Goal: Check status: Check status

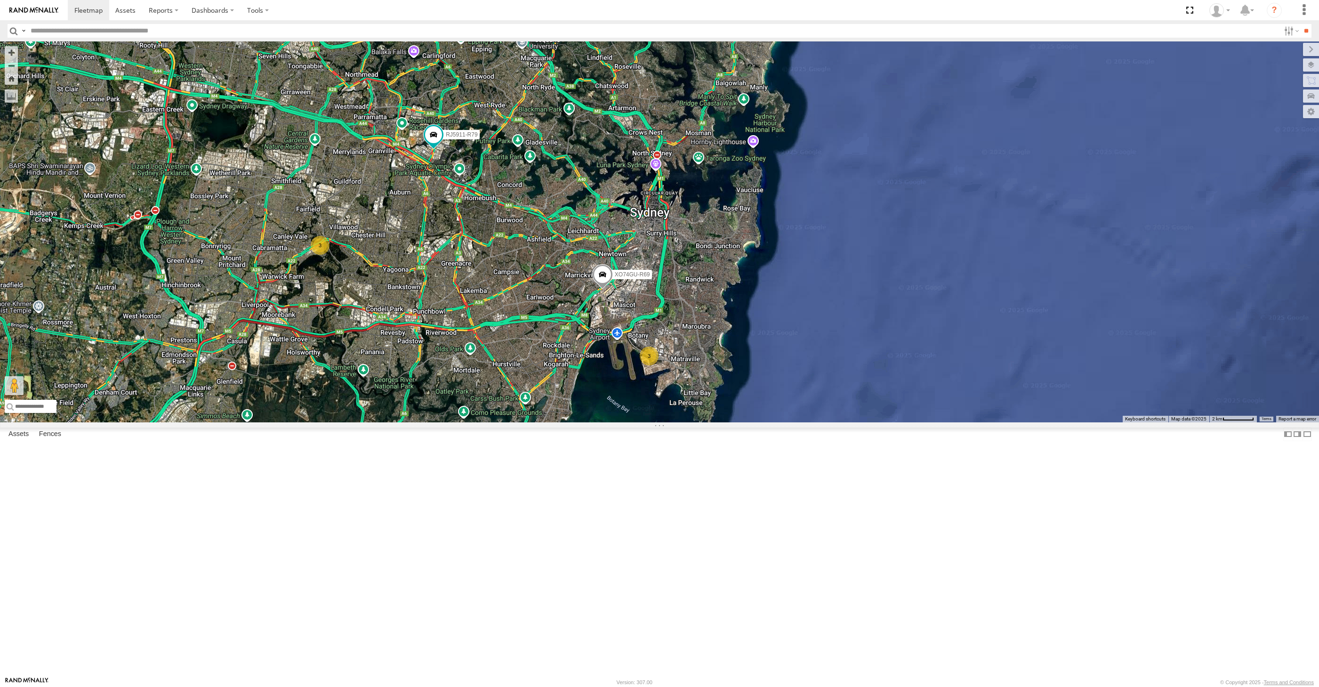
select select "**********"
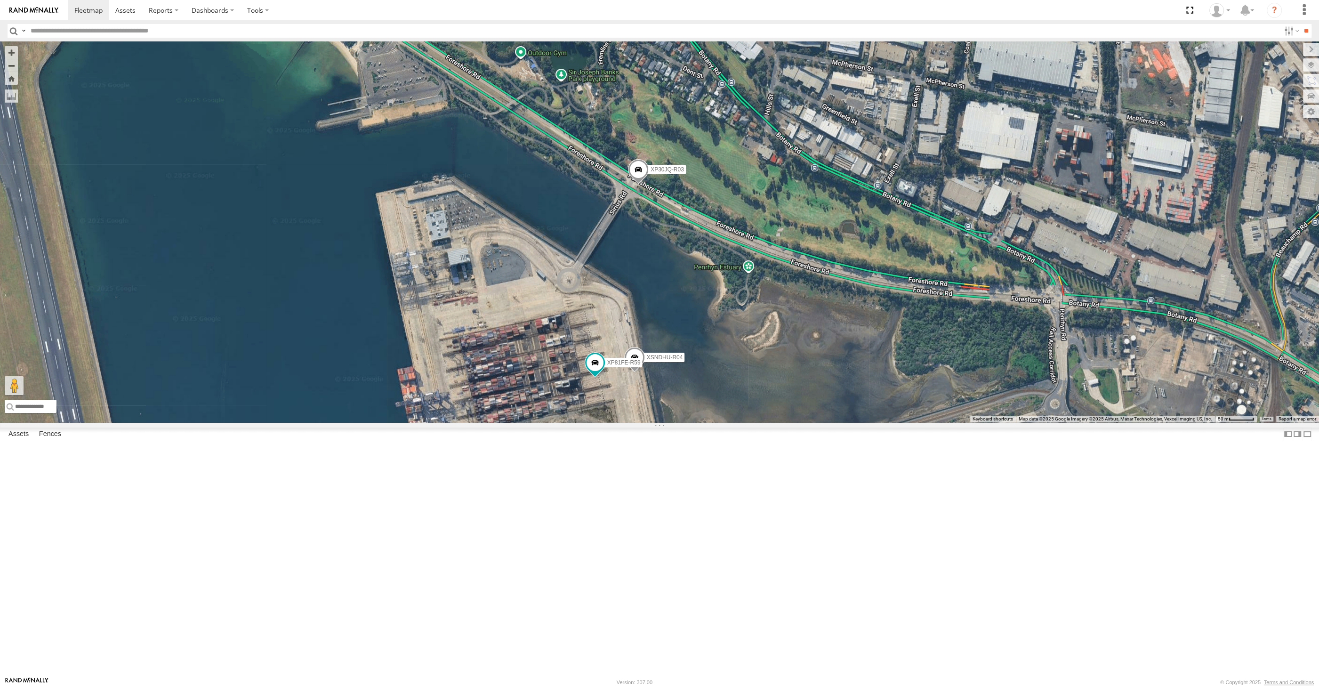
click at [635, 184] on span at bounding box center [638, 171] width 21 height 25
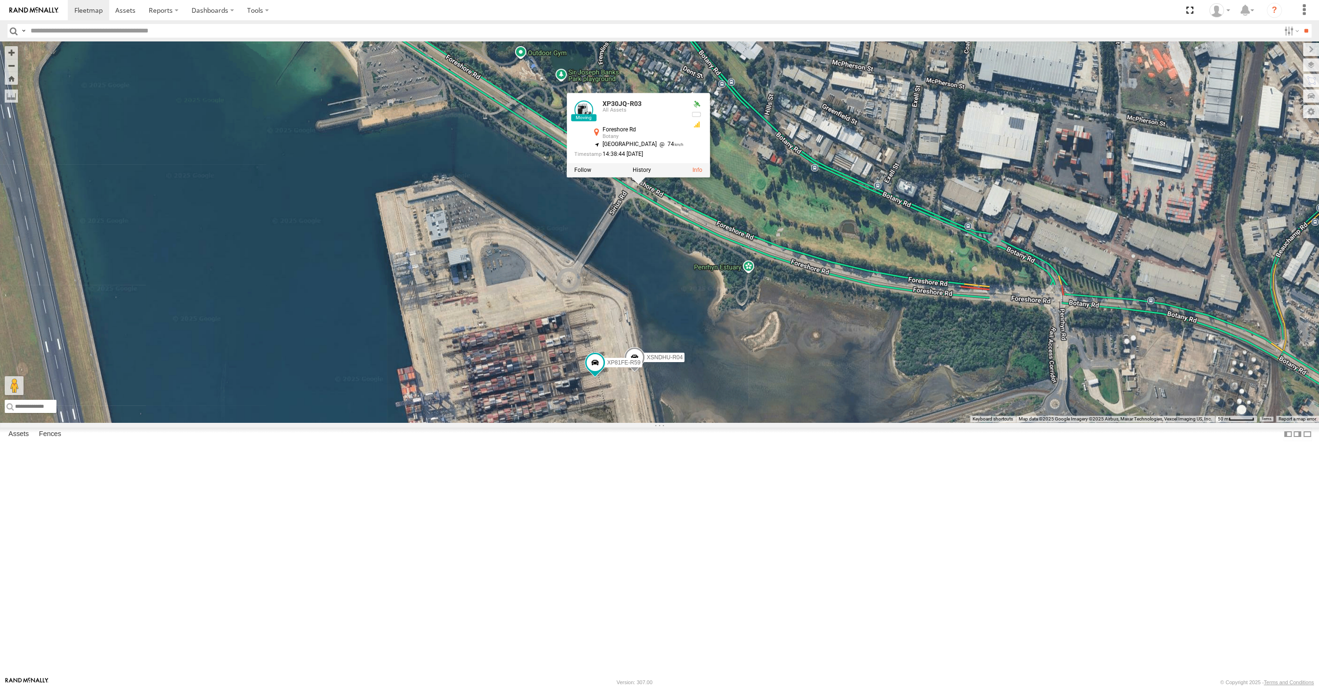
click at [684, 383] on div "RJ5911-R79 XO74GU-R69 XP30JQ-R03 XSNDHU-R04 XP81FE-R59 XP30JQ-R03 All Assets Fo…" at bounding box center [659, 231] width 1319 height 381
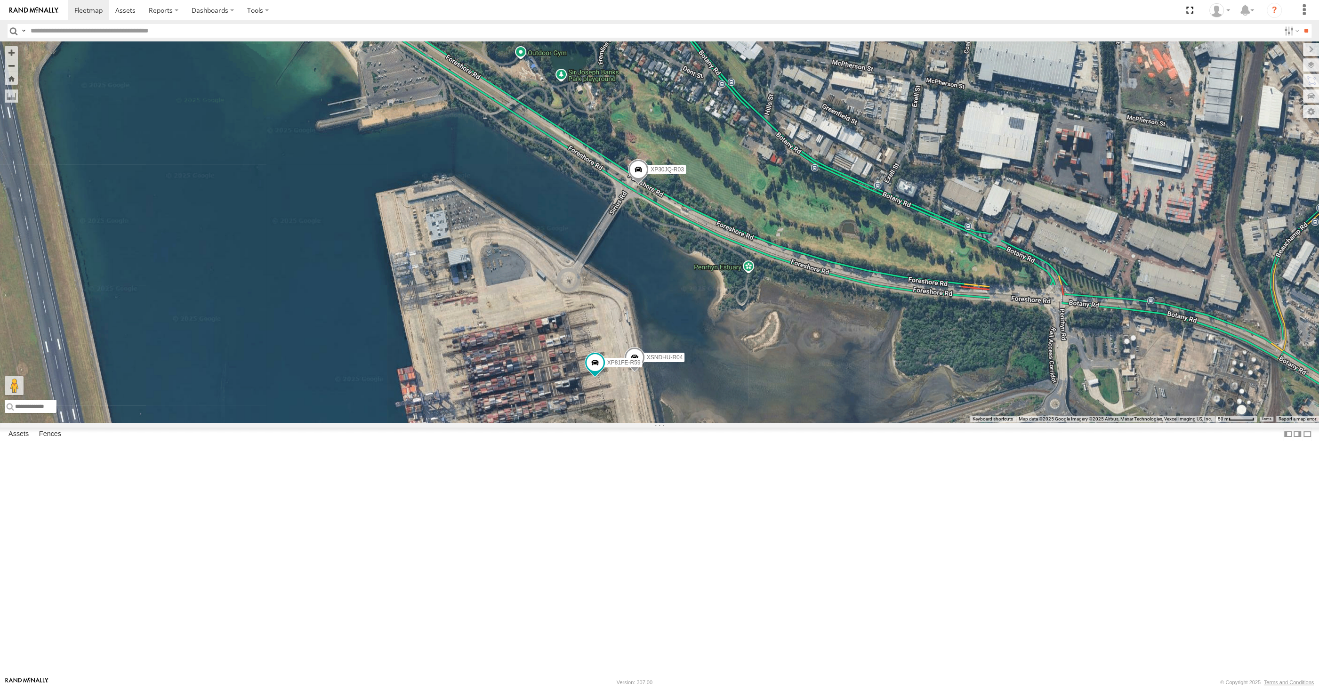
click at [639, 184] on span at bounding box center [638, 171] width 21 height 25
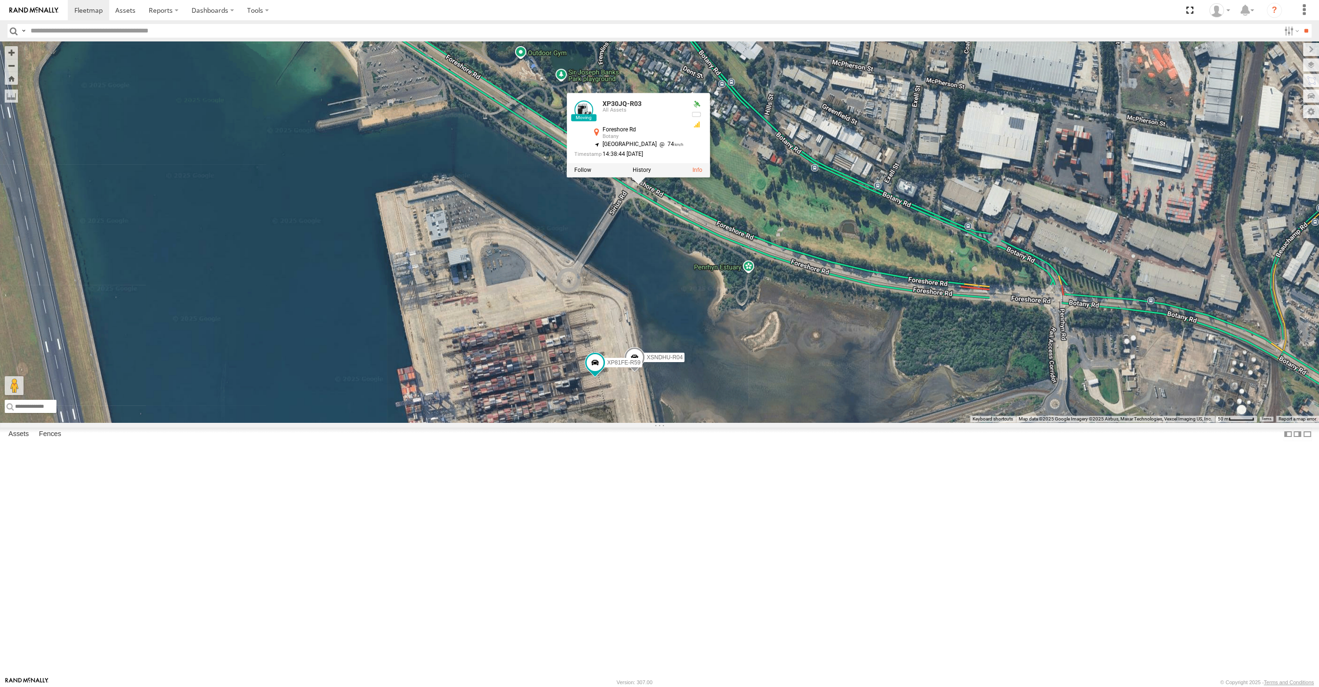
click at [678, 405] on div "RJ5911-R79 XO74GU-R69 XP30JQ-R03 XSNDHU-R04 XP81FE-R59 XP30JQ-R03 All Assets Fo…" at bounding box center [659, 231] width 1319 height 381
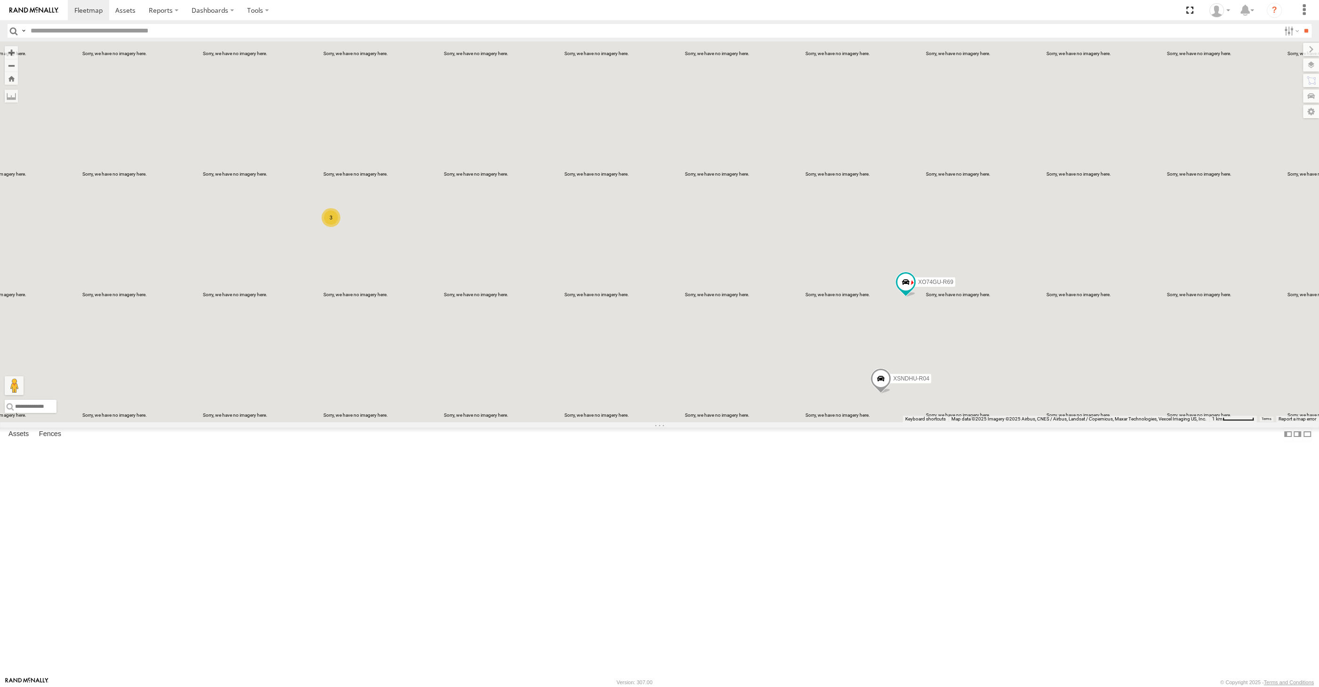
drag, startPoint x: 590, startPoint y: 393, endPoint x: 612, endPoint y: 400, distance: 23.5
click at [612, 400] on div "XP30JQ-R03 XSNDHU-R04 RJ5911-R79 XP81FE-R59 XO74GU-R69 3" at bounding box center [659, 231] width 1319 height 381
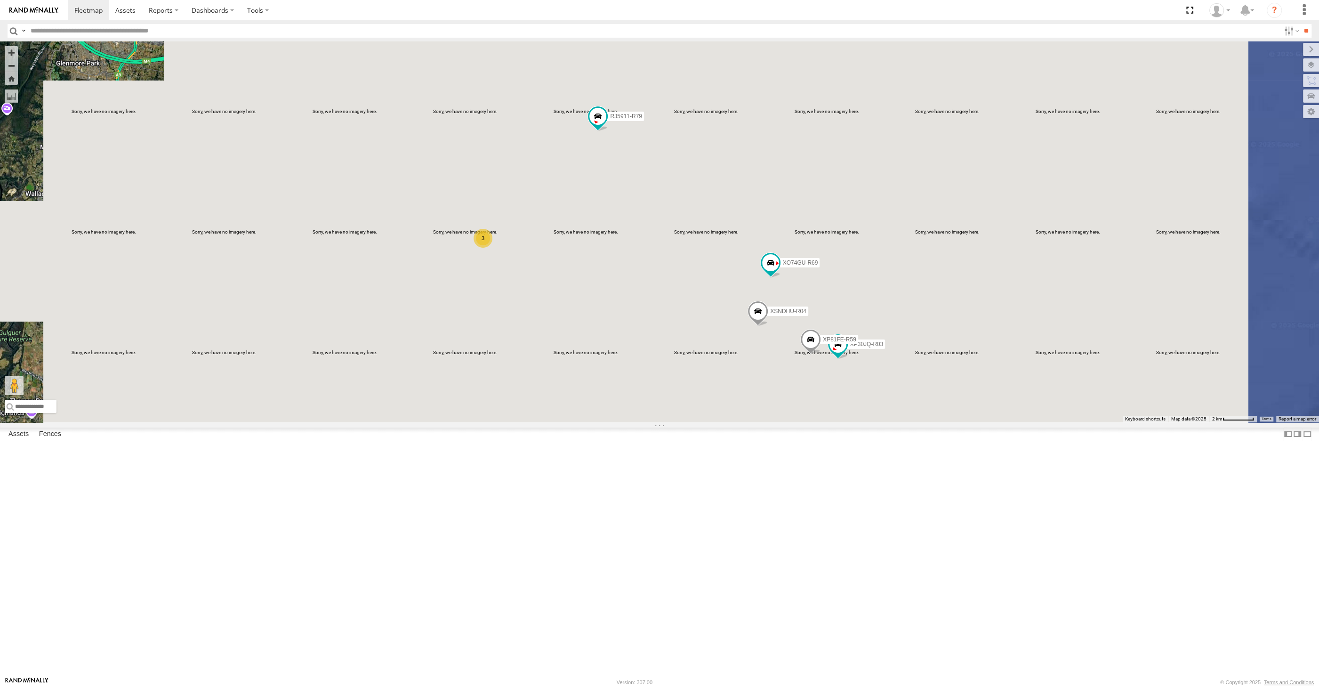
click at [628, 344] on div "XP30JQ-R03 XSNDHU-R04 RJ5911-R79 XP81FE-R59 XO74GU-R69 3" at bounding box center [659, 231] width 1319 height 381
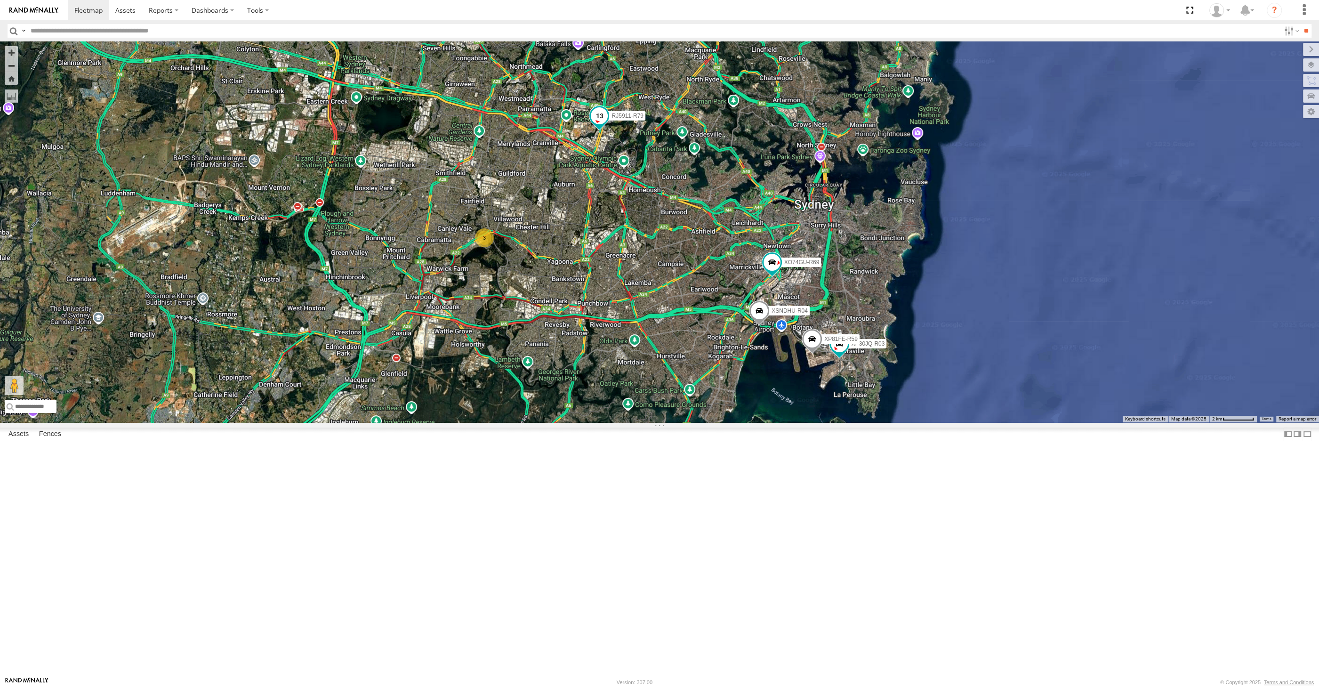
click at [603, 124] on span at bounding box center [599, 115] width 17 height 17
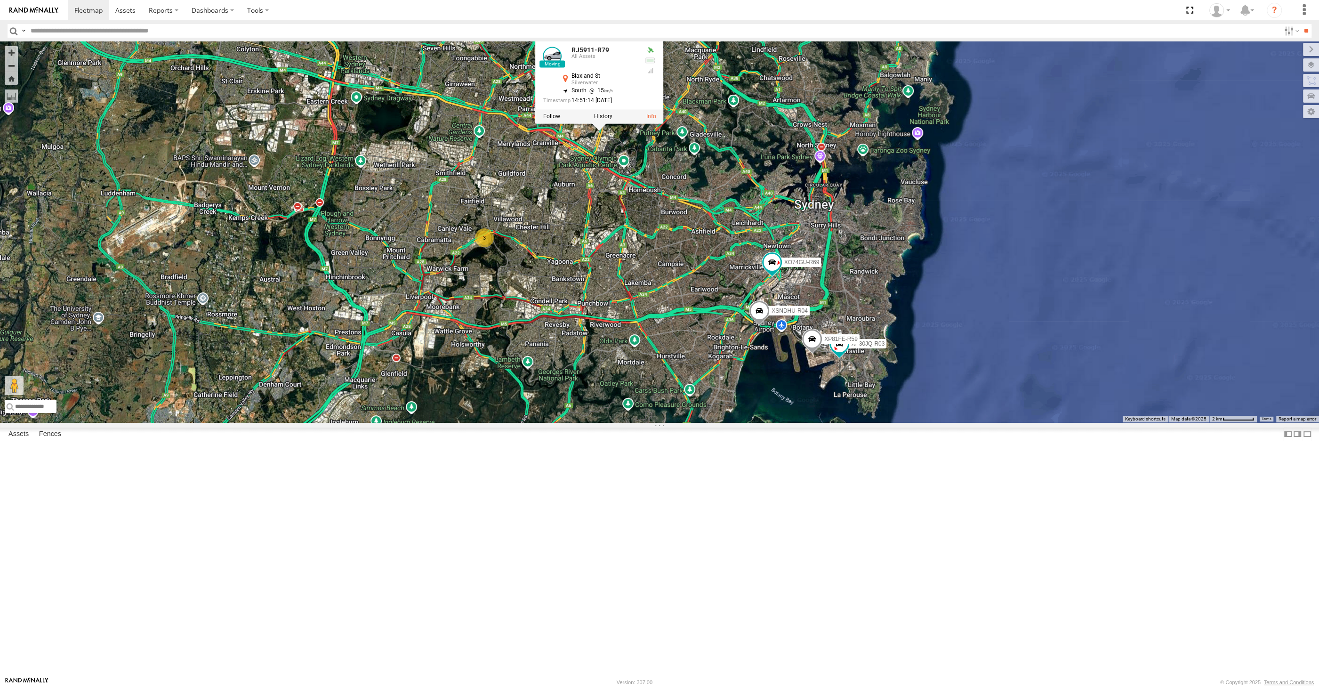
click at [627, 308] on div "XP30JQ-R03 XSNDHU-R04 RJ5911-R79 XP81FE-R59 XO74GU-R69 3 RJ5911-R79 All Assets …" at bounding box center [659, 231] width 1319 height 381
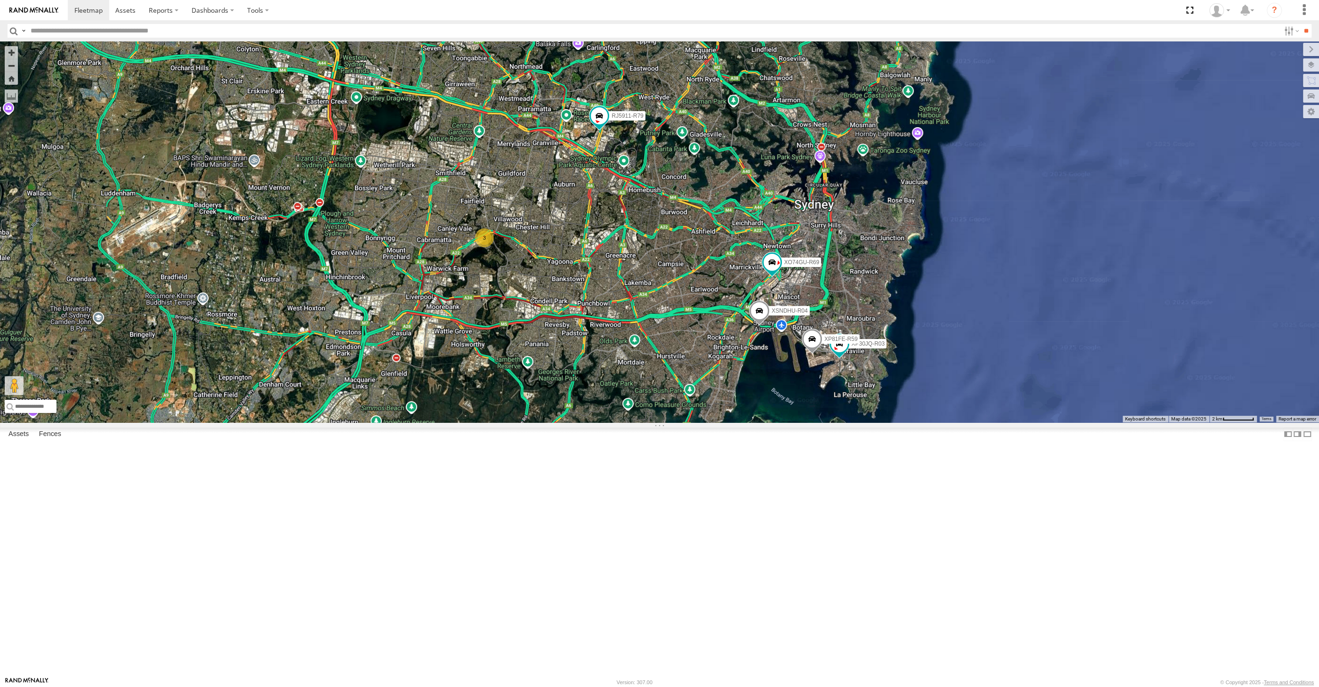
click at [650, 375] on div "XP30JQ-R03 XSNDHU-R04 RJ5911-R79 XP81FE-R59 XO74GU-R69 3" at bounding box center [659, 231] width 1319 height 381
drag, startPoint x: 841, startPoint y: 531, endPoint x: 850, endPoint y: 522, distance: 12.3
click at [850, 422] on div "XP30JQ-R03 XSNDHU-R04 RJ5911-R79 XP81FE-R59 XO74GU-R69 3" at bounding box center [659, 231] width 1319 height 381
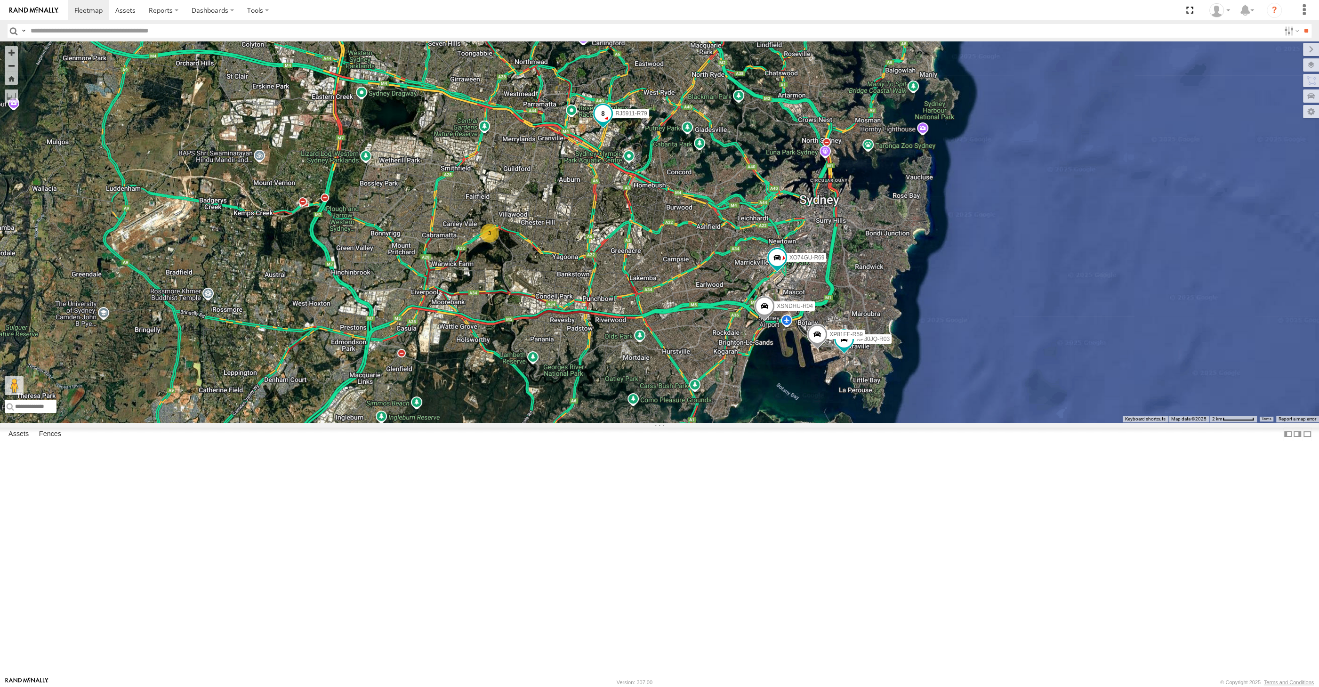
click at [603, 122] on span at bounding box center [602, 113] width 17 height 17
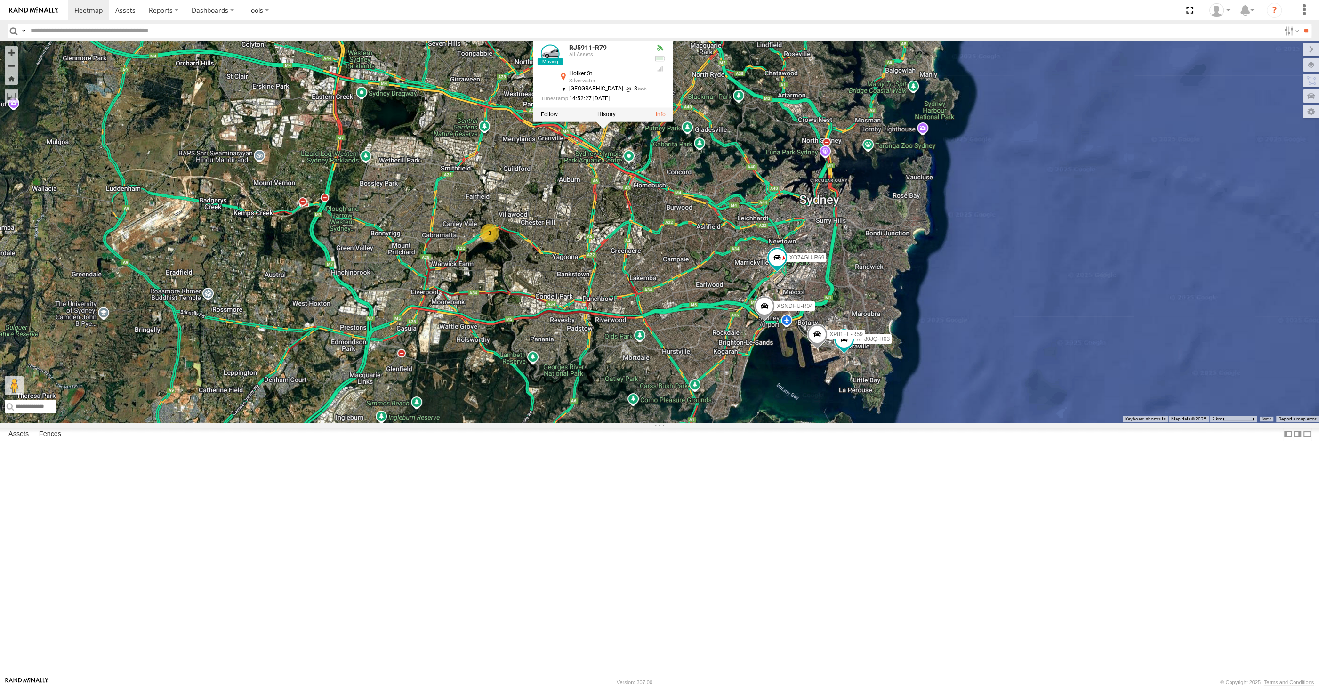
click at [647, 285] on div "XP30JQ-R03 XSNDHU-R04 RJ5911-R79 XP81FE-R59 XO74GU-R69 3 RJ5911-R79 All Assets …" at bounding box center [659, 231] width 1319 height 381
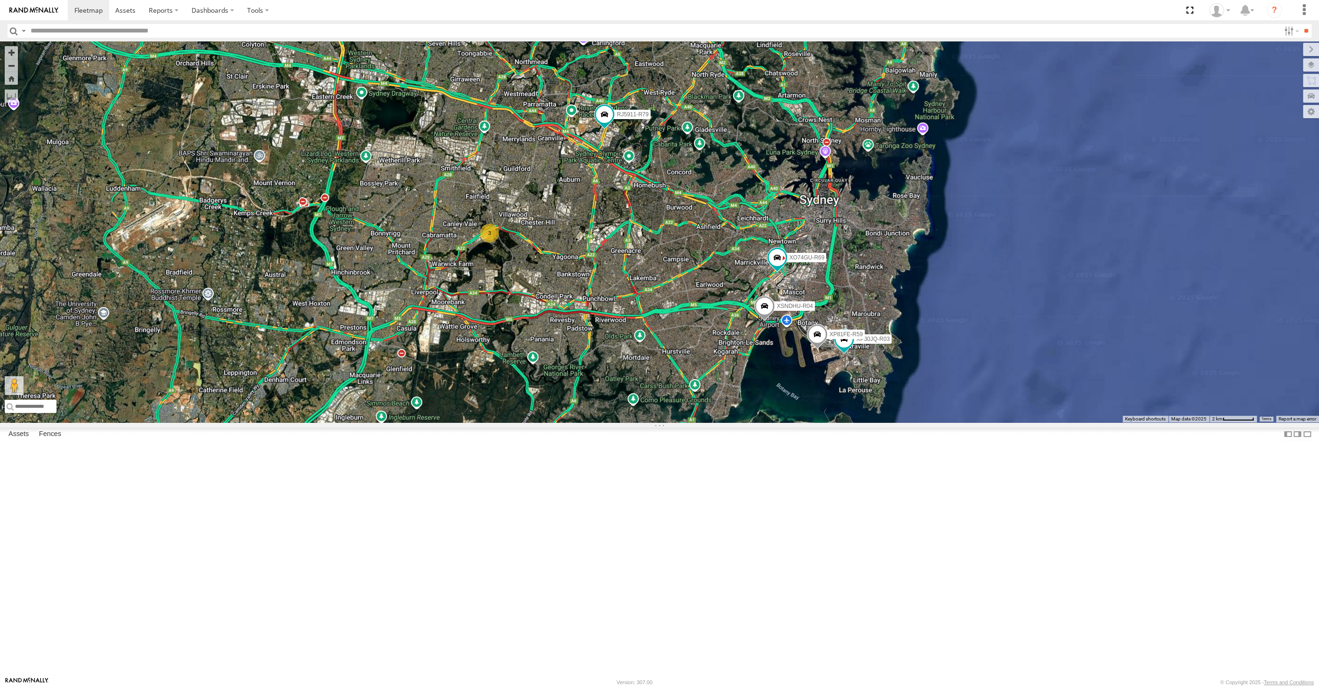
drag, startPoint x: 694, startPoint y: 400, endPoint x: 704, endPoint y: 448, distance: 48.7
click at [704, 422] on div "XP30JQ-R03 XSNDHU-R04 RJ5911-R79 XP81FE-R59 XO74GU-R69 3" at bounding box center [659, 231] width 1319 height 381
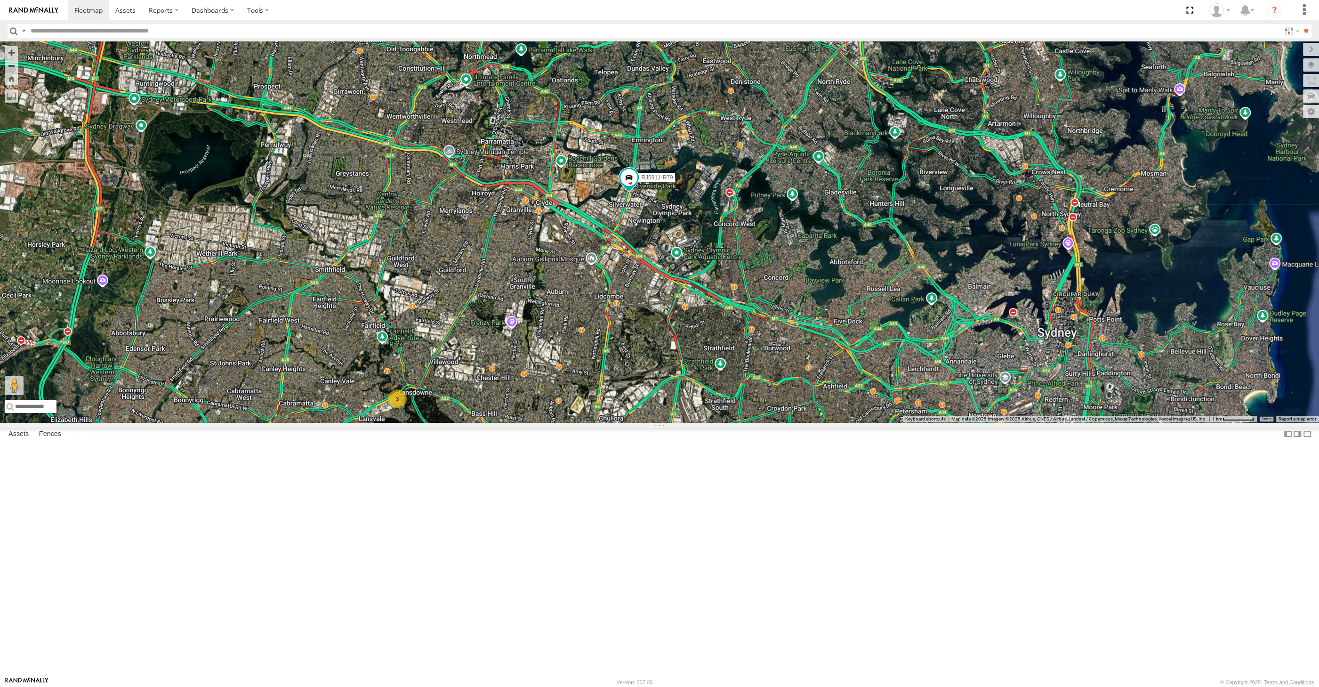
drag, startPoint x: 1007, startPoint y: 469, endPoint x: 1007, endPoint y: 420, distance: 48.9
click at [1009, 422] on div "XP30JQ-R03 XSNDHU-R04 RJ5911-R79 XP81FE-R59 XO74GU-R69 3" at bounding box center [659, 231] width 1319 height 381
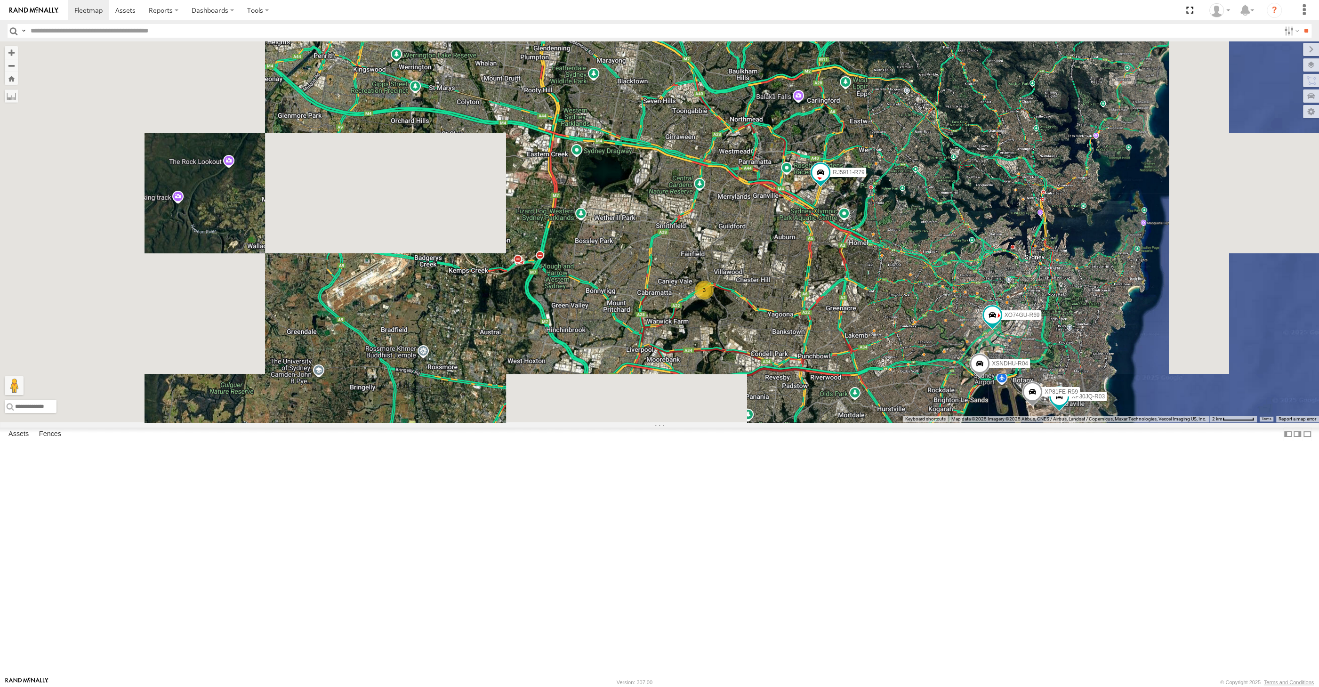
click at [978, 422] on div "XP30JQ-R03 XSNDHU-R04 RJ5911-R79 XP81FE-R59 XO74GU-R69 3" at bounding box center [659, 231] width 1319 height 381
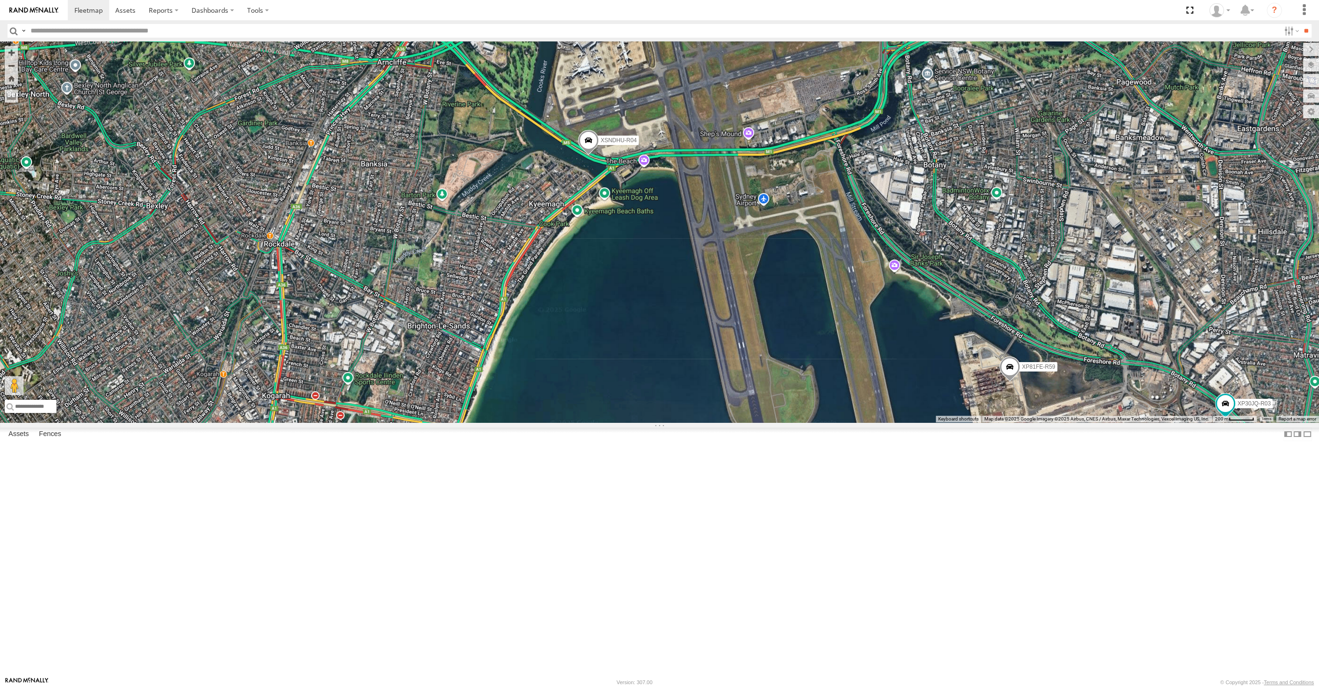
click at [1011, 382] on span at bounding box center [1009, 368] width 21 height 25
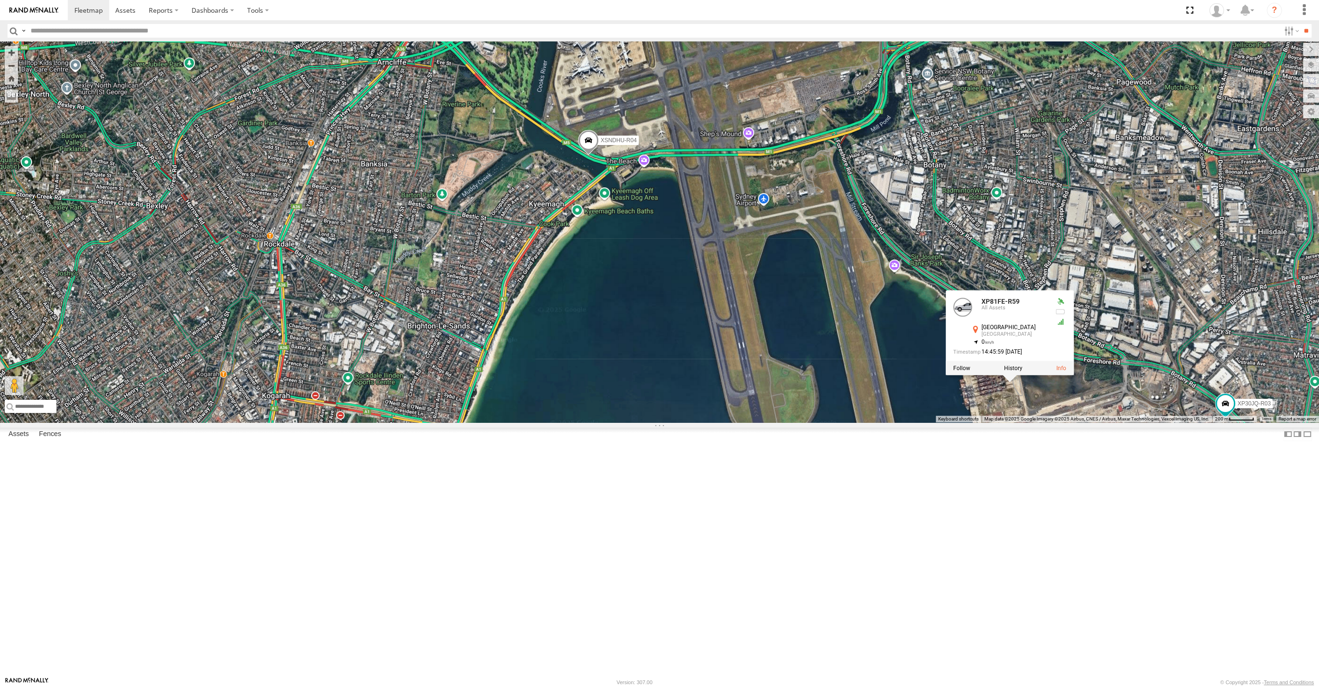
click at [1030, 422] on div "XP30JQ-R03 XSNDHU-R04 RJ5911-R79 XP81FE-R59 XO74GU-R69 XP81FE-R59 All Assets [G…" at bounding box center [659, 231] width 1319 height 381
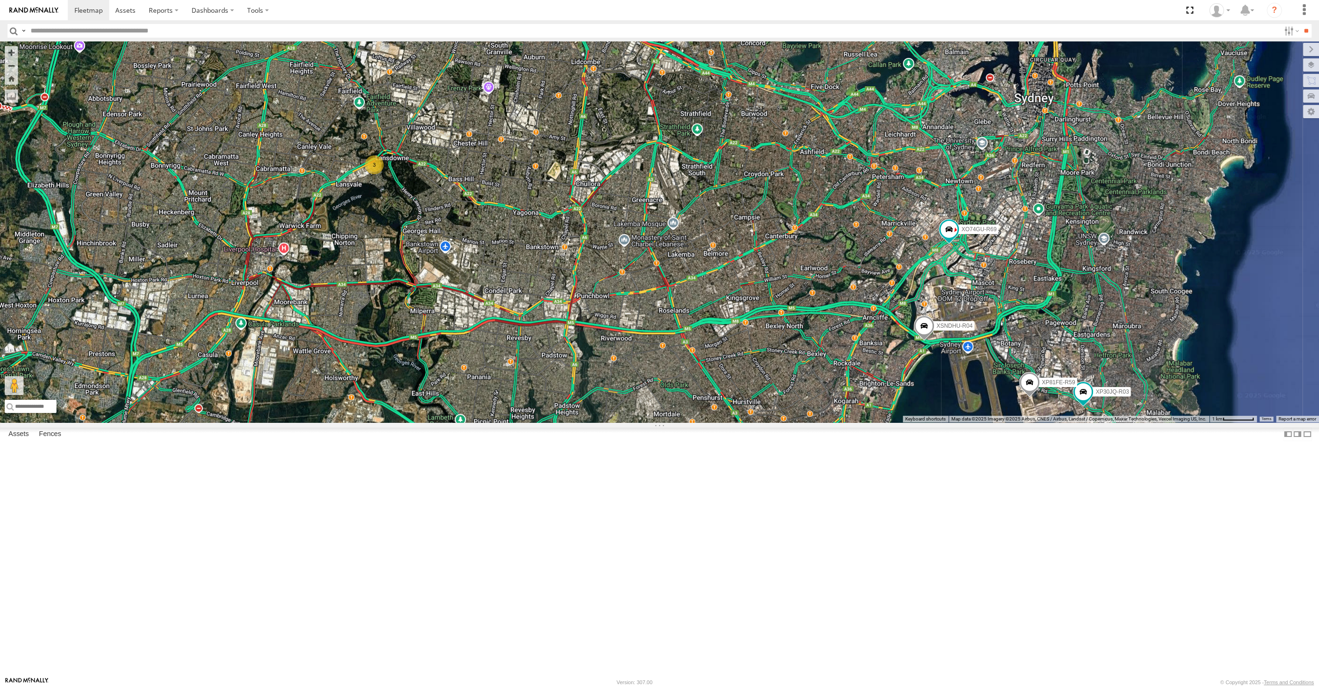
drag, startPoint x: 876, startPoint y: 524, endPoint x: 891, endPoint y: 522, distance: 15.1
click at [890, 422] on div "XP30JQ-R03 XSNDHU-R04 RJ5911-R79 XP81FE-R59 XO74GU-R69 3" at bounding box center [659, 231] width 1319 height 381
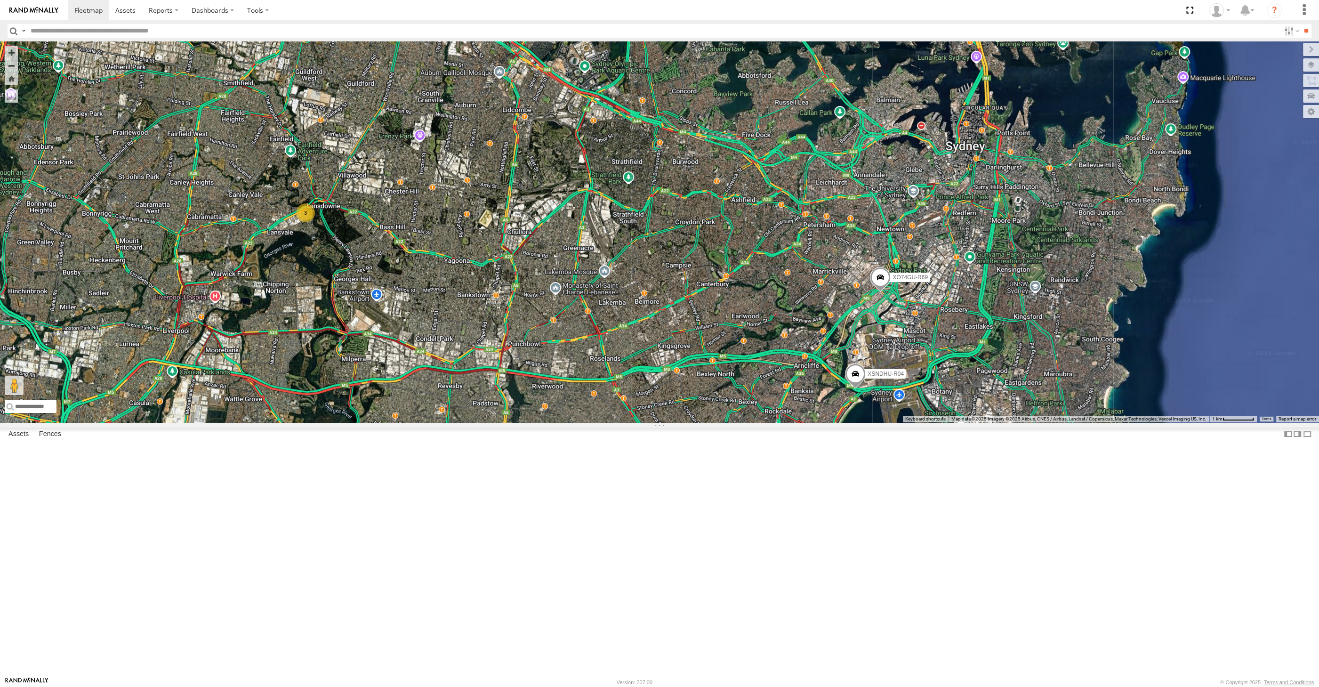
drag, startPoint x: 968, startPoint y: 580, endPoint x: 963, endPoint y: 566, distance: 15.3
click at [965, 422] on div "XP30JQ-R03 XSNDHU-R04 3 RJ5911-R79 XP81FE-R59 XO74GU-R69" at bounding box center [659, 231] width 1319 height 381
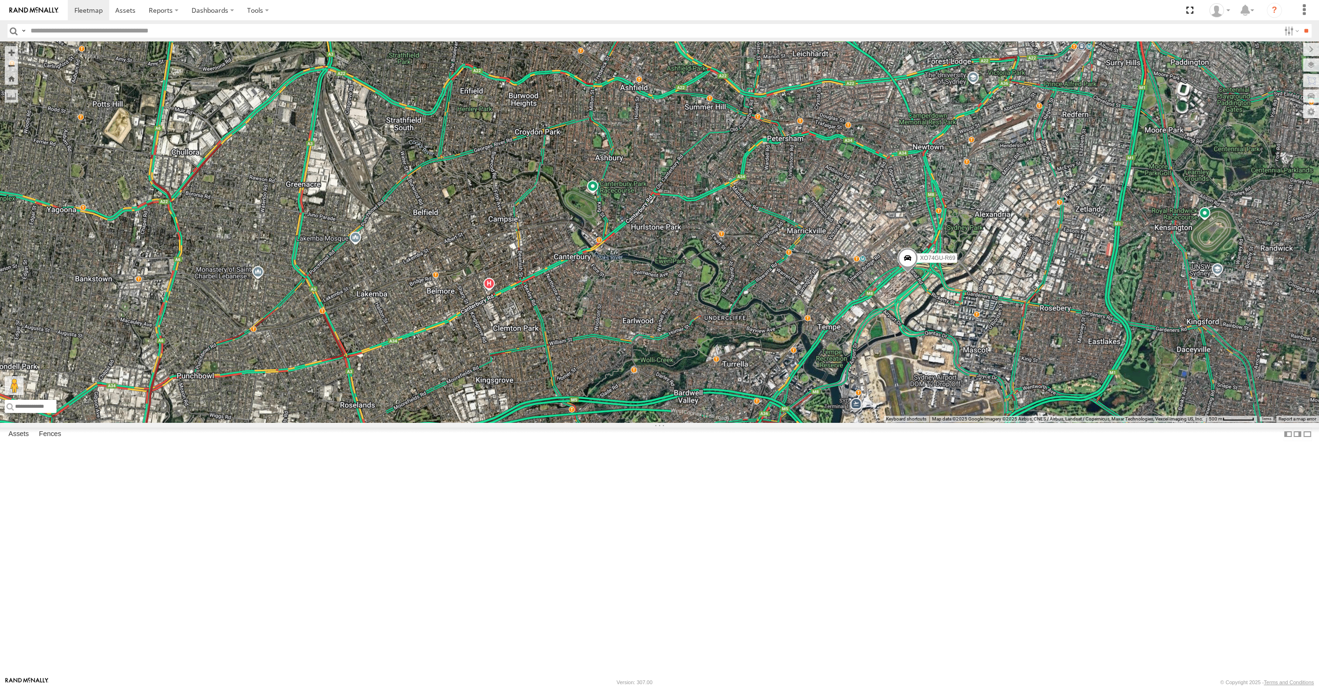
click at [906, 273] on span at bounding box center [907, 260] width 21 height 25
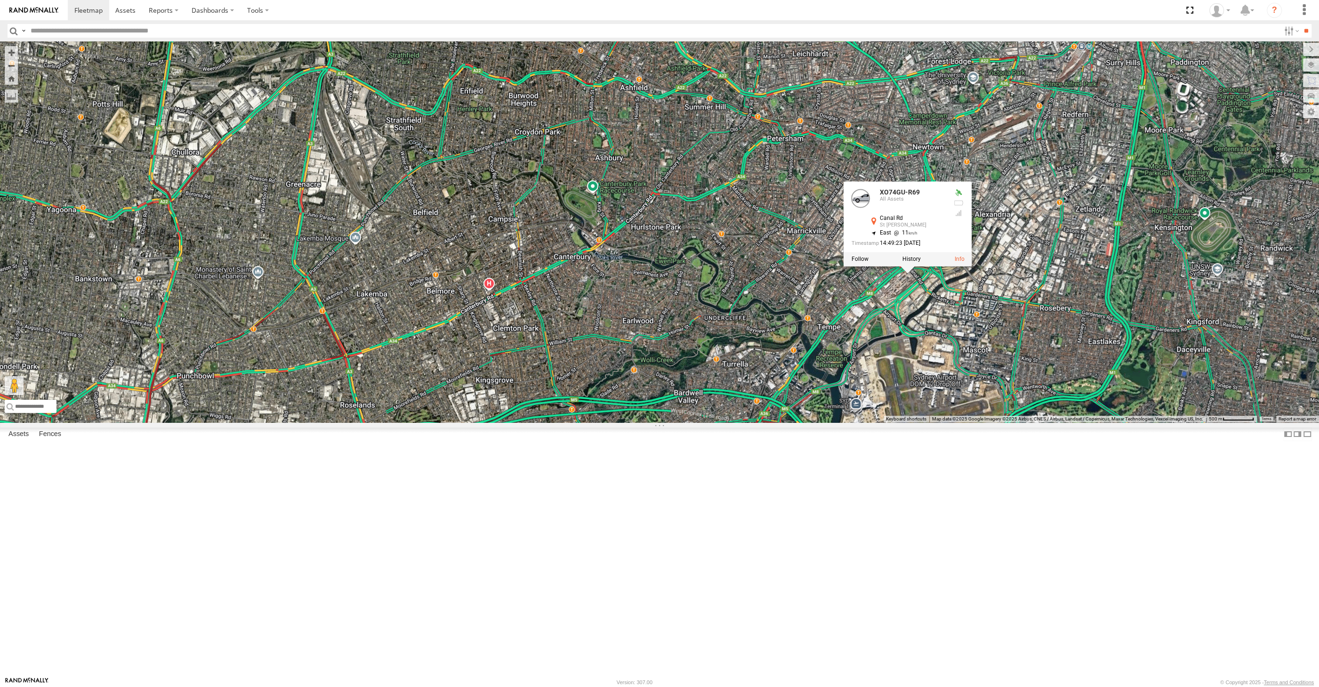
click at [923, 422] on div "XP30JQ-R03 XSNDHU-R04 RJ5911-R79 XP81FE-R59 XO74GU-R69 XO74GU-R69 All [GEOGRAPH…" at bounding box center [659, 231] width 1319 height 381
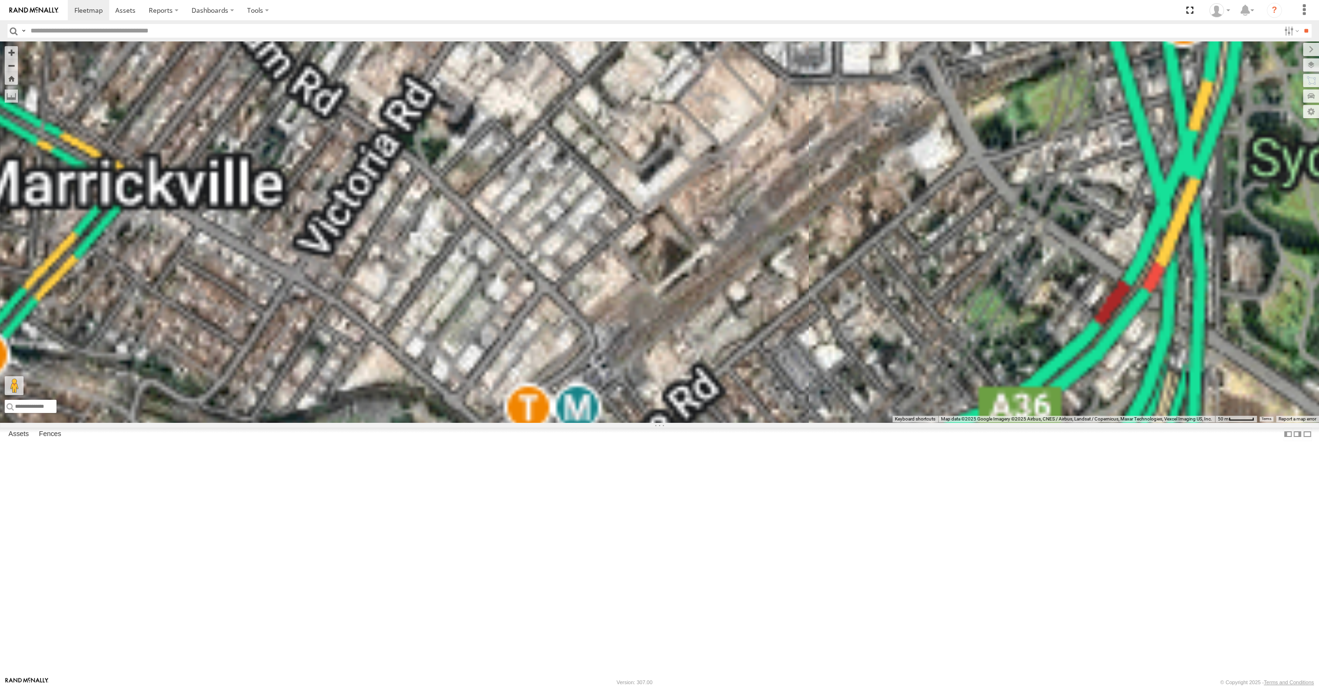
drag, startPoint x: 965, startPoint y: 581, endPoint x: 972, endPoint y: 529, distance: 52.3
click at [972, 422] on div "XP30JQ-R03 XSNDHU-R04 RJ5911-R79 XP81FE-R59 XO74GU-R69" at bounding box center [659, 231] width 1319 height 381
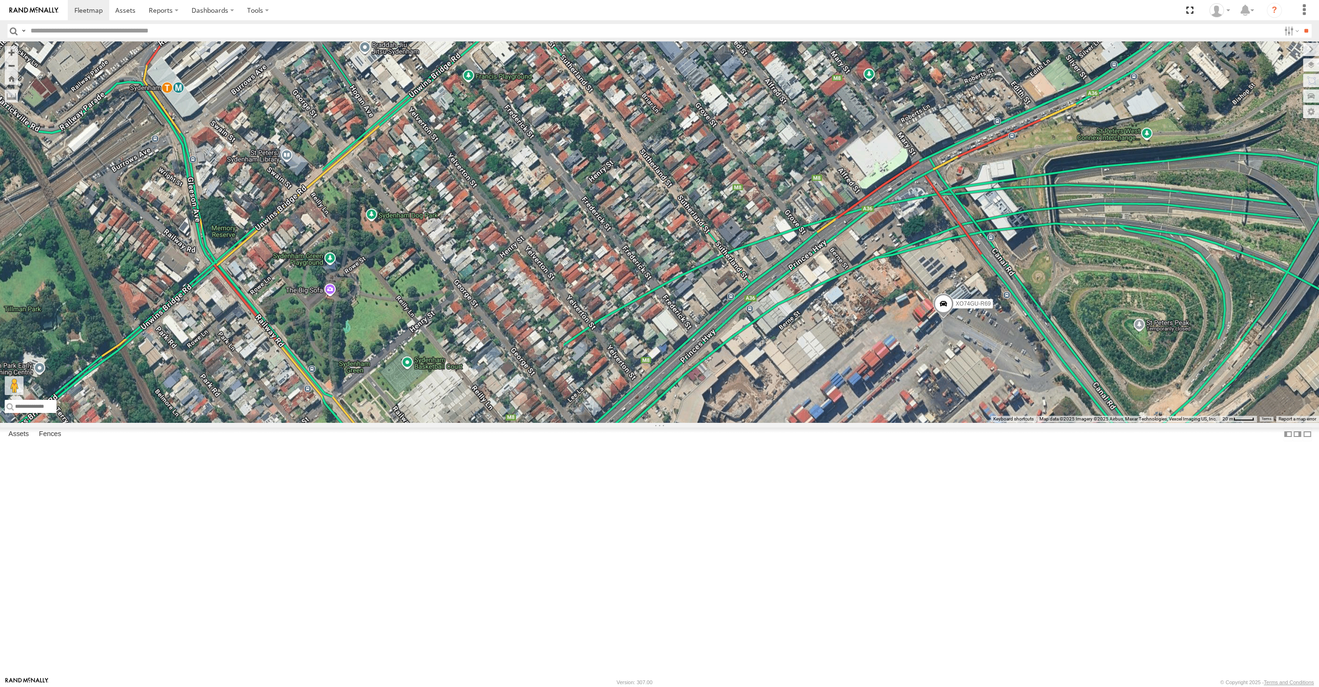
drag, startPoint x: 987, startPoint y: 527, endPoint x: 992, endPoint y: 485, distance: 42.1
click at [988, 422] on div "XP30JQ-R03 XSNDHU-R04 RJ5911-R79 XP81FE-R59 XO74GU-R69" at bounding box center [659, 231] width 1319 height 381
click at [945, 319] on span at bounding box center [943, 305] width 21 height 25
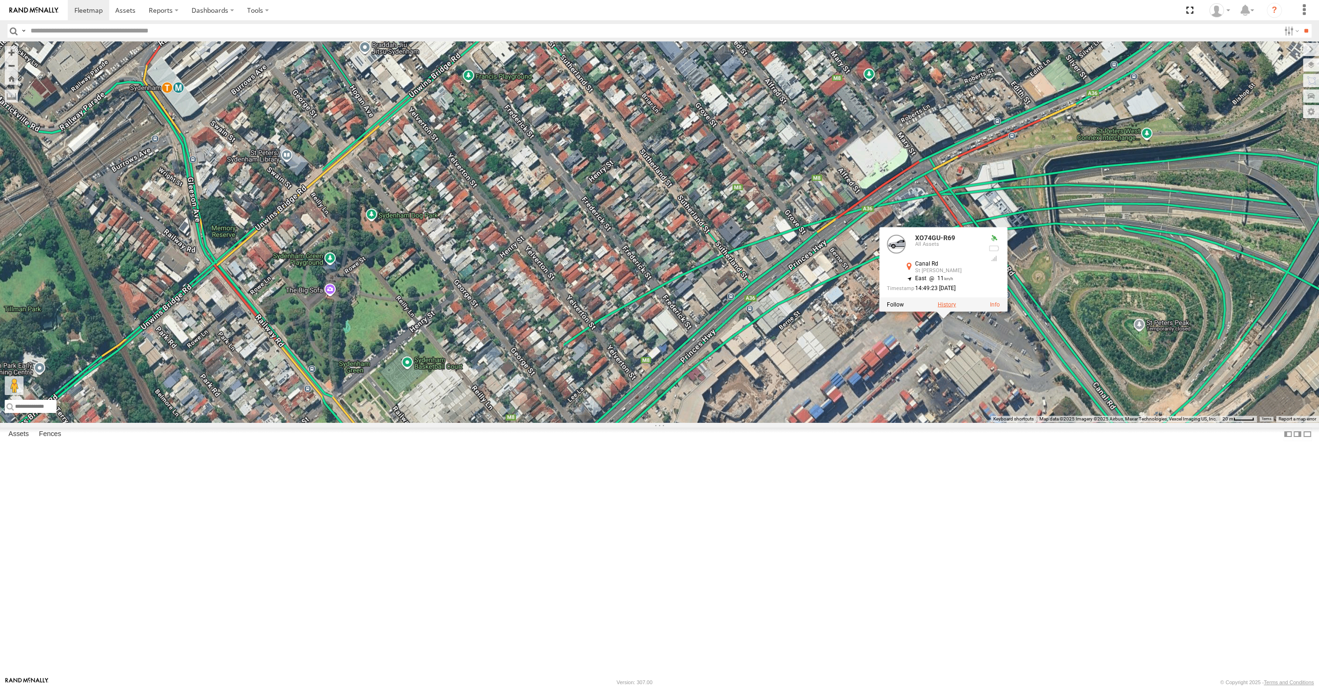
click at [945, 308] on label at bounding box center [947, 304] width 18 height 7
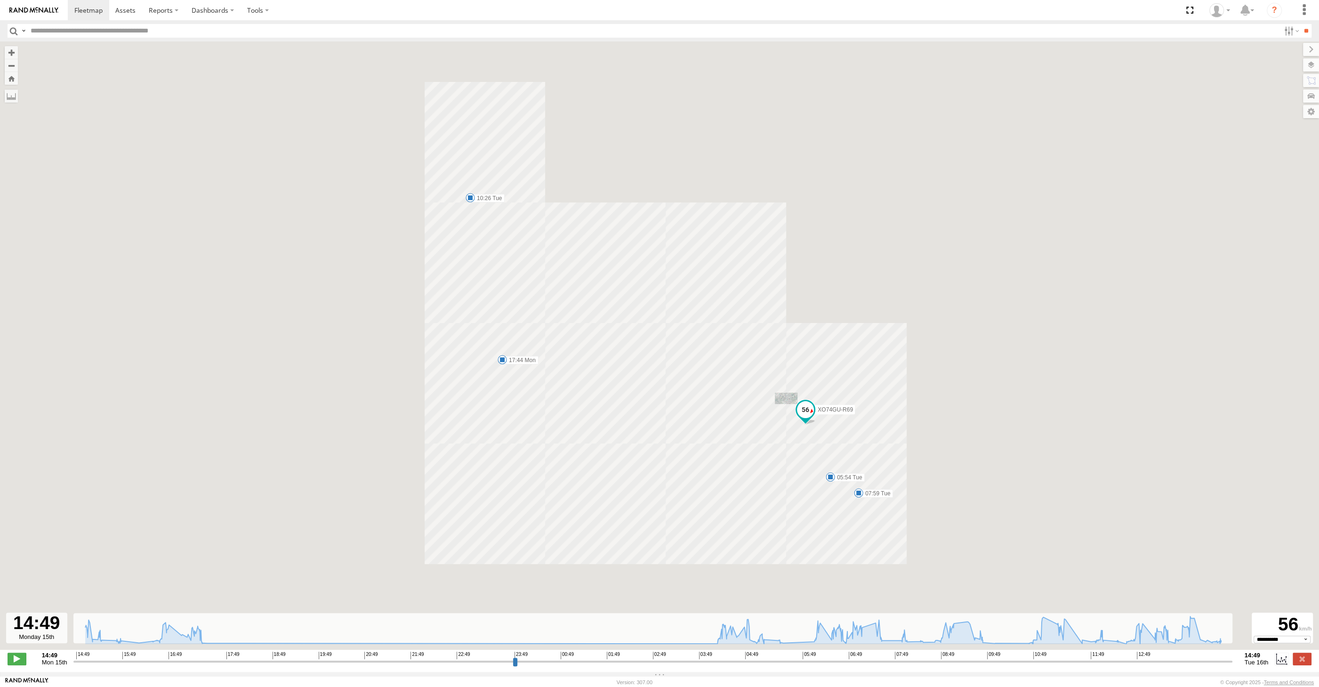
click at [1137, 661] on input "range" at bounding box center [652, 661] width 1159 height 9
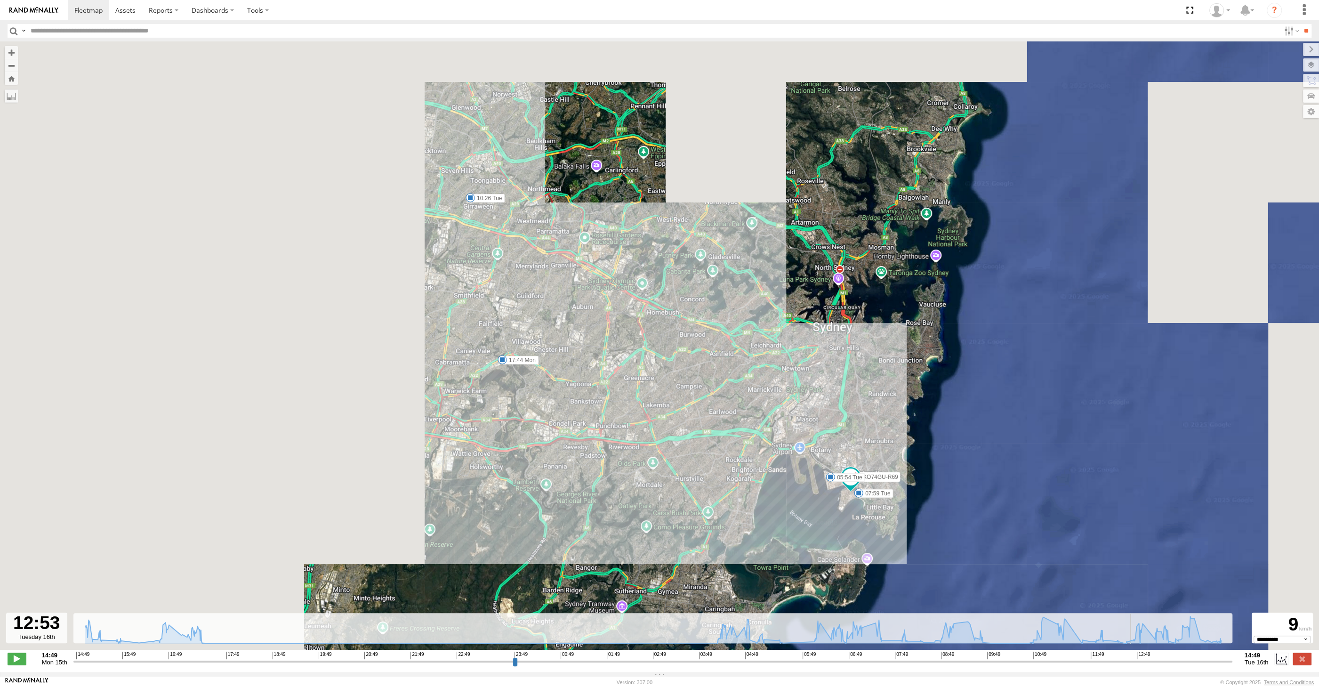
click at [1147, 663] on input "range" at bounding box center [652, 661] width 1159 height 9
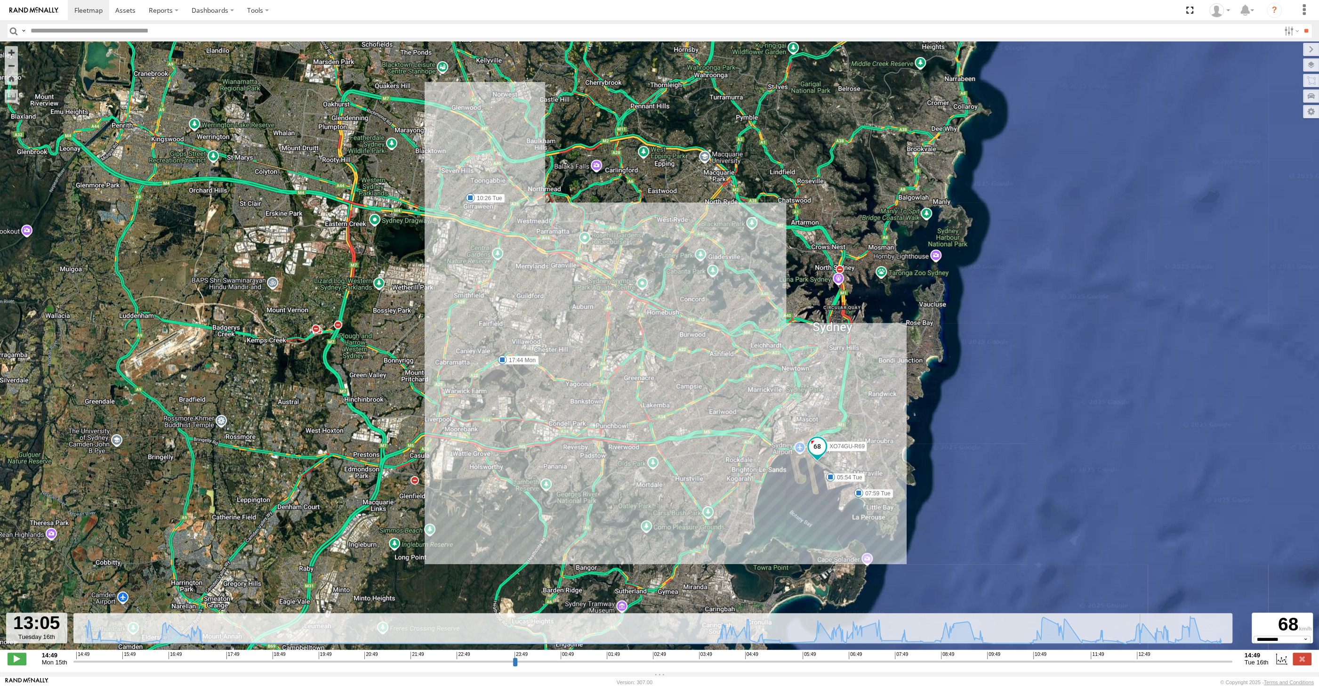
click at [1159, 662] on input "range" at bounding box center [652, 661] width 1159 height 9
drag, startPoint x: 1172, startPoint y: 662, endPoint x: 1177, endPoint y: 663, distance: 4.7
click at [1172, 662] on input "range" at bounding box center [652, 661] width 1159 height 9
drag, startPoint x: 1183, startPoint y: 663, endPoint x: 1197, endPoint y: 663, distance: 14.1
click at [1184, 663] on input "range" at bounding box center [652, 661] width 1159 height 9
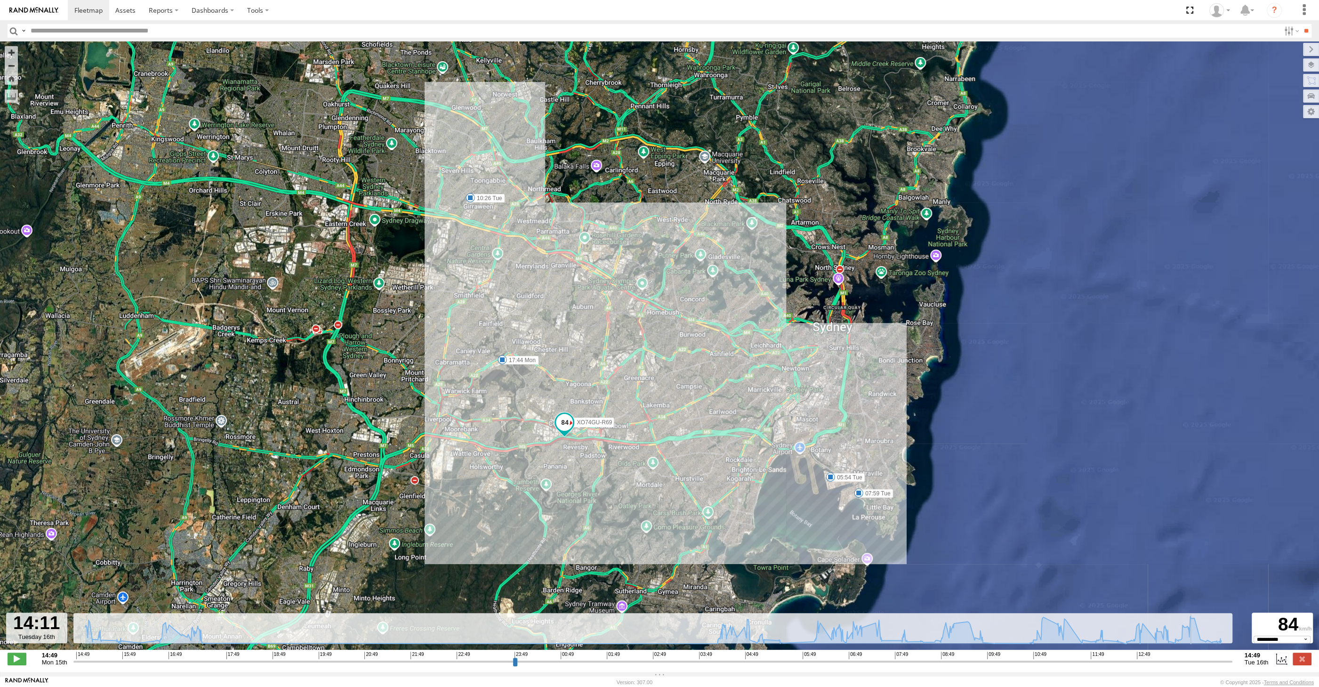
drag, startPoint x: 1199, startPoint y: 663, endPoint x: 1209, endPoint y: 662, distance: 9.9
click at [1200, 663] on input "range" at bounding box center [652, 661] width 1159 height 9
drag, startPoint x: 1213, startPoint y: 662, endPoint x: 1218, endPoint y: 661, distance: 4.8
click at [1213, 661] on input "range" at bounding box center [652, 661] width 1159 height 9
click at [1217, 662] on input "range" at bounding box center [652, 661] width 1159 height 9
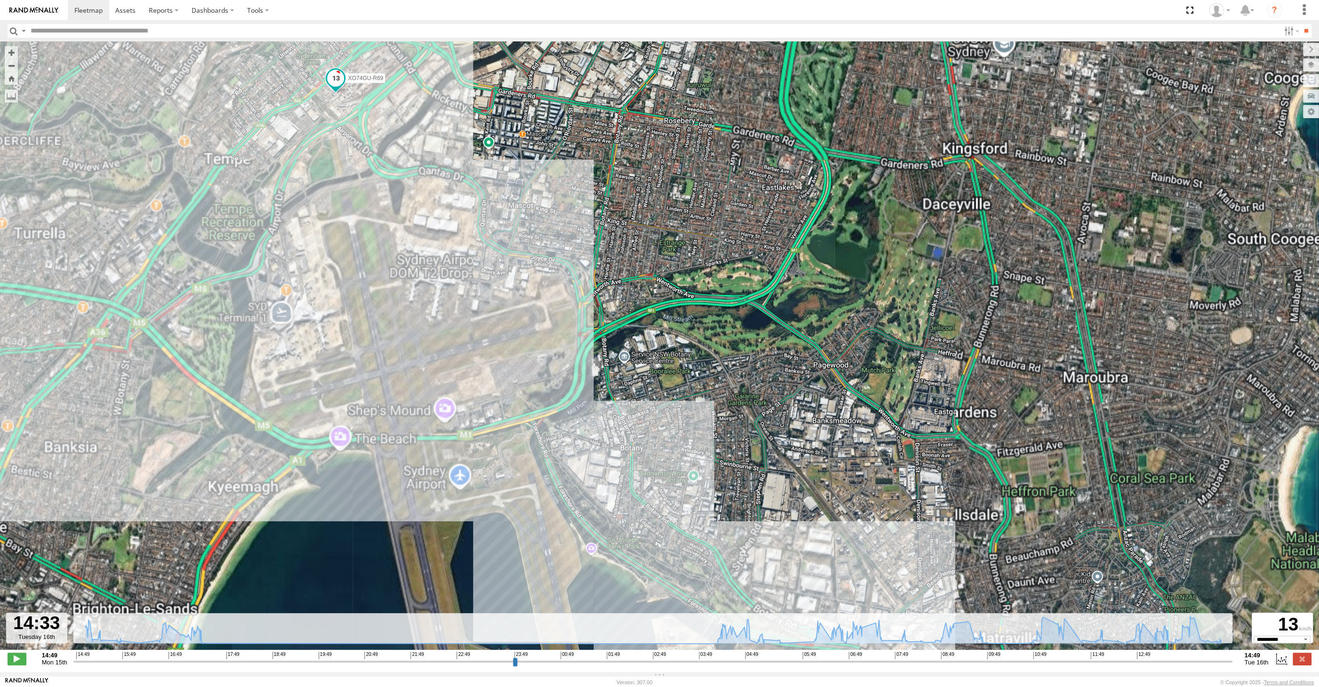
drag, startPoint x: 625, startPoint y: 371, endPoint x: 765, endPoint y: 426, distance: 150.4
click at [759, 425] on div "XO74GU-R69 17:44 Mon 05:54 Tue 07:59 Tue 10:26 Tue" at bounding box center [659, 350] width 1319 height 618
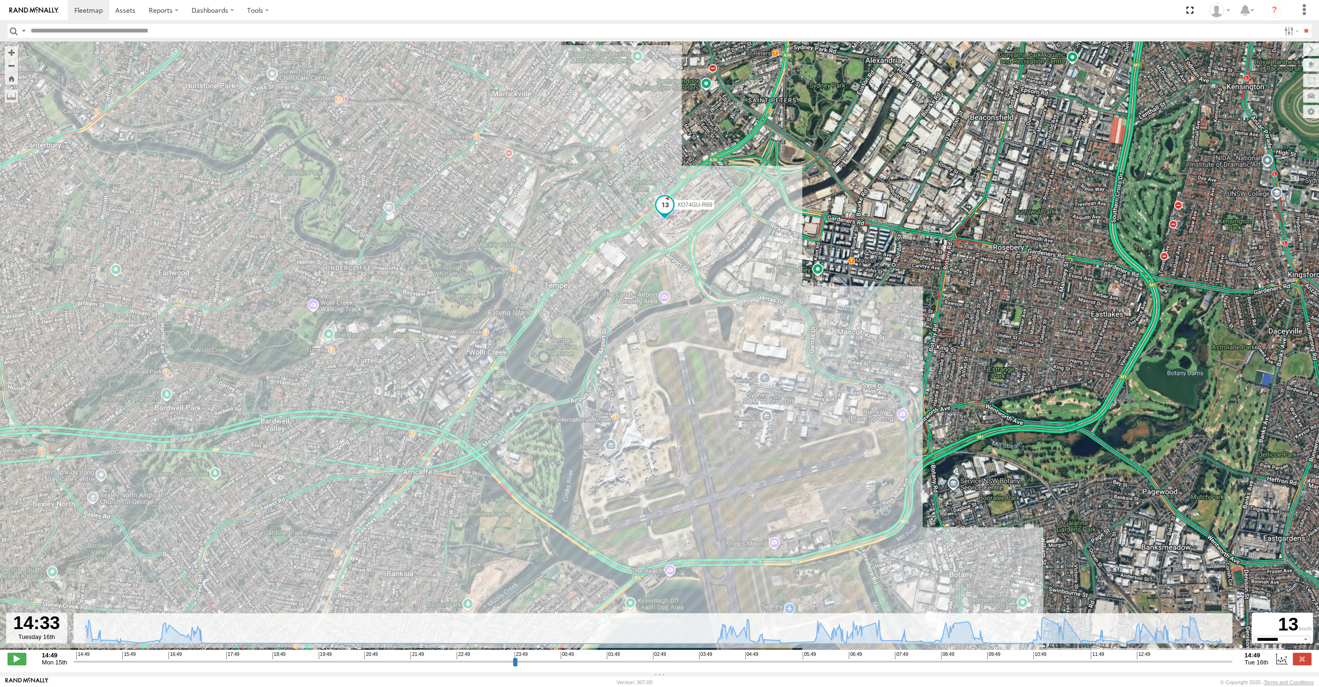
drag, startPoint x: 722, startPoint y: 308, endPoint x: 736, endPoint y: 329, distance: 24.9
click at [738, 334] on div "XO74GU-R69 17:44 Mon 05:54 Tue 07:59 Tue 10:26 Tue" at bounding box center [659, 350] width 1319 height 618
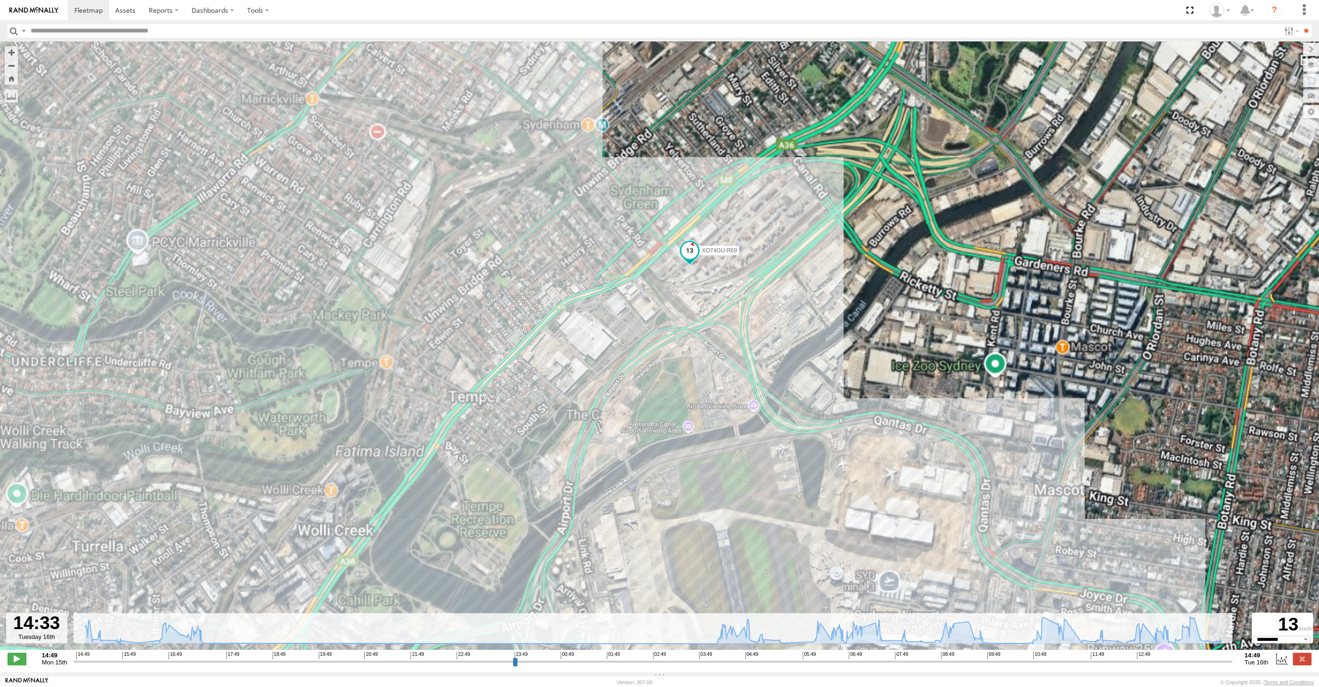
drag, startPoint x: 698, startPoint y: 284, endPoint x: 725, endPoint y: 361, distance: 82.2
click at [711, 339] on div "XO74GU-R69 17:44 Mon 05:54 Tue 07:59 Tue 10:26 Tue" at bounding box center [659, 350] width 1319 height 618
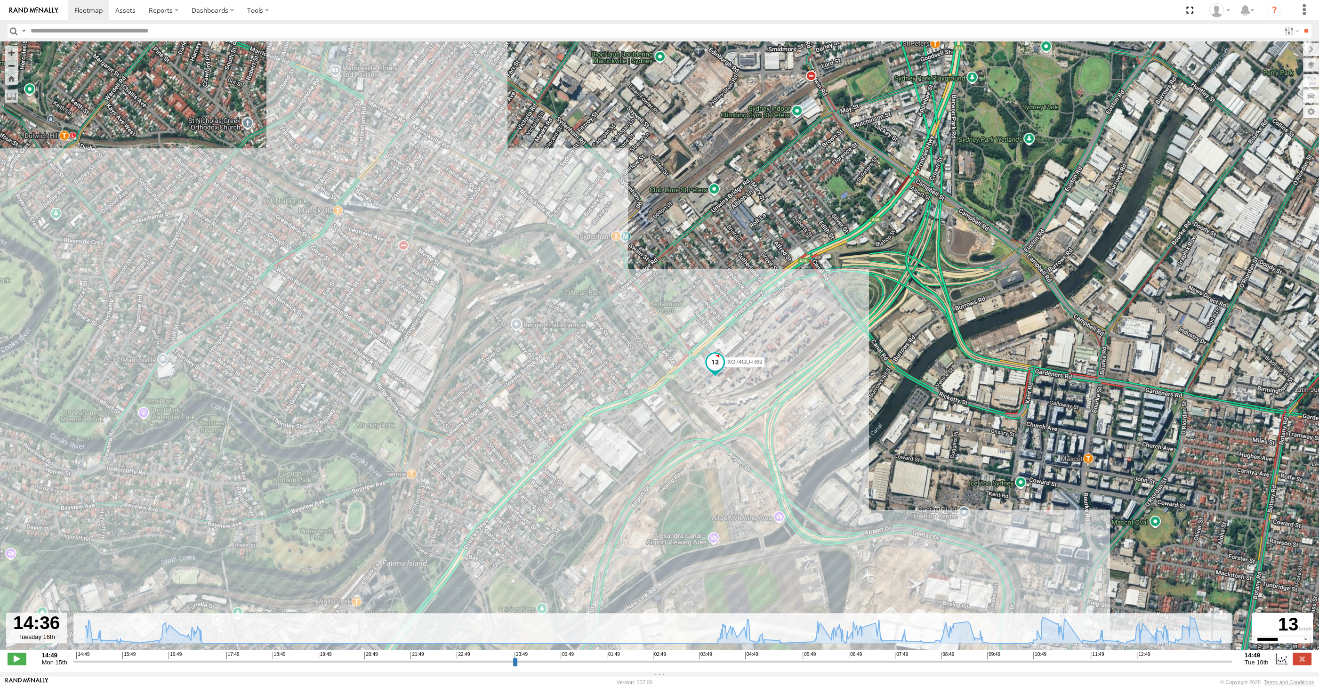
click at [1219, 662] on input "range" at bounding box center [652, 661] width 1159 height 9
click at [1222, 660] on input "range" at bounding box center [652, 661] width 1159 height 9
click at [1228, 659] on input "range" at bounding box center [652, 661] width 1159 height 9
click at [1231, 658] on input "range" at bounding box center [652, 661] width 1159 height 9
drag, startPoint x: 1233, startPoint y: 658, endPoint x: 1240, endPoint y: 657, distance: 7.2
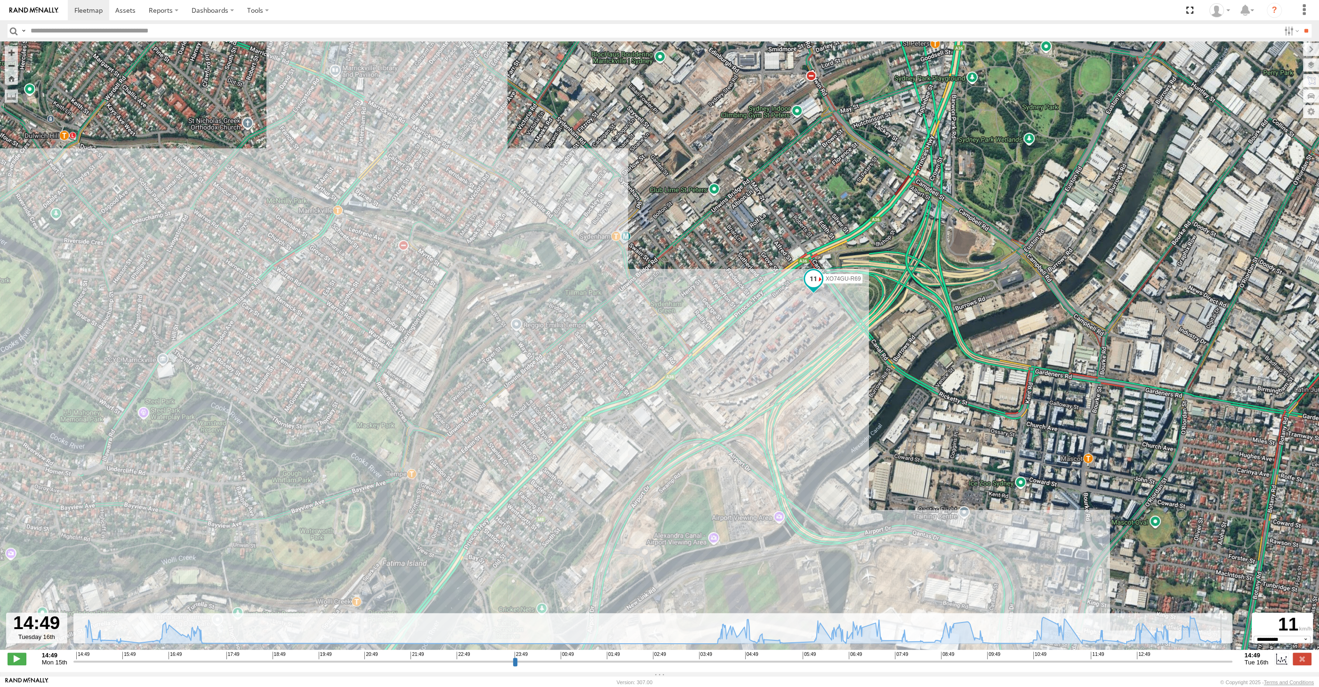
click at [1240, 657] on div "14:49 Mon 15th Created with Highcharts 6.0.7 [DOMAIN_NAME] 14:49 15:49 16:49 17…" at bounding box center [660, 658] width 1304 height 14
click at [1300, 660] on label at bounding box center [1301, 658] width 19 height 12
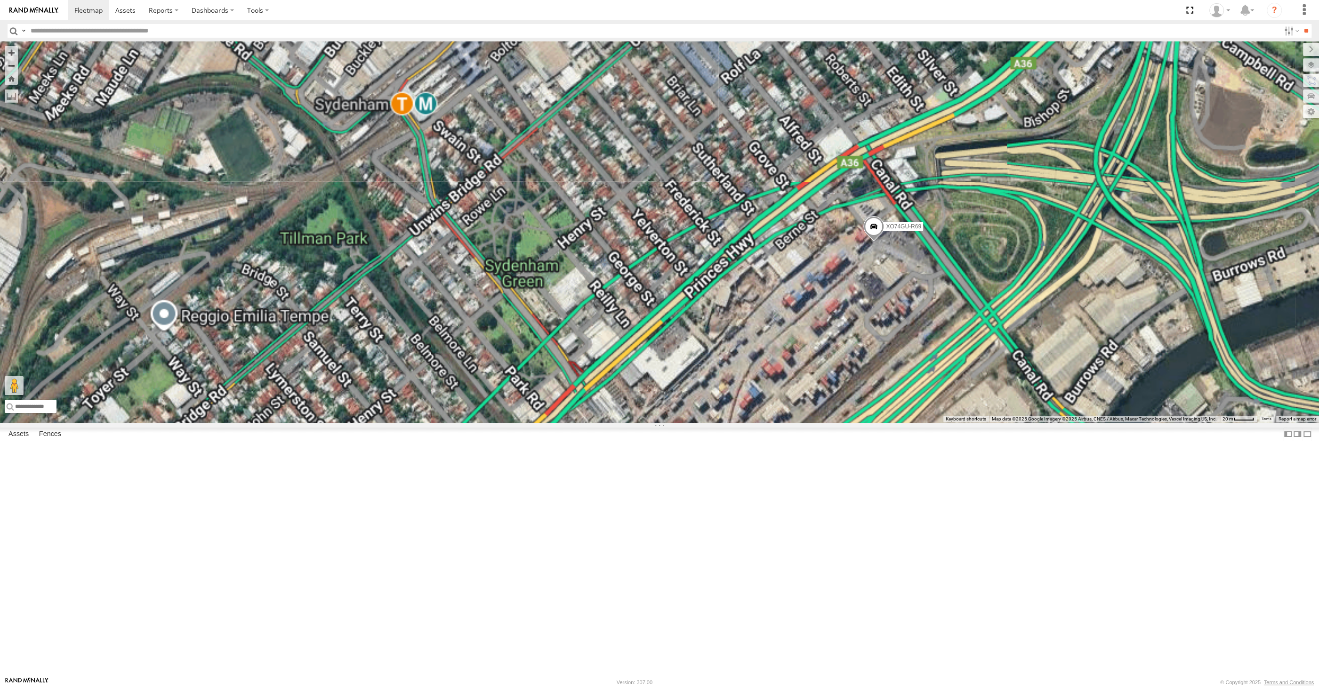
drag, startPoint x: 1086, startPoint y: 461, endPoint x: 1003, endPoint y: 380, distance: 116.2
click at [1047, 416] on div "XO74GU-R69" at bounding box center [659, 231] width 1319 height 381
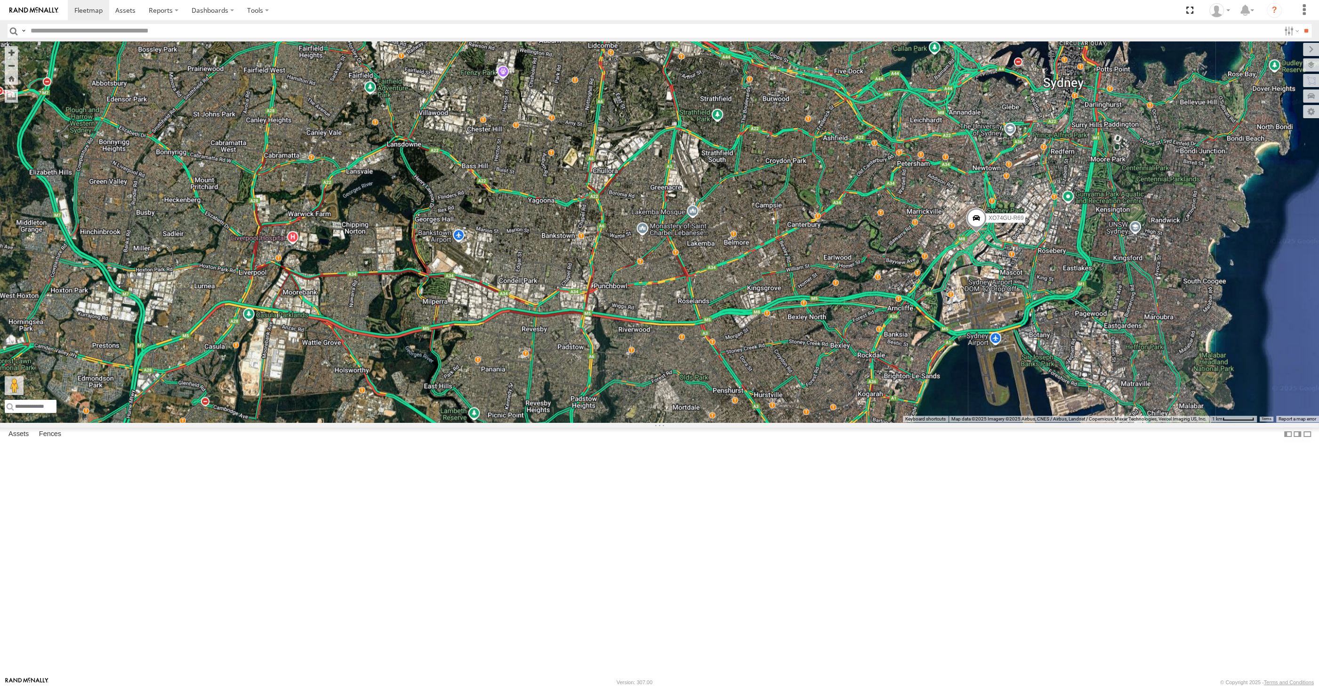
drag, startPoint x: 995, startPoint y: 471, endPoint x: 954, endPoint y: 445, distance: 49.2
click at [965, 422] on div "XO74GU-R69" at bounding box center [659, 231] width 1319 height 381
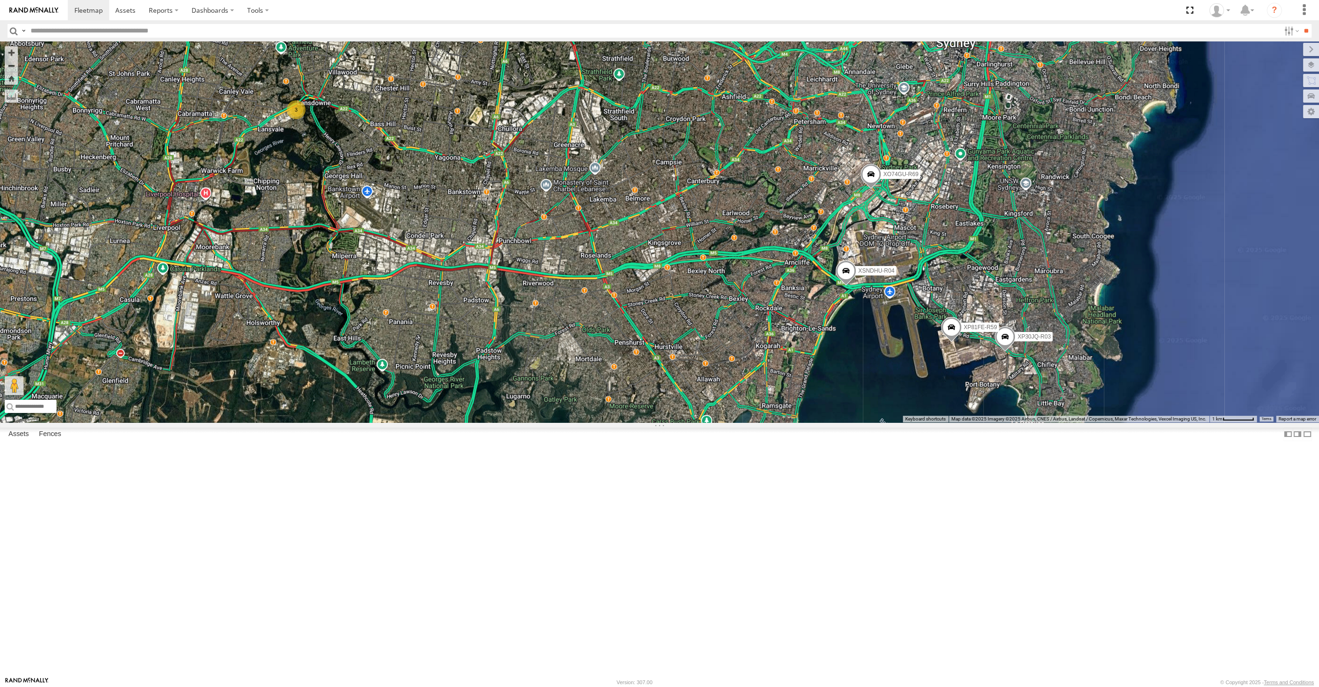
drag, startPoint x: 932, startPoint y: 545, endPoint x: 936, endPoint y: 542, distance: 5.0
click at [936, 422] on div "XO74GU-R69 XP30JQ-R03 XSNDHU-R04 RJ5911-R79 XP81FE-R59 3" at bounding box center [659, 231] width 1319 height 381
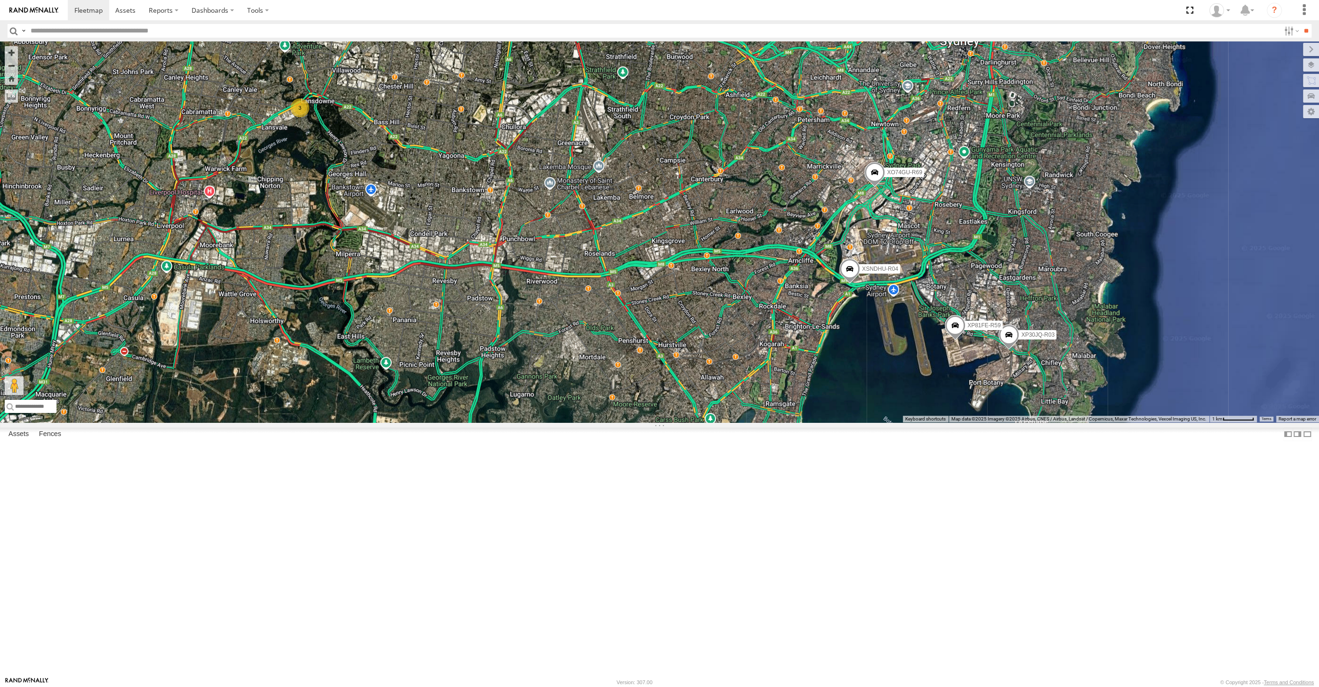
drag, startPoint x: 558, startPoint y: 513, endPoint x: 578, endPoint y: 513, distance: 19.8
click at [578, 422] on div "XO74GU-R69 XP30JQ-R03 XSNDHU-R04 RJ5911-R79 XP81FE-R59 3" at bounding box center [659, 231] width 1319 height 381
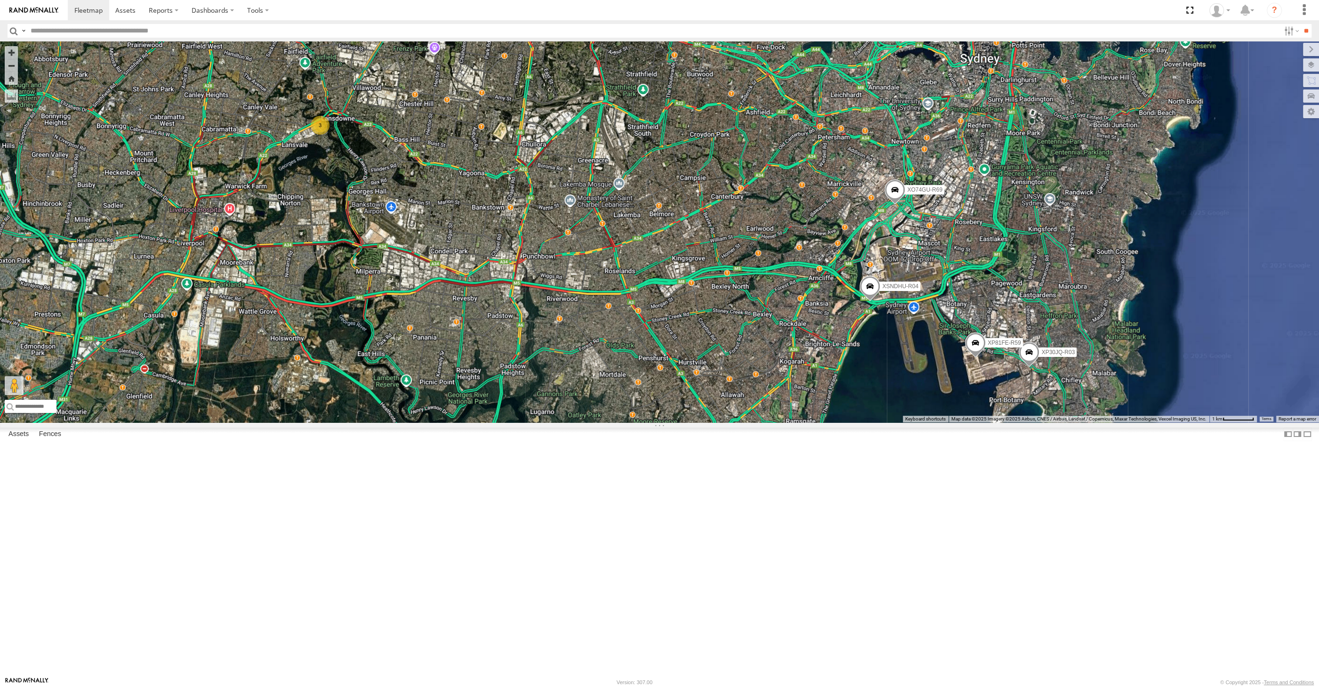
click at [609, 422] on div "XO74GU-R69 XP30JQ-R03 XSNDHU-R04 RJ5911-R79 XP81FE-R59 3" at bounding box center [659, 231] width 1319 height 381
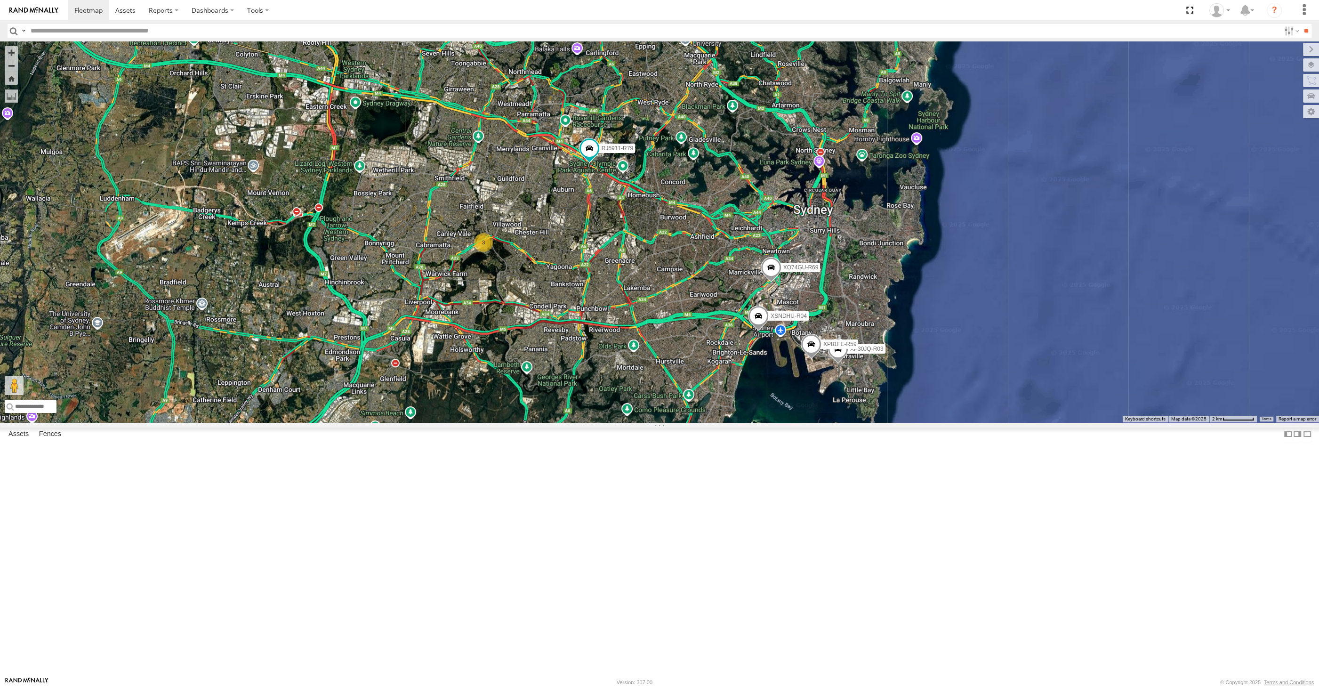
click at [827, 422] on div "XO74GU-R69 XP30JQ-R03 XSNDHU-R04 RJ5911-R79 XP81FE-R59 3" at bounding box center [659, 231] width 1319 height 381
click at [923, 422] on div "XO74GU-R69 XP30JQ-R03 XSNDHU-R04 RJ5911-R79 XP81FE-R59 3" at bounding box center [659, 231] width 1319 height 381
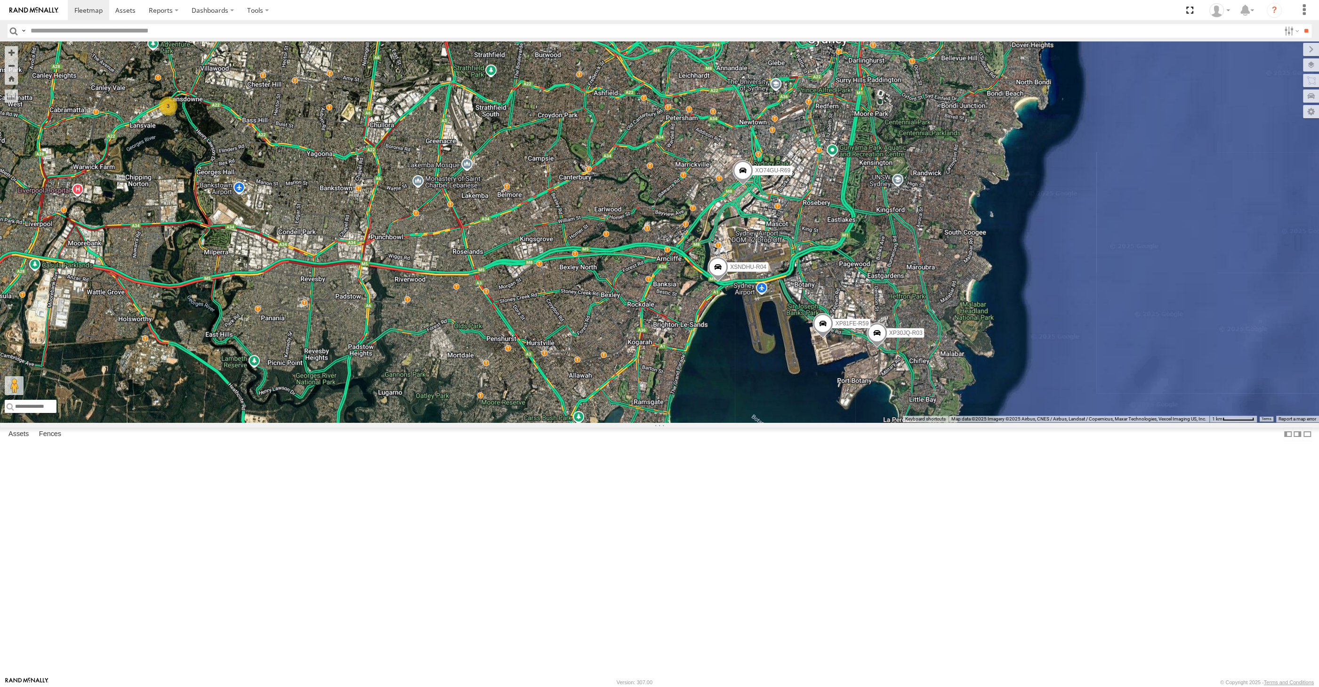
drag, startPoint x: 777, startPoint y: 527, endPoint x: 797, endPoint y: 531, distance: 20.7
click at [796, 422] on div "XO74GU-R69 XP30JQ-R03 XSNDHU-R04 RJ5911-R79 XP81FE-R59 3" at bounding box center [659, 231] width 1319 height 381
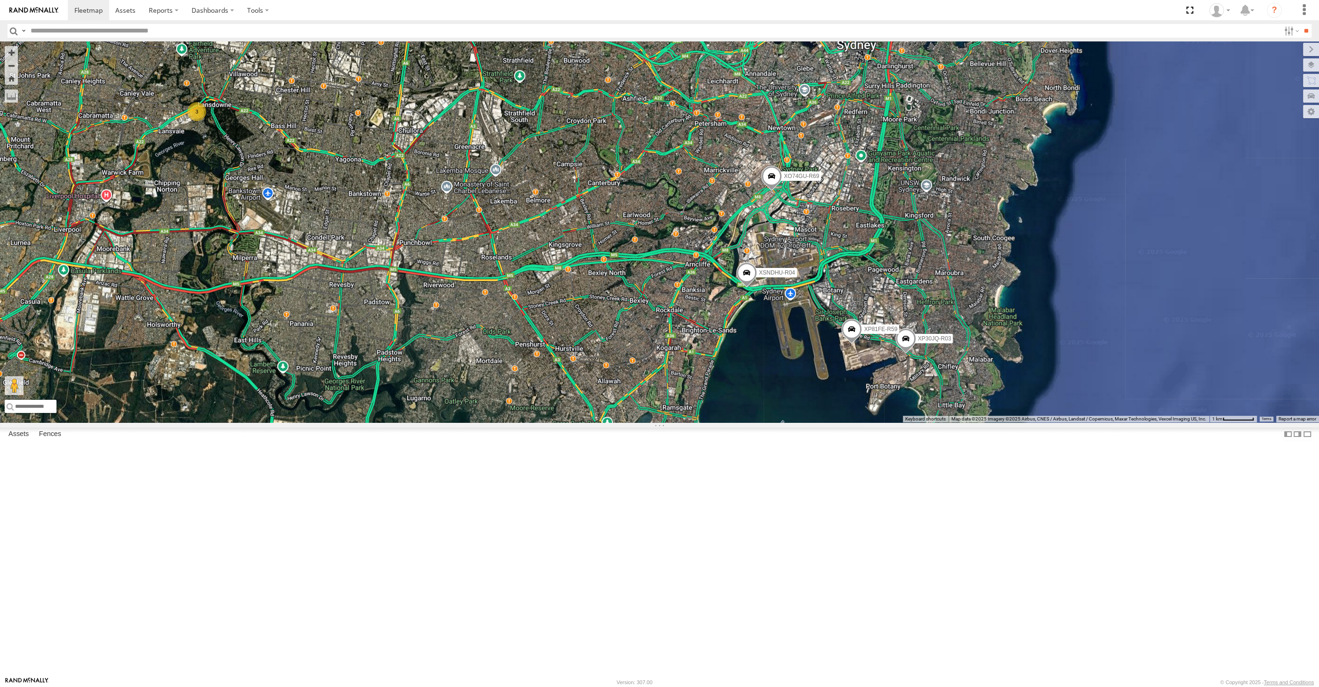
drag, startPoint x: 792, startPoint y: 530, endPoint x: 798, endPoint y: 531, distance: 6.6
click at [797, 422] on div "XO74GU-R69 XP30JQ-R03 XSNDHU-R04 RJ5911-R79 XP81FE-R59 3" at bounding box center [659, 231] width 1319 height 381
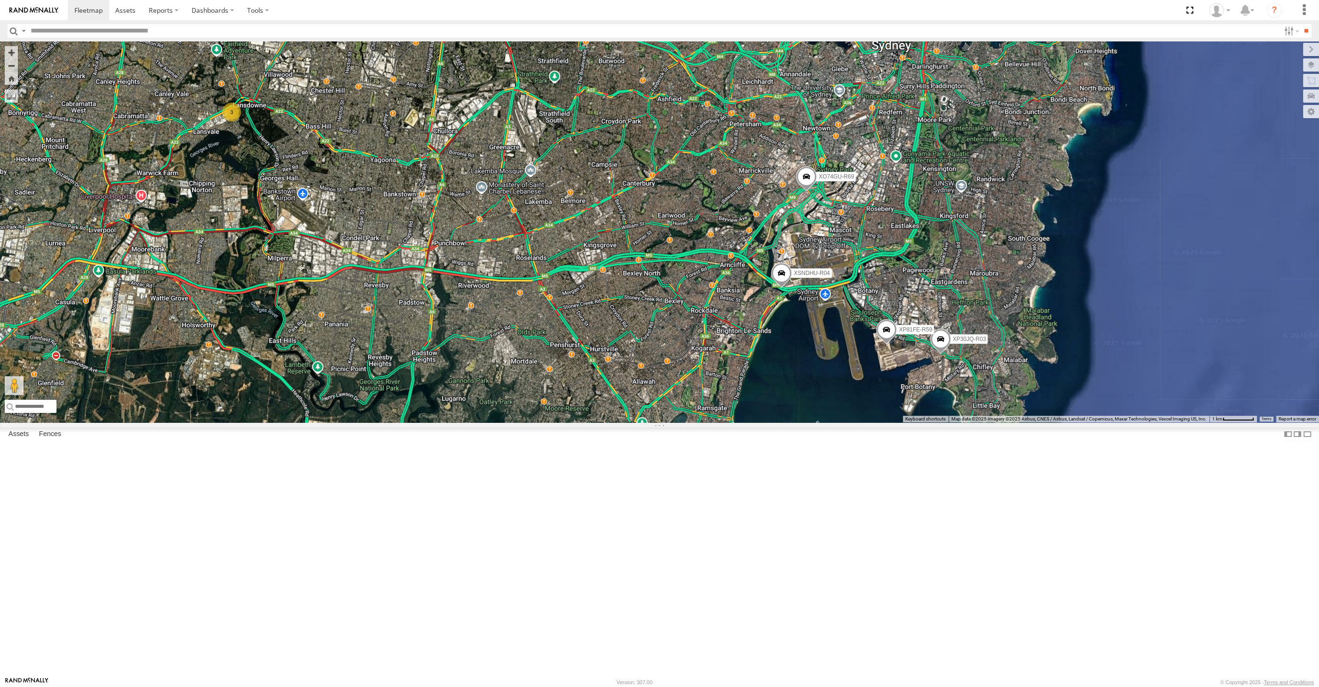
click at [925, 422] on div "XO74GU-R69 XP30JQ-R03 XSNDHU-R04 RJ5911-R79 XP81FE-R59 3" at bounding box center [659, 231] width 1319 height 381
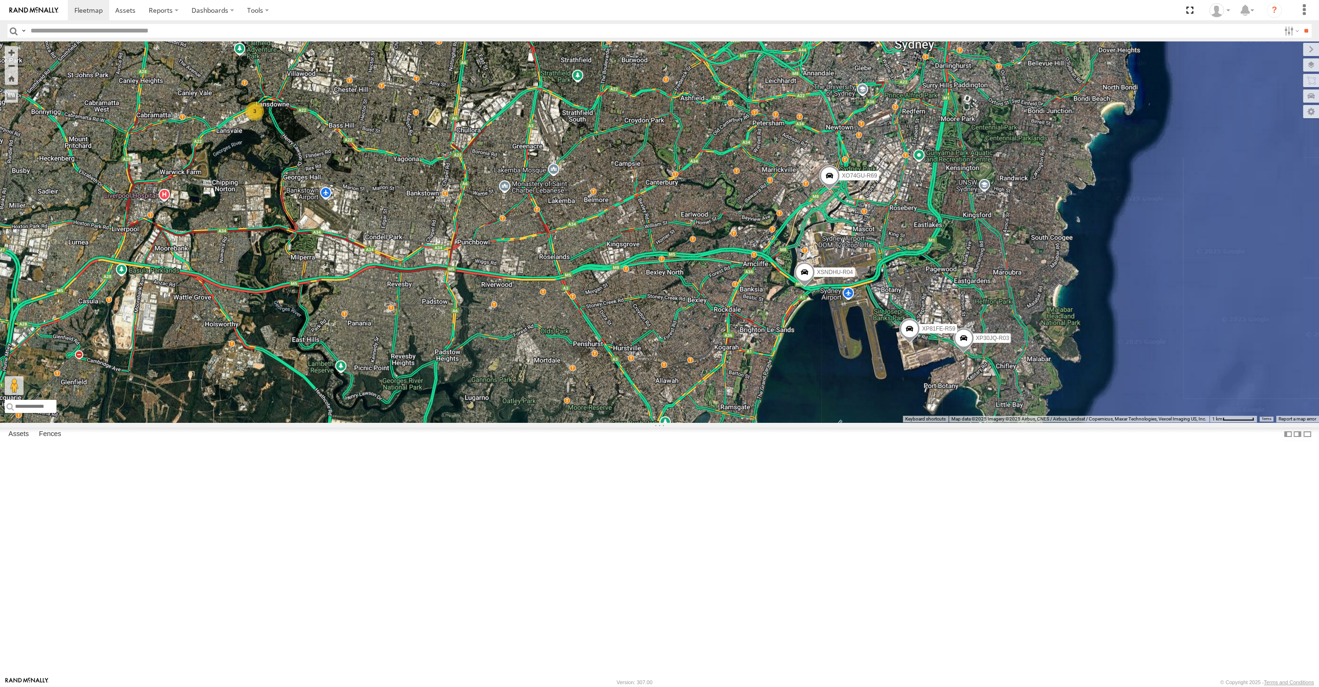
click at [796, 422] on div "XO74GU-R69 XP30JQ-R03 XSNDHU-R04 RJ5911-R79 XP81FE-R59 3" at bounding box center [659, 231] width 1319 height 381
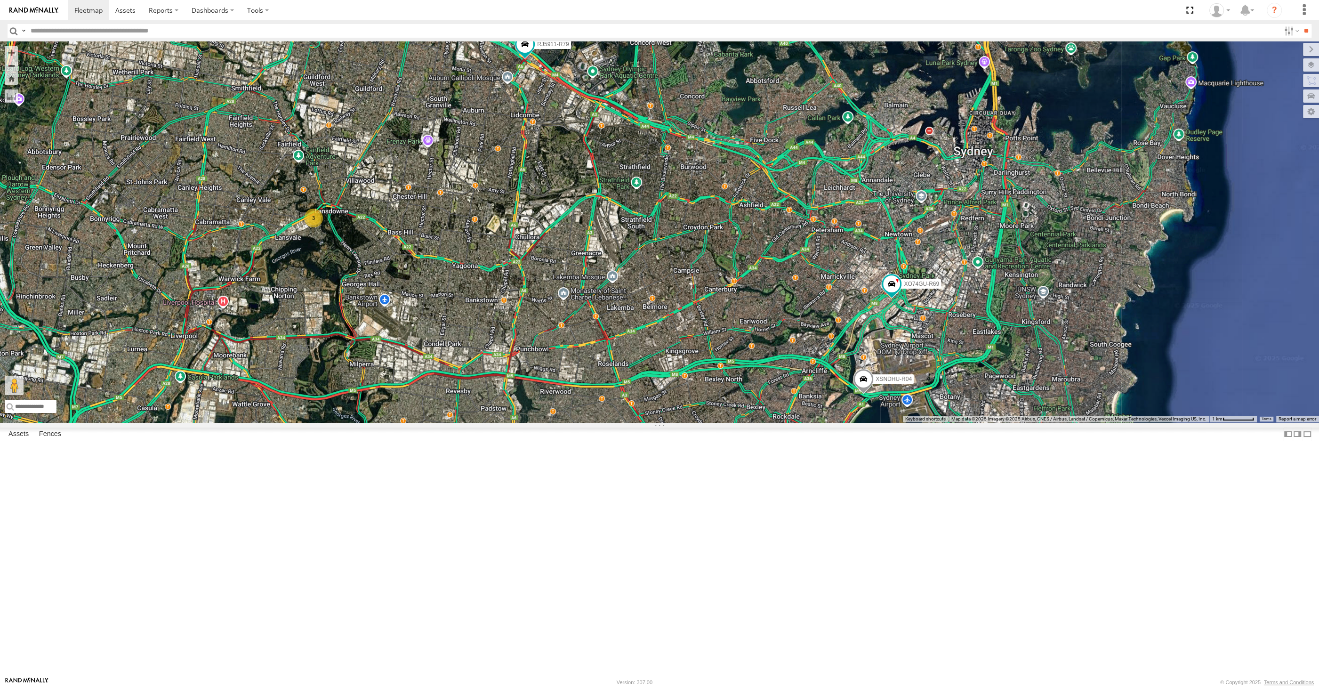
drag, startPoint x: 659, startPoint y: 337, endPoint x: 671, endPoint y: 372, distance: 36.6
click at [671, 370] on div "XP30JQ-R03 XSNDHU-R04 3 RJ5911-R79 XP81FE-R59 XO74GU-R69" at bounding box center [659, 231] width 1319 height 381
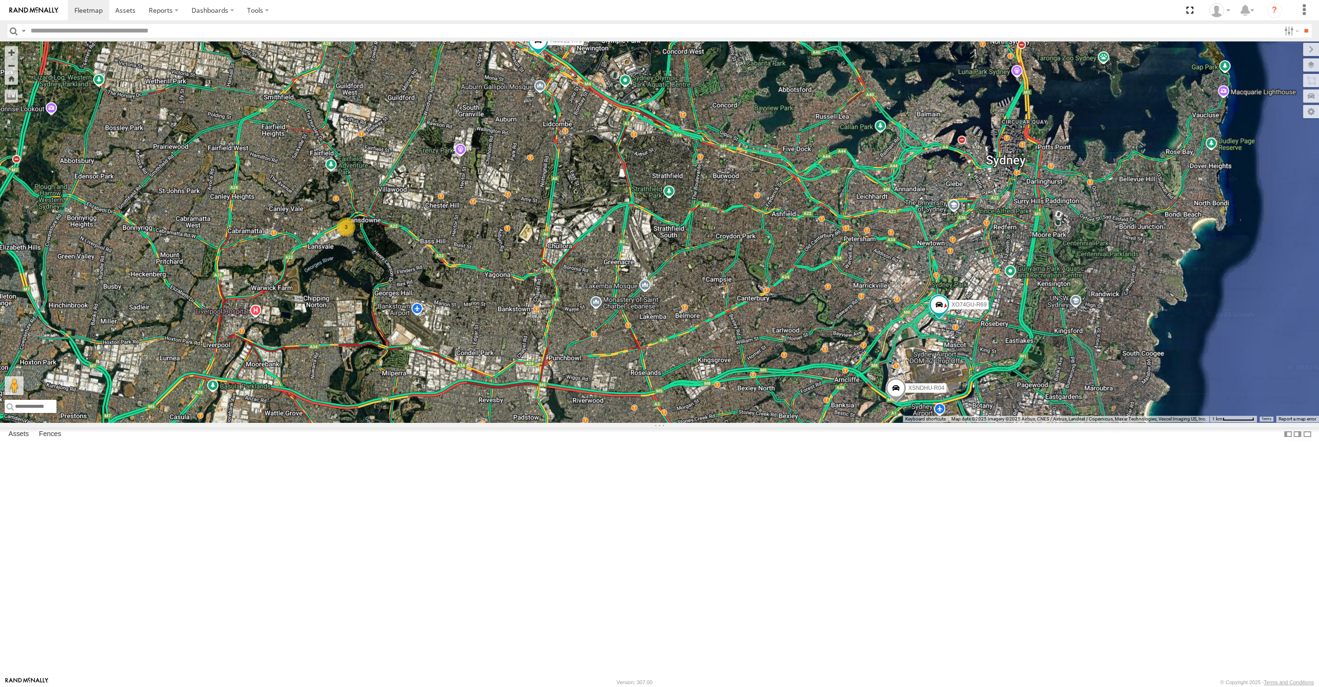
drag, startPoint x: 179, startPoint y: 472, endPoint x: 206, endPoint y: 465, distance: 28.3
click at [202, 422] on div "XP30JQ-R03 XSNDHU-R04 3 RJ5911-R79 XP81FE-R59 XO74GU-R69" at bounding box center [659, 231] width 1319 height 381
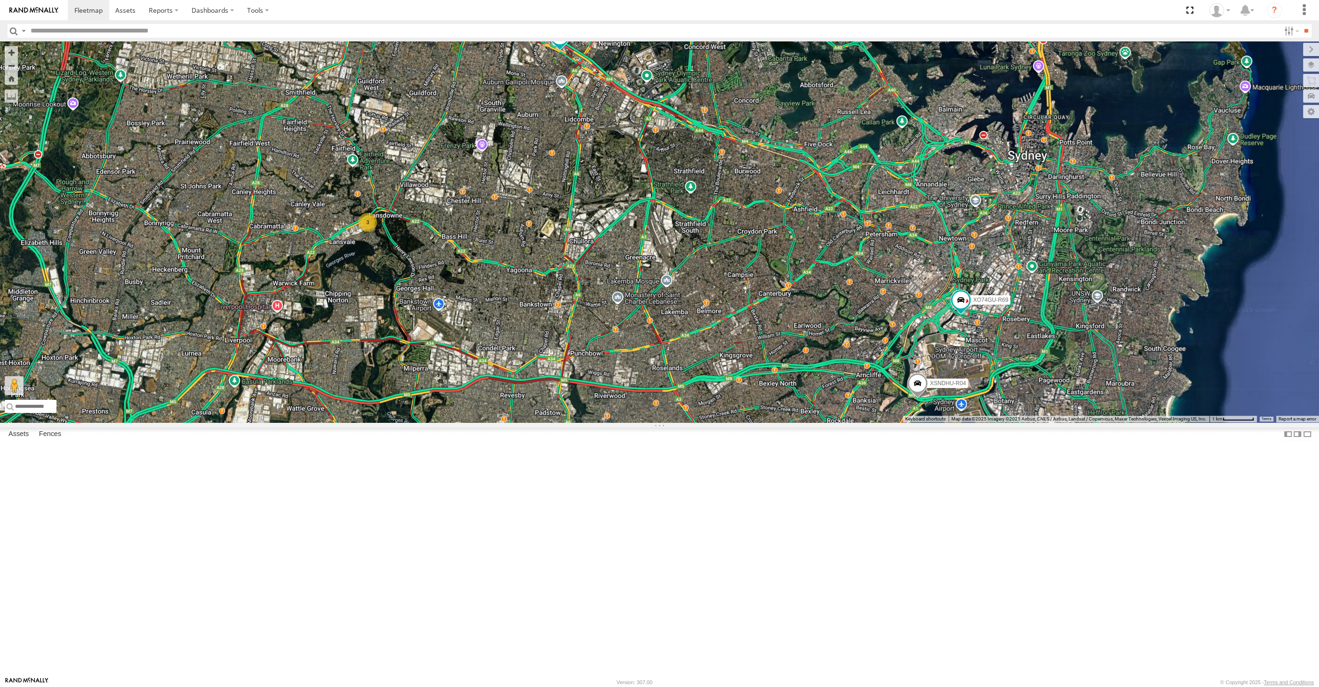
click at [479, 422] on div "XP30JQ-R03 XSNDHU-R04 3 RJ5911-R79 XP81FE-R59 XO74GU-R69" at bounding box center [659, 231] width 1319 height 381
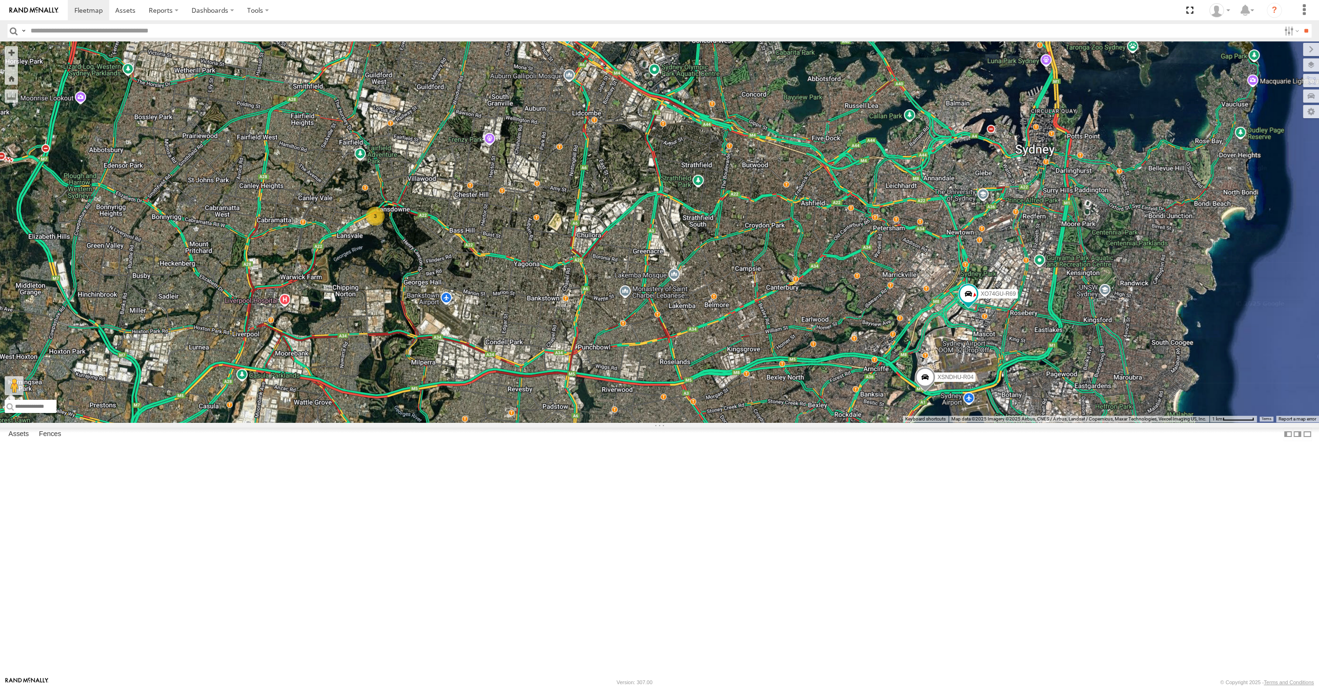
click at [703, 422] on div "XP30JQ-R03 XSNDHU-R04 3 RJ5911-R79 XP81FE-R59 XO74GU-R69" at bounding box center [659, 231] width 1319 height 381
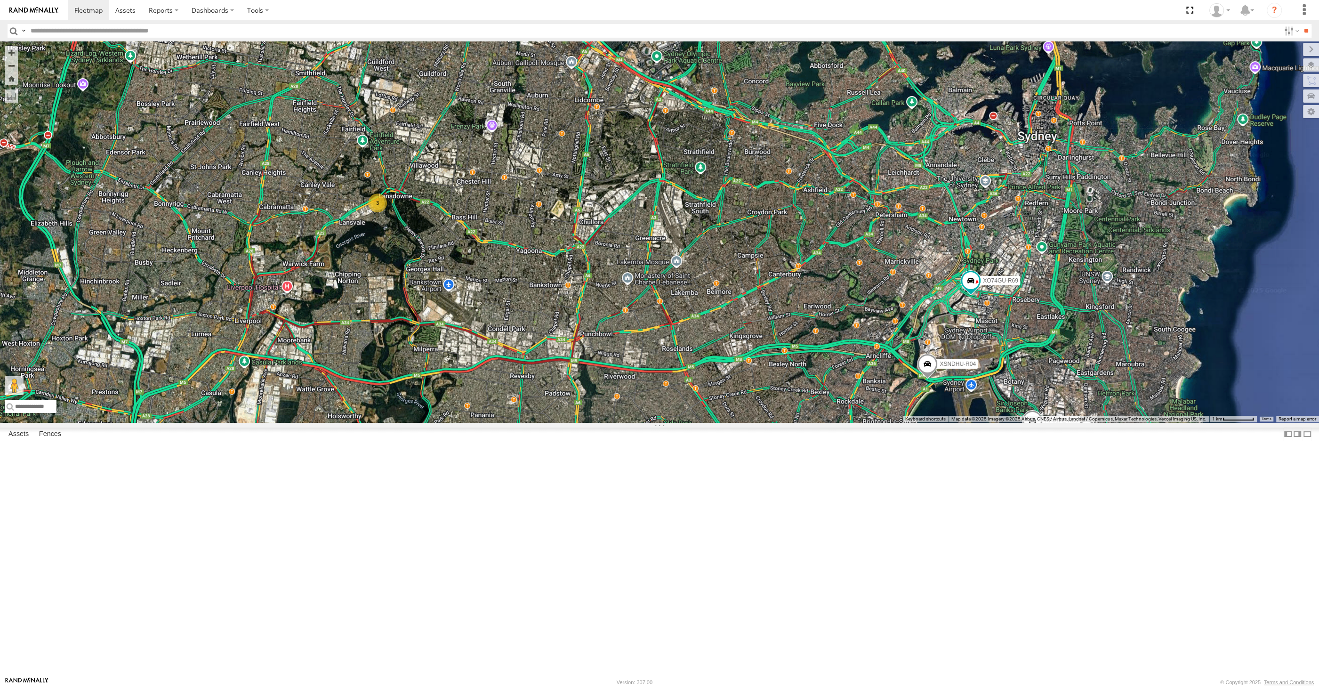
drag, startPoint x: 721, startPoint y: 593, endPoint x: 725, endPoint y: 577, distance: 17.0
click at [725, 422] on div "XP30JQ-R03 XSNDHU-R04 3 RJ5911-R79 XP81FE-R59 XO74GU-R69" at bounding box center [659, 231] width 1319 height 381
drag, startPoint x: 827, startPoint y: 557, endPoint x: 827, endPoint y: 552, distance: 5.2
click at [827, 422] on div "XP30JQ-R03 XSNDHU-R04 3 RJ5911-R79 XP81FE-R59 XO74GU-R69" at bounding box center [659, 231] width 1319 height 381
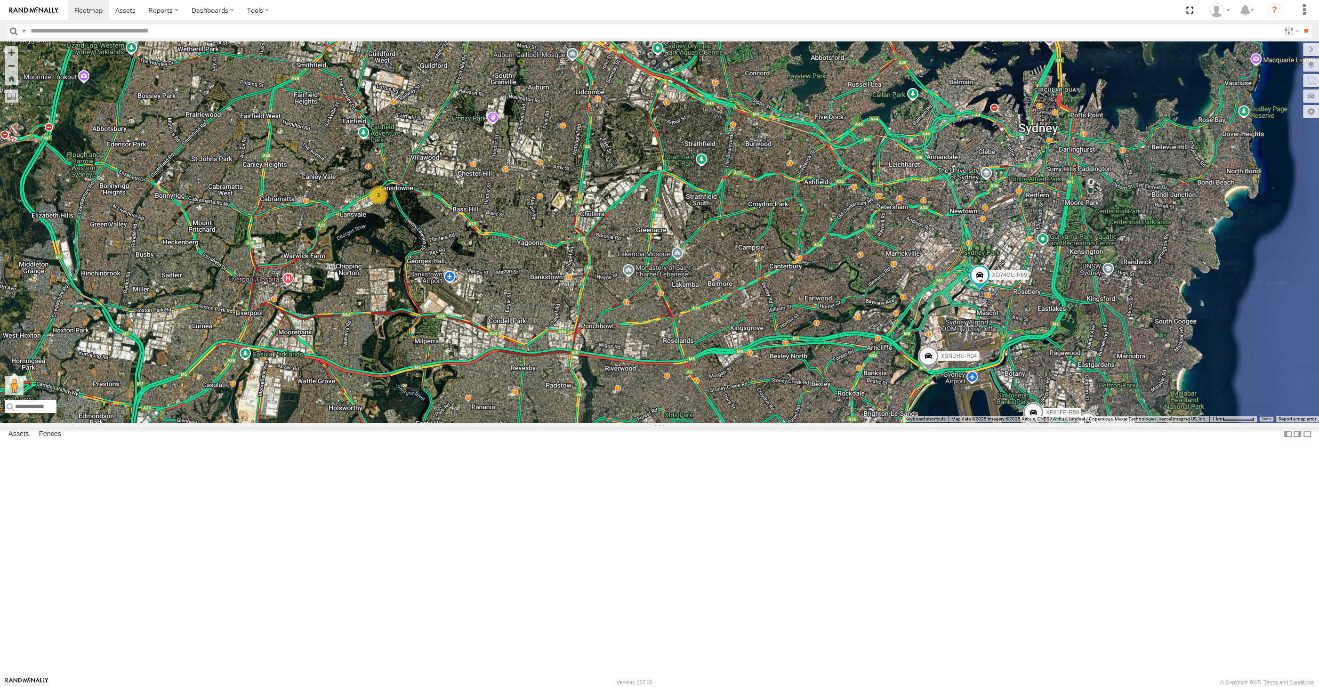
drag, startPoint x: 764, startPoint y: 584, endPoint x: 774, endPoint y: 572, distance: 15.4
click at [767, 422] on div "XP30JQ-R03 XSNDHU-R04 3 RJ5911-R79 XP81FE-R59 XO74GU-R69" at bounding box center [659, 231] width 1319 height 381
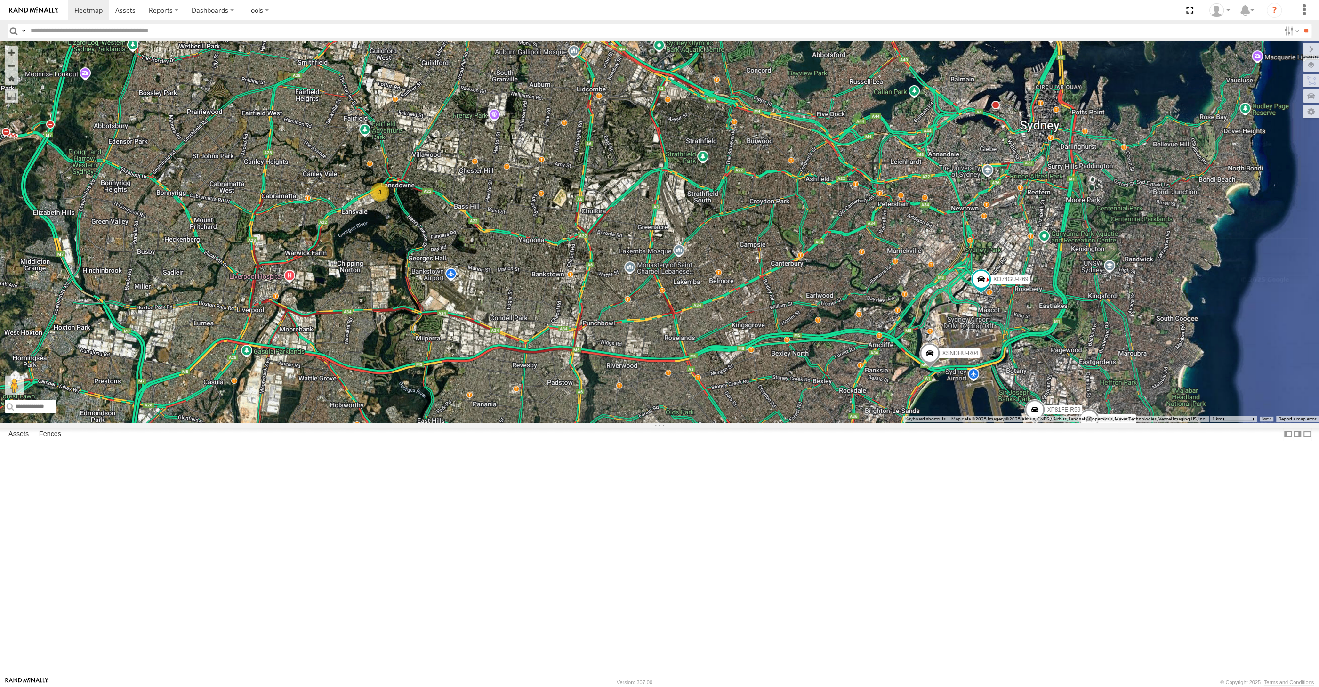
drag, startPoint x: 748, startPoint y: 545, endPoint x: 775, endPoint y: 535, distance: 28.9
click at [774, 422] on div "XP30JQ-R03 XSNDHU-R04 3 RJ5911-R79 XP81FE-R59 XO74GU-R69" at bounding box center [659, 231] width 1319 height 381
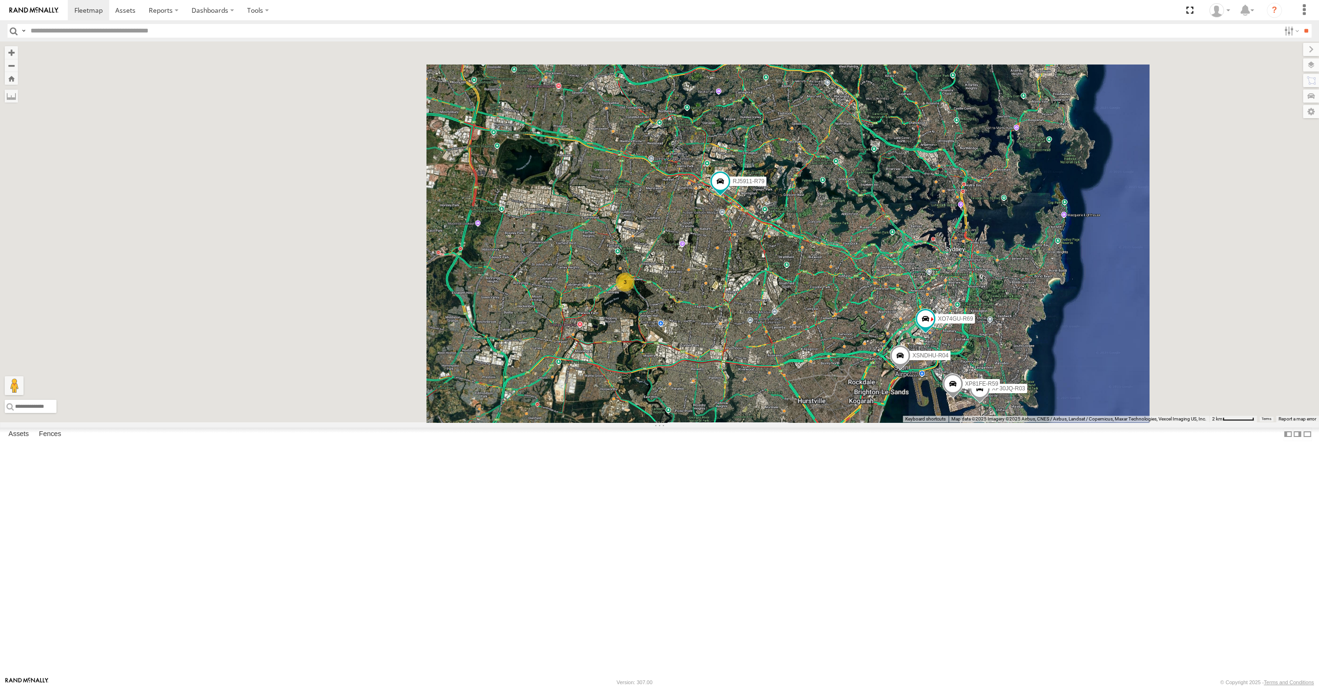
drag, startPoint x: 812, startPoint y: 556, endPoint x: 797, endPoint y: 541, distance: 21.3
click at [801, 422] on div "XP30JQ-R03 XSNDHU-R04 RJ5911-R79 XP81FE-R59 XO74GU-R69 3" at bounding box center [659, 231] width 1319 height 381
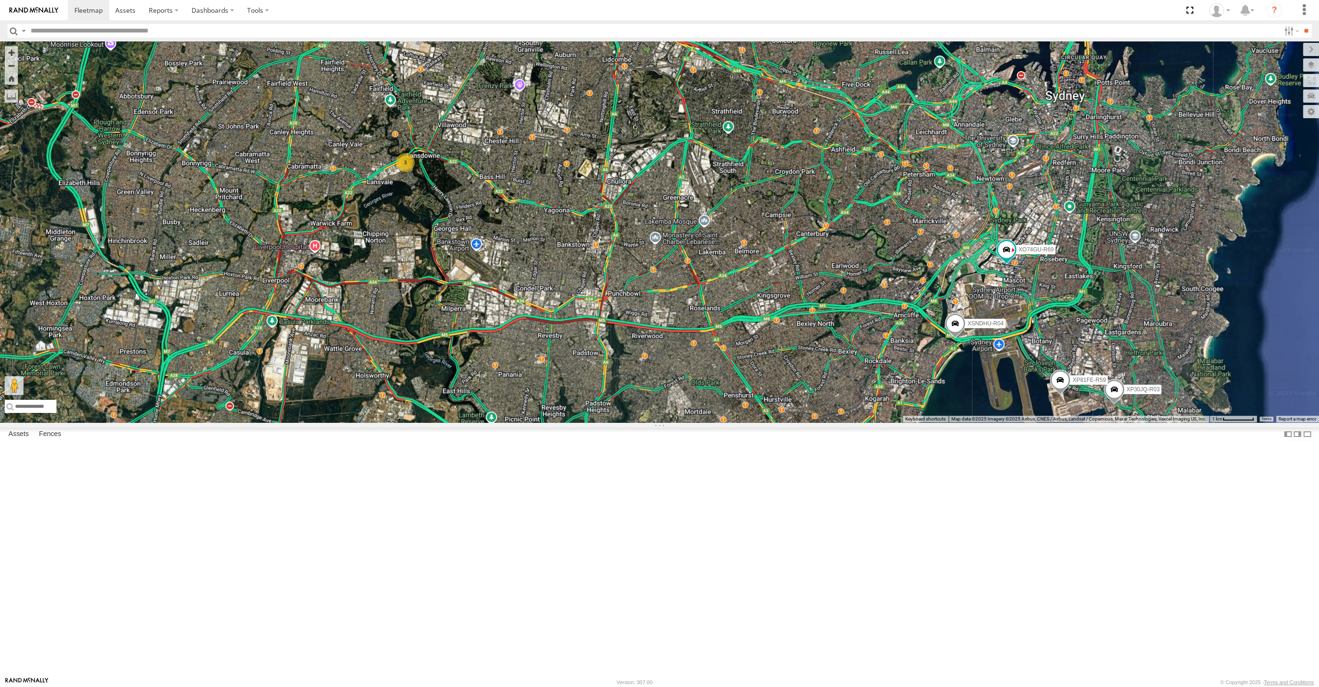
drag, startPoint x: 838, startPoint y: 522, endPoint x: 838, endPoint y: 535, distance: 12.2
click at [838, 422] on div "XP30JQ-R03 XSNDHU-R04 RJ5911-R79 XP81FE-R59 XO74GU-R69 3" at bounding box center [659, 231] width 1319 height 381
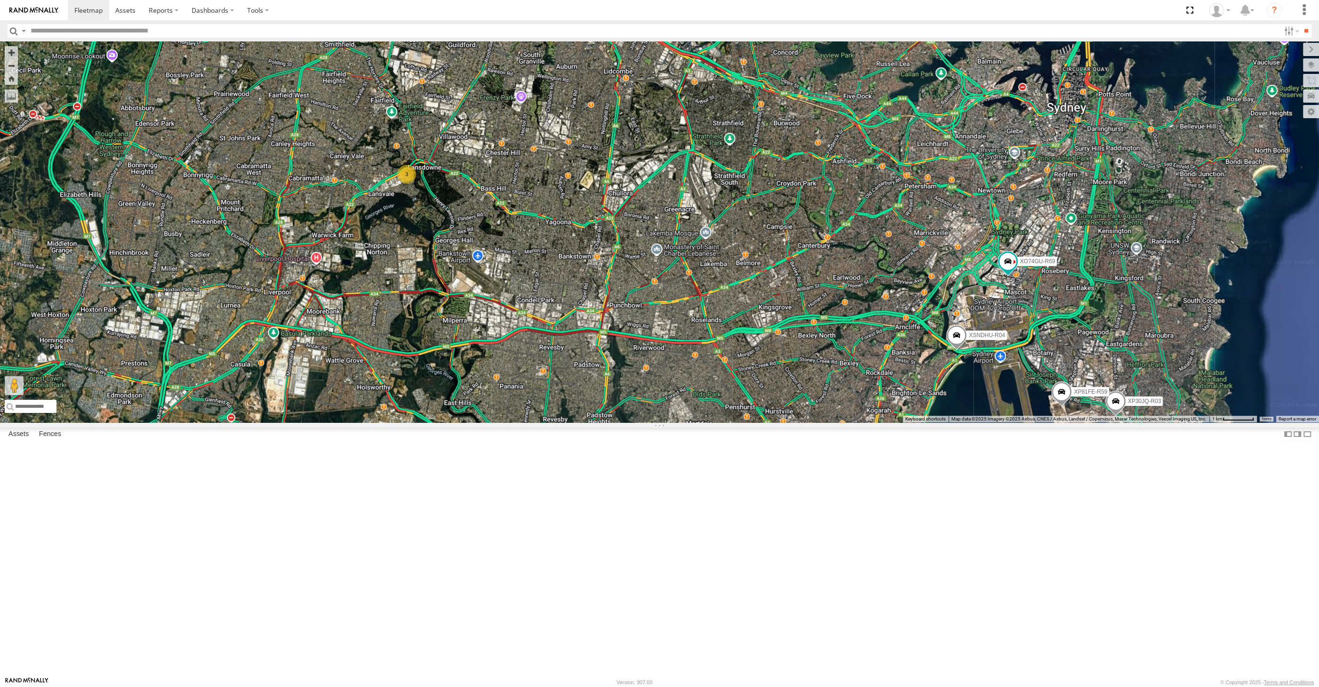
drag, startPoint x: 834, startPoint y: 604, endPoint x: 838, endPoint y: 589, distance: 15.1
click at [837, 422] on div "XP30JQ-R03 XSNDHU-R04 RJ5911-R79 XP81FE-R59 XO74GU-R69 3" at bounding box center [659, 231] width 1319 height 381
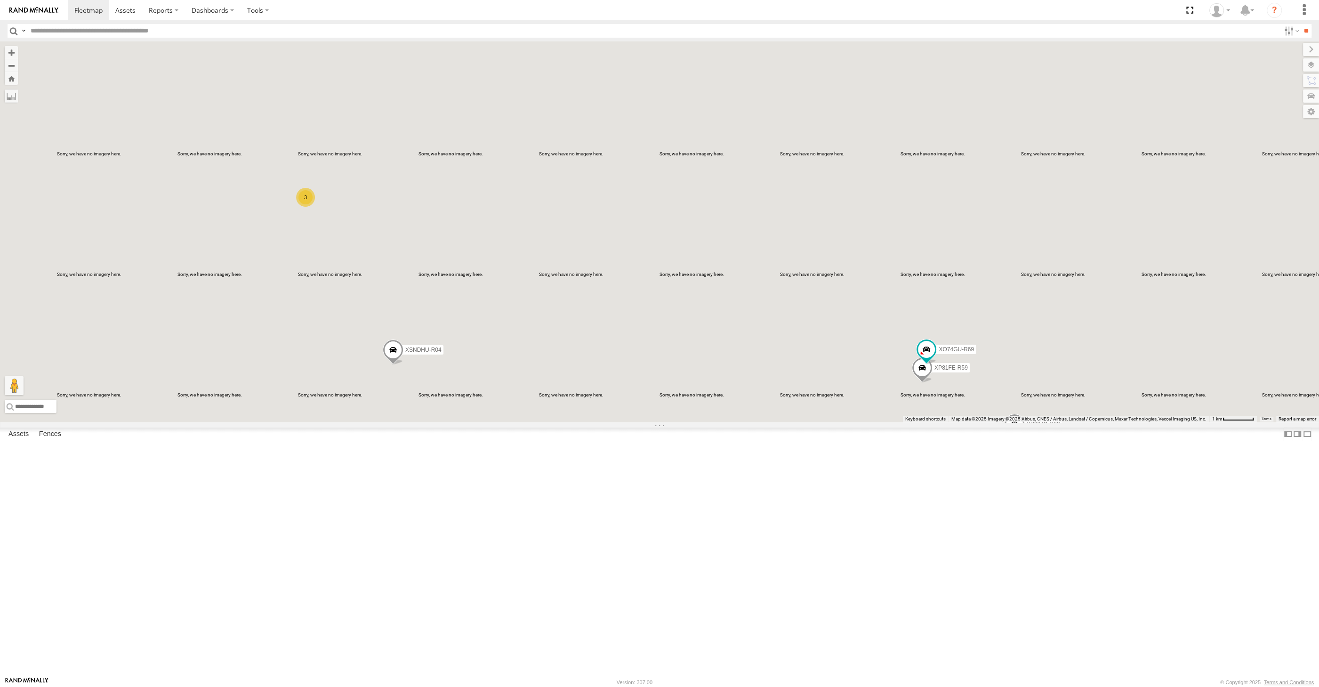
click at [265, 422] on div "XP30JQ-R03 XSNDHU-R04 RJ5911-R79 XP81FE-R59 XO74GU-R69 3" at bounding box center [659, 231] width 1319 height 381
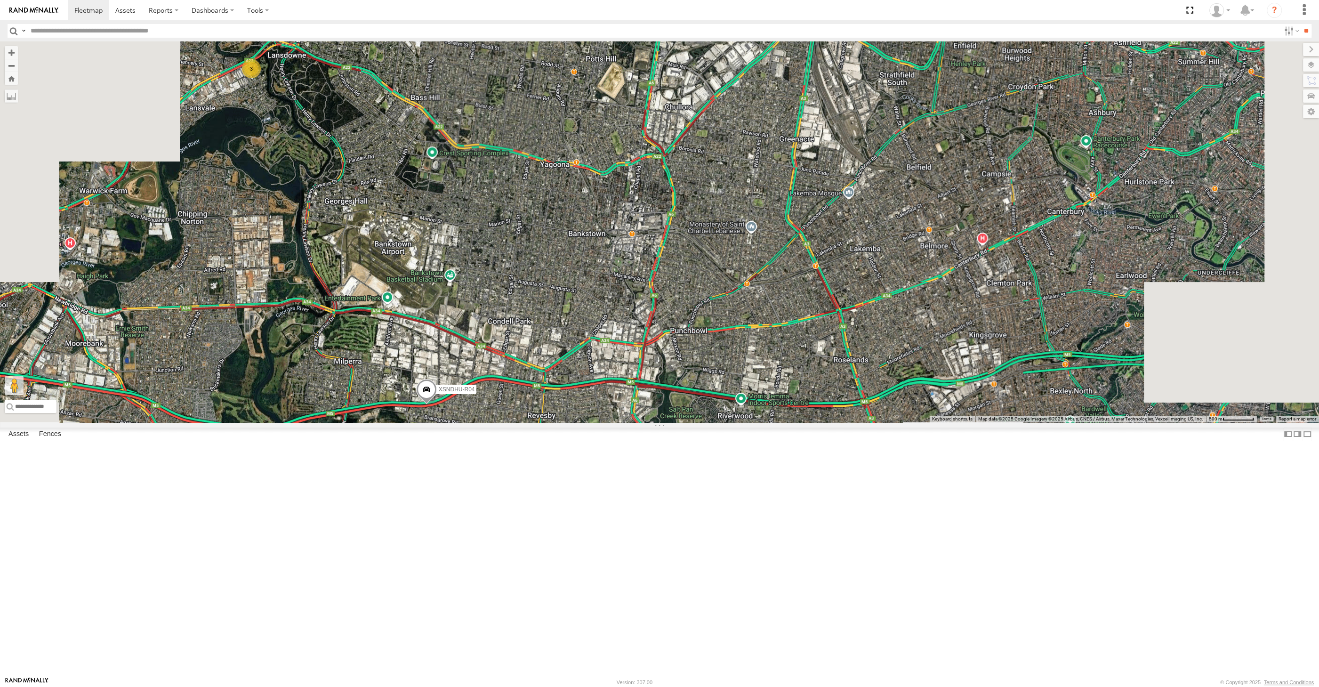
drag, startPoint x: 535, startPoint y: 494, endPoint x: 562, endPoint y: 476, distance: 32.6
click at [562, 422] on div "XP30JQ-R03 XSNDHU-R04 RJ5911-R79 XP81FE-R59 XO74GU-R69 3" at bounding box center [659, 231] width 1319 height 381
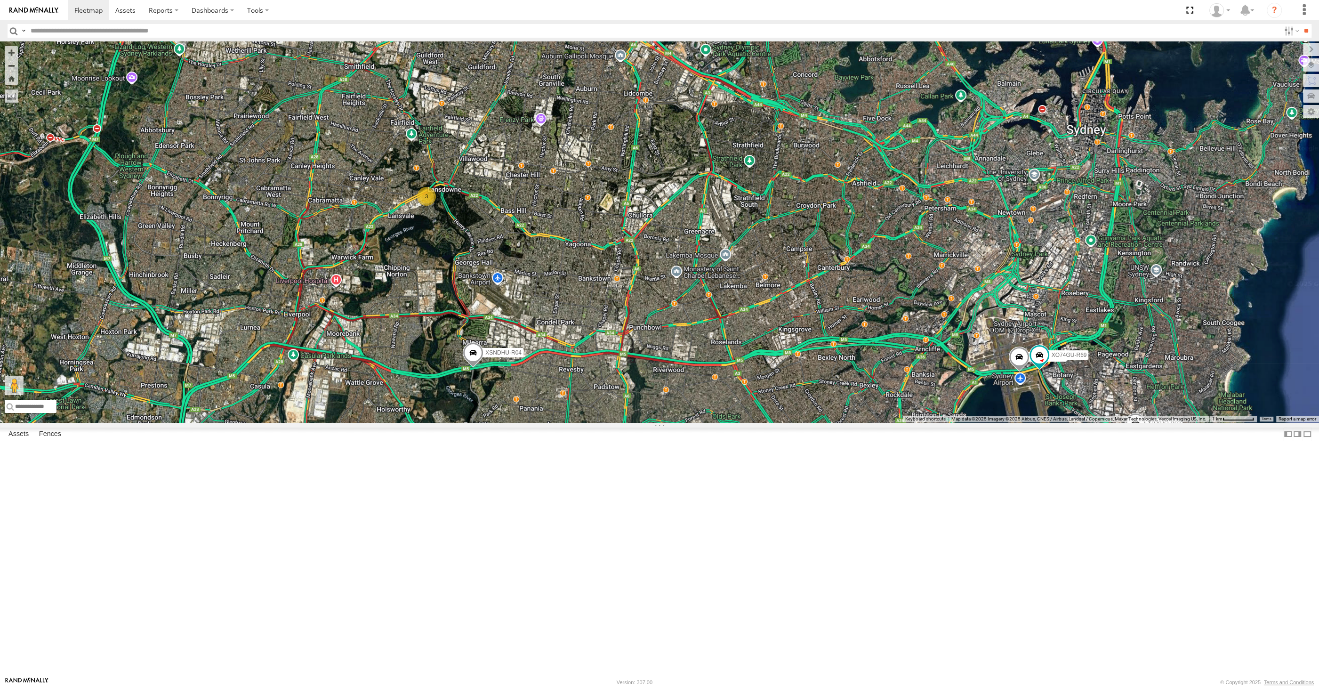
click at [1143, 422] on div "XP30JQ-R03 XSNDHU-R04 RJ5911-R79 XP81FE-R59 XO74GU-R69 3" at bounding box center [659, 231] width 1319 height 381
click at [1046, 422] on div "XP30JQ-R03 XSNDHU-R04 RJ5911-R79 XP81FE-R59 XO74GU-R69 3" at bounding box center [659, 231] width 1319 height 381
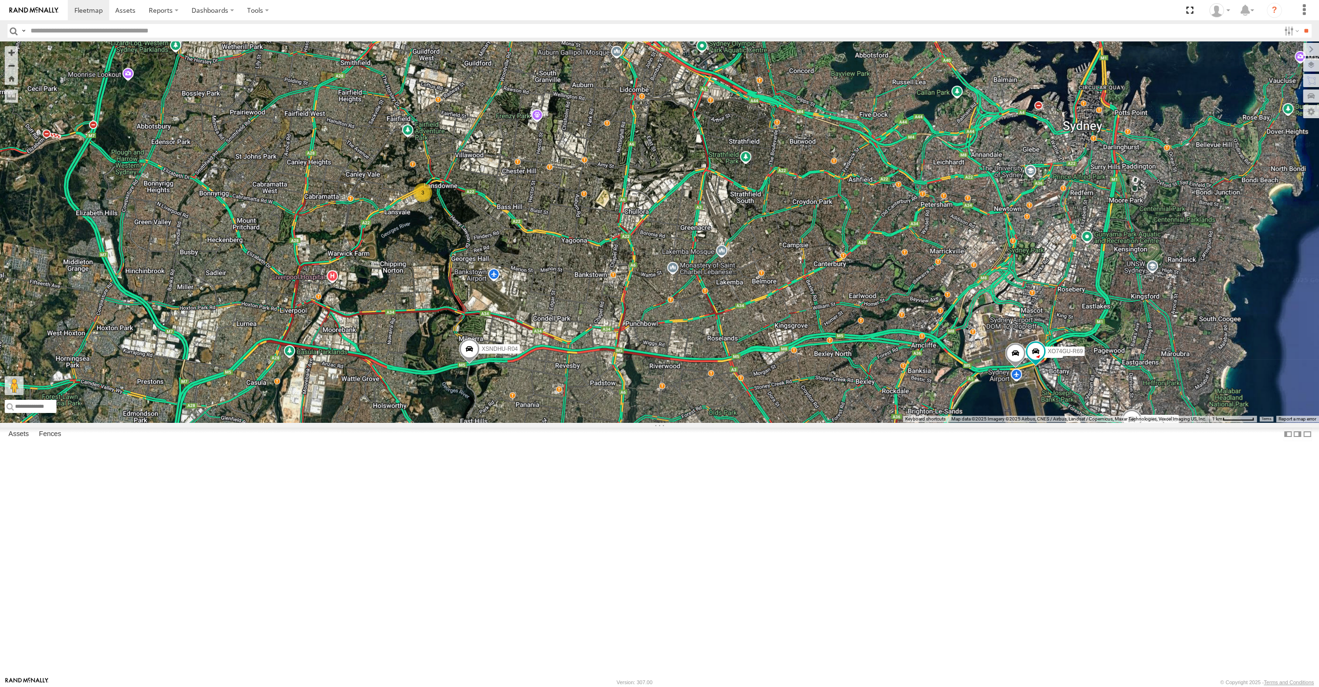
drag, startPoint x: 974, startPoint y: 577, endPoint x: 964, endPoint y: 566, distance: 15.0
click at [964, 422] on div "XP30JQ-R03 XSNDHU-R04 RJ5911-R79 XP81FE-R59 XO74GU-R69 3" at bounding box center [659, 231] width 1319 height 381
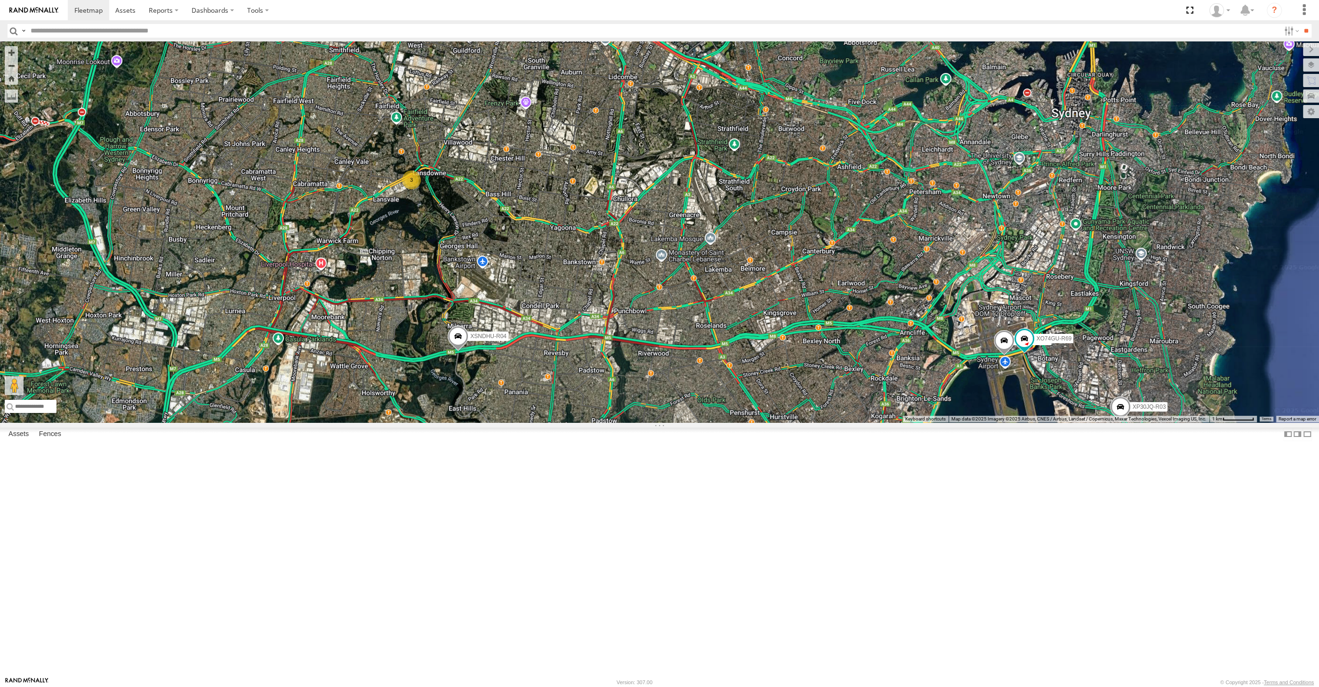
drag, startPoint x: 598, startPoint y: 506, endPoint x: 605, endPoint y: 513, distance: 9.7
click at [605, 422] on div "XP30JQ-R03 XSNDHU-R04 RJ5911-R79 XP81FE-R59 XO74GU-R69 3" at bounding box center [659, 231] width 1319 height 381
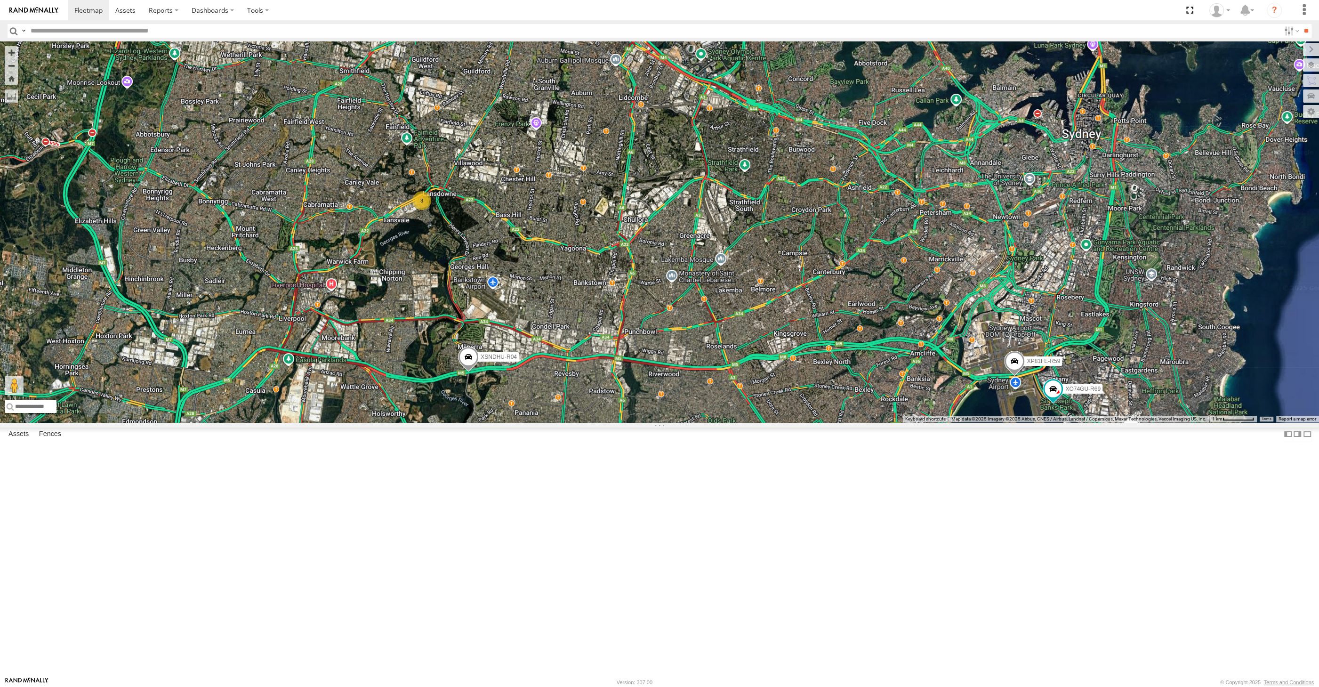
drag, startPoint x: 722, startPoint y: 531, endPoint x: 706, endPoint y: 527, distance: 16.7
click at [706, 422] on div "XP30JQ-R03 XSNDHU-R04 RJ5911-R79 XP81FE-R59 XO74GU-R69 3" at bounding box center [659, 231] width 1319 height 381
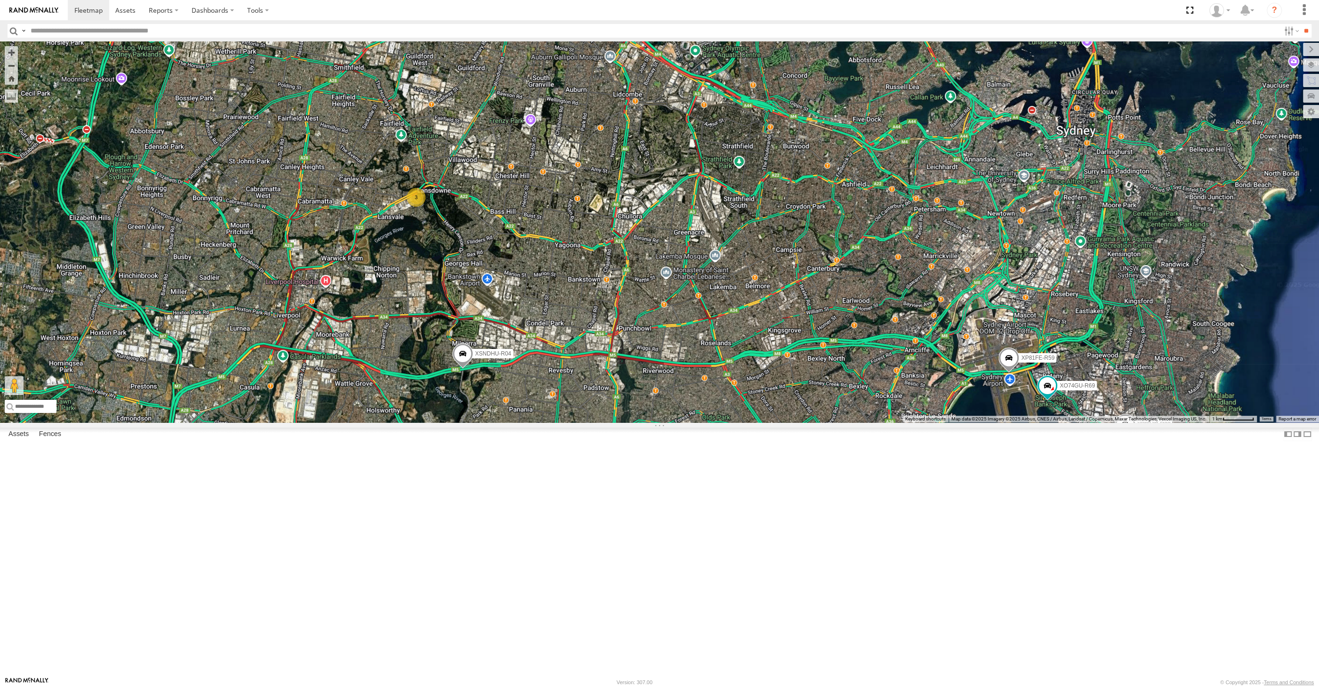
click at [806, 422] on div "XP30JQ-R03 XSNDHU-R04 RJ5911-R79 XP81FE-R59 XO74GU-R69 3" at bounding box center [659, 231] width 1319 height 381
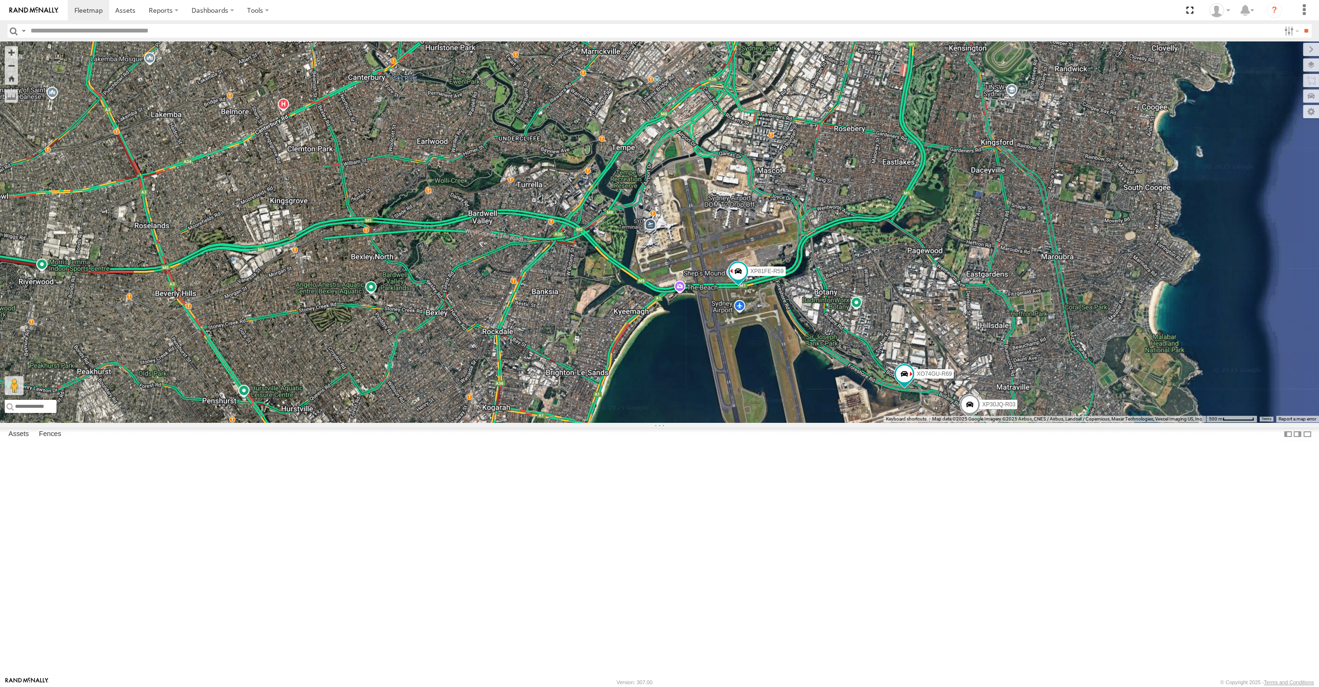
drag, startPoint x: 715, startPoint y: 632, endPoint x: 731, endPoint y: 610, distance: 27.0
click at [731, 422] on div "XP30JQ-R03 XSNDHU-R04 RJ5911-R79 XP81FE-R59 XO74GU-R69" at bounding box center [659, 231] width 1319 height 381
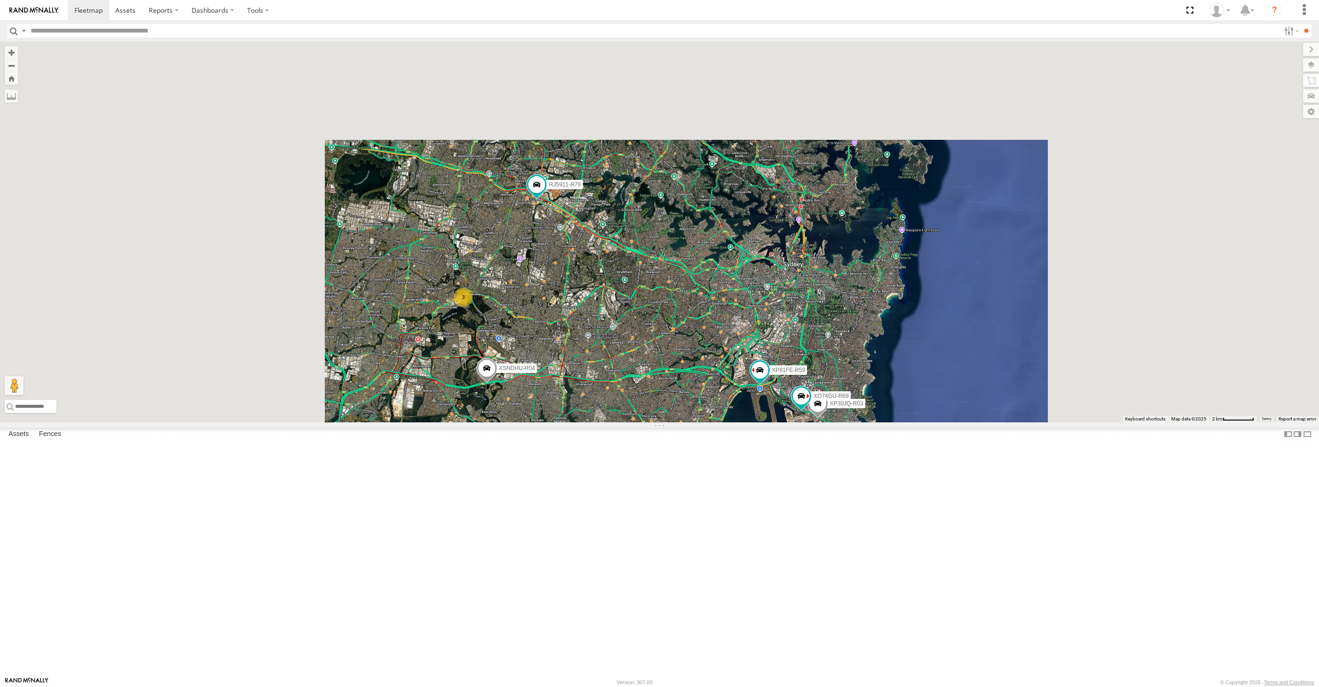
drag, startPoint x: 702, startPoint y: 509, endPoint x: 722, endPoint y: 459, distance: 53.6
click at [722, 422] on div "XP30JQ-R03 XSNDHU-R04 RJ5911-R79 XP81FE-R59 XO74GU-R69 3" at bounding box center [659, 231] width 1319 height 381
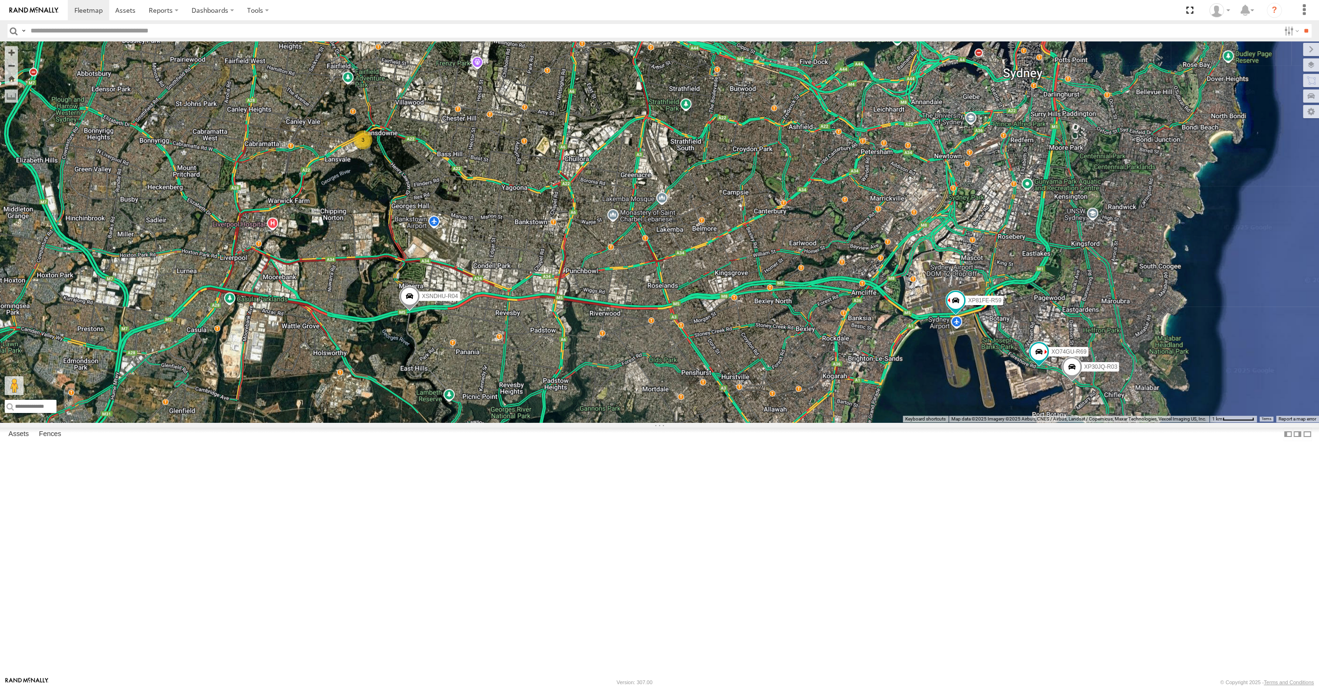
click at [552, 422] on div "XP30JQ-R03 XSNDHU-R04 RJ5911-R79 XP81FE-R59 XO74GU-R69 3" at bounding box center [659, 231] width 1319 height 381
drag, startPoint x: 562, startPoint y: 527, endPoint x: 567, endPoint y: 529, distance: 5.1
click at [567, 422] on div "XP30JQ-R03 XSNDHU-R04 RJ5911-R79 XP81FE-R59 XO74GU-R69 3" at bounding box center [659, 231] width 1319 height 381
click at [218, 368] on div "XP30JQ-R03 XSNDHU-R04 RJ5911-R79 XP81FE-R59 XO74GU-R69 3" at bounding box center [659, 231] width 1319 height 381
drag, startPoint x: 749, startPoint y: 558, endPoint x: 731, endPoint y: 554, distance: 18.8
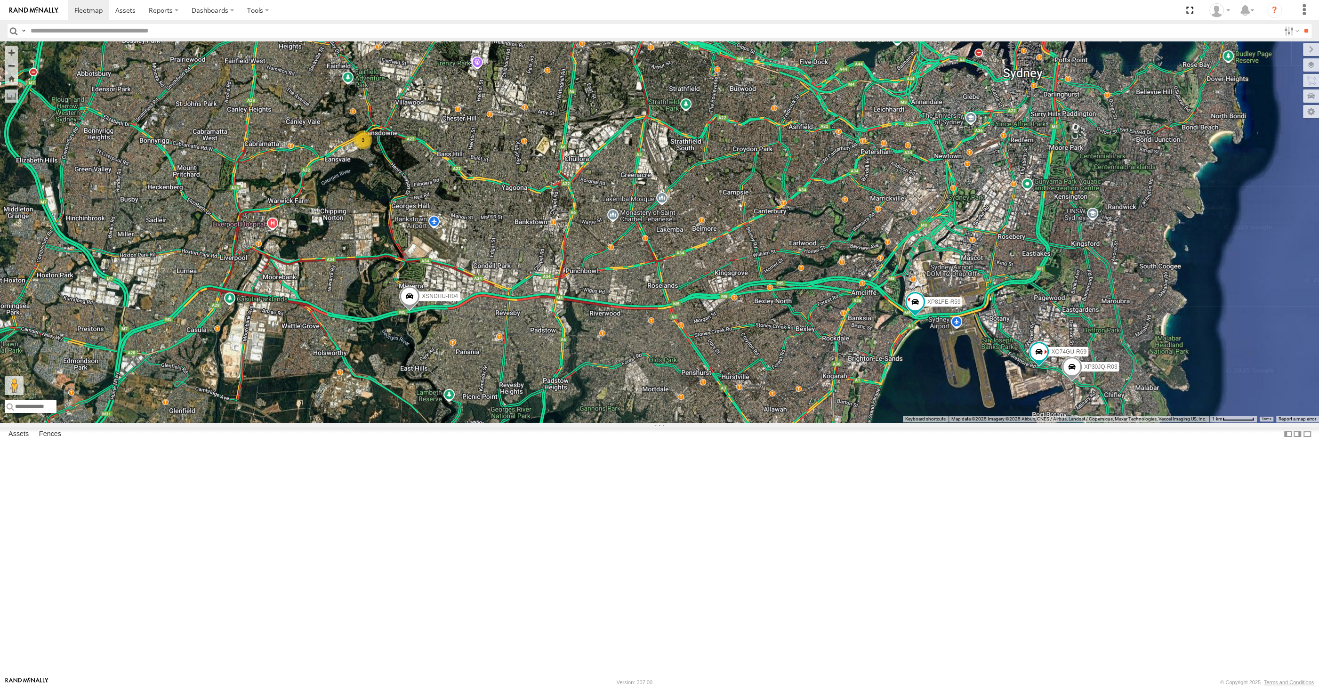
click at [733, 422] on div "XP30JQ-R03 XSNDHU-R04 RJ5911-R79 XP81FE-R59 XO74GU-R69 3" at bounding box center [659, 231] width 1319 height 381
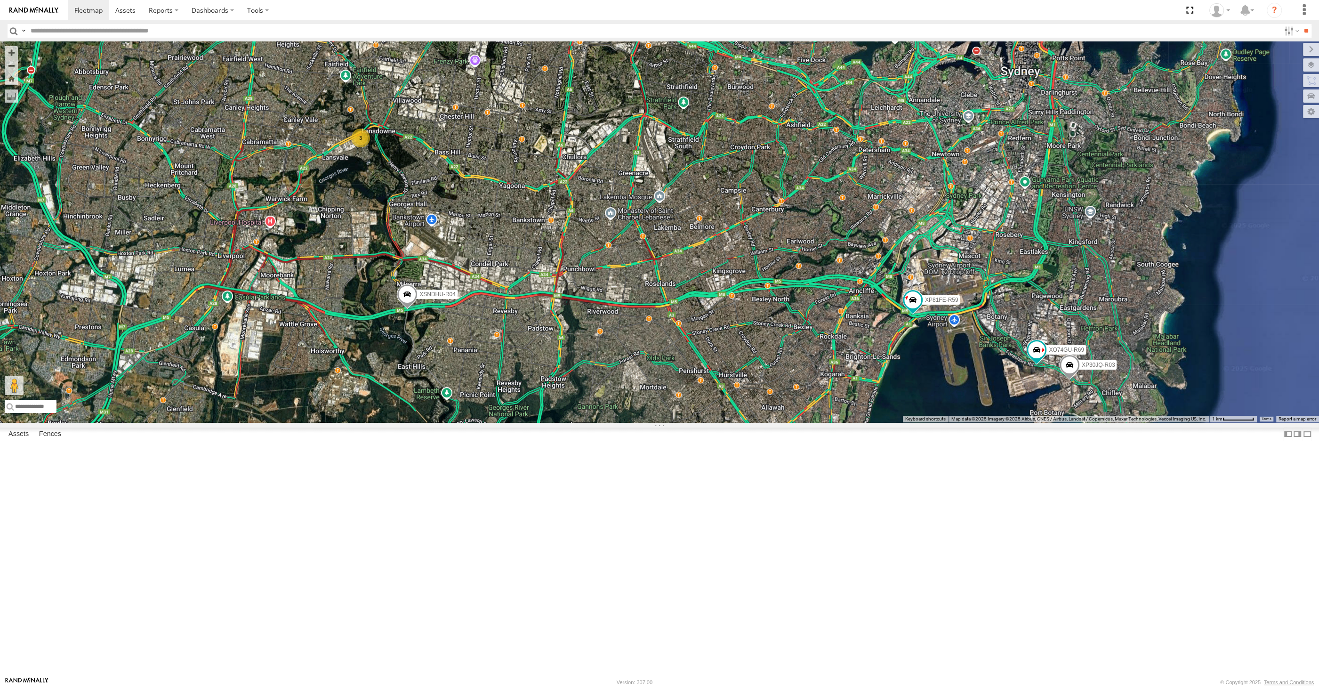
drag, startPoint x: 739, startPoint y: 552, endPoint x: 733, endPoint y: 549, distance: 7.2
click at [731, 422] on div "XP30JQ-R03 XSNDHU-R04 RJ5911-R79 XP81FE-R59 XO74GU-R69 3" at bounding box center [659, 231] width 1319 height 381
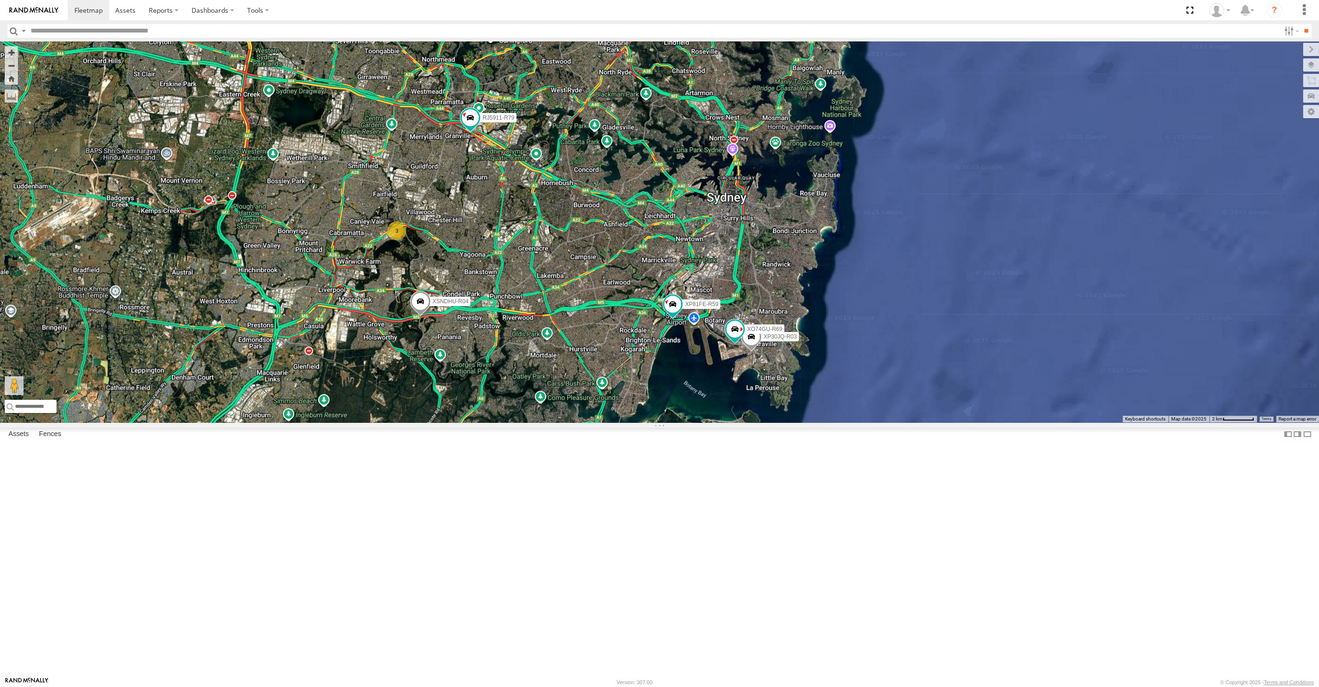
drag, startPoint x: 488, startPoint y: 466, endPoint x: 535, endPoint y: 441, distance: 53.1
click at [518, 422] on div "XP30JQ-R03 XSNDHU-R04 RJ5911-R79 XP81FE-R59 XO74GU-R69 3" at bounding box center [659, 231] width 1319 height 381
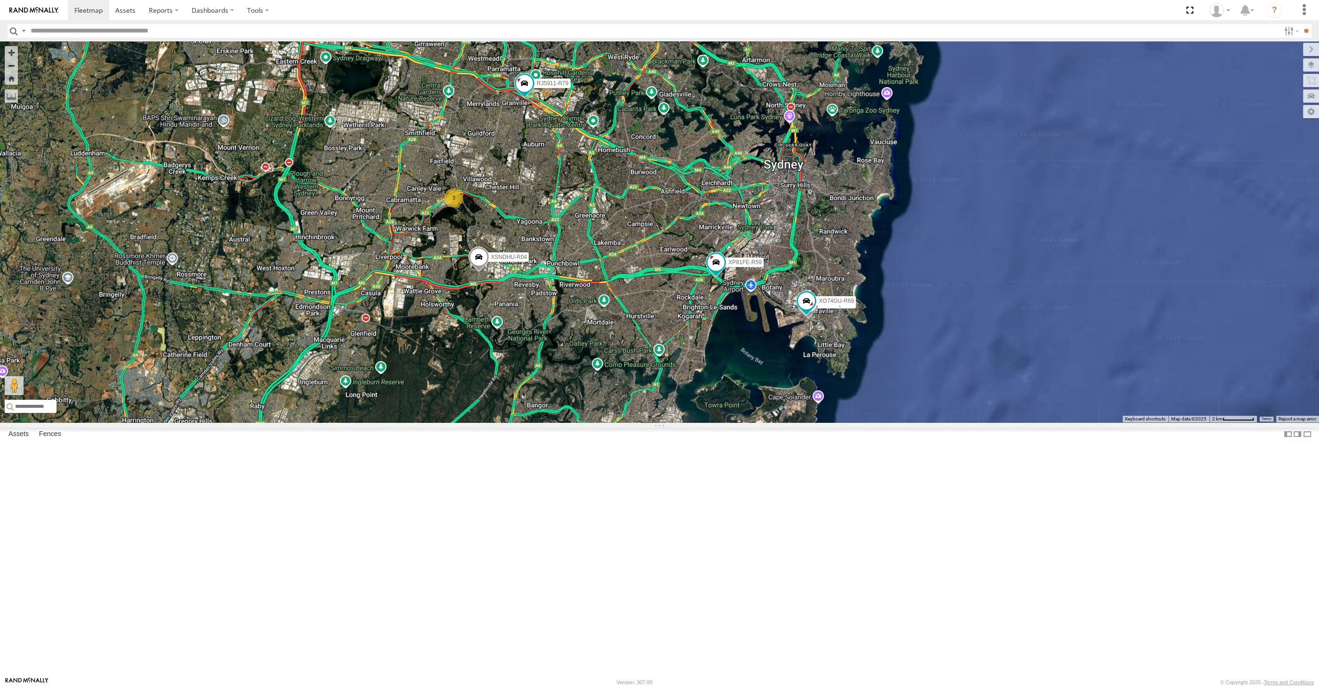
click at [217, 422] on div "XP30JQ-R03 XSNDHU-R04 RJ5911-R79 XP81FE-R59 XO74GU-R69 3" at bounding box center [659, 231] width 1319 height 381
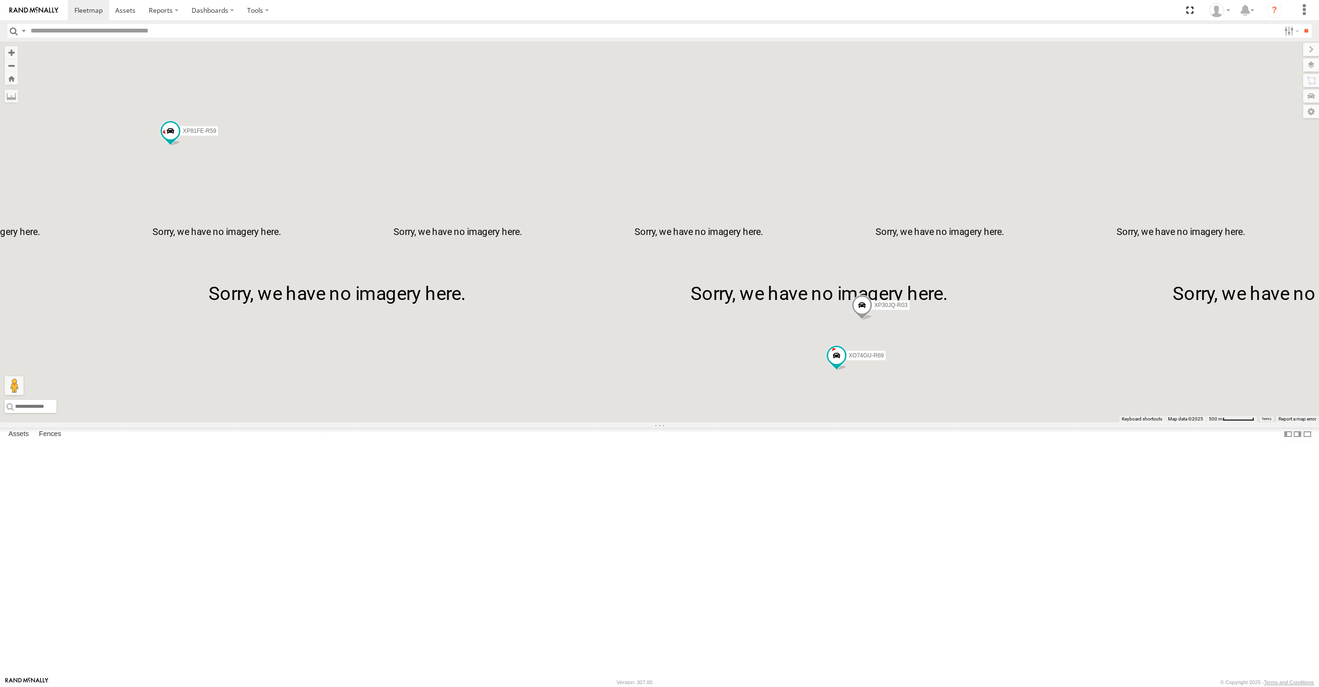
click at [892, 422] on div "XSNDHU-R04 RJ5911-R79 XP81FE-R59 XP30JQ-R03 XO74GU-R69" at bounding box center [659, 231] width 1319 height 381
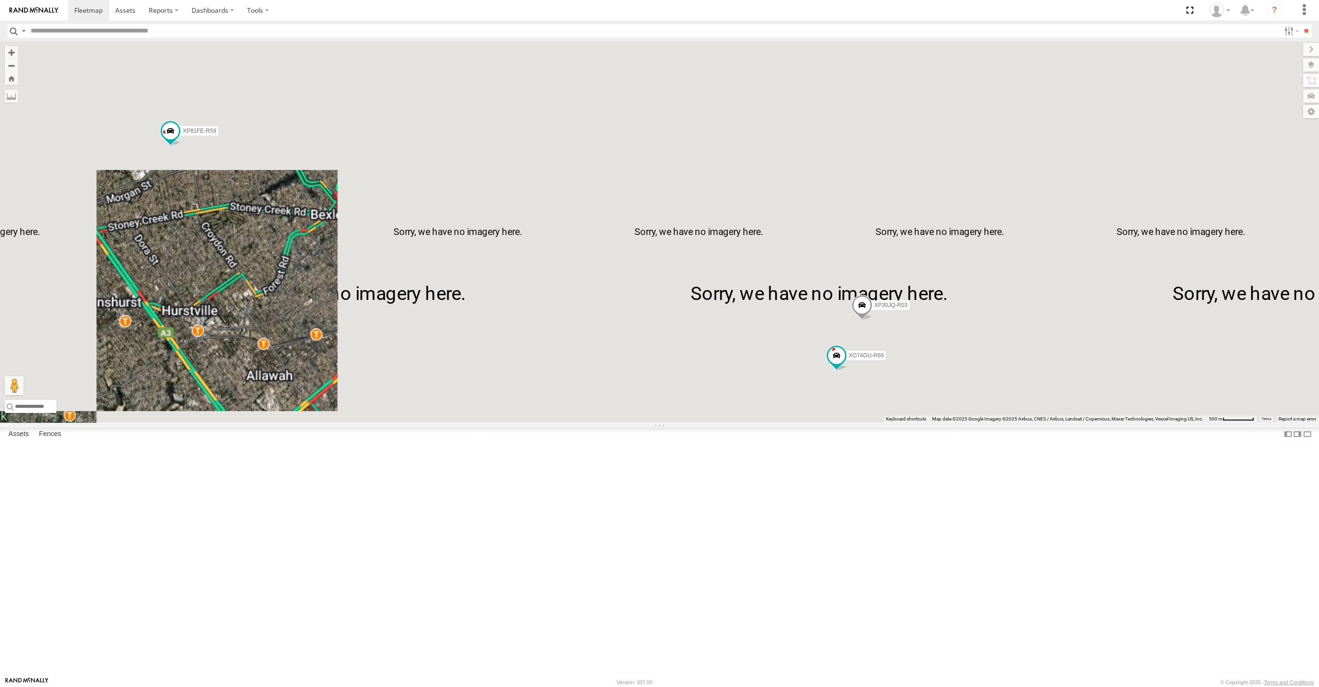
click at [858, 320] on span at bounding box center [861, 307] width 21 height 25
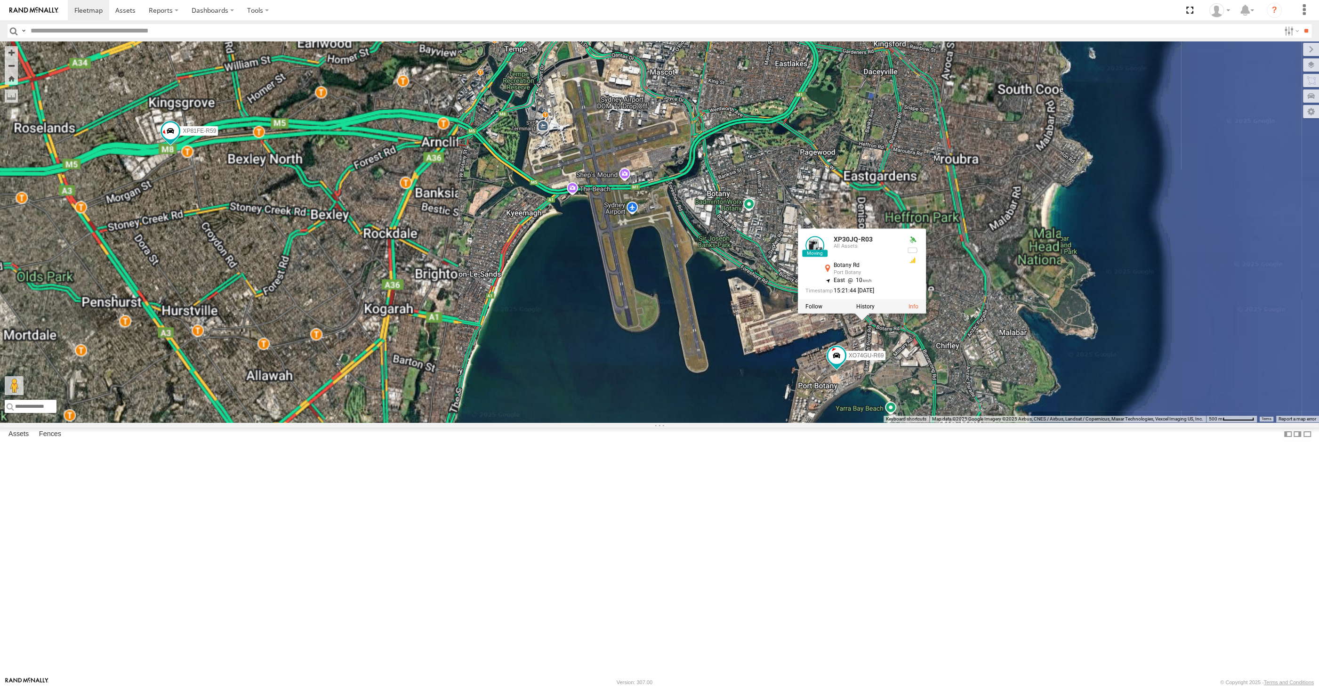
click at [899, 422] on div "XSNDHU-R04 RJ5911-R79 XP81FE-R59 XP30JQ-R03 XO74GU-R69 XP30JQ-R03 All Assets Bo…" at bounding box center [659, 231] width 1319 height 381
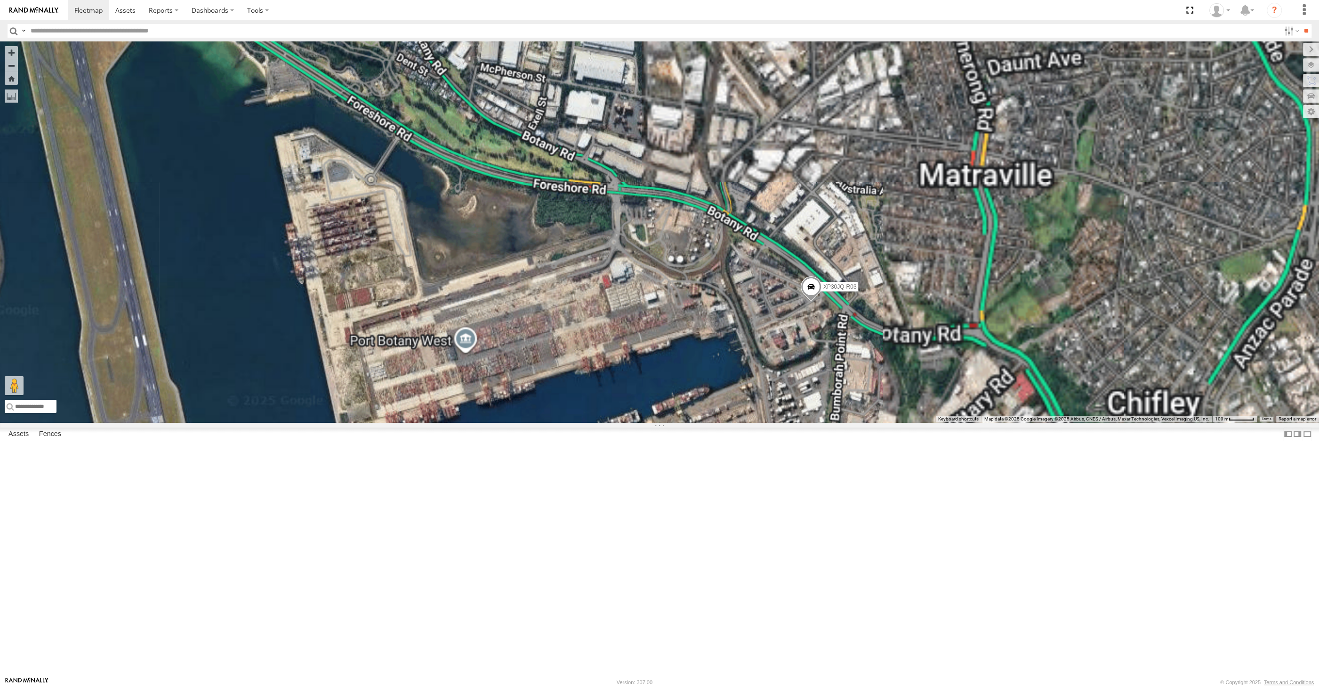
click at [809, 301] on span at bounding box center [811, 288] width 21 height 25
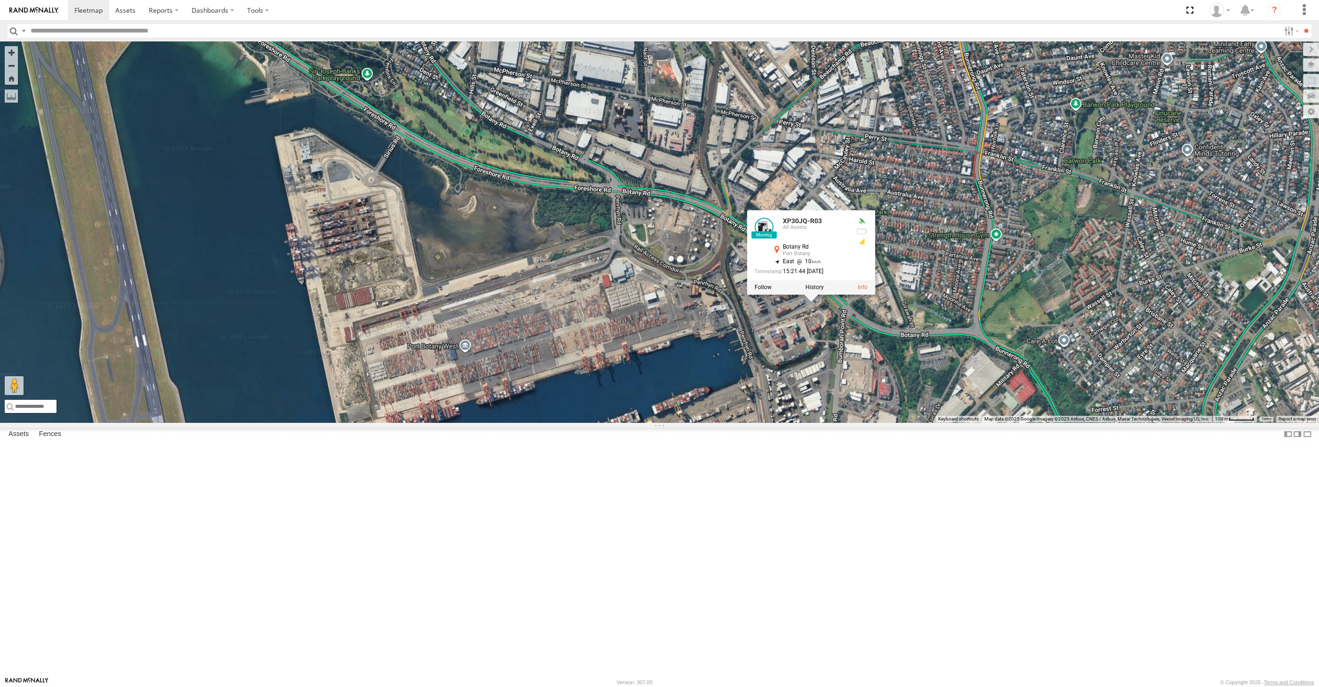
click at [814, 294] on div at bounding box center [811, 287] width 128 height 14
click at [814, 290] on label at bounding box center [814, 287] width 18 height 7
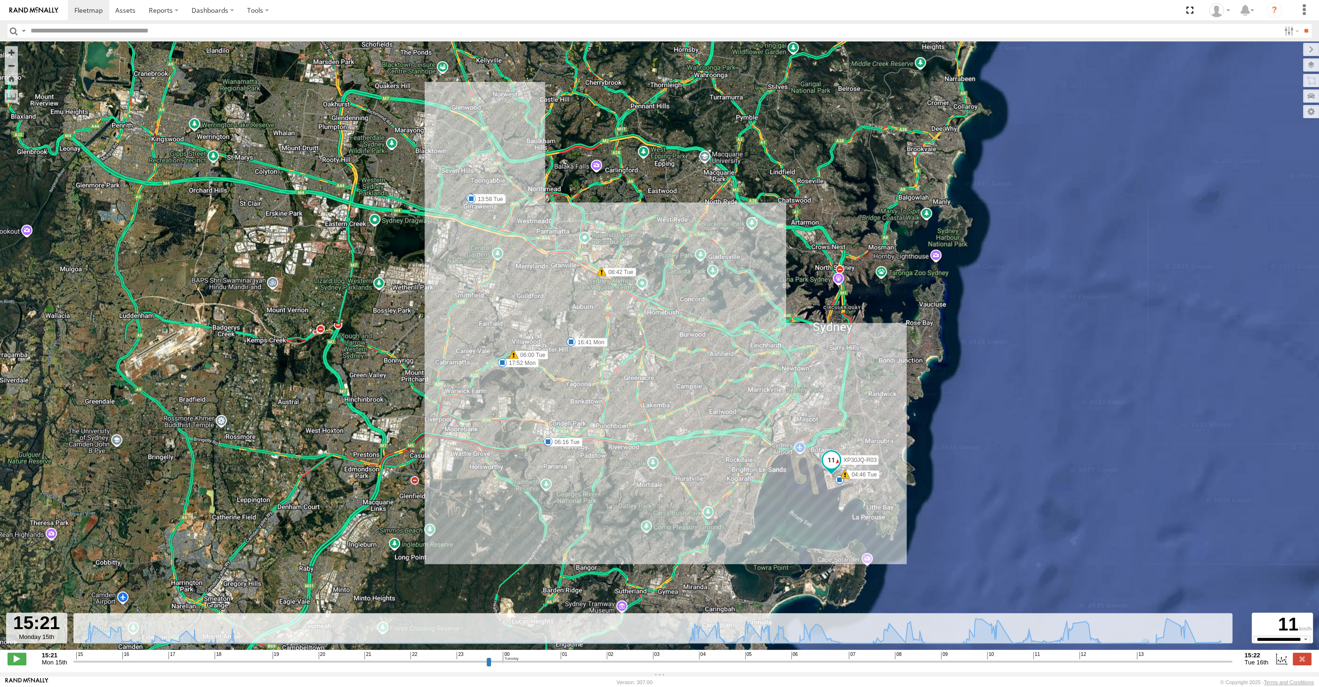
drag, startPoint x: 1153, startPoint y: 650, endPoint x: 1156, endPoint y: 658, distance: 8.4
click at [1153, 653] on div "**********" at bounding box center [659, 660] width 1319 height 20
click at [1157, 658] on input "range" at bounding box center [652, 661] width 1159 height 9
click at [1170, 662] on input "range" at bounding box center [652, 661] width 1159 height 9
click at [1194, 668] on div "**********" at bounding box center [659, 660] width 1319 height 20
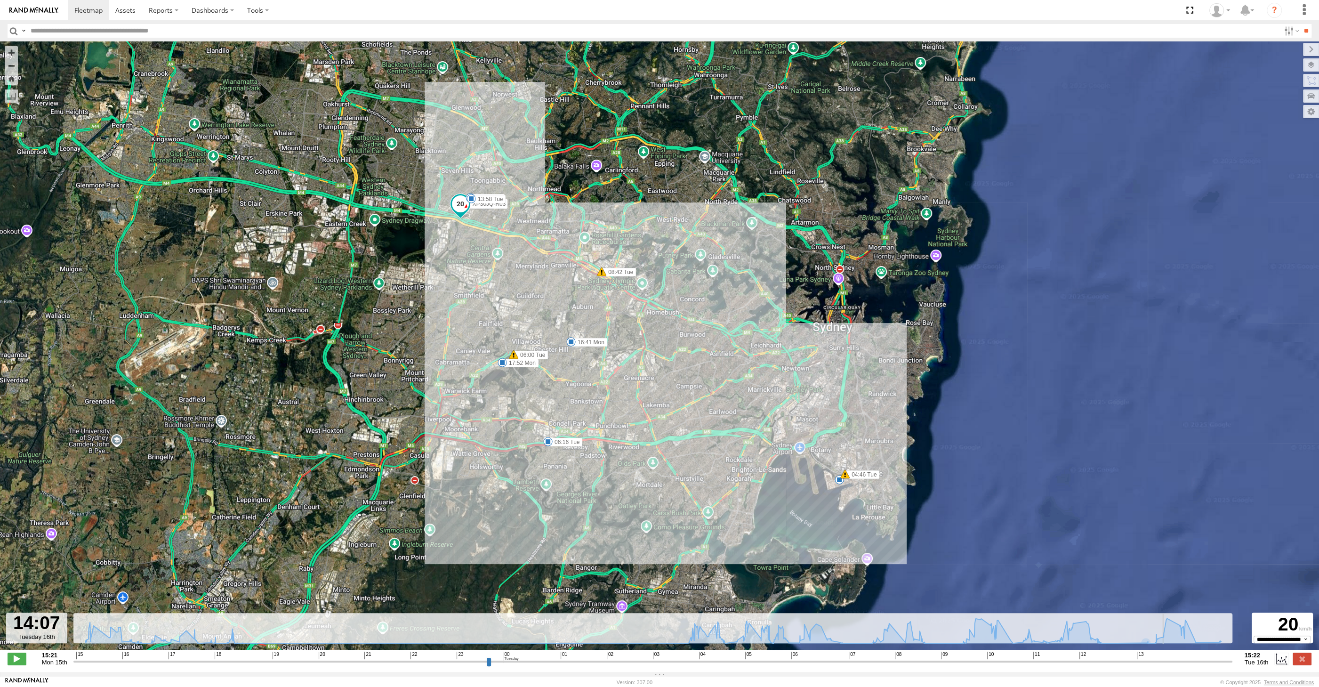
click at [1206, 666] on div "**********" at bounding box center [659, 660] width 1319 height 20
click at [1207, 661] on input "range" at bounding box center [652, 661] width 1159 height 9
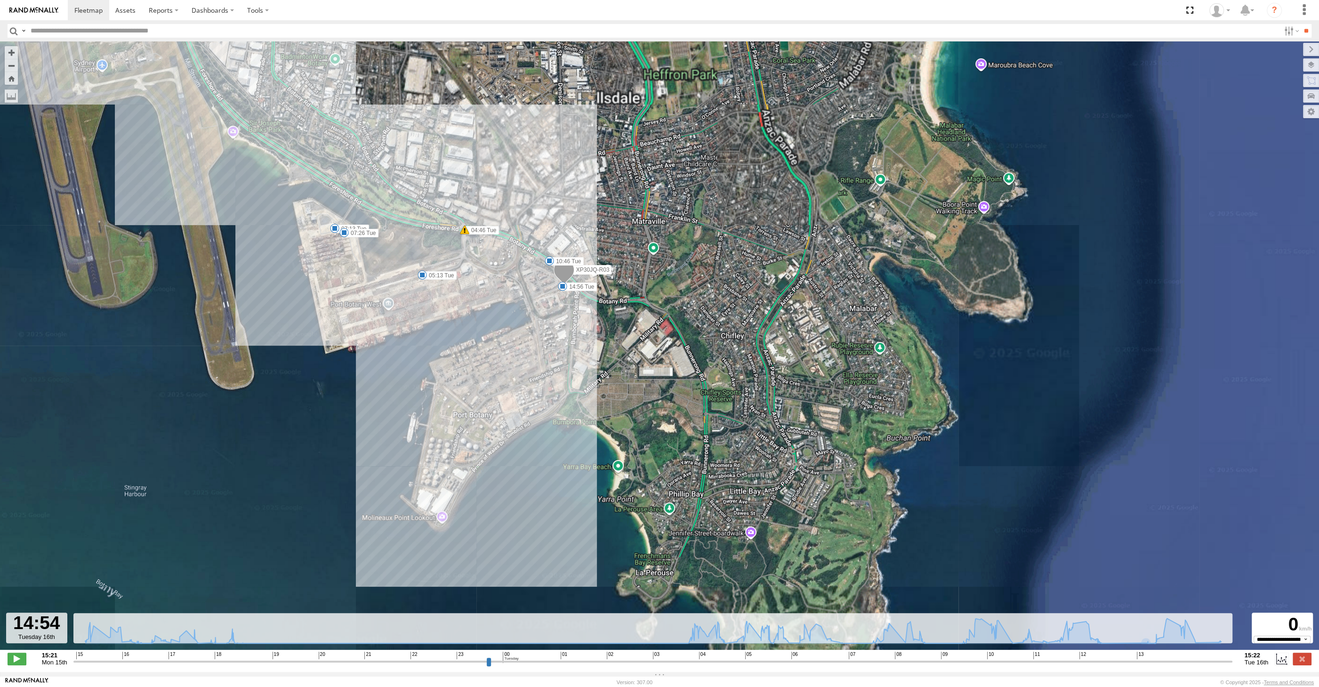
drag, startPoint x: 676, startPoint y: 362, endPoint x: 695, endPoint y: 373, distance: 21.7
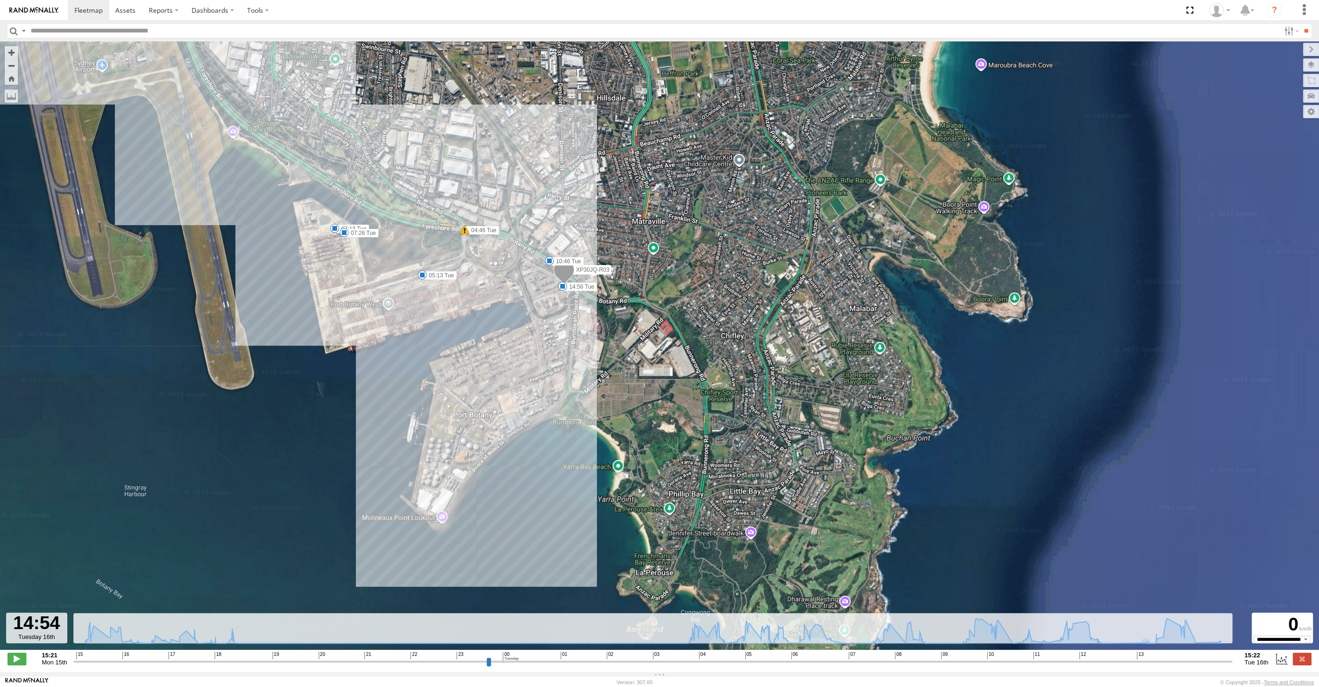
click at [689, 370] on div "XP30JQ-R03 16:24 Mon 16:41 Mon 17:52 Mon 04:46 Tue 06:00 Tue 06:16 Tue 08:42 Tu…" at bounding box center [659, 350] width 1319 height 618
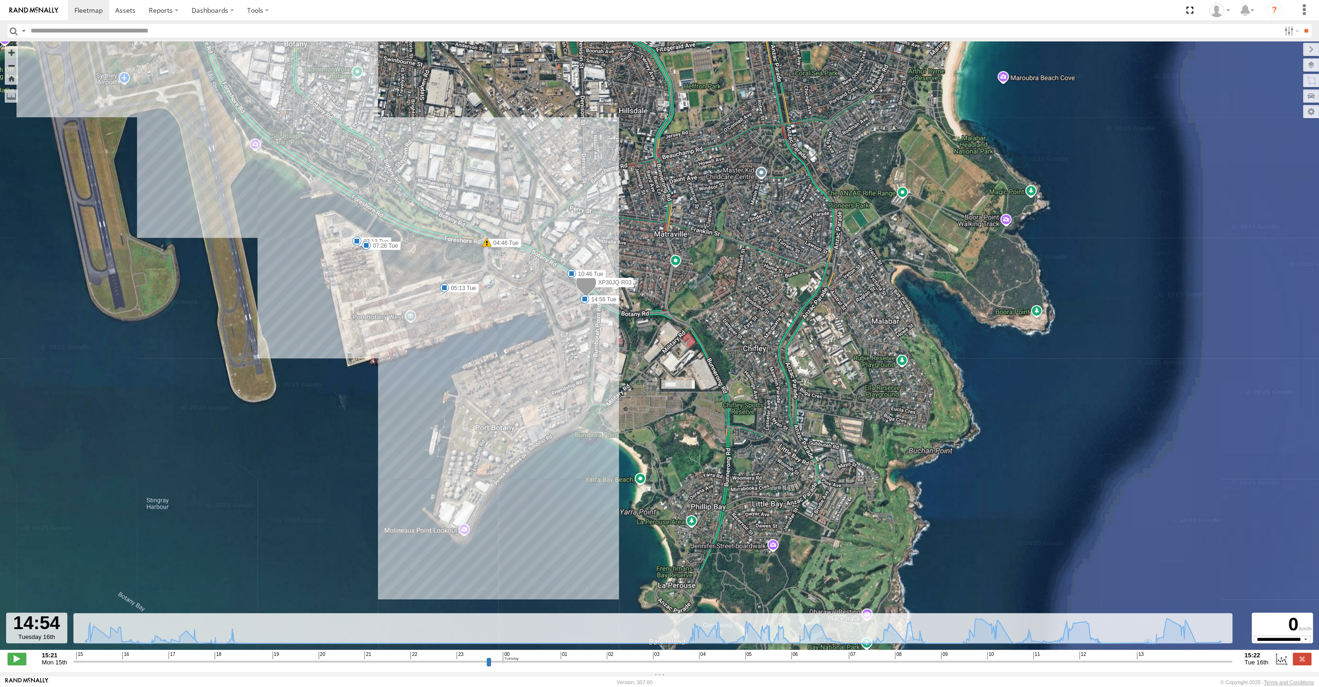
click at [1211, 661] on input "range" at bounding box center [652, 661] width 1159 height 9
click at [1217, 662] on input "range" at bounding box center [652, 661] width 1159 height 9
click at [1223, 663] on input "range" at bounding box center [652, 661] width 1159 height 9
click at [1228, 660] on input "range" at bounding box center [652, 661] width 1159 height 9
drag, startPoint x: 1229, startPoint y: 660, endPoint x: 1251, endPoint y: 661, distance: 22.6
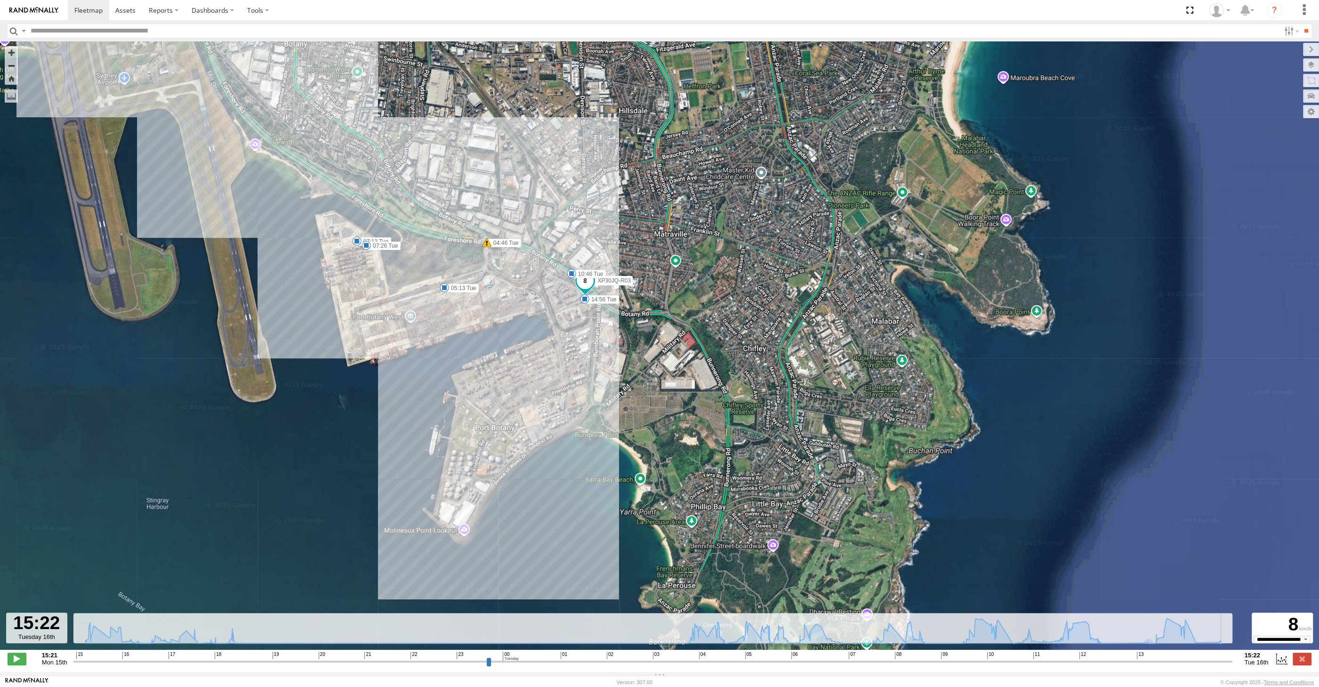
click at [1232, 661] on input "range" at bounding box center [652, 661] width 1159 height 9
click at [1302, 661] on label at bounding box center [1301, 658] width 19 height 12
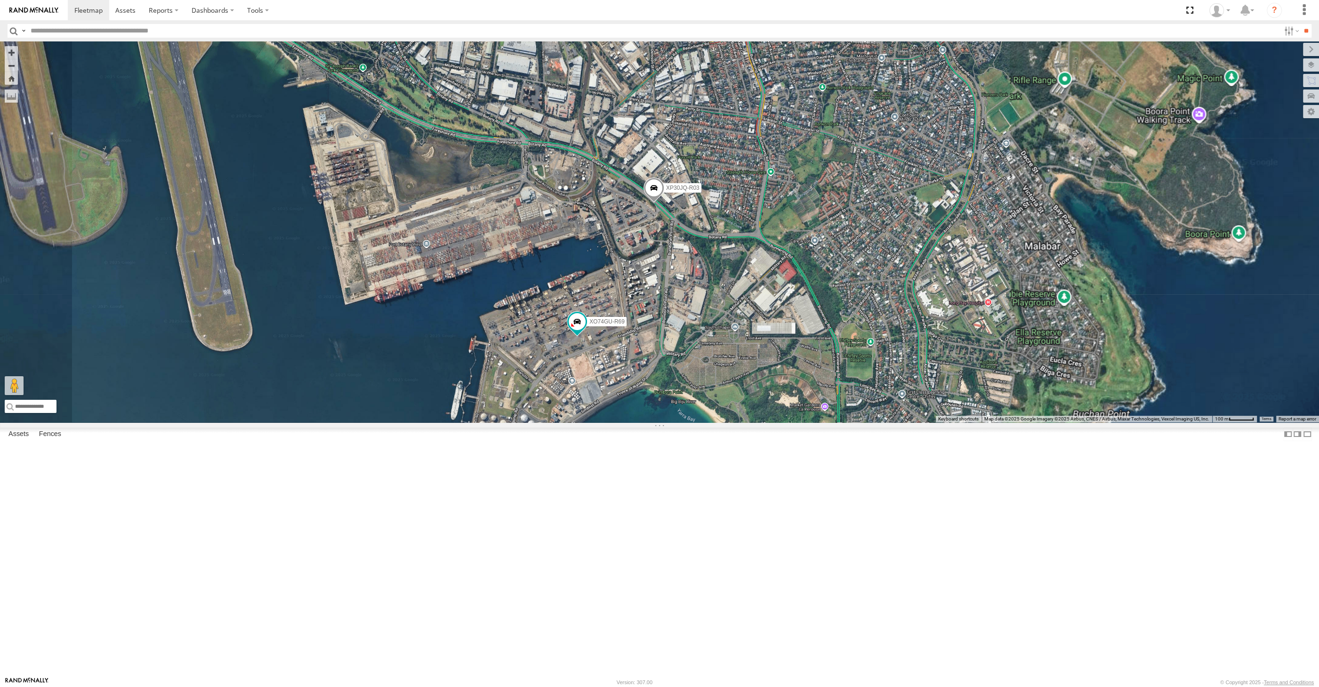
click at [1125, 422] on div "XP30JQ-R03 XO74GU-R69" at bounding box center [659, 231] width 1319 height 381
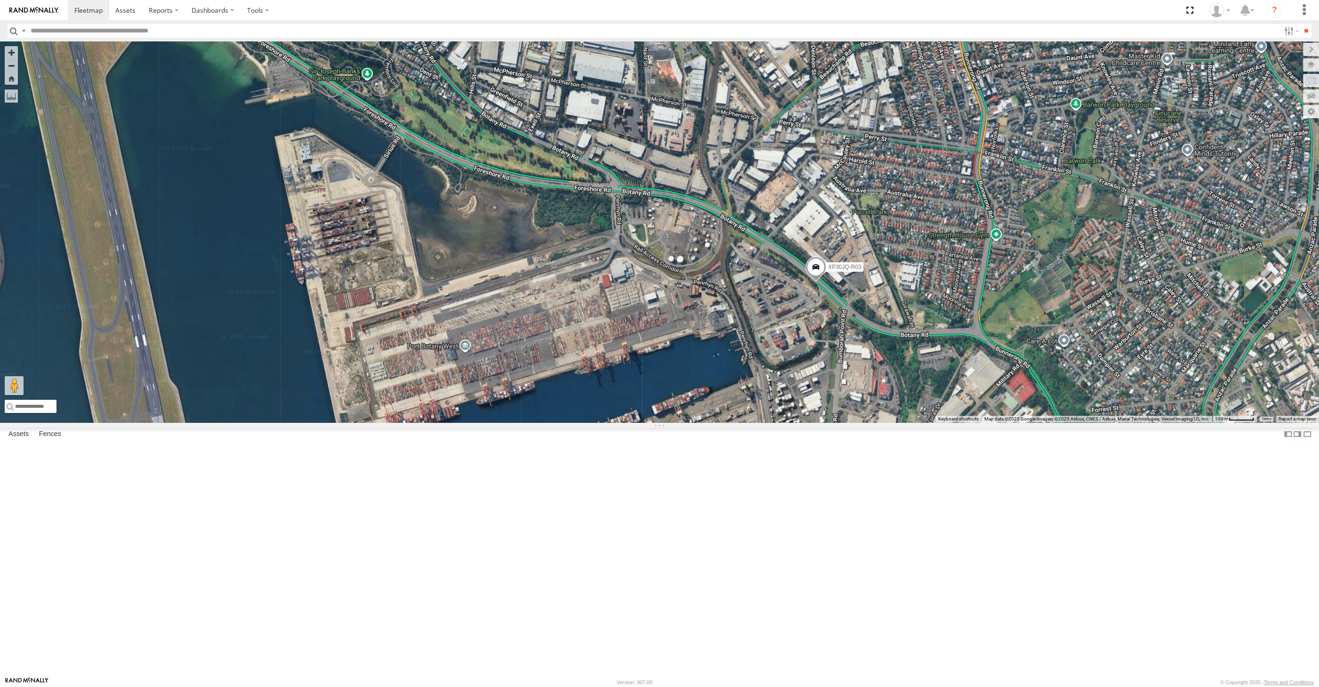
drag, startPoint x: 650, startPoint y: 361, endPoint x: 777, endPoint y: 377, distance: 128.1
click at [760, 375] on div "XP30JQ-R03 XO74GU-R69" at bounding box center [659, 231] width 1319 height 381
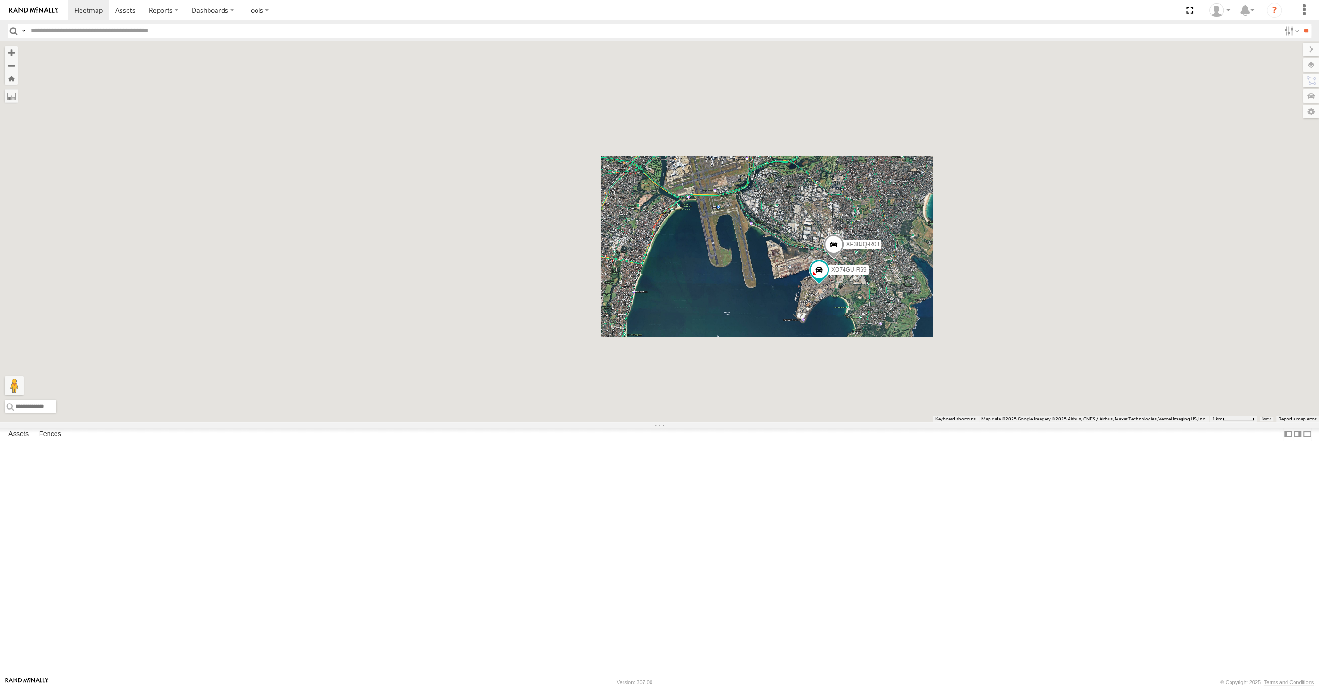
drag, startPoint x: 688, startPoint y: 397, endPoint x: 762, endPoint y: 400, distance: 73.9
click at [757, 400] on div "XP30JQ-R03 XO74GU-R69" at bounding box center [659, 231] width 1319 height 381
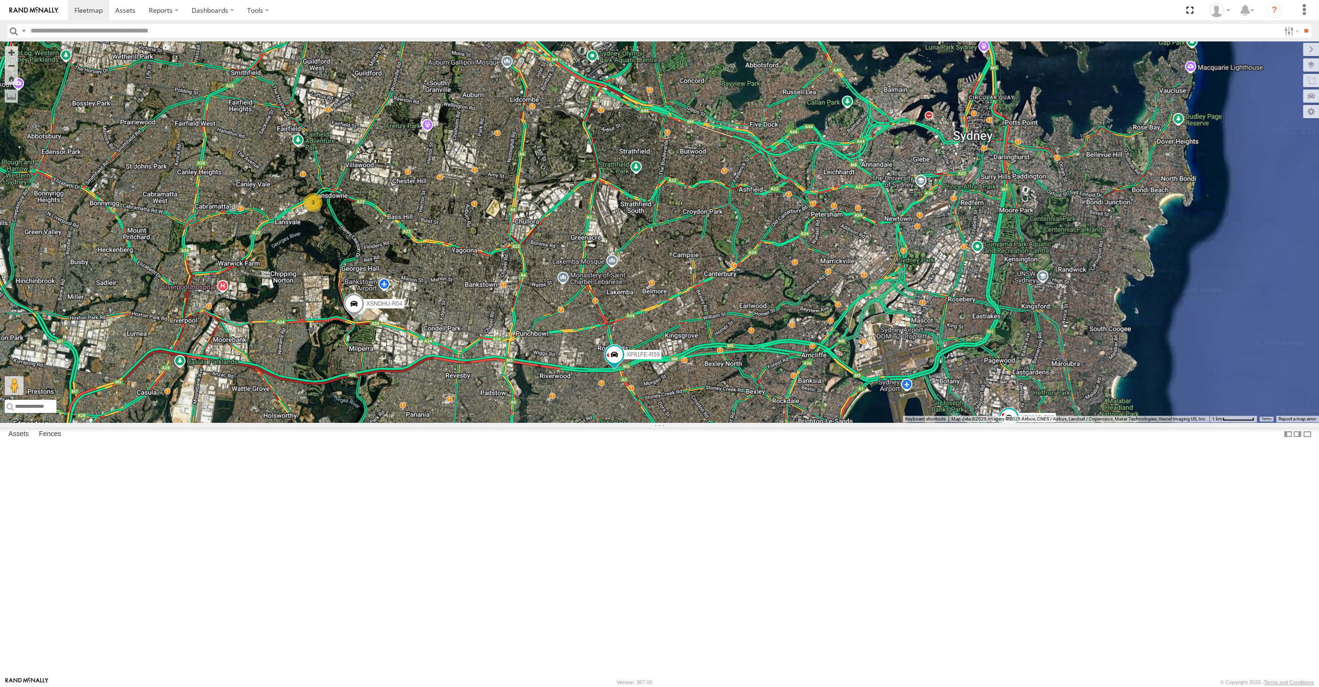
drag, startPoint x: 596, startPoint y: 570, endPoint x: 599, endPoint y: 566, distance: 5.4
click at [599, 422] on div "XP30JQ-R03 XSNDHU-R04 3 RJ5911-R79 XP81FE-R59 XO74GU-R69" at bounding box center [659, 231] width 1319 height 381
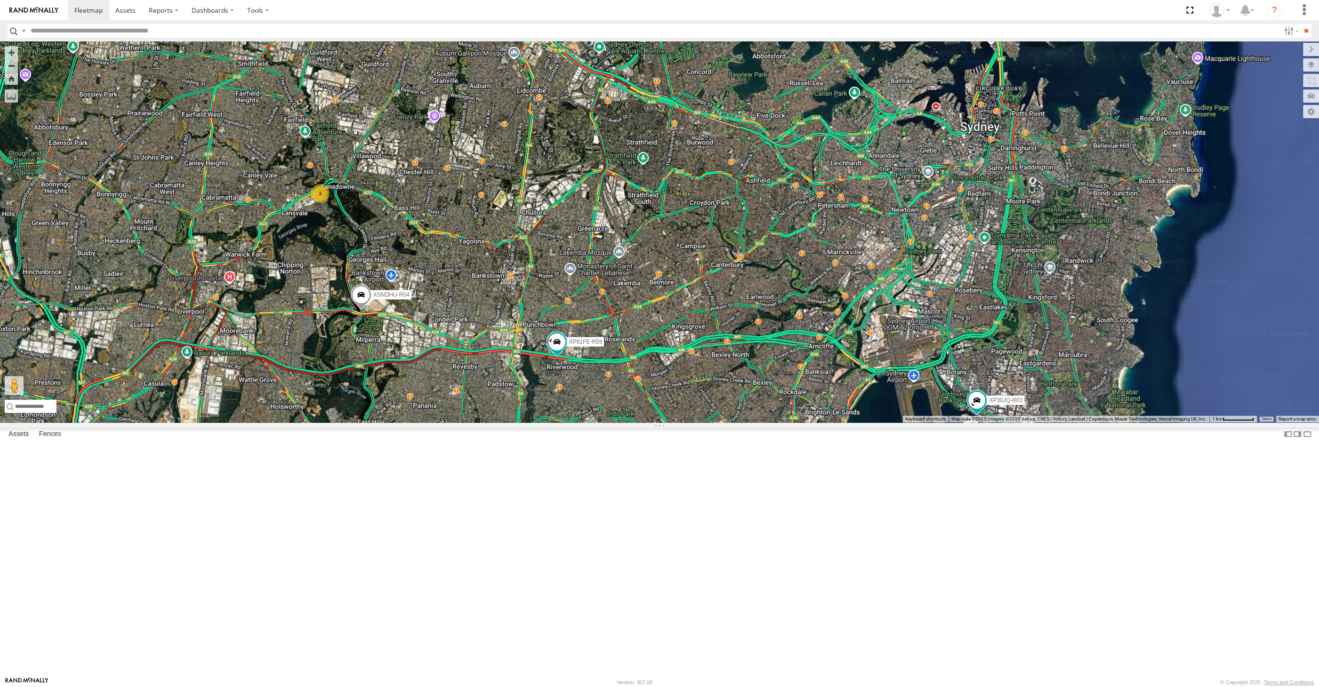
drag, startPoint x: 771, startPoint y: 545, endPoint x: 766, endPoint y: 529, distance: 16.7
click at [770, 422] on div "XP30JQ-R03 XSNDHU-R04 3 RJ5911-R79 XP81FE-R59 XO74GU-R69" at bounding box center [659, 231] width 1319 height 381
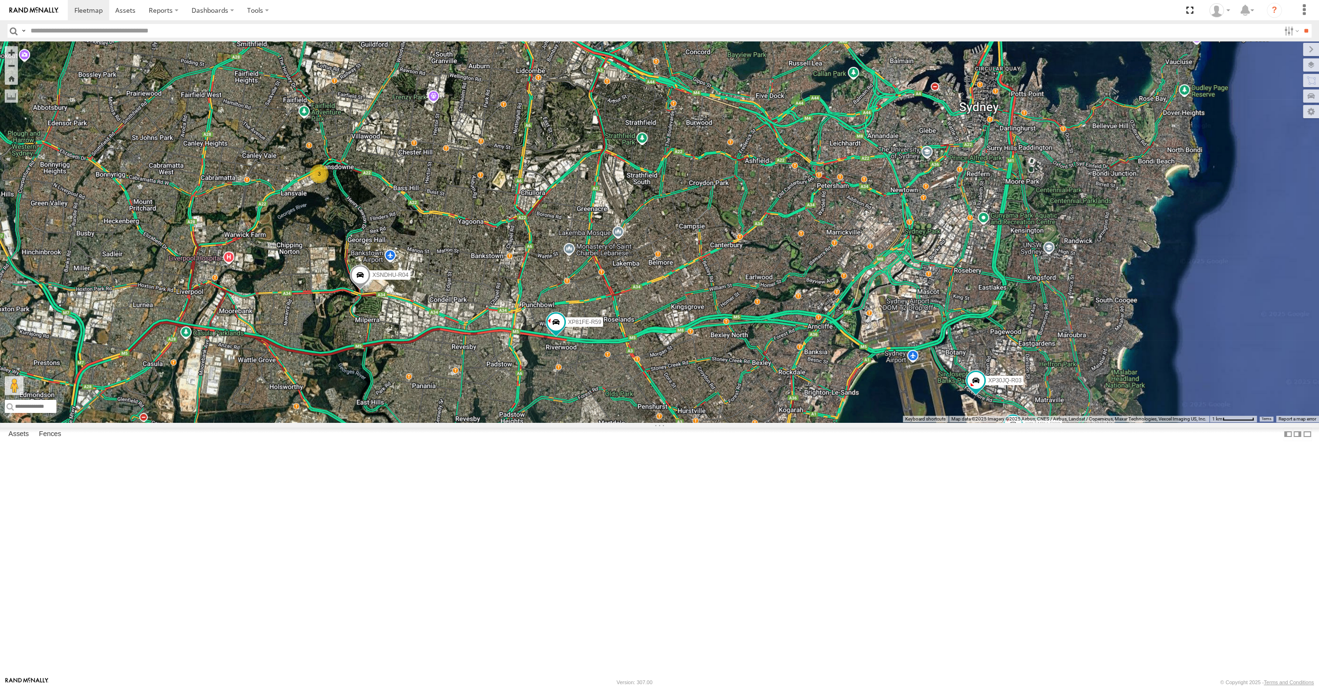
drag, startPoint x: 768, startPoint y: 540, endPoint x: 750, endPoint y: 529, distance: 21.4
click at [752, 422] on div "XP30JQ-R03 XSNDHU-R04 3 RJ5911-R79 XP81FE-R59 XO74GU-R69" at bounding box center [659, 231] width 1319 height 381
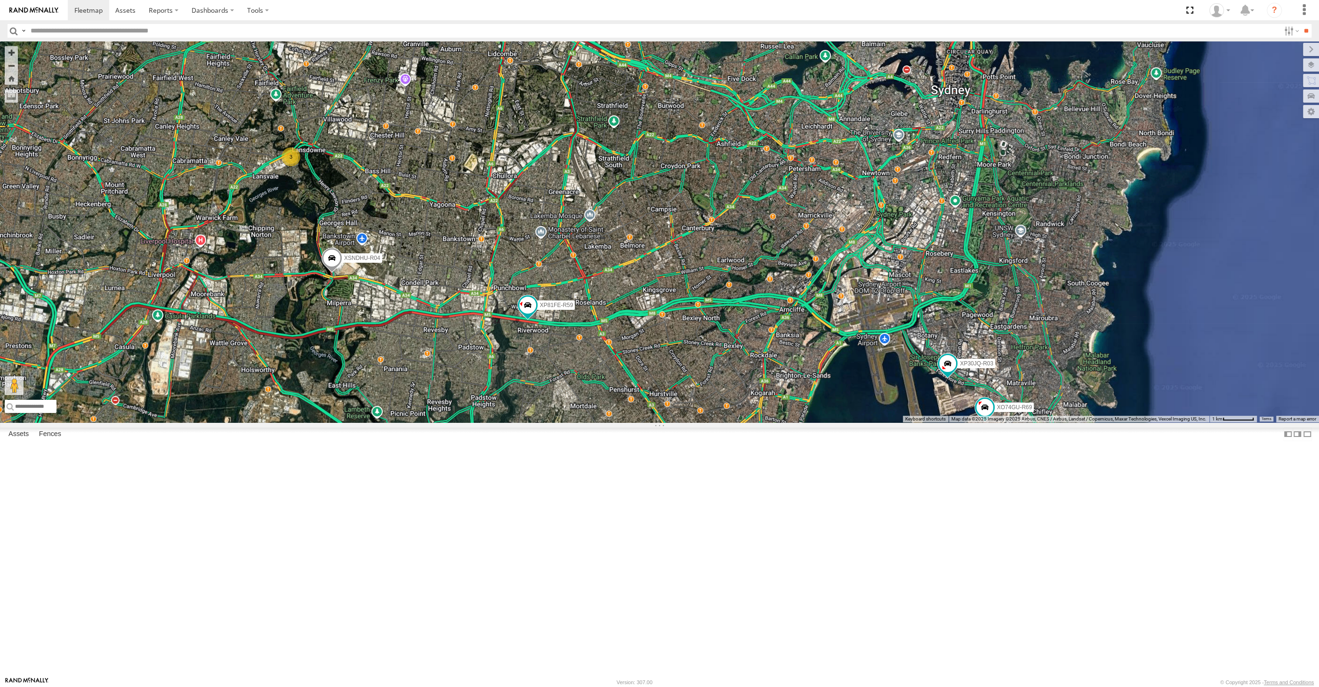
drag, startPoint x: 611, startPoint y: 574, endPoint x: 625, endPoint y: 554, distance: 24.0
click at [617, 422] on div "XP30JQ-R03 XSNDHU-R04 3 RJ5911-R79 XP81FE-R59 XO74GU-R69" at bounding box center [659, 231] width 1319 height 381
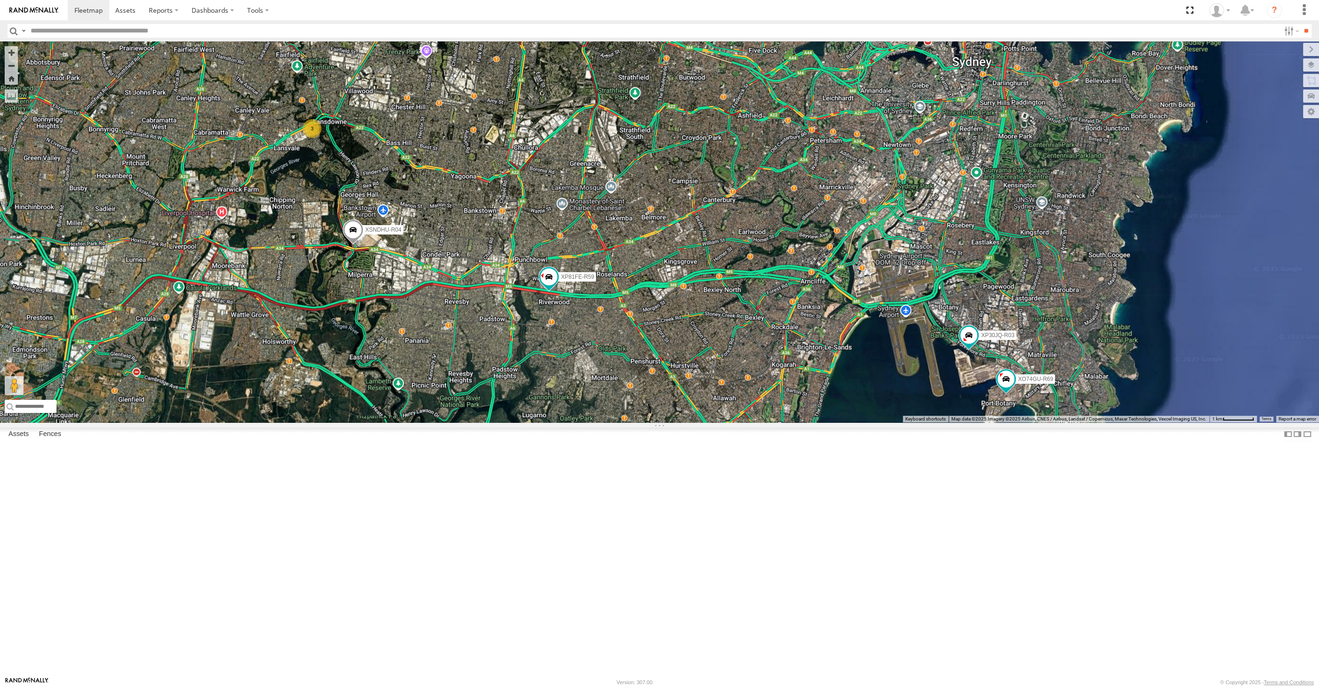
click at [767, 422] on div "XP30JQ-R03 XSNDHU-R04 3 RJ5911-R79 XP81FE-R59 XO74GU-R69" at bounding box center [659, 231] width 1319 height 381
drag, startPoint x: 441, startPoint y: 461, endPoint x: 457, endPoint y: 453, distance: 18.5
click at [457, 422] on div "XP30JQ-R03 XSNDHU-R04 3 RJ5911-R79 XP81FE-R59 XO74GU-R69" at bounding box center [659, 231] width 1319 height 381
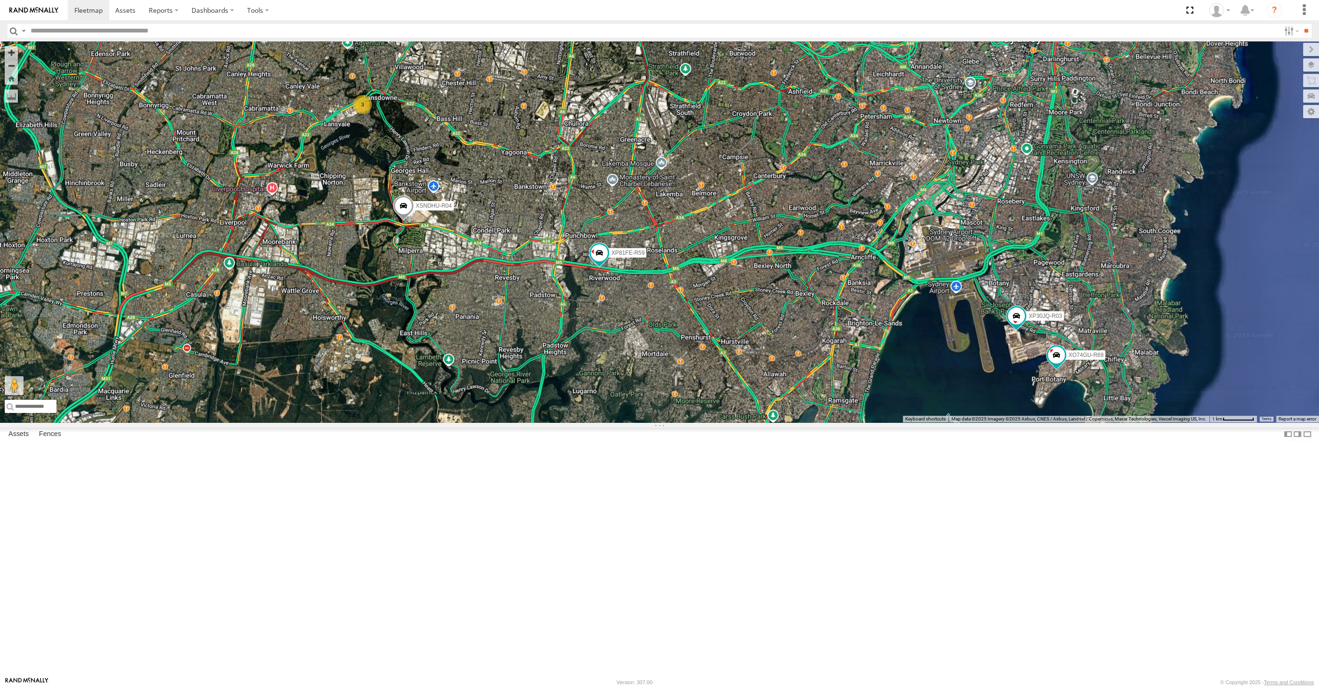
click at [247, 422] on div "XP30JQ-R03 XSNDHU-R04 3 RJ5911-R79 XP81FE-R59 XO74GU-R69" at bounding box center [659, 231] width 1319 height 381
click at [718, 422] on div "XP30JQ-R03 XSNDHU-R04 3 RJ5911-R79 XP81FE-R59 XO74GU-R69" at bounding box center [659, 231] width 1319 height 381
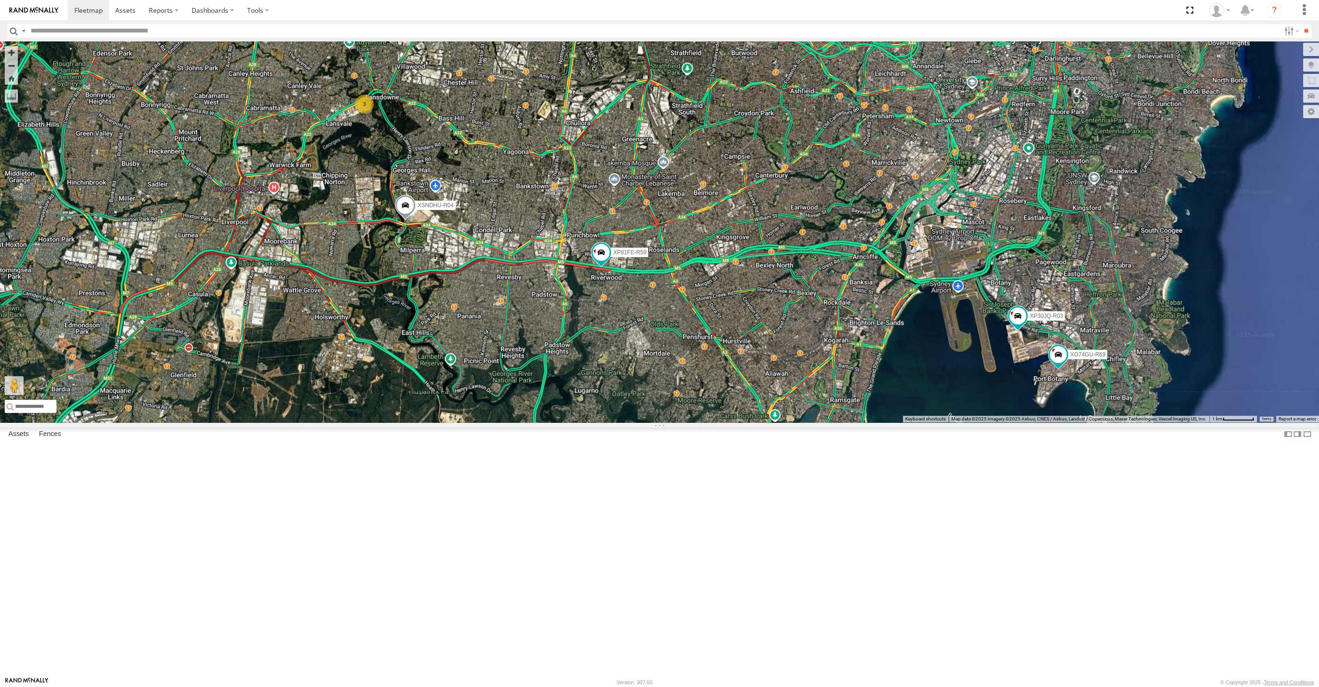
drag, startPoint x: 661, startPoint y: 514, endPoint x: 678, endPoint y: 497, distance: 24.3
click at [677, 422] on div "XP30JQ-R03 XSNDHU-R04 3 RJ5911-R79 XP81FE-R59 XO74GU-R69" at bounding box center [659, 231] width 1319 height 381
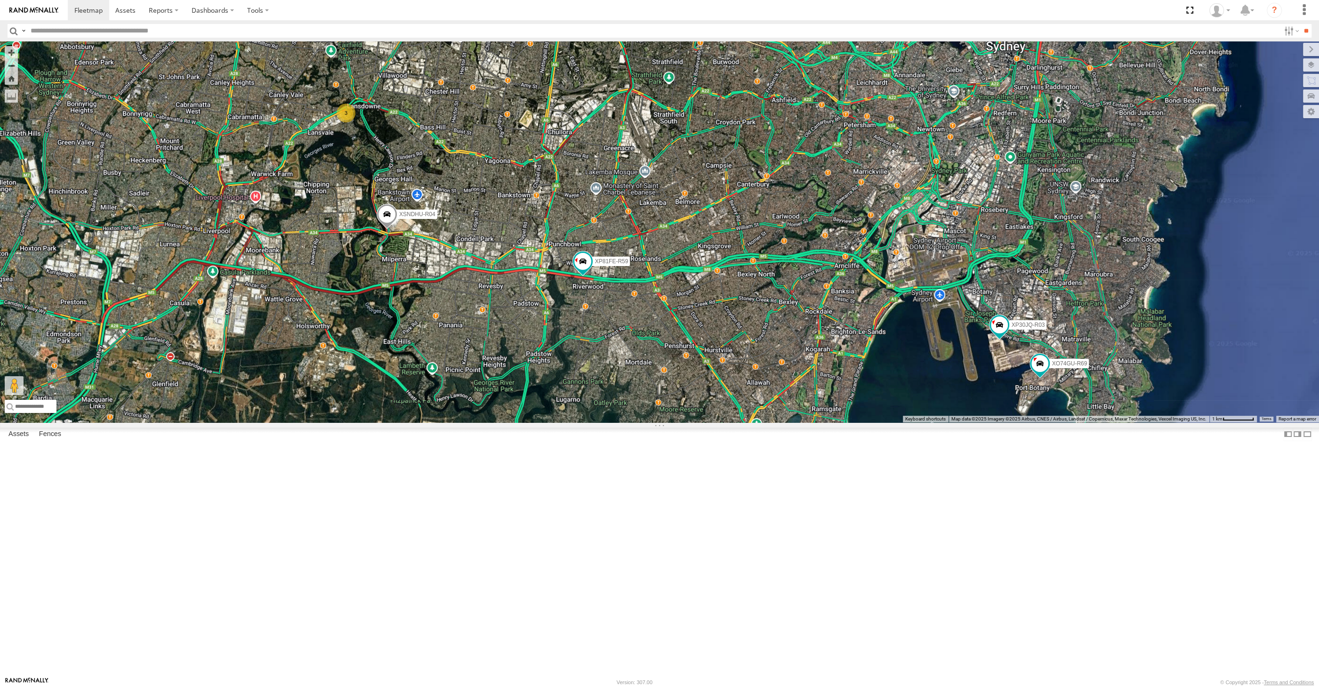
drag, startPoint x: 678, startPoint y: 497, endPoint x: 640, endPoint y: 526, distance: 48.0
click at [640, 422] on div "XP30JQ-R03 XSNDHU-R04 3 RJ5911-R79 XP81FE-R59 XO74GU-R69" at bounding box center [659, 231] width 1319 height 381
drag, startPoint x: 702, startPoint y: 512, endPoint x: 716, endPoint y: 505, distance: 16.0
click at [702, 422] on div "XP30JQ-R03 XSNDHU-R04 3 RJ5911-R79 XP81FE-R59 XO74GU-R69" at bounding box center [659, 231] width 1319 height 381
click at [591, 422] on div "XP30JQ-R03 XSNDHU-R04 3 RJ5911-R79 XP81FE-R59 XO74GU-R69" at bounding box center [659, 231] width 1319 height 381
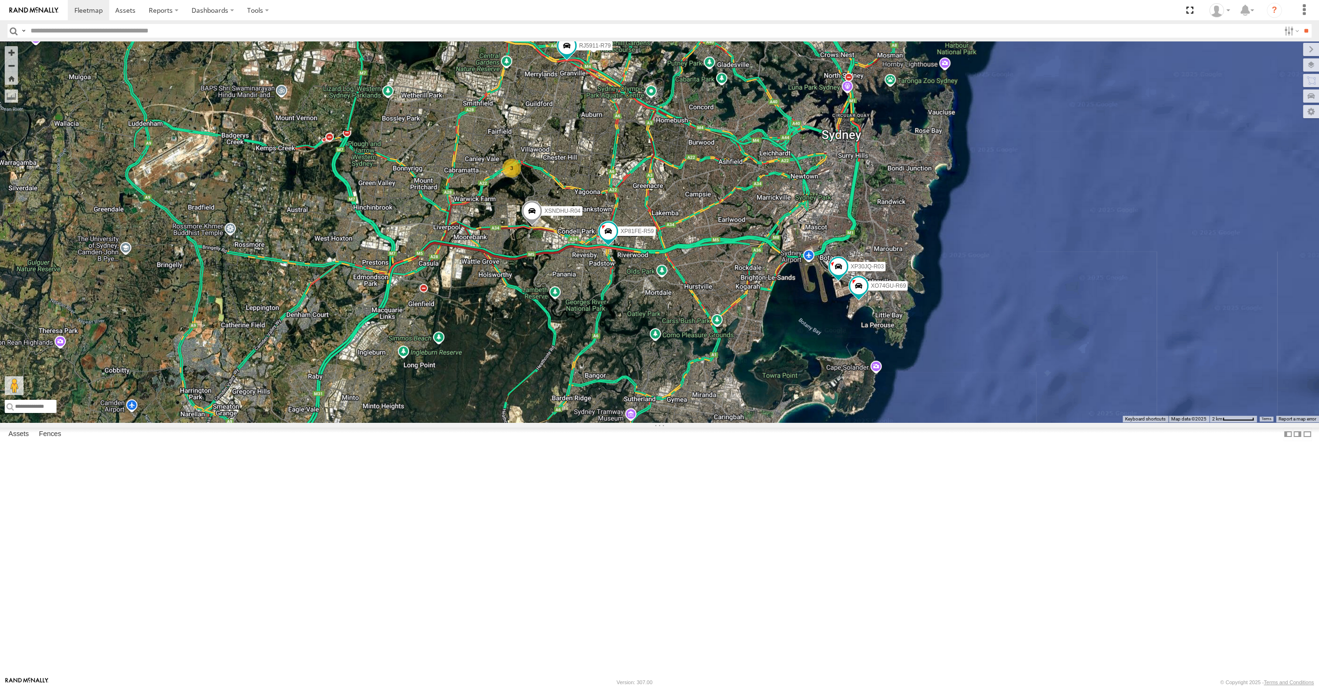
drag, startPoint x: 699, startPoint y: 361, endPoint x: 688, endPoint y: 363, distance: 11.0
click at [691, 364] on div "XP30JQ-R03 XSNDHU-R04 RJ5911-R79 XP81FE-R59 XO74GU-R69 3" at bounding box center [659, 231] width 1319 height 381
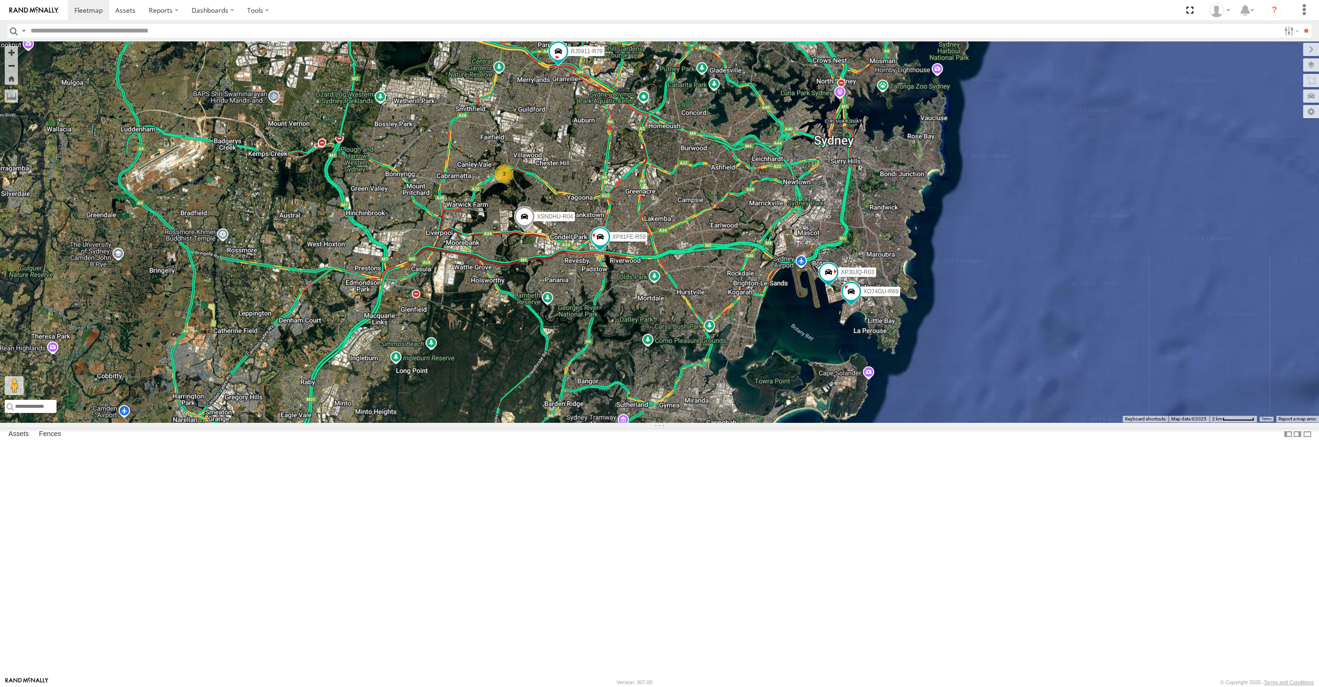
drag, startPoint x: 693, startPoint y: 468, endPoint x: 690, endPoint y: 486, distance: 18.7
click at [690, 422] on div "XP30JQ-R03 XSNDHU-R04 RJ5911-R79 XP81FE-R59 XO74GU-R69 3" at bounding box center [659, 231] width 1319 height 381
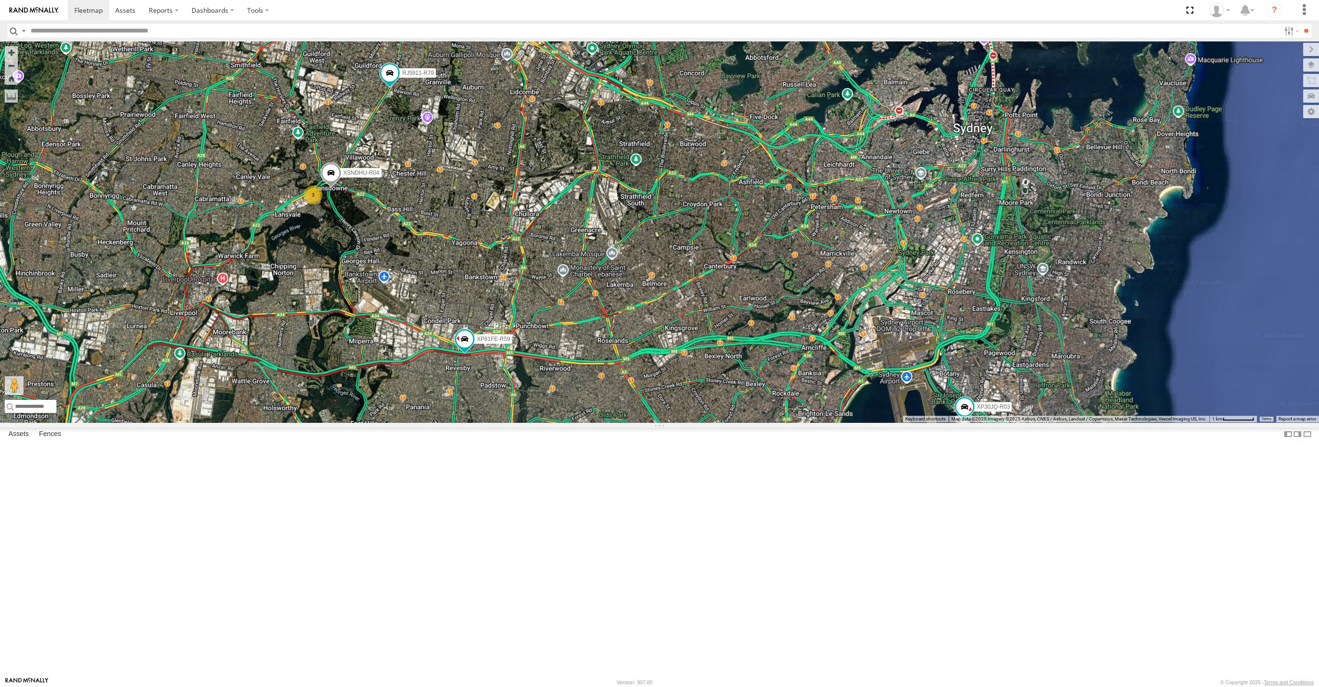
click at [326, 188] on span at bounding box center [331, 174] width 21 height 25
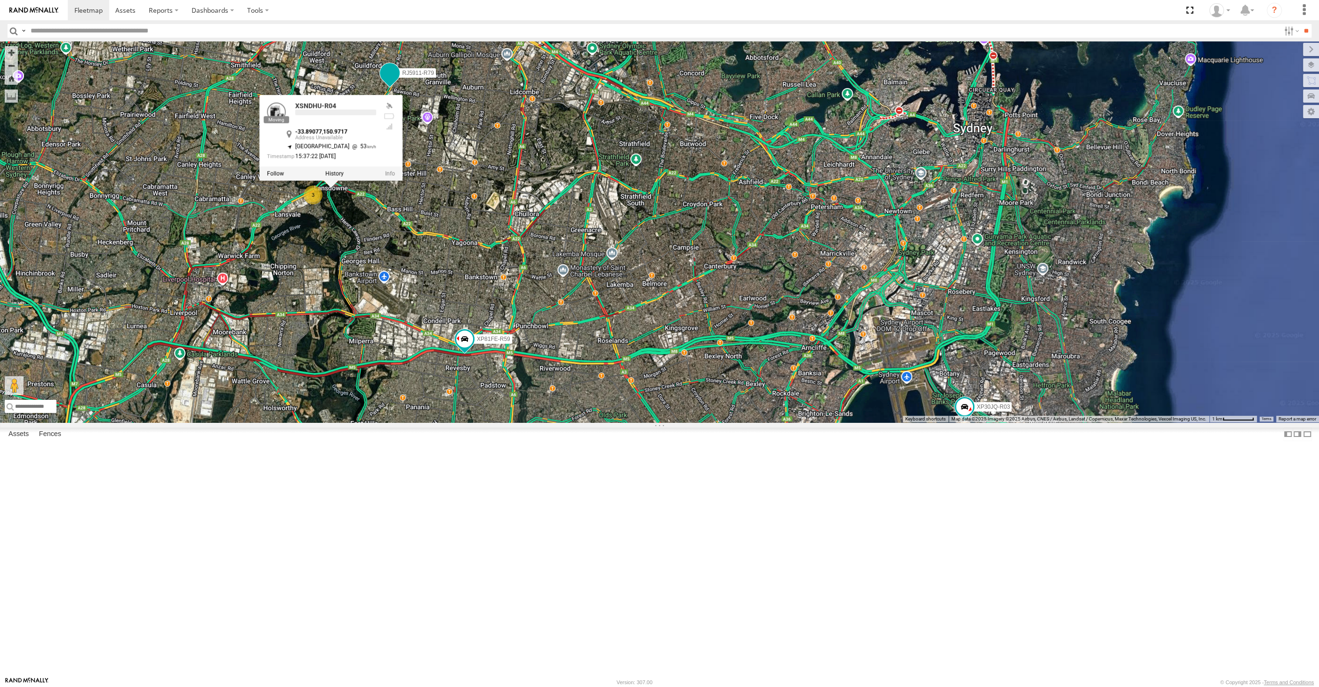
click at [391, 81] on span at bounding box center [389, 72] width 17 height 17
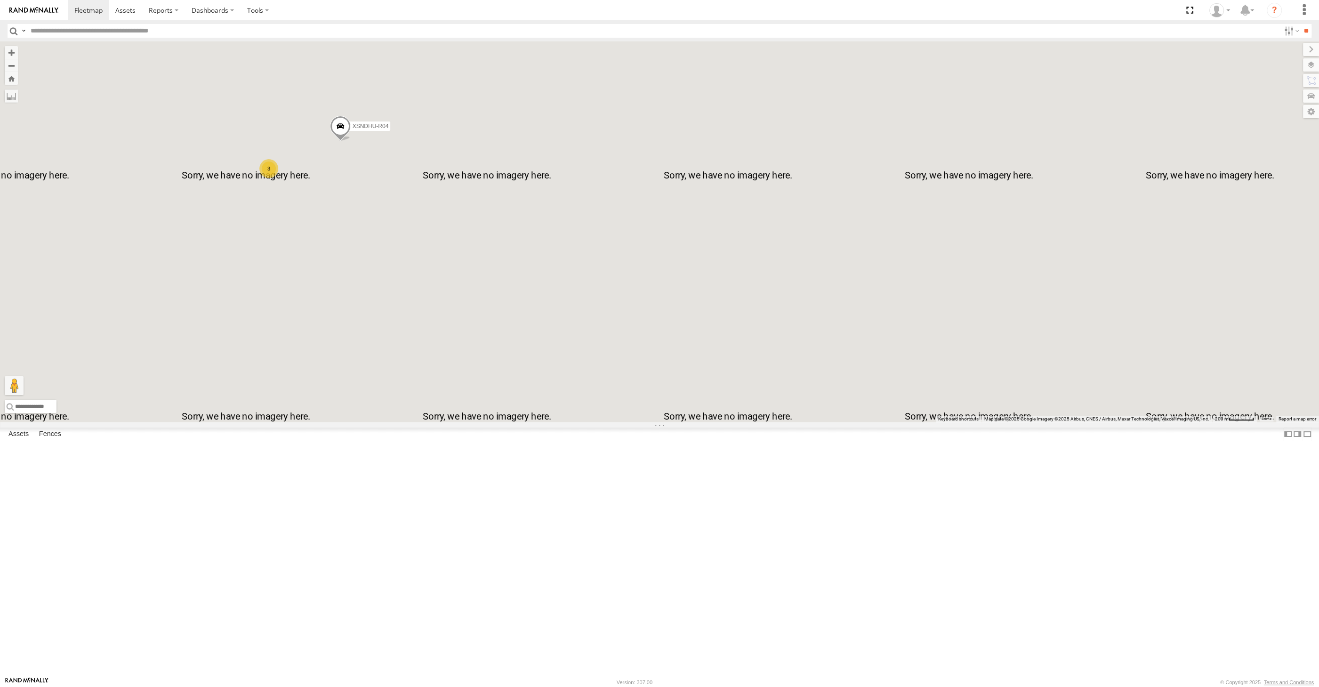
drag, startPoint x: 339, startPoint y: 289, endPoint x: 374, endPoint y: 298, distance: 36.1
click at [372, 297] on div "XP30JQ-R03 XSNDHU-R04 RJ5911-R79 XP81FE-R59 XO74GU-R69 RJ5911-R79 All [GEOGRAPH…" at bounding box center [659, 231] width 1319 height 381
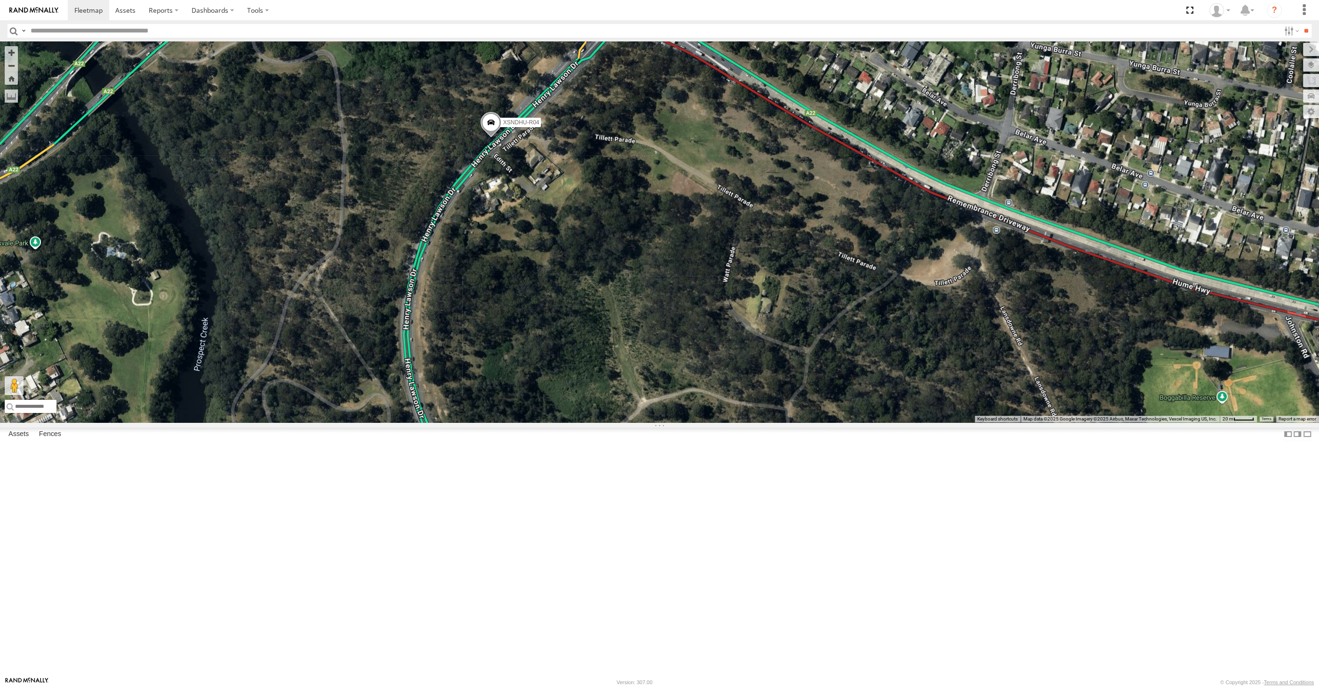
click at [489, 137] on span at bounding box center [491, 124] width 21 height 25
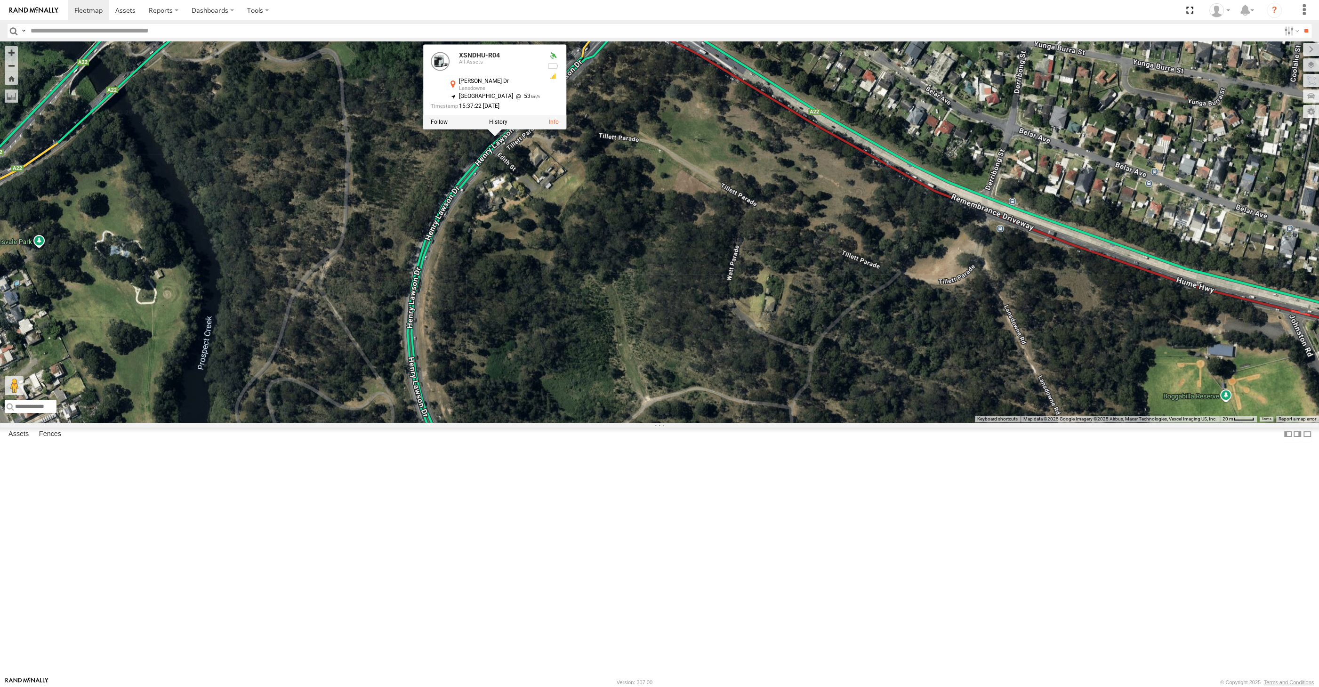
drag, startPoint x: 649, startPoint y: 340, endPoint x: 668, endPoint y: 325, distance: 24.2
click at [660, 334] on div "XP30JQ-R03 XSNDHU-R04 RJ5911-R79 XP81FE-R59 XO74GU-R69 XSNDHU-R04 All Assets [P…" at bounding box center [659, 231] width 1319 height 381
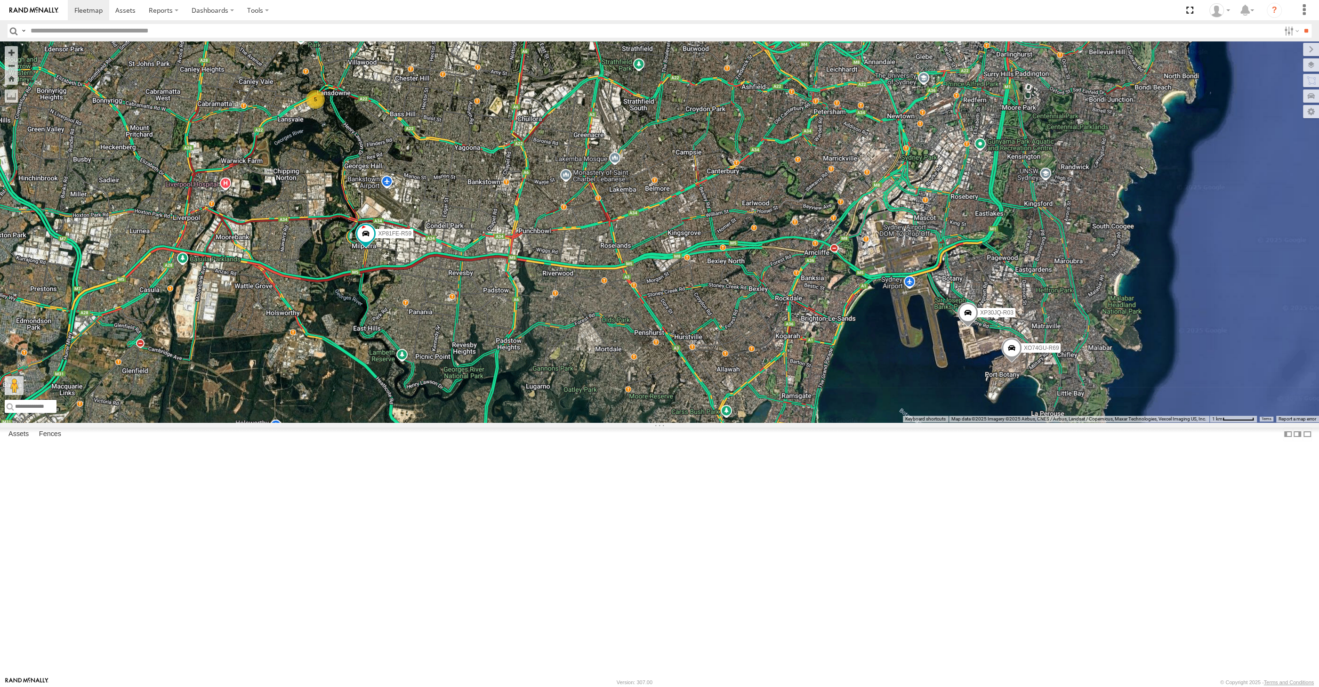
click at [221, 422] on div "XP30JQ-R03 5 XP81FE-R59 XO74GU-R69" at bounding box center [659, 231] width 1319 height 381
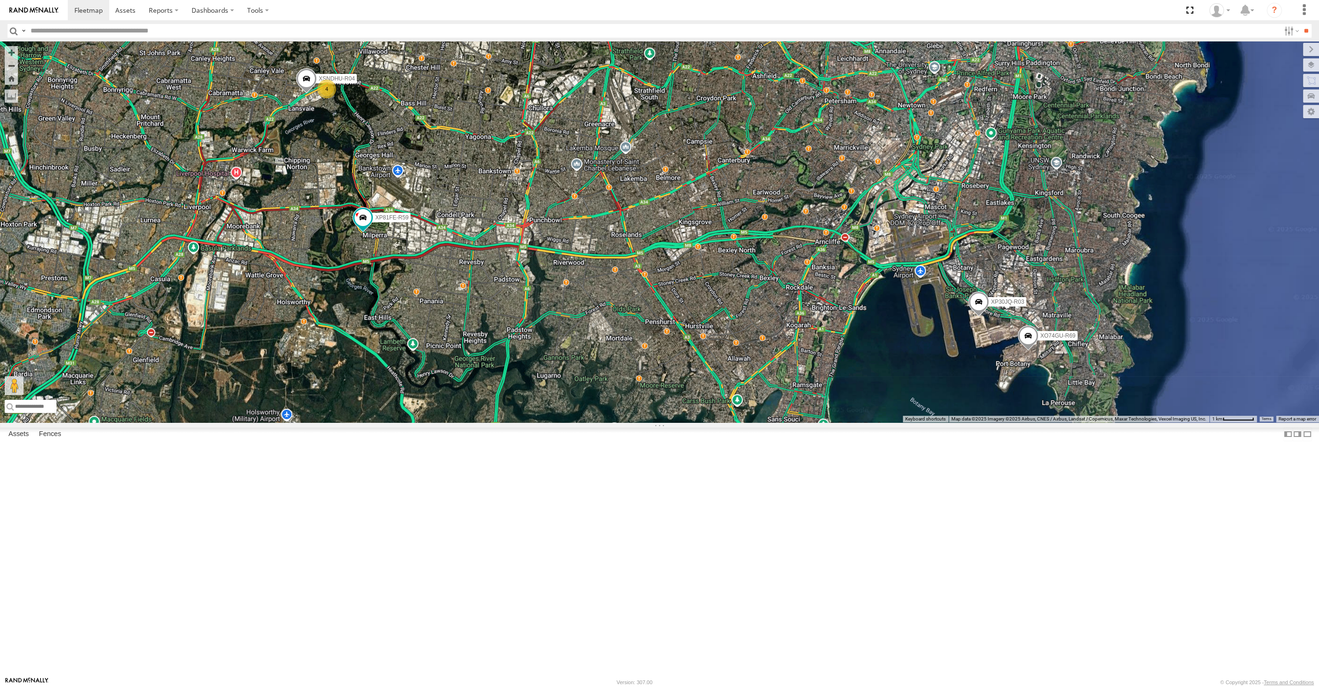
drag, startPoint x: 774, startPoint y: 528, endPoint x: 788, endPoint y: 515, distance: 19.3
click at [788, 422] on div "XP30JQ-R03 XSNDHU-R04 XP81FE-R59 XO74GU-R69 4" at bounding box center [659, 231] width 1319 height 381
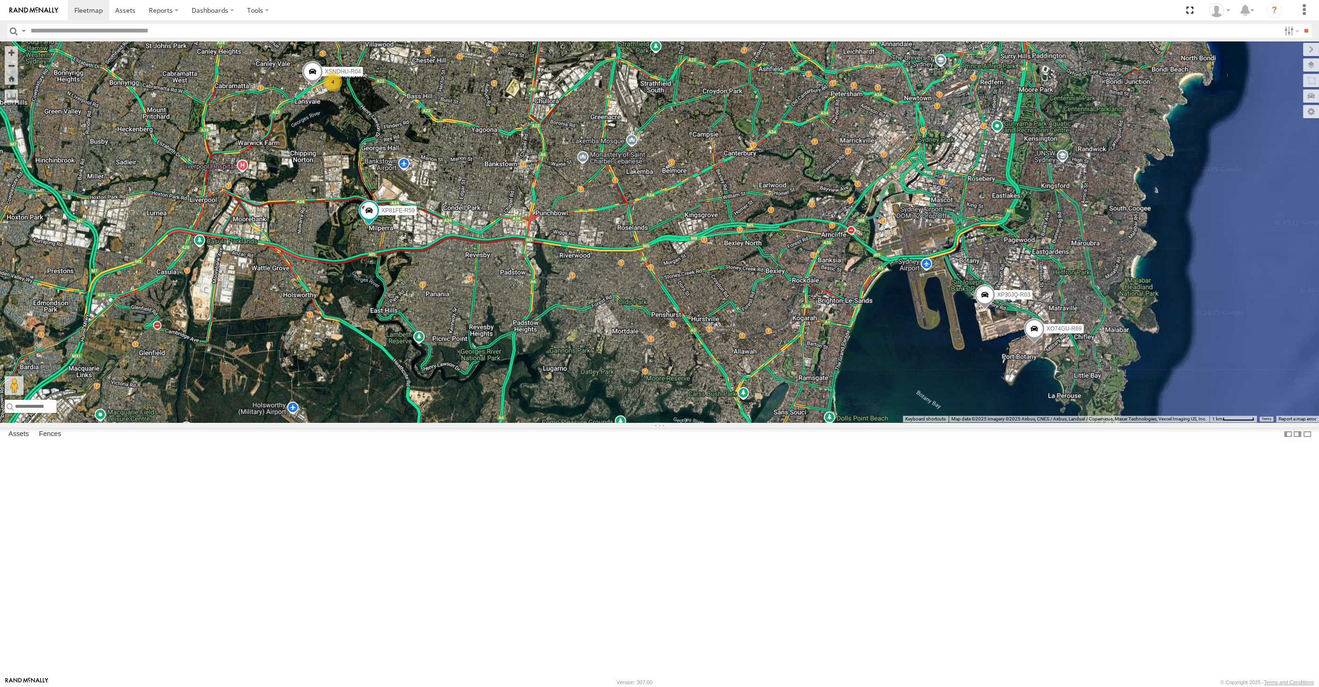
drag, startPoint x: 432, startPoint y: 353, endPoint x: 431, endPoint y: 358, distance: 4.7
click at [431, 358] on div "XP30JQ-R03 XSNDHU-R04 XP81FE-R59 XO74GU-R69 4" at bounding box center [659, 231] width 1319 height 381
drag, startPoint x: 536, startPoint y: 472, endPoint x: 537, endPoint y: 465, distance: 7.5
click at [544, 422] on div "XP30JQ-R03 XP81FE-R59 XO74GU-R69 XSNDHU-R04 4" at bounding box center [659, 231] width 1319 height 381
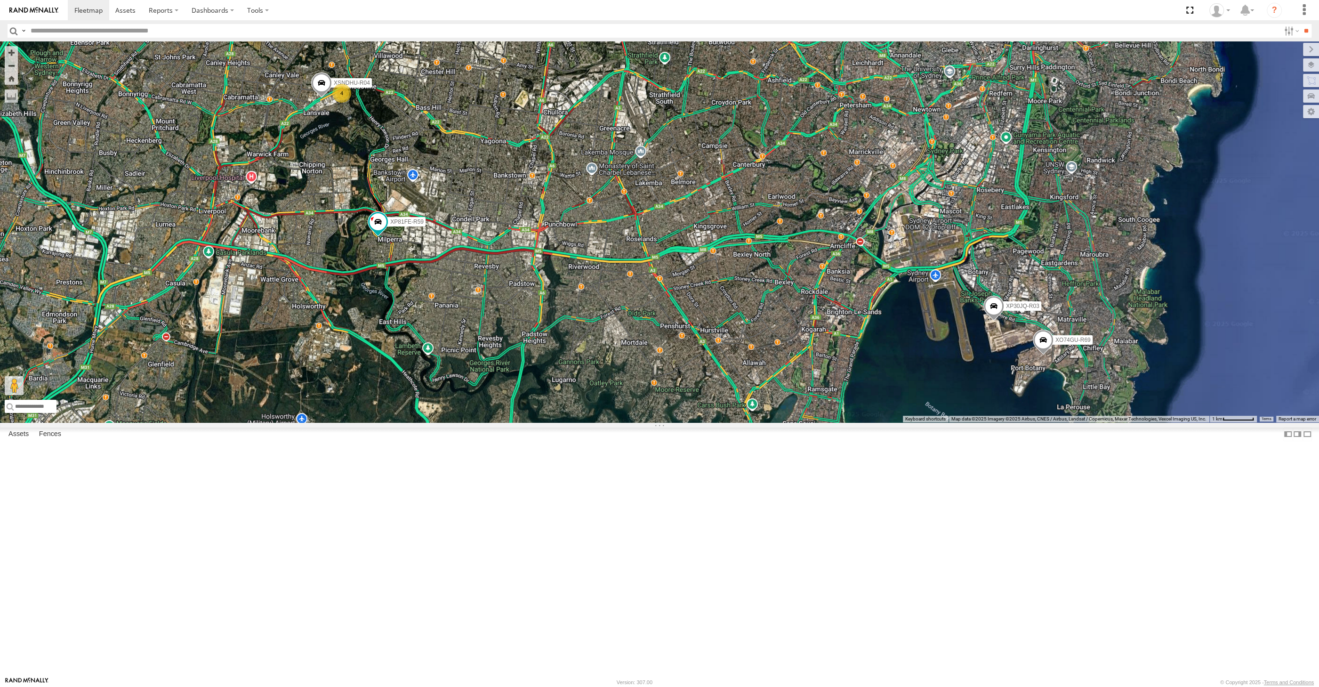
drag, startPoint x: 623, startPoint y: 482, endPoint x: 636, endPoint y: 483, distance: 12.7
click at [636, 422] on div "XP30JQ-R03 XP81FE-R59 XO74GU-R69 XSNDHU-R04 4" at bounding box center [659, 231] width 1319 height 381
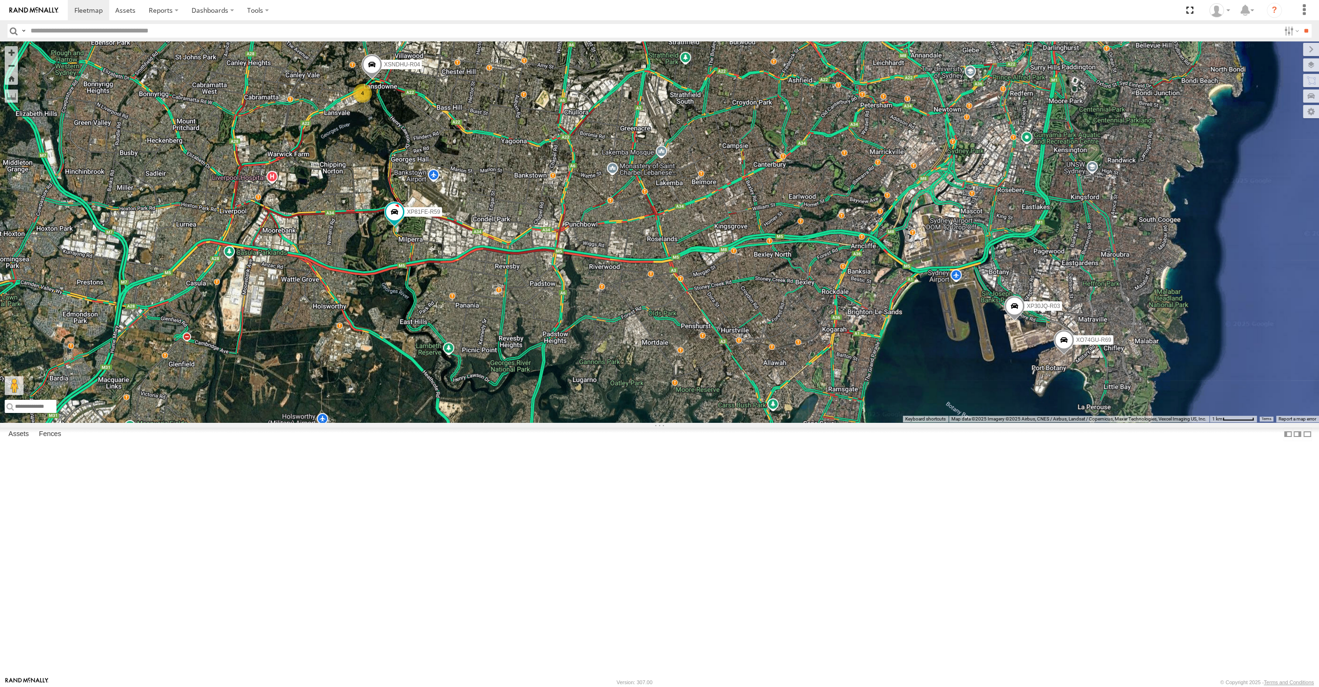
drag, startPoint x: 576, startPoint y: 482, endPoint x: 582, endPoint y: 483, distance: 6.2
click at [577, 422] on div "XP30JQ-R03 XP81FE-R59 XO74GU-R69 XSNDHU-R04 4" at bounding box center [659, 231] width 1319 height 381
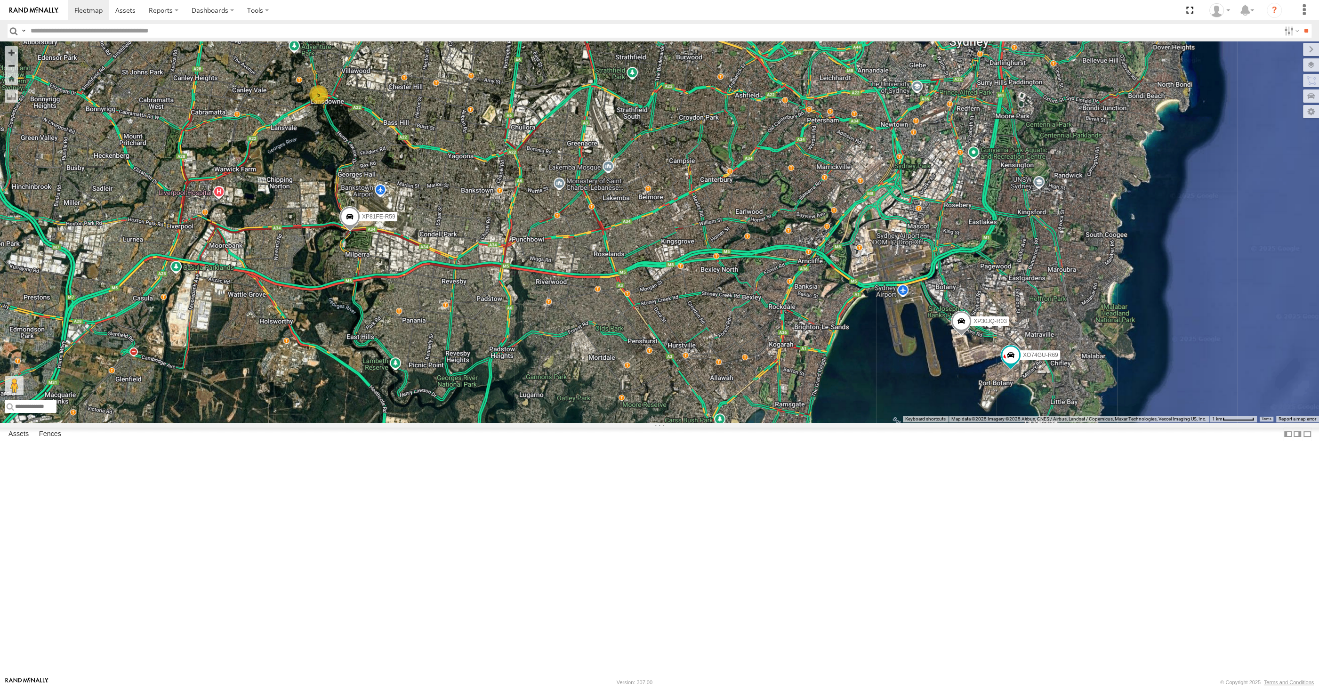
drag, startPoint x: 385, startPoint y: 409, endPoint x: 428, endPoint y: 467, distance: 72.1
click at [426, 422] on div "XP30JQ-R03 5 XP81FE-R59 XO74GU-R69" at bounding box center [659, 231] width 1319 height 381
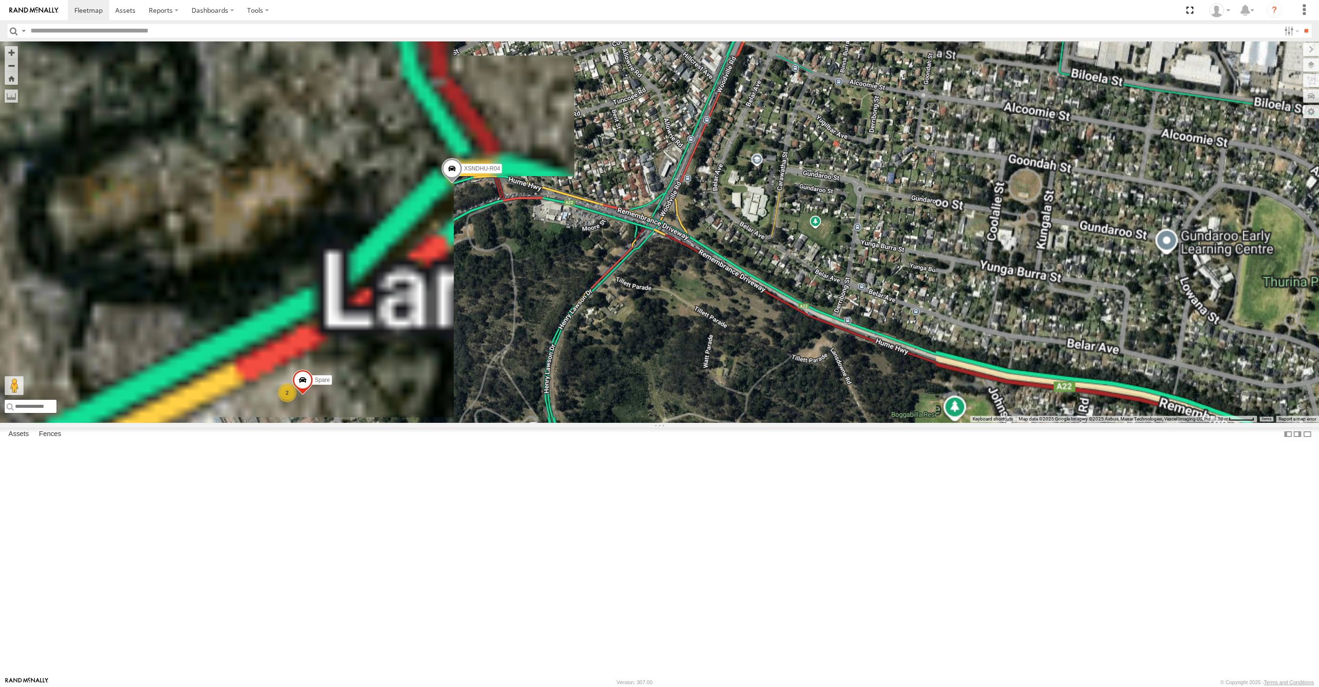
drag, startPoint x: 413, startPoint y: 542, endPoint x: 489, endPoint y: 485, distance: 95.5
click at [494, 422] on div "XP30JQ-R03 XP81FE-R59 XO74GU-R69 XSNDHU-R04 RJ5911-R79 Spare 2" at bounding box center [659, 231] width 1319 height 381
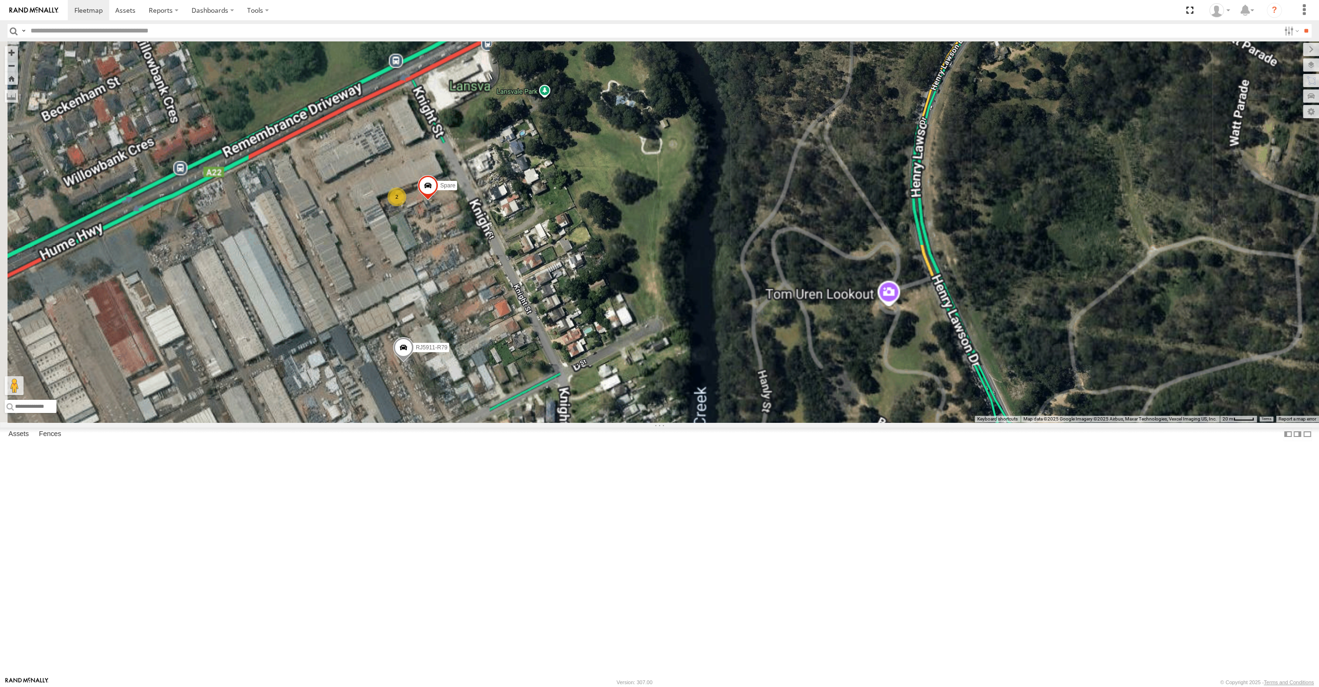
drag, startPoint x: 405, startPoint y: 542, endPoint x: 445, endPoint y: 506, distance: 53.6
click at [440, 422] on div "XP30JQ-R03 XP81FE-R59 XO74GU-R69 XSNDHU-R04 RJ5911-R79 Spare 2" at bounding box center [659, 231] width 1319 height 381
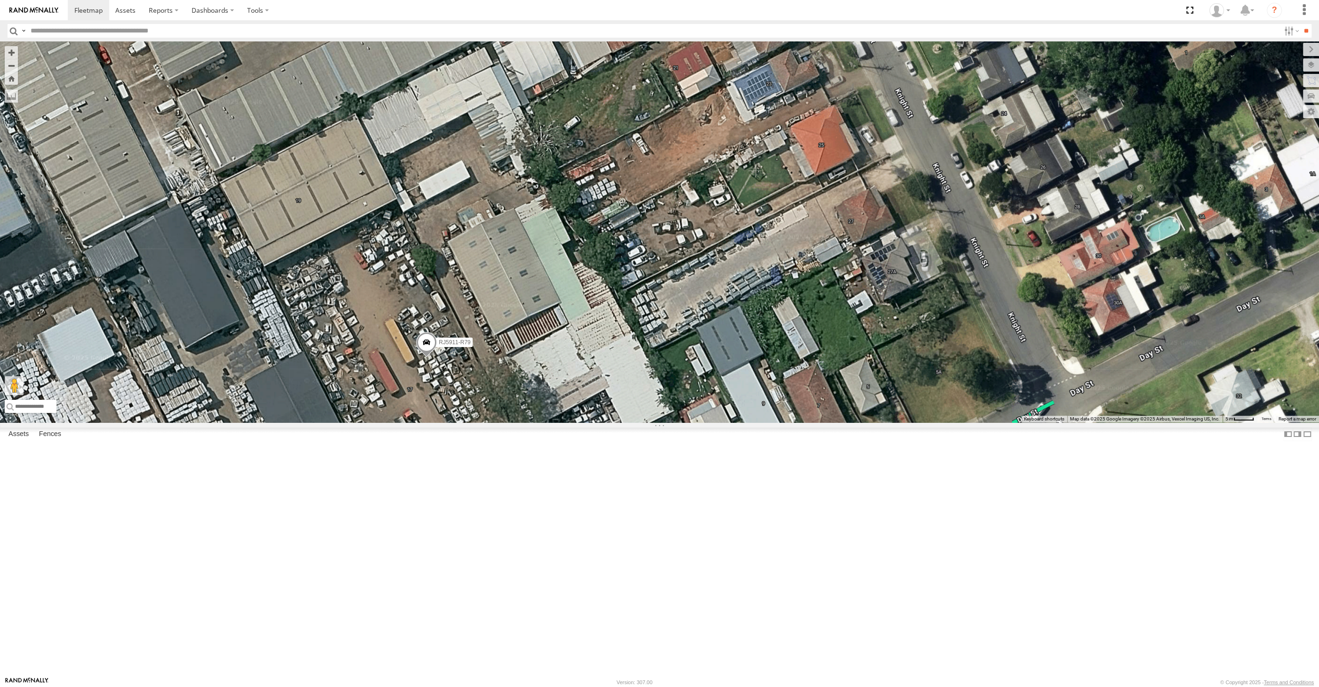
click at [426, 357] on span at bounding box center [426, 344] width 21 height 25
click at [427, 346] on label at bounding box center [430, 343] width 18 height 7
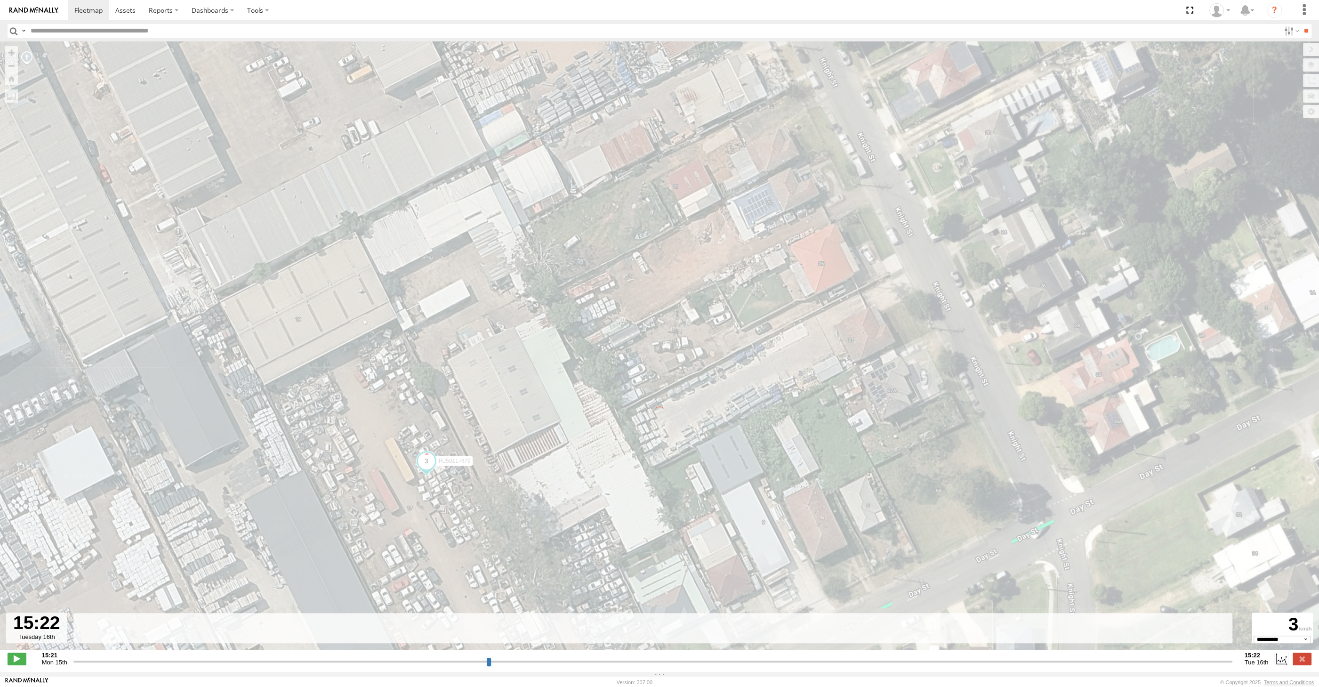
drag, startPoint x: 635, startPoint y: 537, endPoint x: 683, endPoint y: 446, distance: 103.4
click at [682, 448] on div "← Move left → Move right ↑ Move up ↓ Move down + Zoom in - Zoom out Home Jump l…" at bounding box center [659, 350] width 1319 height 618
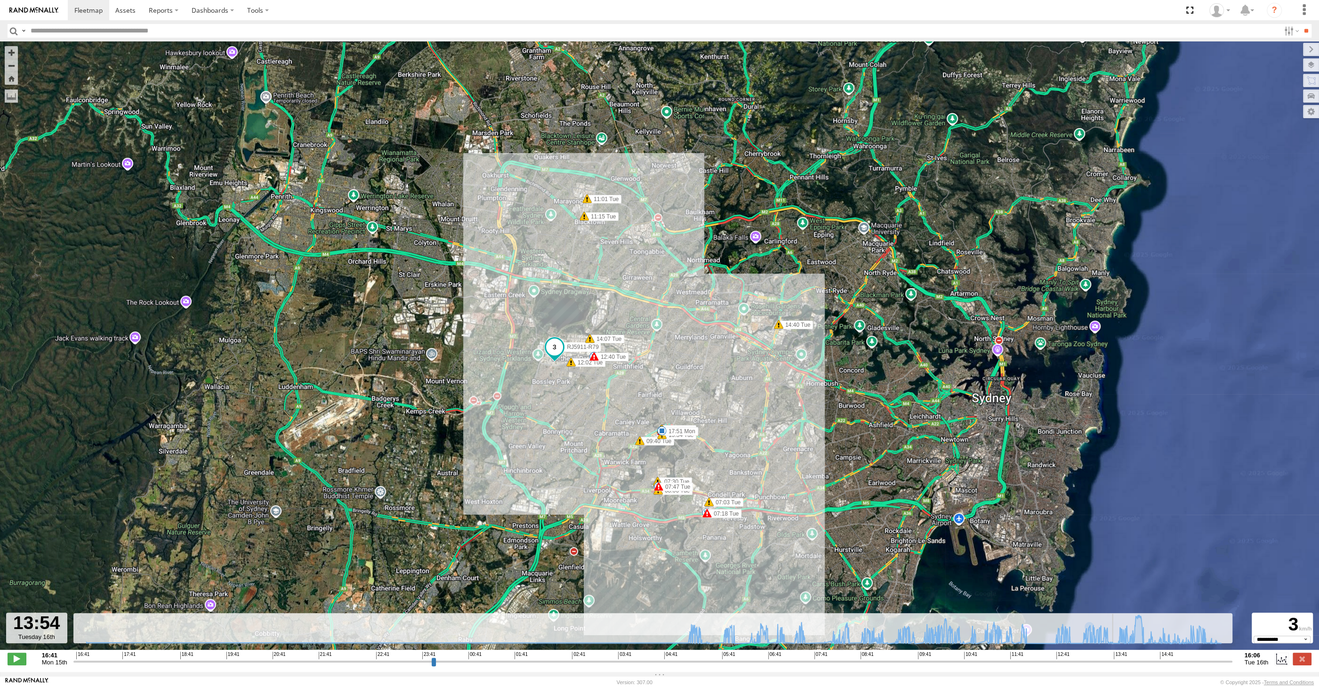
click at [1121, 663] on input "range" at bounding box center [652, 661] width 1159 height 9
click at [1134, 660] on input "range" at bounding box center [652, 661] width 1159 height 9
click at [1146, 657] on input "range" at bounding box center [652, 661] width 1159 height 9
click at [1171, 668] on div "**********" at bounding box center [659, 660] width 1319 height 20
click at [1208, 658] on input "range" at bounding box center [652, 661] width 1159 height 9
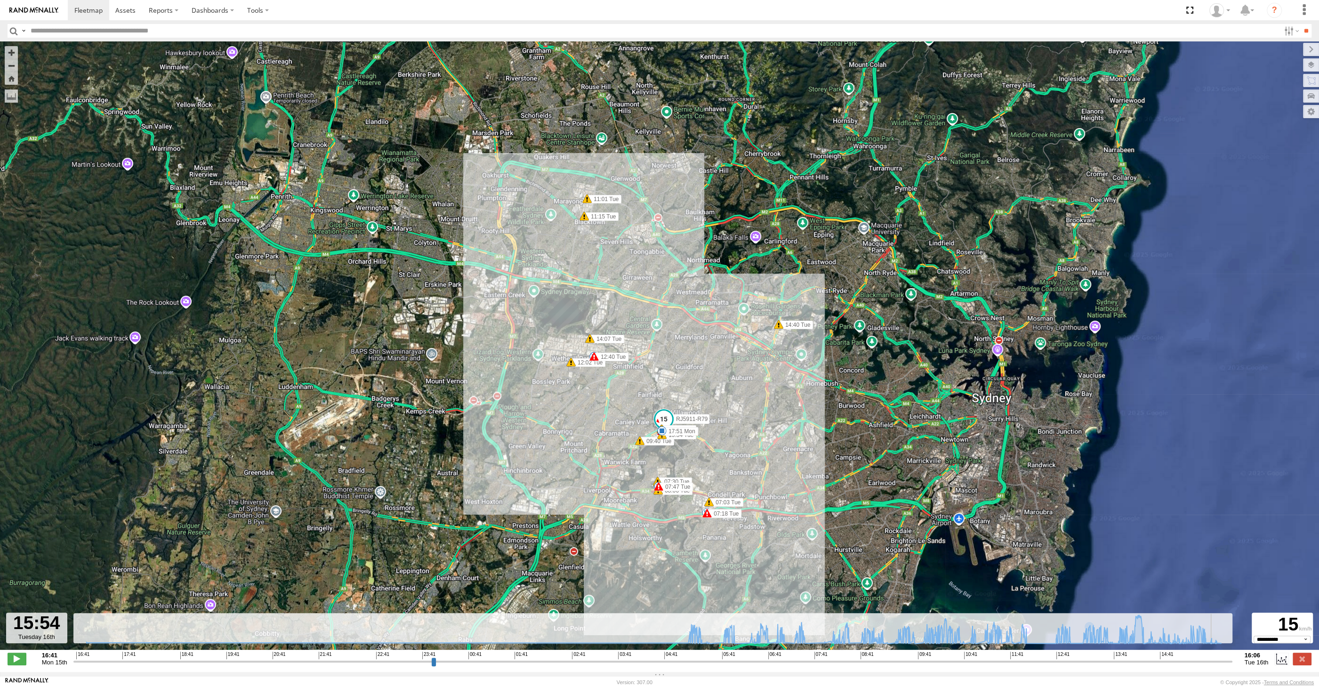
click at [1220, 663] on input "range" at bounding box center [652, 661] width 1159 height 9
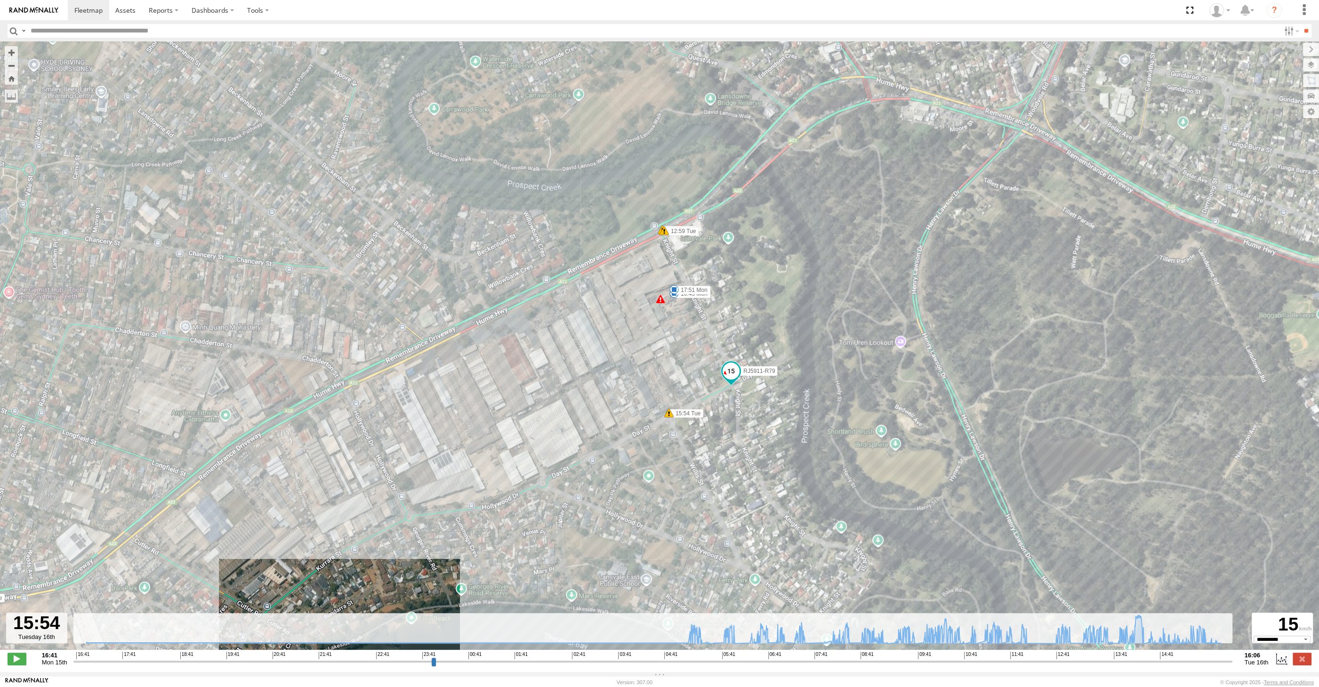
click at [1221, 662] on input "range" at bounding box center [652, 661] width 1159 height 9
click at [1226, 661] on input "range" at bounding box center [652, 661] width 1159 height 9
click at [1228, 661] on input "range" at bounding box center [652, 661] width 1159 height 9
click at [1230, 661] on input "range" at bounding box center [652, 661] width 1159 height 9
type input "**********"
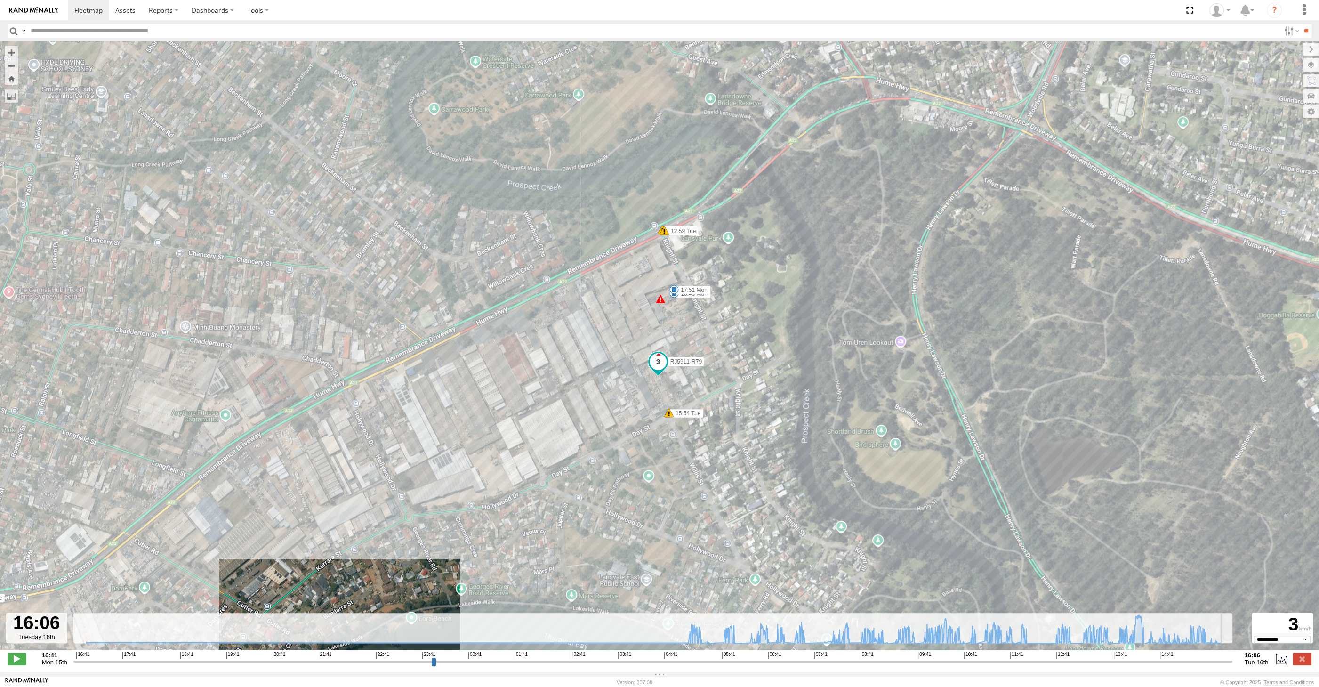
drag, startPoint x: 1229, startPoint y: 662, endPoint x: 1233, endPoint y: 659, distance: 5.0
click at [1232, 659] on input "range" at bounding box center [652, 661] width 1159 height 9
drag, startPoint x: 1068, startPoint y: 465, endPoint x: 1063, endPoint y: 401, distance: 64.7
click at [1069, 418] on div "RJ5911-R79 16:45 Mon 16:45 Mon 17:51 Mon 17:51 Mon 06:04 Tue 07:03 Tue 07:10 Tu…" at bounding box center [659, 350] width 1319 height 618
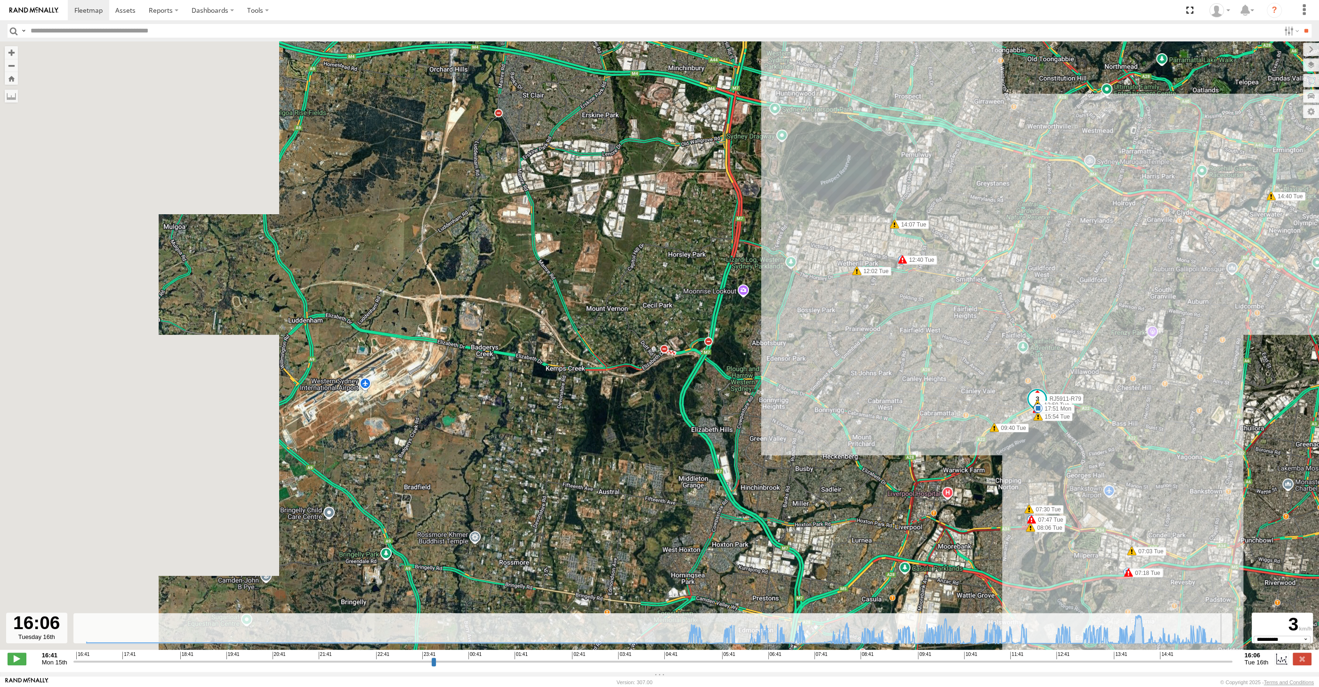
drag, startPoint x: 1020, startPoint y: 480, endPoint x: 986, endPoint y: 465, distance: 37.3
click at [1000, 473] on div "RJ5911-R79 16:45 Mon 16:45 Mon 17:51 Mon 17:51 Mon 06:04 Tue 07:03 Tue 07:10 Tu…" at bounding box center [659, 350] width 1319 height 618
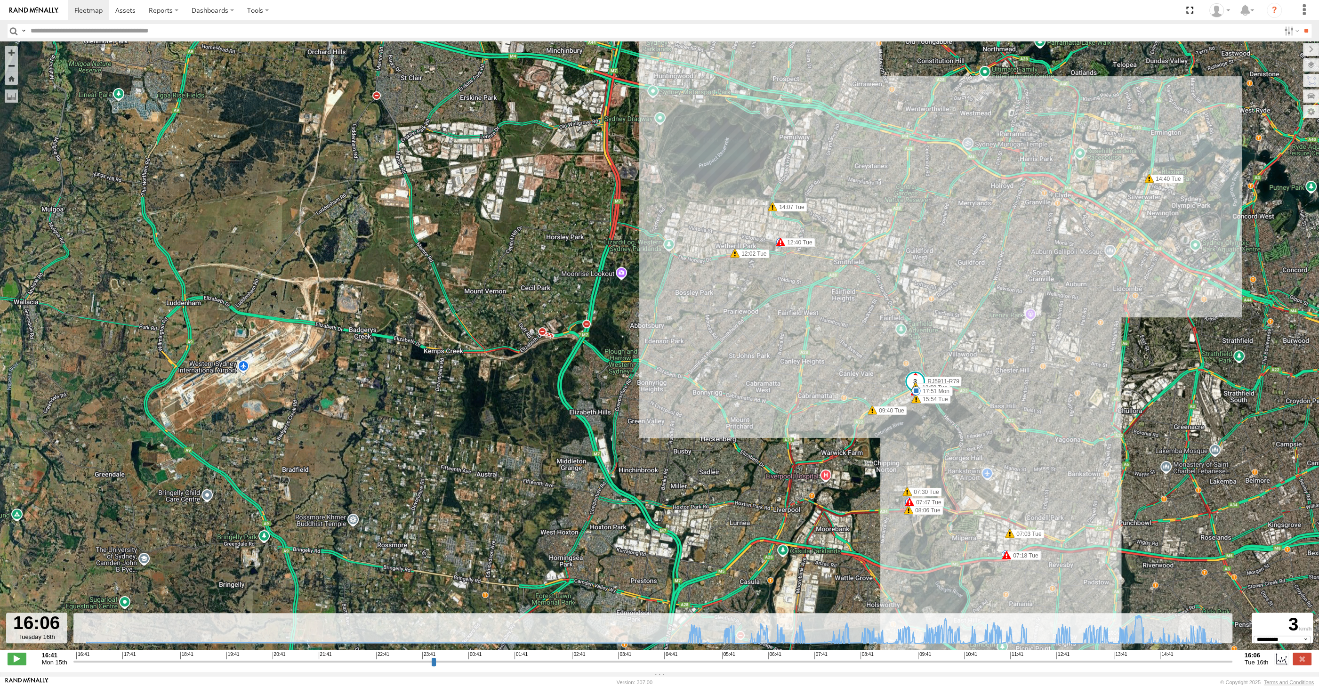
drag, startPoint x: 992, startPoint y: 458, endPoint x: 951, endPoint y: 374, distance: 93.5
click at [954, 376] on div "RJ5911-R79 16:45 Mon 16:45 Mon 17:51 Mon 17:51 Mon 06:04 Tue 07:03 Tue 07:10 Tu…" at bounding box center [659, 350] width 1319 height 618
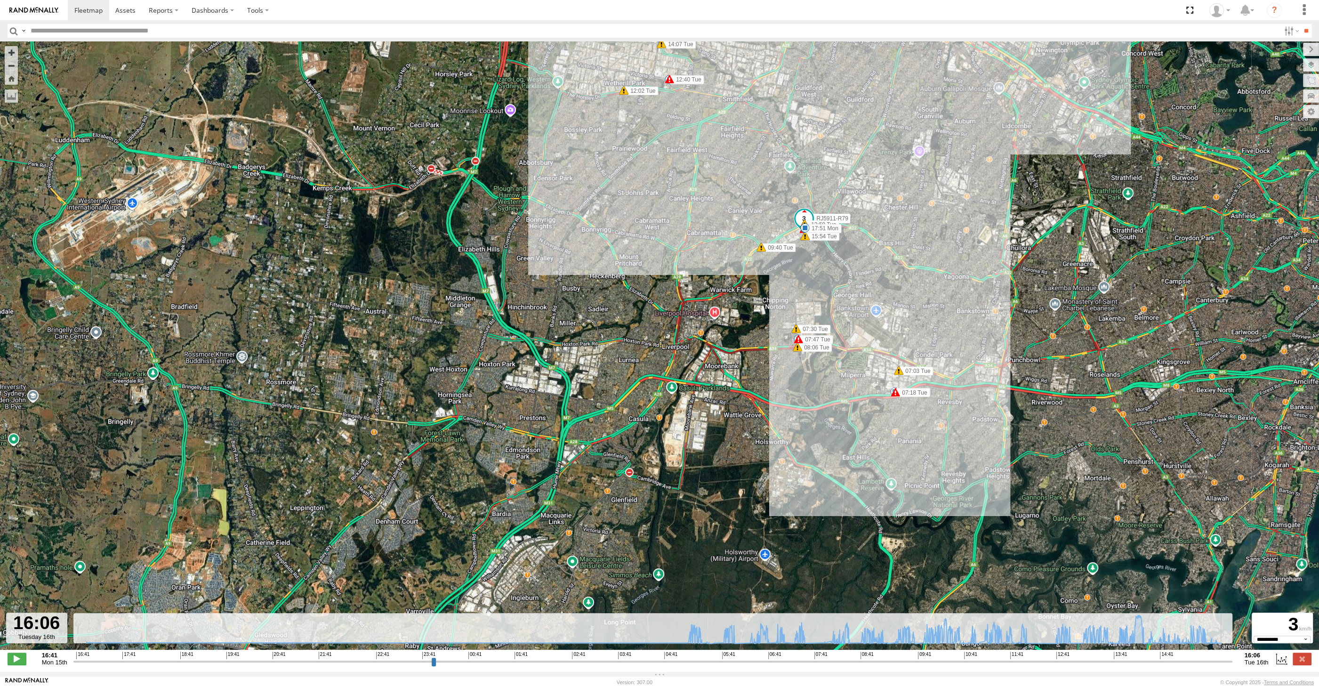
drag, startPoint x: 960, startPoint y: 415, endPoint x: 920, endPoint y: 428, distance: 42.1
click at [920, 428] on div "RJ5911-R79 16:45 Mon 16:45 Mon 17:51 Mon 17:51 Mon 06:04 Tue 07:03 Tue 07:10 Tu…" at bounding box center [659, 350] width 1319 height 618
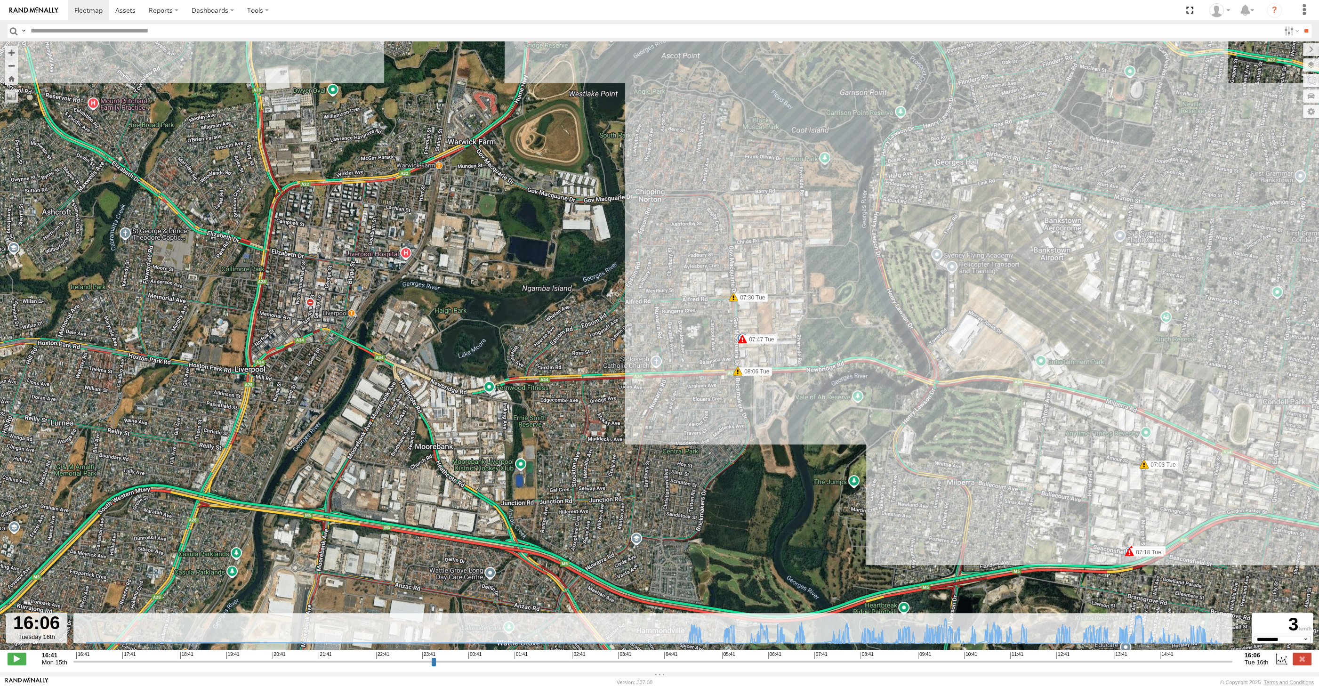
drag, startPoint x: 790, startPoint y: 249, endPoint x: 791, endPoint y: 287, distance: 37.7
click at [790, 287] on div "RJ5911-R79 16:45 Mon 16:45 Mon 17:51 Mon 17:51 Mon 06:04 Tue 07:03 Tue 07:10 Tu…" at bounding box center [659, 350] width 1319 height 618
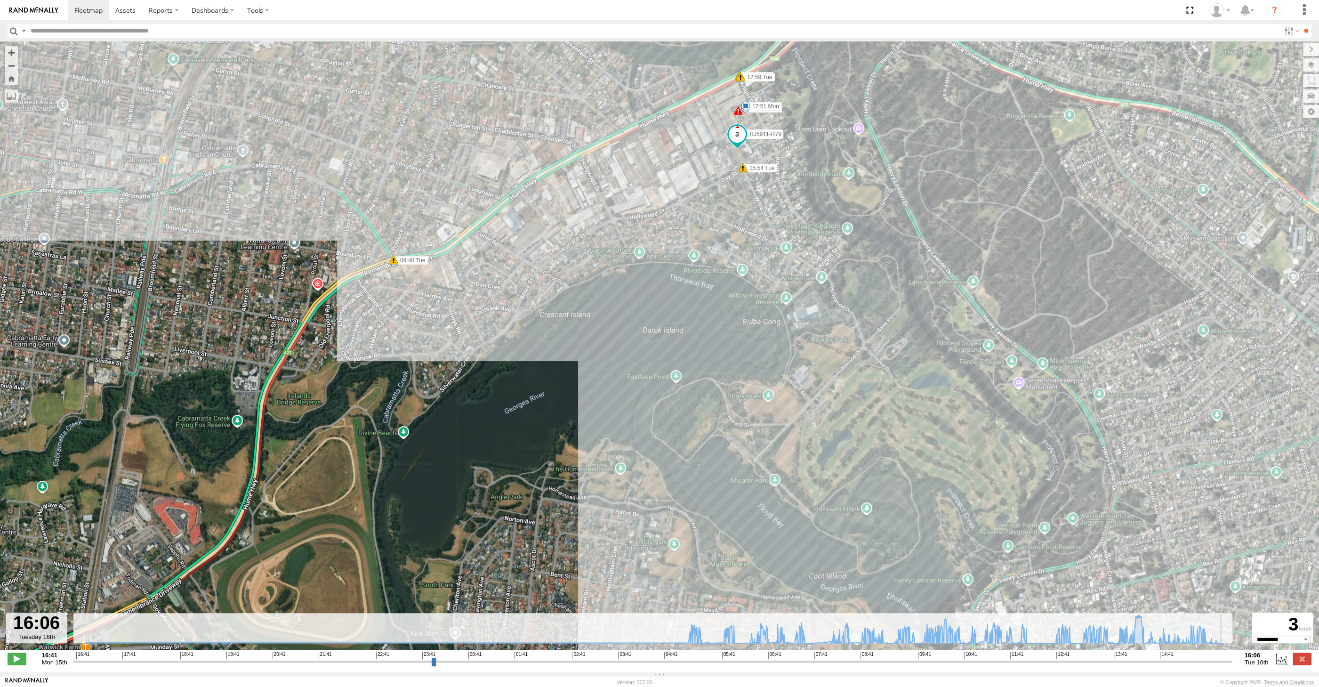
drag, startPoint x: 596, startPoint y: 437, endPoint x: 581, endPoint y: 490, distance: 55.7
click at [581, 490] on div "RJ5911-R79 16:45 Mon 16:45 Mon 17:51 Mon 17:51 Mon 06:04 Tue 07:03 Tue 07:10 Tu…" at bounding box center [659, 350] width 1319 height 618
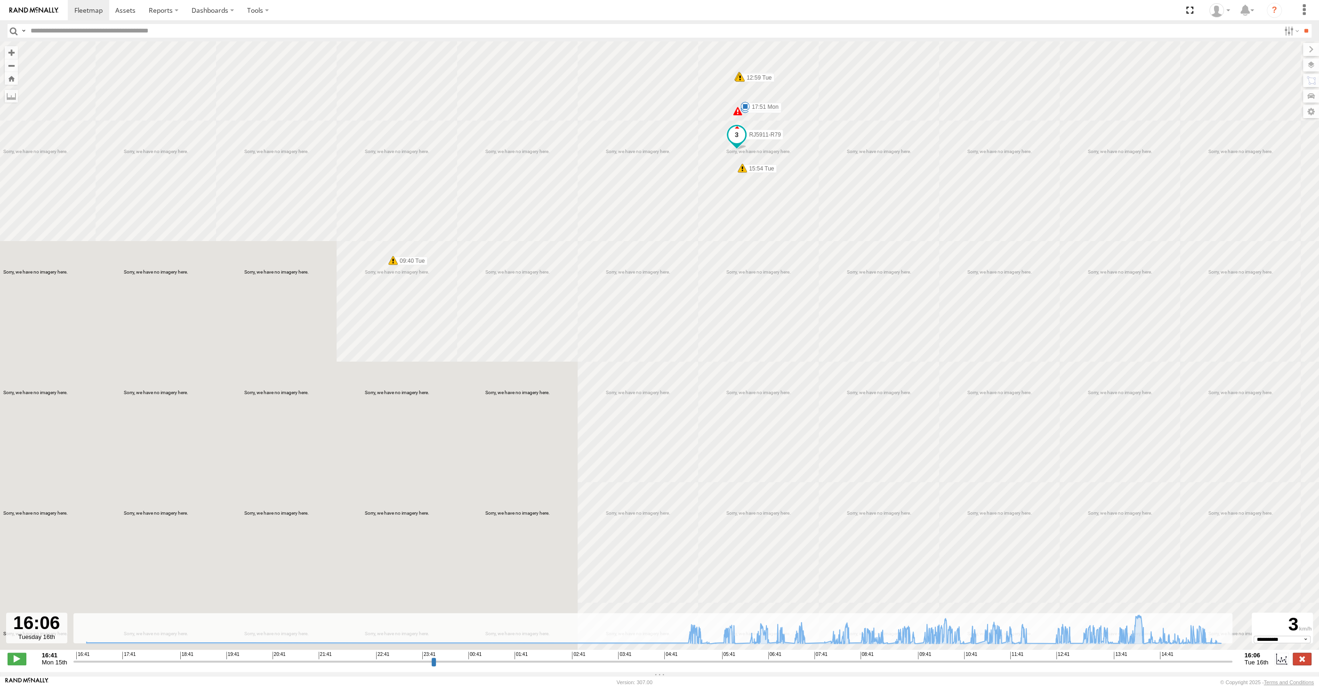
click at [1292, 660] on div "16:41 Mon 15th Created with Highcharts 6.0.7 [DOMAIN_NAME] 16:41 17:41 18:41 19…" at bounding box center [660, 658] width 1304 height 14
drag, startPoint x: 1296, startPoint y: 659, endPoint x: 1275, endPoint y: 649, distance: 23.8
click at [1297, 659] on label at bounding box center [1301, 658] width 19 height 12
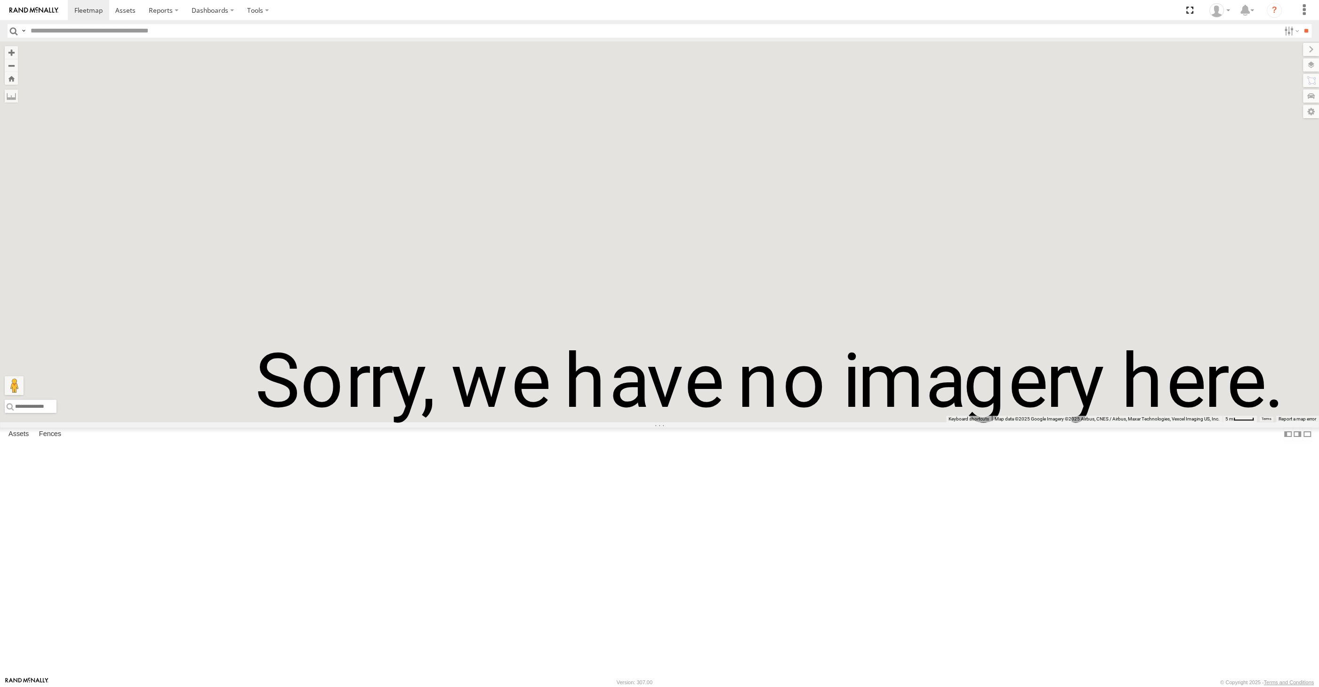
click at [783, 422] on div at bounding box center [659, 231] width 1319 height 381
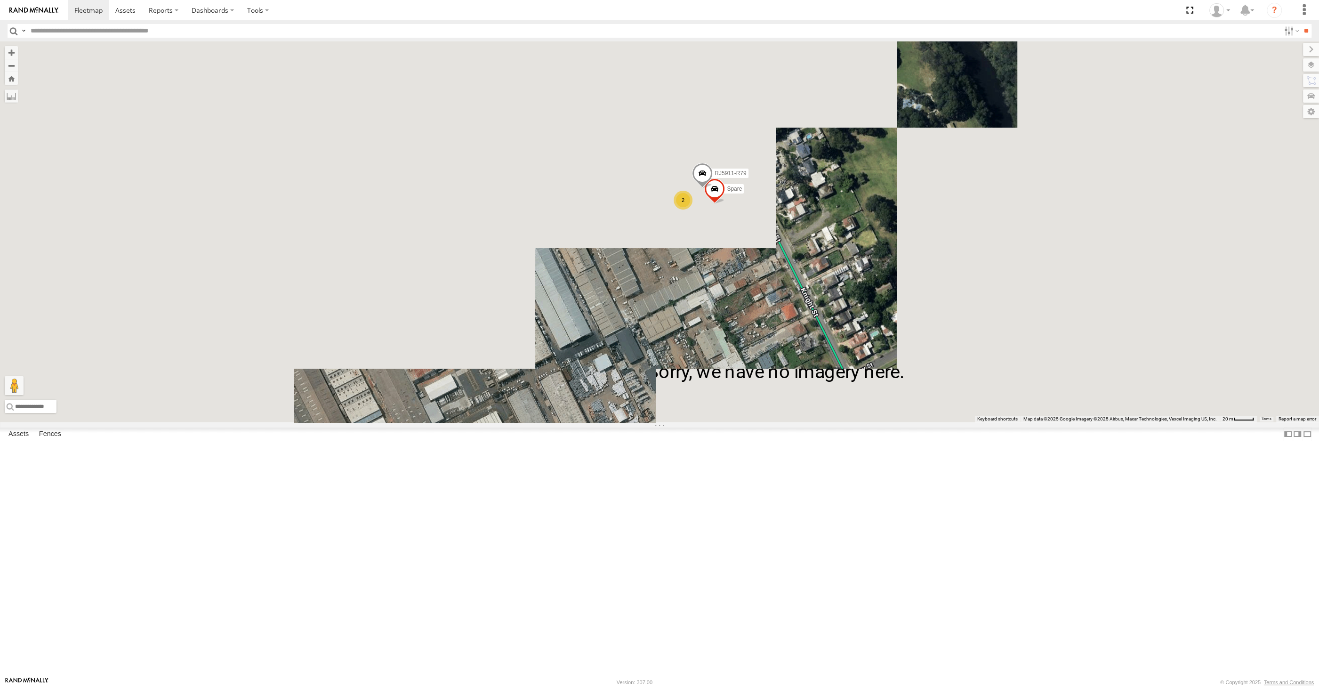
drag, startPoint x: 737, startPoint y: 375, endPoint x: 740, endPoint y: 413, distance: 38.3
click at [740, 413] on div "Spare RJ5911-R79 2" at bounding box center [659, 231] width 1319 height 381
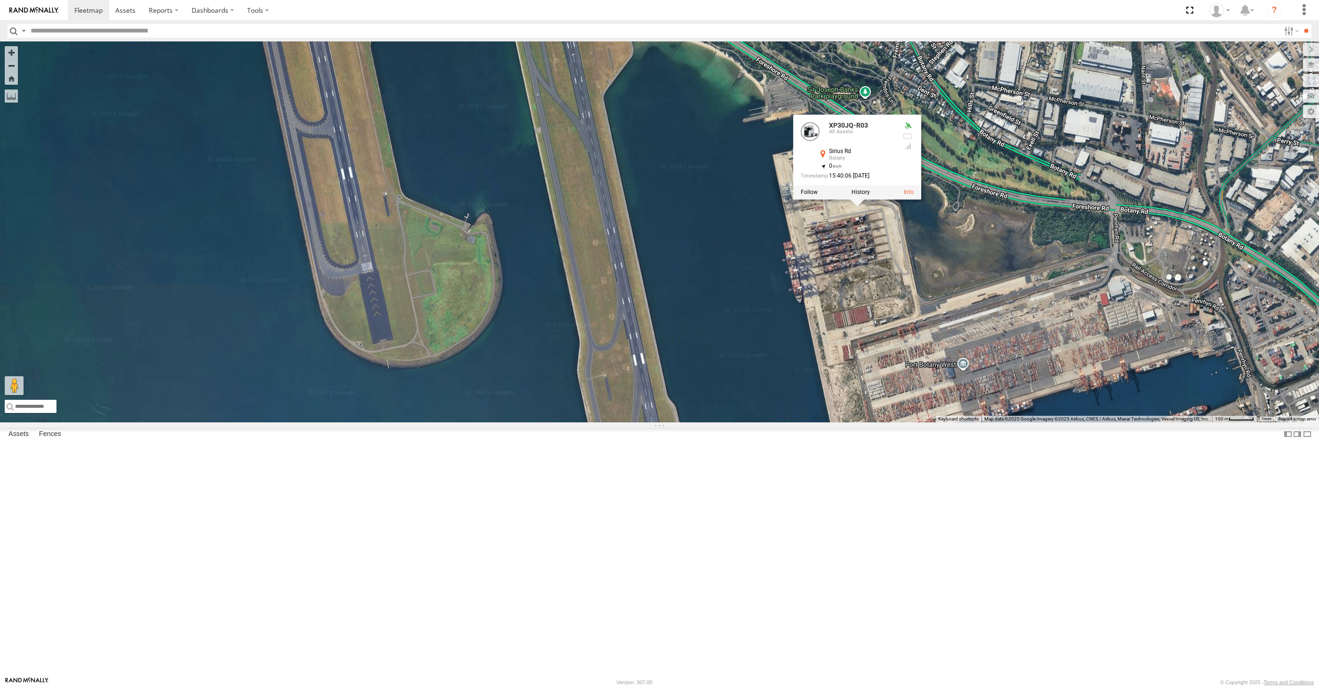
select select "**********"
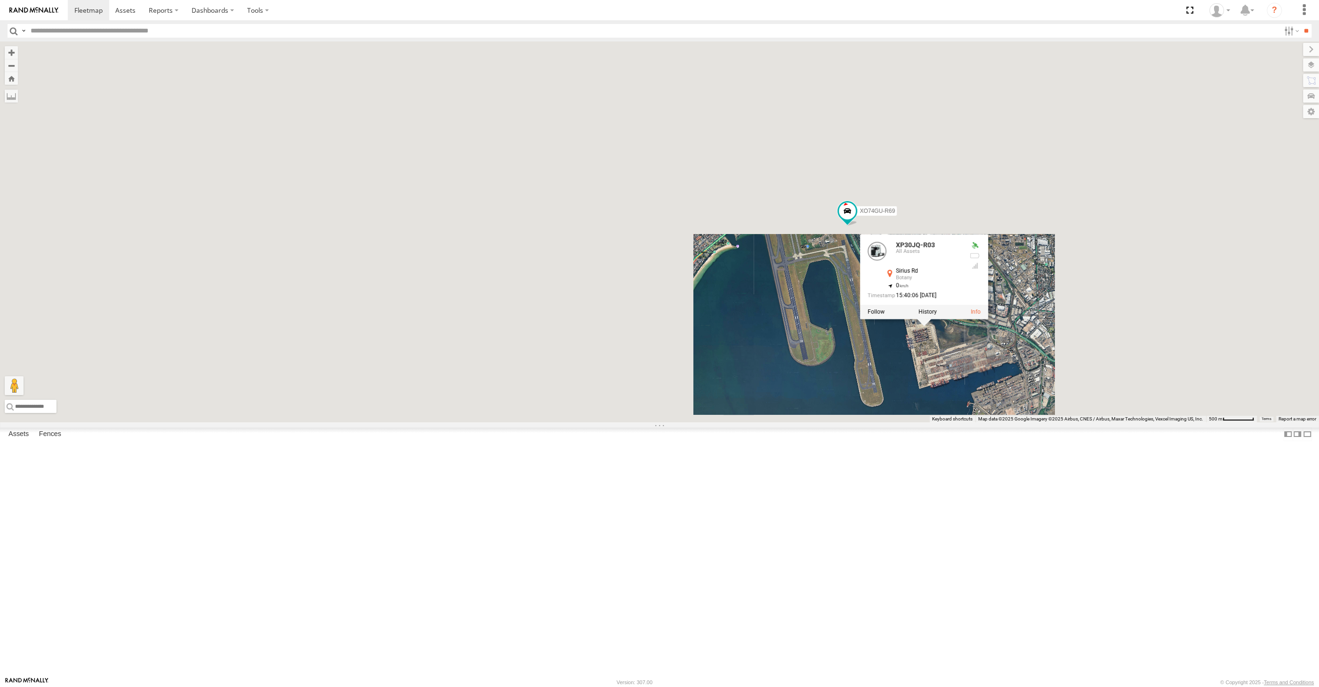
drag, startPoint x: 841, startPoint y: 538, endPoint x: 855, endPoint y: 539, distance: 14.2
click at [855, 422] on div "XSNDHU-R04 XP81FE-R59 XP30JQ-R03 XO74GU-R69 XP30JQ-R03 All Assets Sirius Rd Bot…" at bounding box center [659, 231] width 1319 height 381
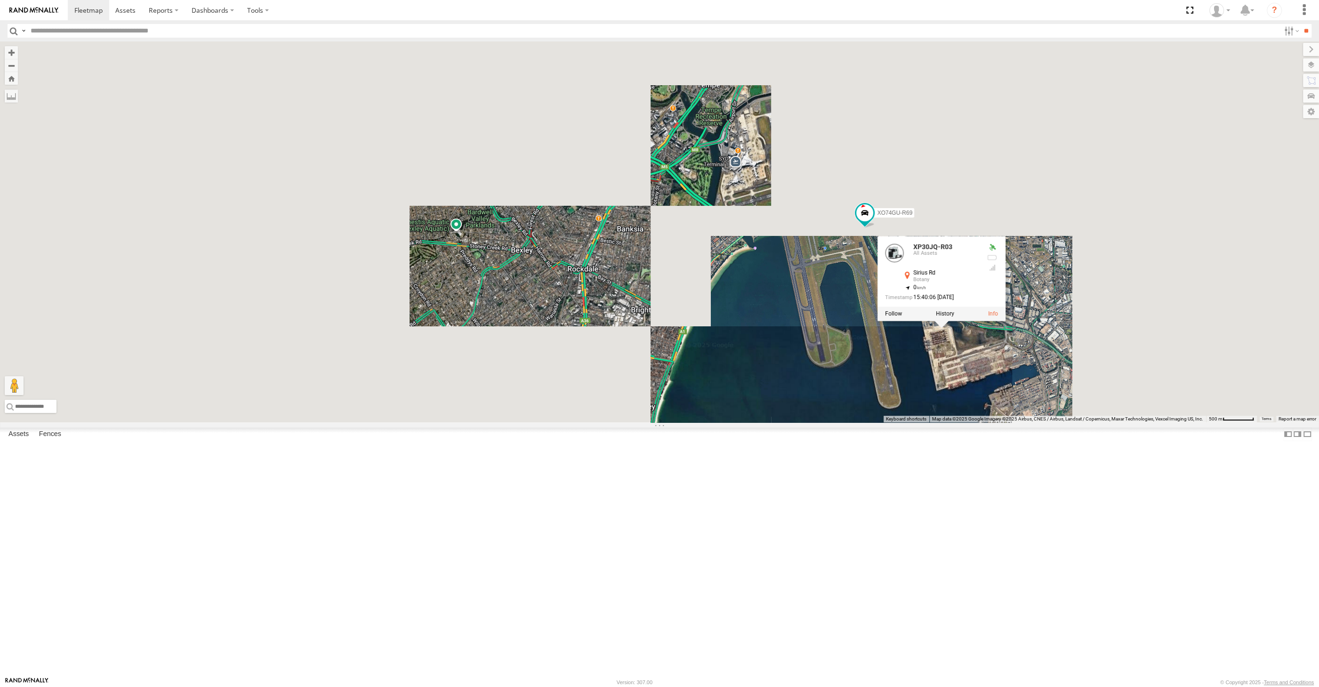
drag, startPoint x: 833, startPoint y: 514, endPoint x: 845, endPoint y: 515, distance: 12.7
click at [834, 422] on div "XSNDHU-R04 XP81FE-R59 XP30JQ-R03 XO74GU-R69 XP30JQ-R03 All Assets Sirius Rd Bot…" at bounding box center [659, 231] width 1319 height 381
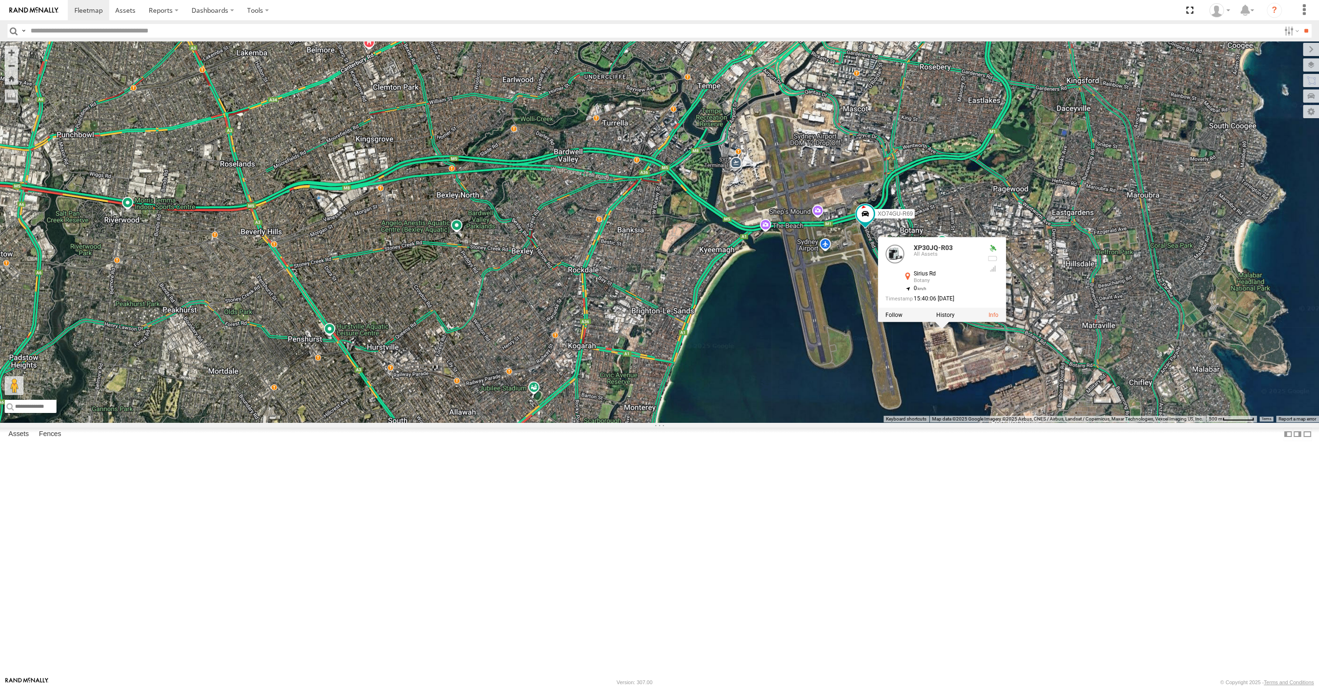
drag, startPoint x: 653, startPoint y: 595, endPoint x: 733, endPoint y: 612, distance: 81.9
click at [729, 422] on div "XSNDHU-R04 XP81FE-R59 XP30JQ-R03 XO74GU-R69 XP30JQ-R03 All Assets Sirius Rd Bot…" at bounding box center [659, 231] width 1319 height 381
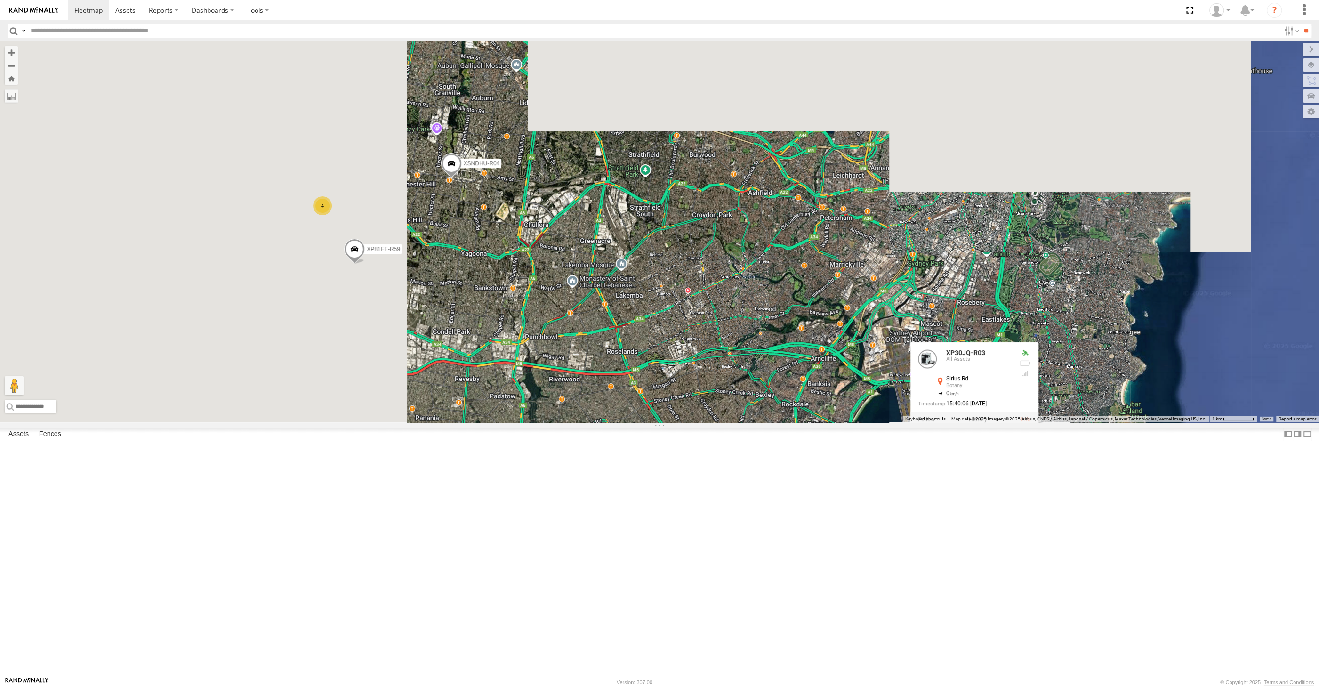
drag, startPoint x: 725, startPoint y: 598, endPoint x: 756, endPoint y: 591, distance: 32.4
click at [754, 422] on div "XSNDHU-R04 XP81FE-R59 XP30JQ-R03 XO74GU-R69 XP30JQ-R03 All Assets Sirius Rd Bot…" at bounding box center [659, 231] width 1319 height 381
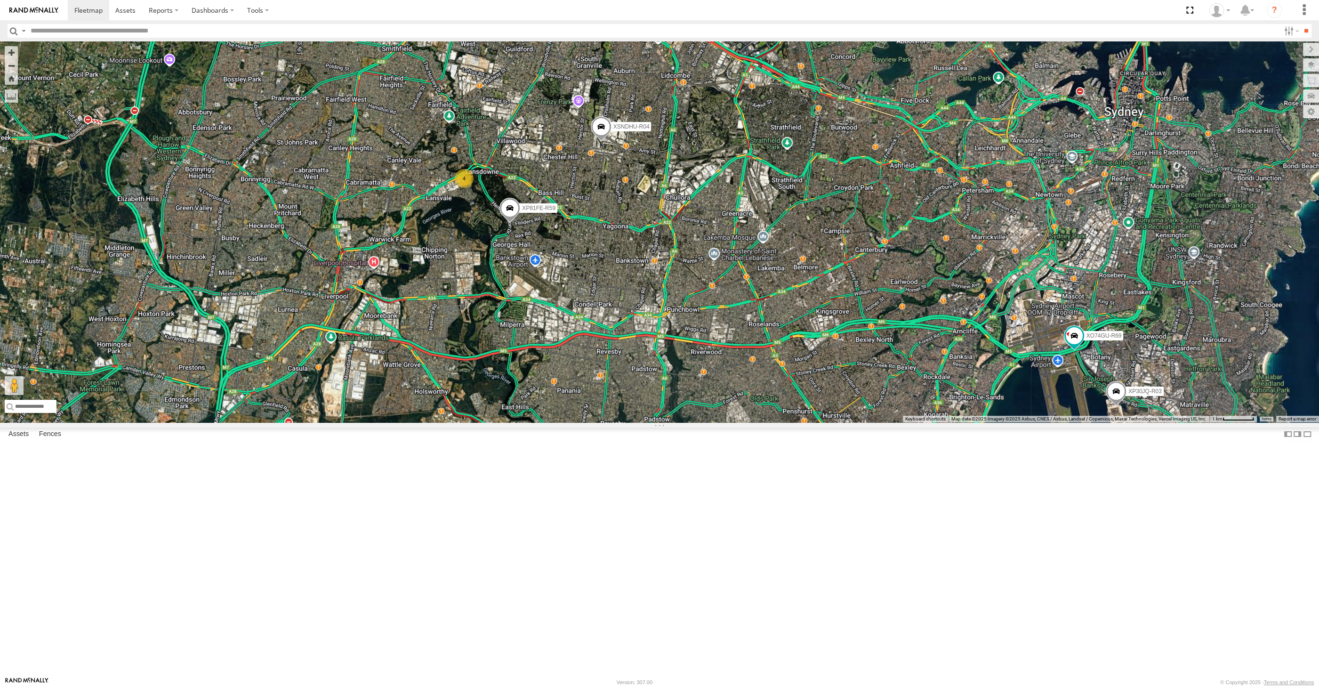
drag, startPoint x: 617, startPoint y: 569, endPoint x: 648, endPoint y: 571, distance: 30.7
click at [647, 422] on div "XP30JQ-R03 XSNDHU-R04 XP81FE-R59 XO74GU-R69 4" at bounding box center [659, 231] width 1319 height 381
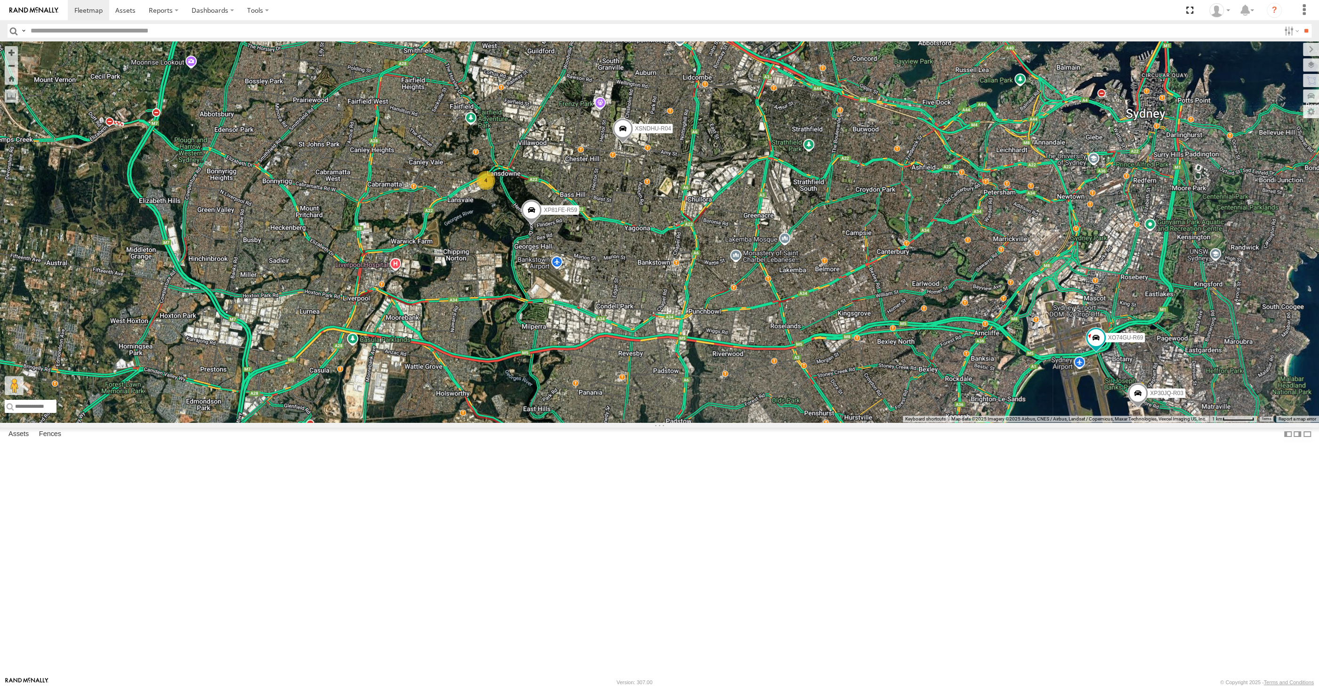
drag, startPoint x: 641, startPoint y: 568, endPoint x: 657, endPoint y: 555, distance: 20.4
click at [665, 422] on div "XP30JQ-R03 XSNDHU-R04 XP81FE-R59 XO74GU-R69 4" at bounding box center [659, 231] width 1319 height 381
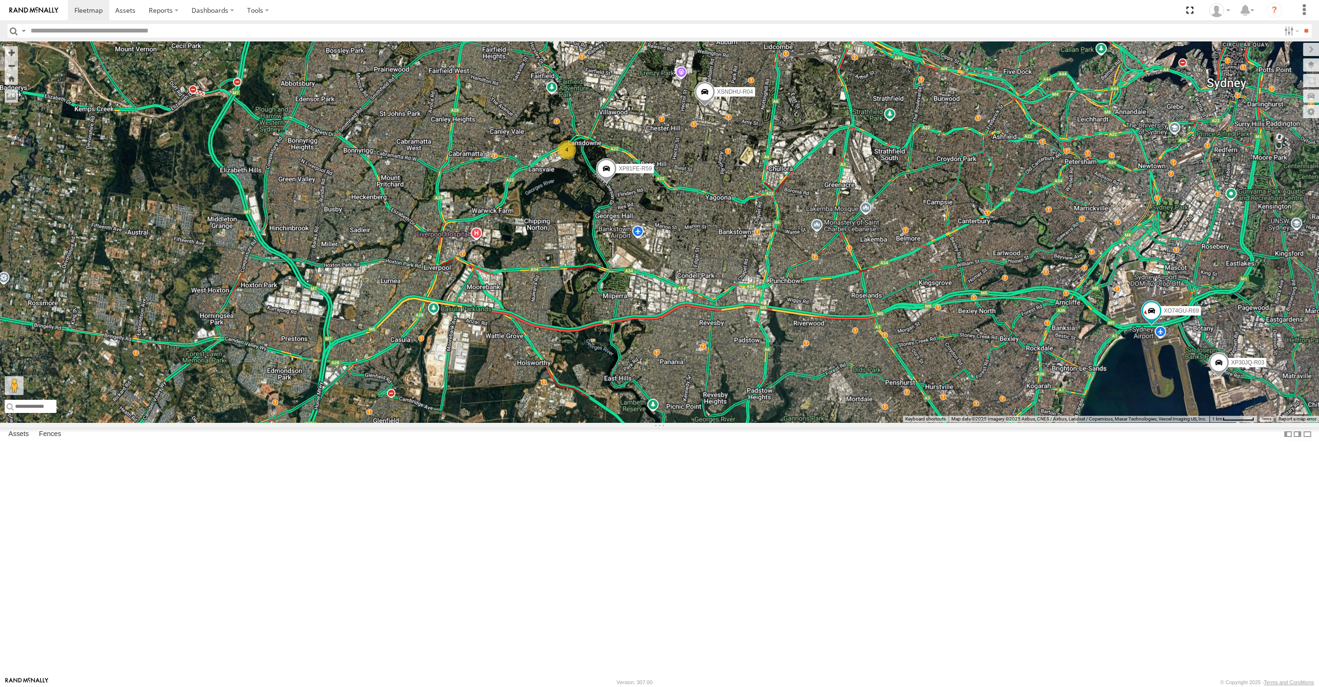
drag, startPoint x: 686, startPoint y: 408, endPoint x: 679, endPoint y: 423, distance: 16.2
click at [679, 422] on div "XP30JQ-R03 XSNDHU-R04 XP81FE-R59 XO74GU-R69 4" at bounding box center [659, 231] width 1319 height 381
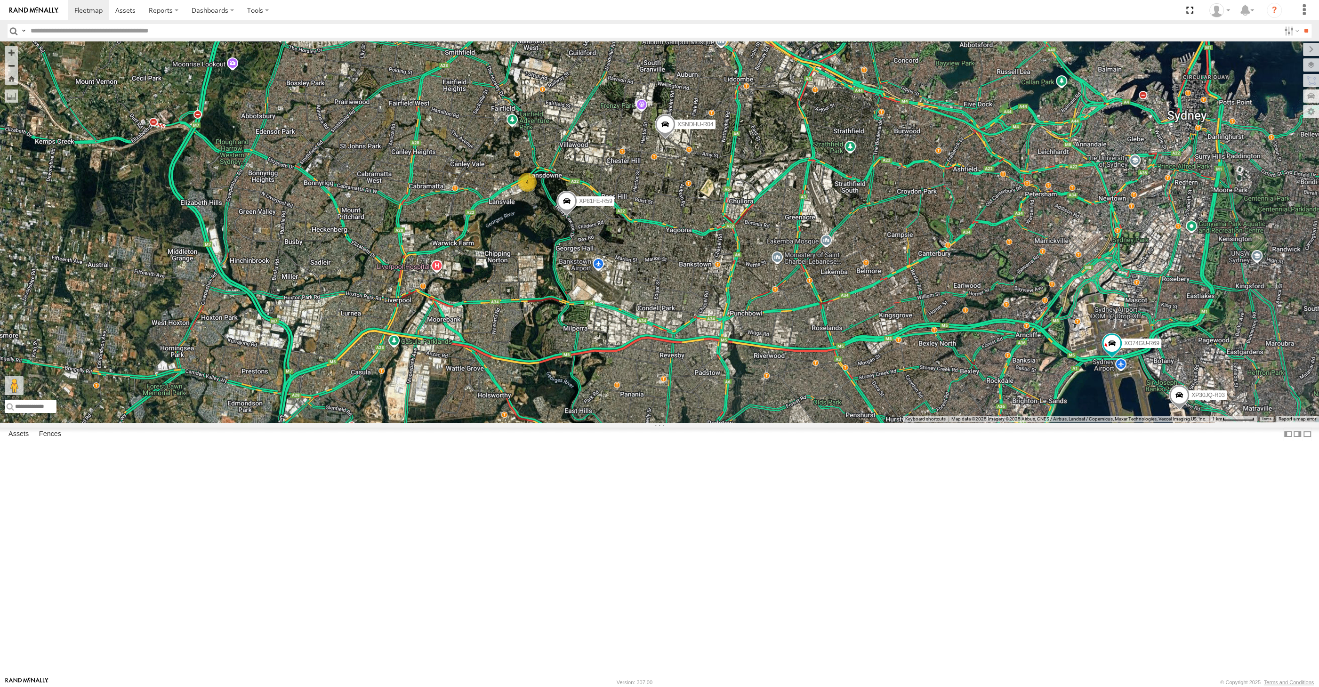
drag, startPoint x: 767, startPoint y: 478, endPoint x: 745, endPoint y: 469, distance: 23.9
click at [745, 422] on div "XP30JQ-R03 XSNDHU-R04 XP81FE-R59 XO74GU-R69 4" at bounding box center [659, 231] width 1319 height 381
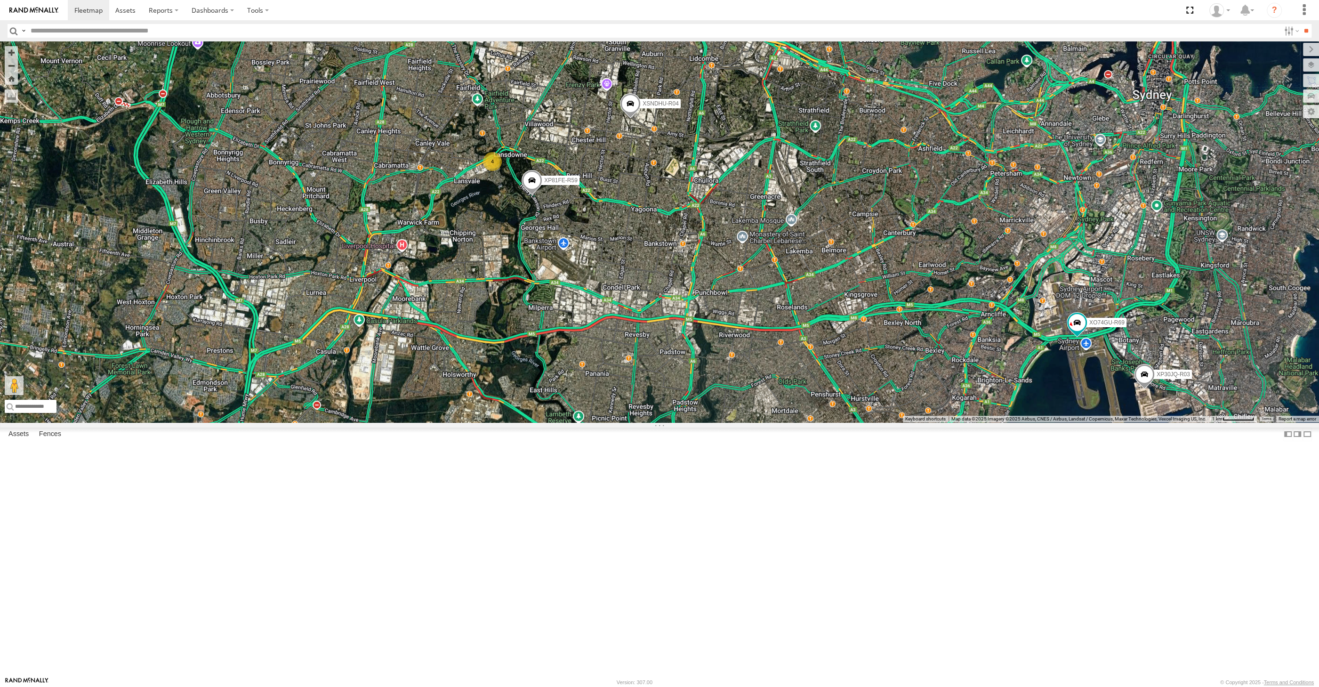
drag, startPoint x: 731, startPoint y: 481, endPoint x: 729, endPoint y: 461, distance: 19.9
click at [729, 422] on div "XP30JQ-R03 XSNDHU-R04 XP81FE-R59 XO74GU-R69 4" at bounding box center [659, 231] width 1319 height 381
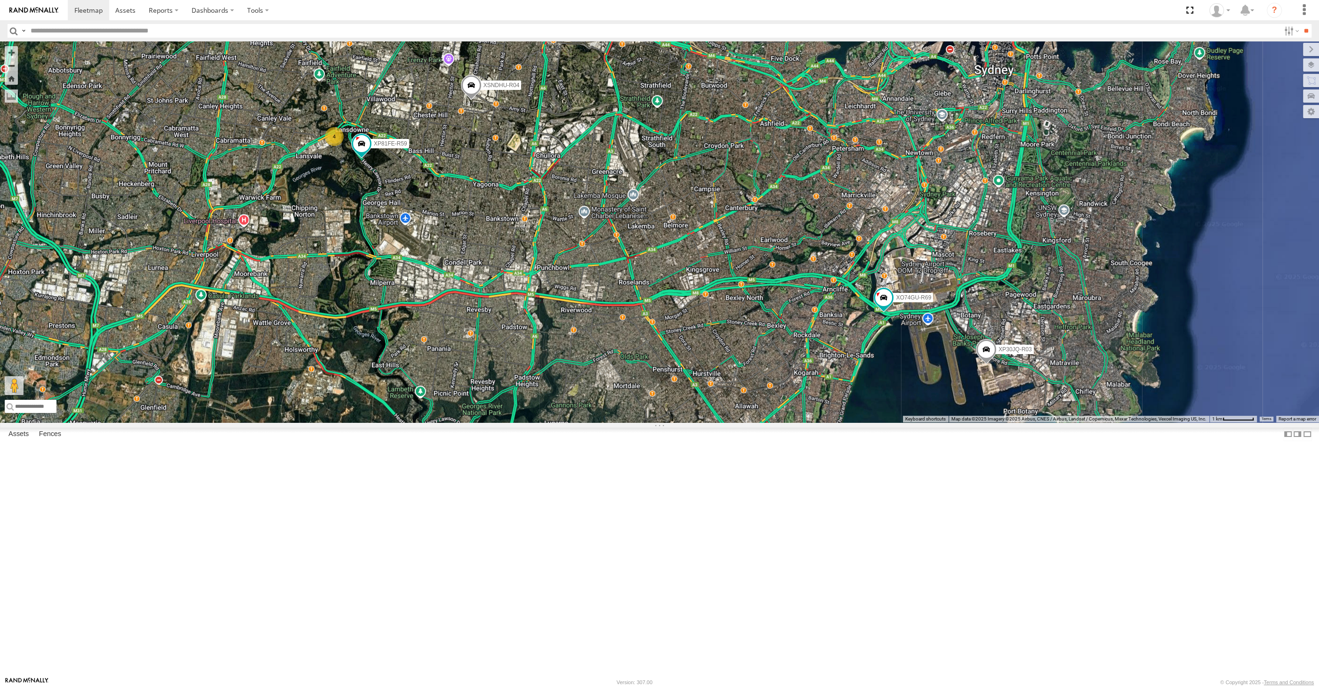
drag, startPoint x: 758, startPoint y: 570, endPoint x: 748, endPoint y: 553, distance: 19.9
click at [749, 422] on div "XP30JQ-R03 XSNDHU-R04 4 XP81FE-R59 XO74GU-R69" at bounding box center [659, 231] width 1319 height 381
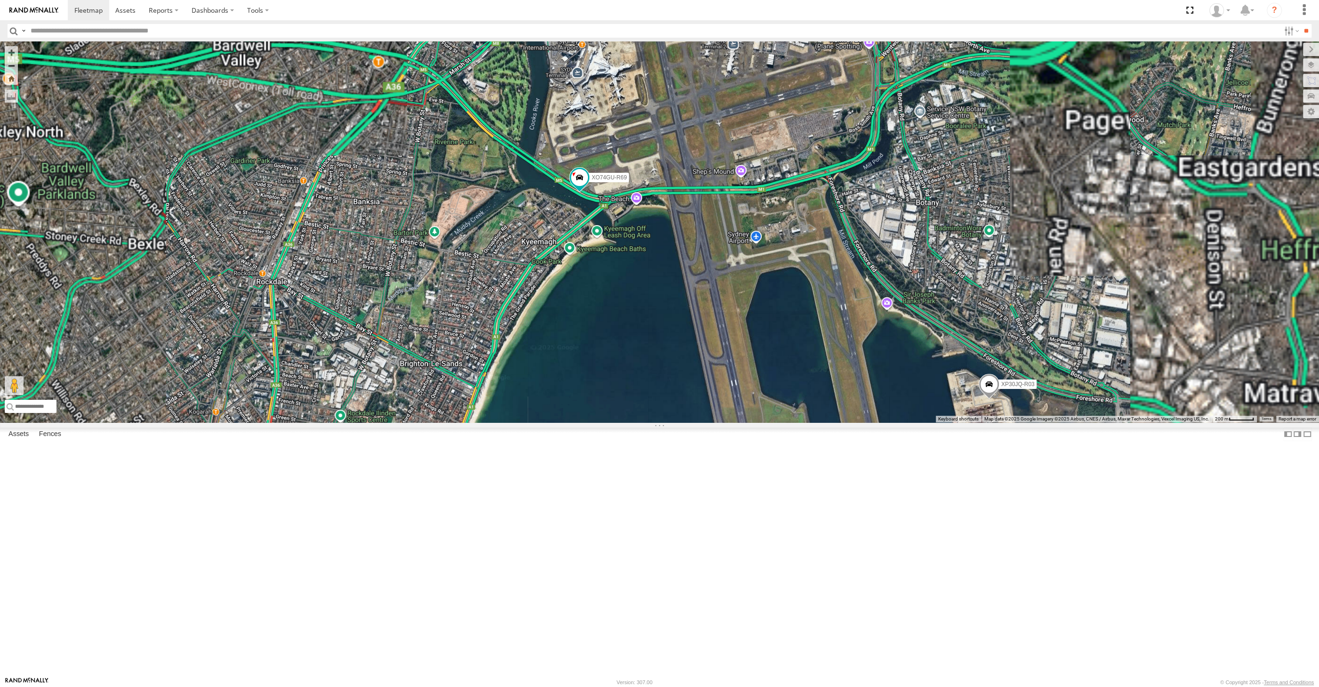
click at [988, 399] on span at bounding box center [988, 386] width 21 height 25
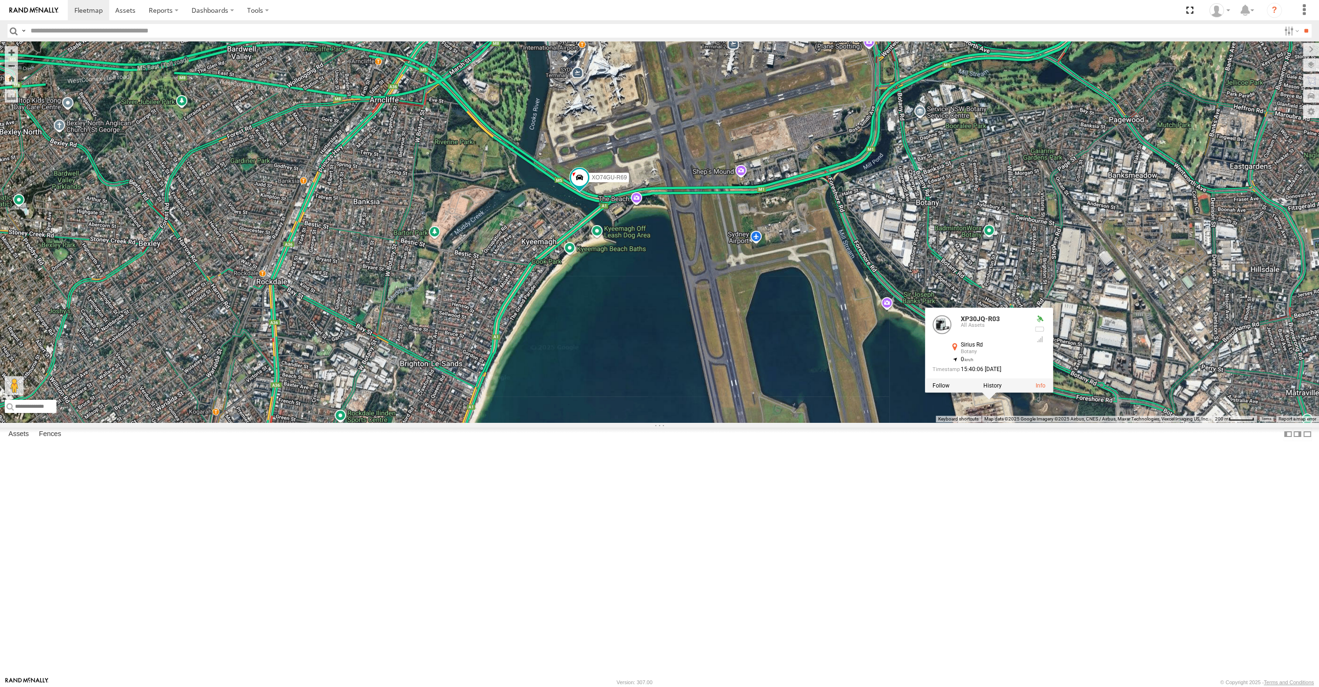
click at [1033, 422] on div "XP30JQ-R03 XSNDHU-R04 XP81FE-R59 XO74GU-R69 XP30JQ-R03 All Assets Sirius Rd Bot…" at bounding box center [659, 231] width 1319 height 381
drag, startPoint x: 1052, startPoint y: 566, endPoint x: 1029, endPoint y: 527, distance: 45.2
click at [1035, 422] on div "XP30JQ-R03 XSNDHU-R04 XP81FE-R59 XO74GU-R69" at bounding box center [659, 231] width 1319 height 381
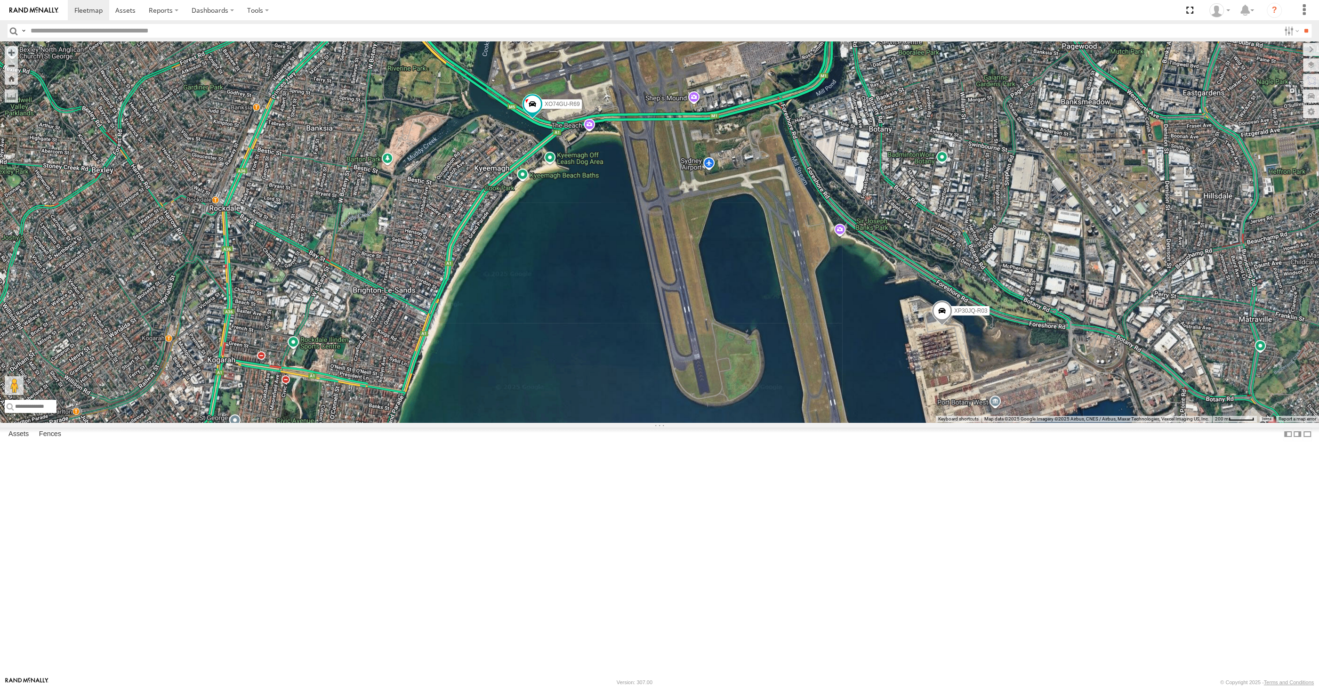
click at [937, 326] on span at bounding box center [941, 312] width 21 height 25
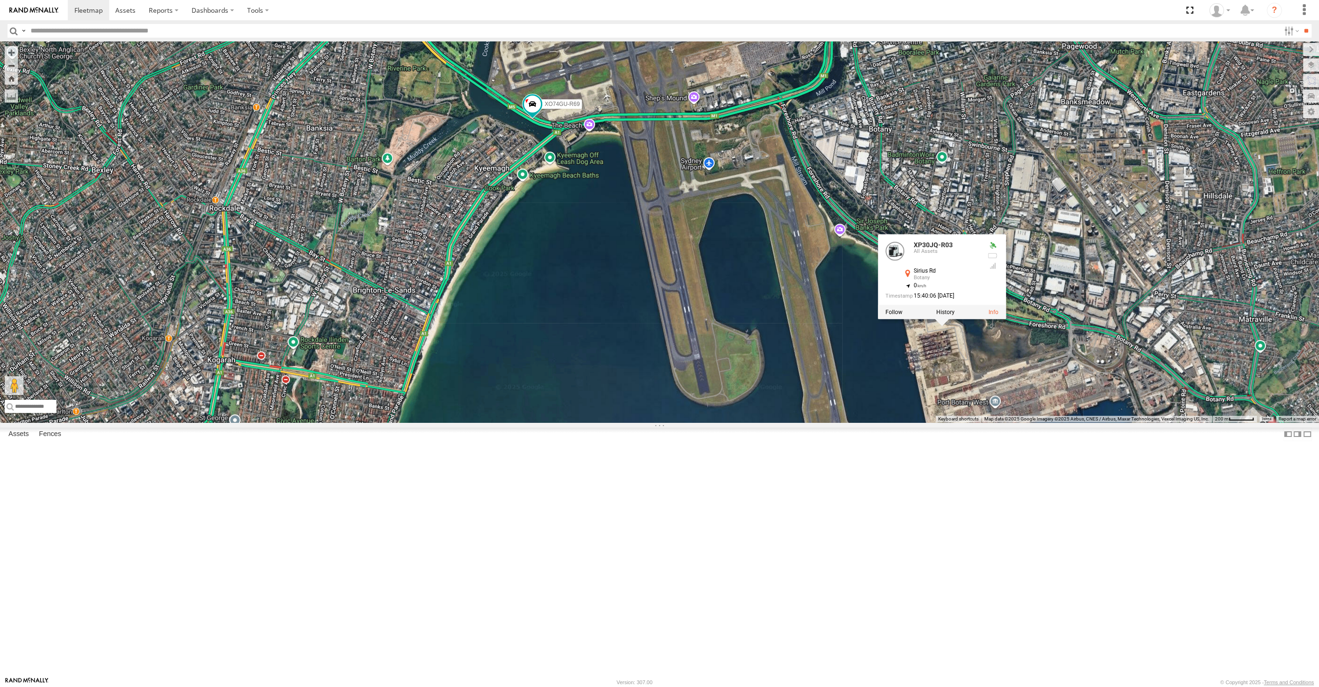
click at [984, 422] on div "XP30JQ-R03 XSNDHU-R04 XP81FE-R59 XO74GU-R69 XP30JQ-R03 All Assets Sirius Rd Bot…" at bounding box center [659, 231] width 1319 height 381
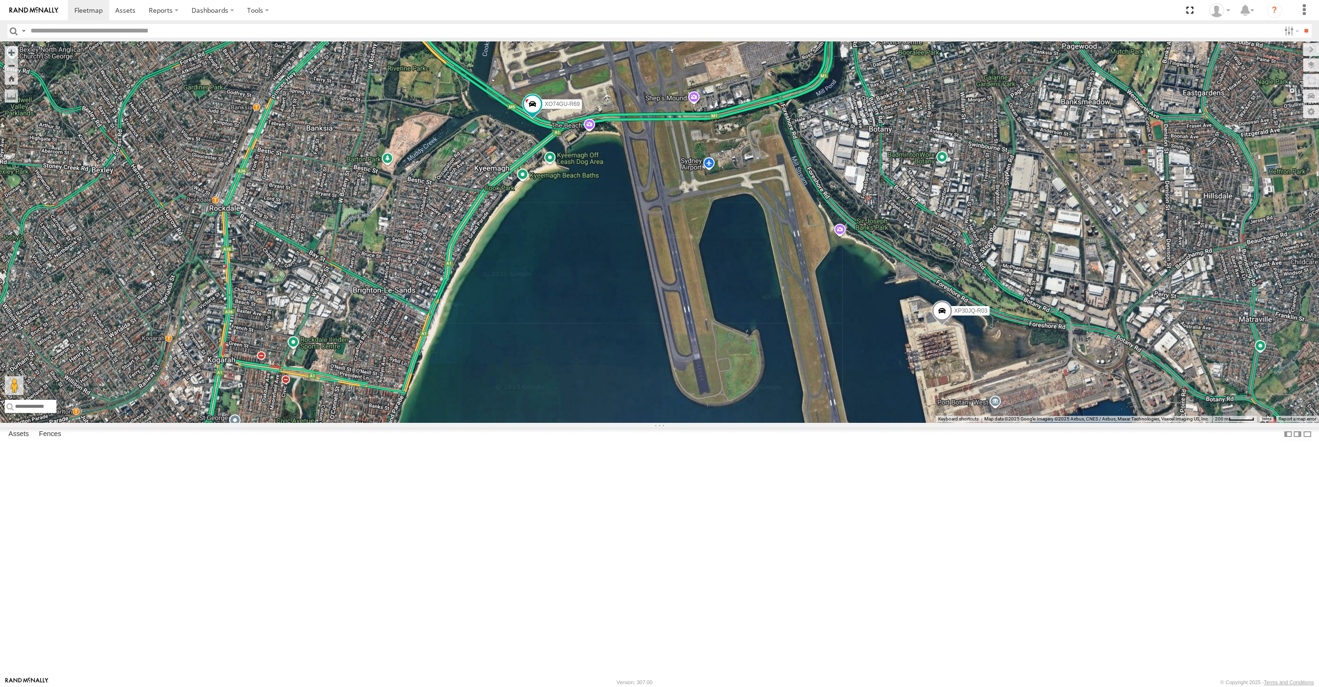
drag, startPoint x: 989, startPoint y: 480, endPoint x: 981, endPoint y: 459, distance: 22.2
click at [979, 422] on div "XP30JQ-R03 XSNDHU-R04 XP81FE-R59 XO74GU-R69" at bounding box center [659, 231] width 1319 height 381
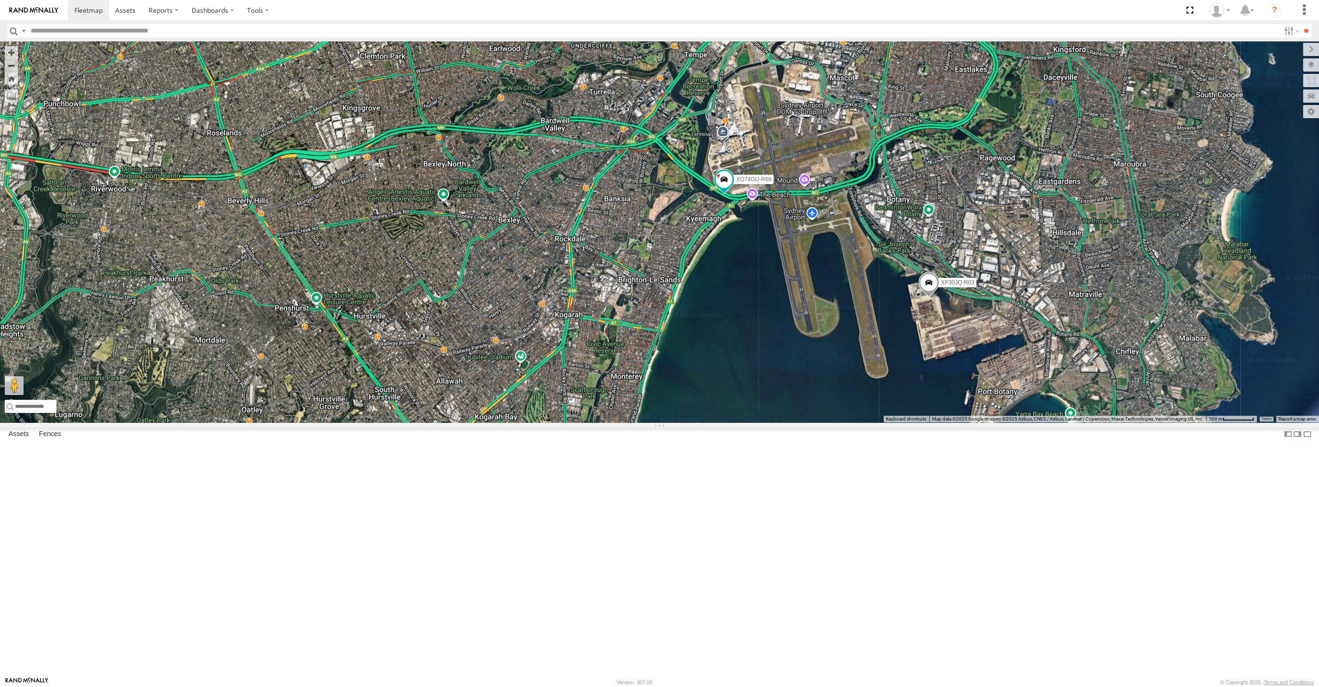
click at [929, 297] on span at bounding box center [928, 284] width 21 height 25
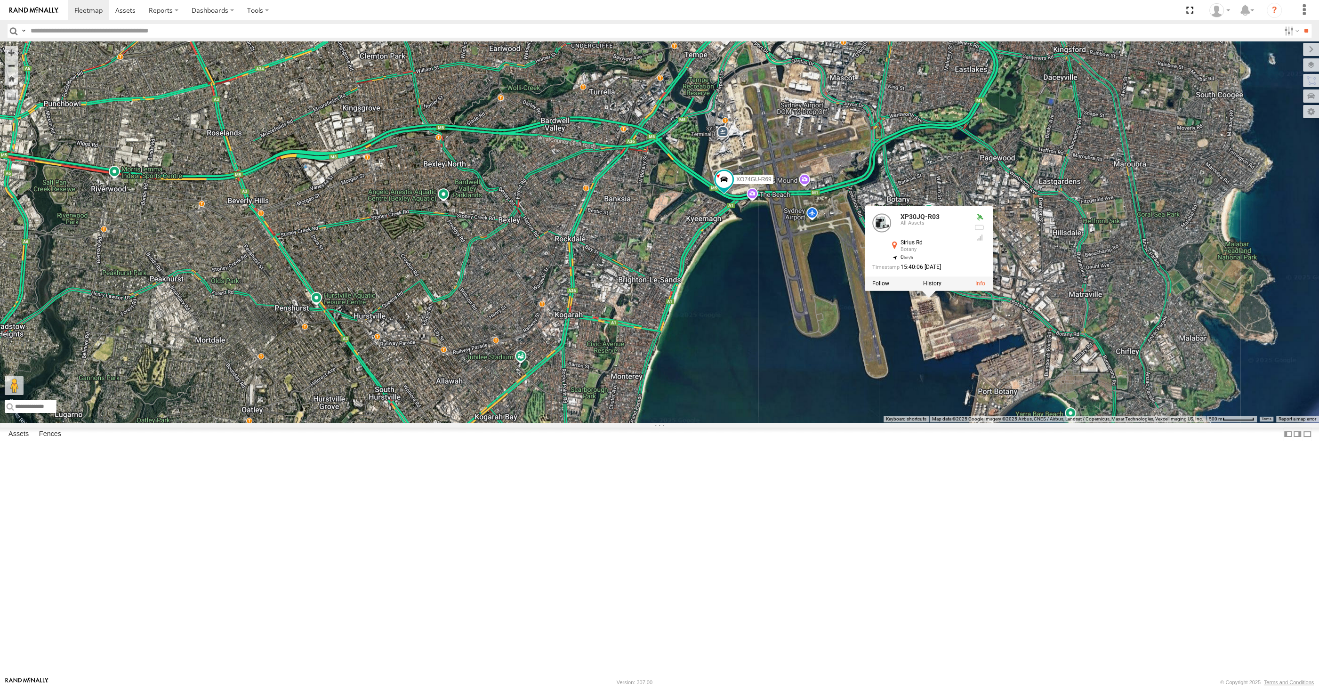
click at [943, 422] on div "XP30JQ-R03 XSNDHU-R04 XP81FE-R59 XO74GU-R69 XP30JQ-R03 All Assets Sirius Rd Bot…" at bounding box center [659, 231] width 1319 height 381
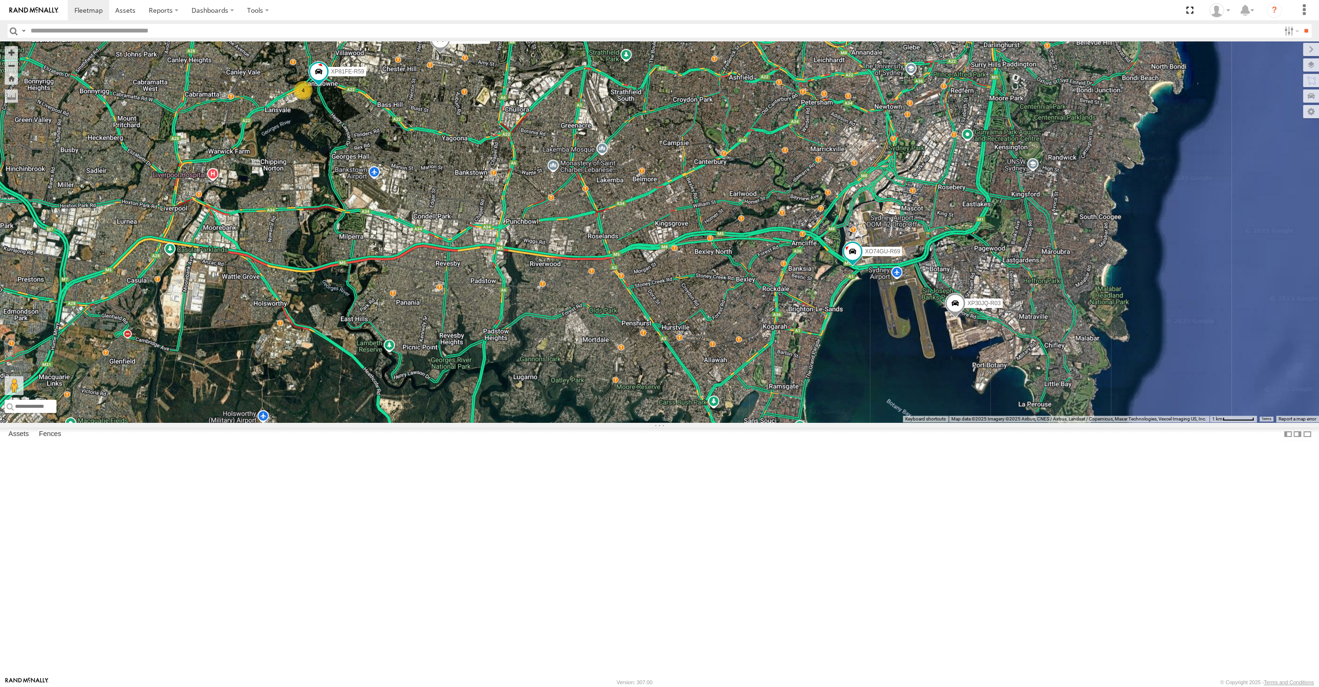
click at [1012, 422] on div "XP30JQ-R03 XSNDHU-R04 XP81FE-R59 XO74GU-R69 4" at bounding box center [659, 231] width 1319 height 381
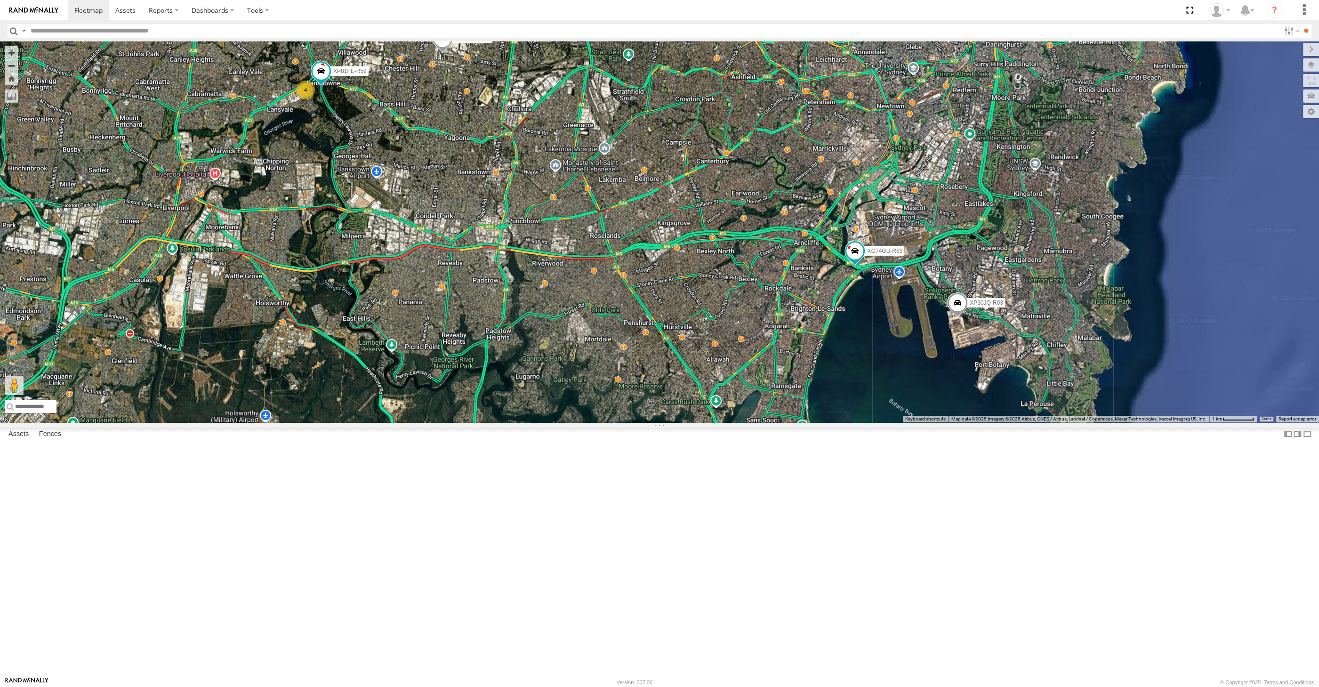
click at [862, 422] on div "XP30JQ-R03 XSNDHU-R04 XP81FE-R59 XO74GU-R69 4" at bounding box center [659, 231] width 1319 height 381
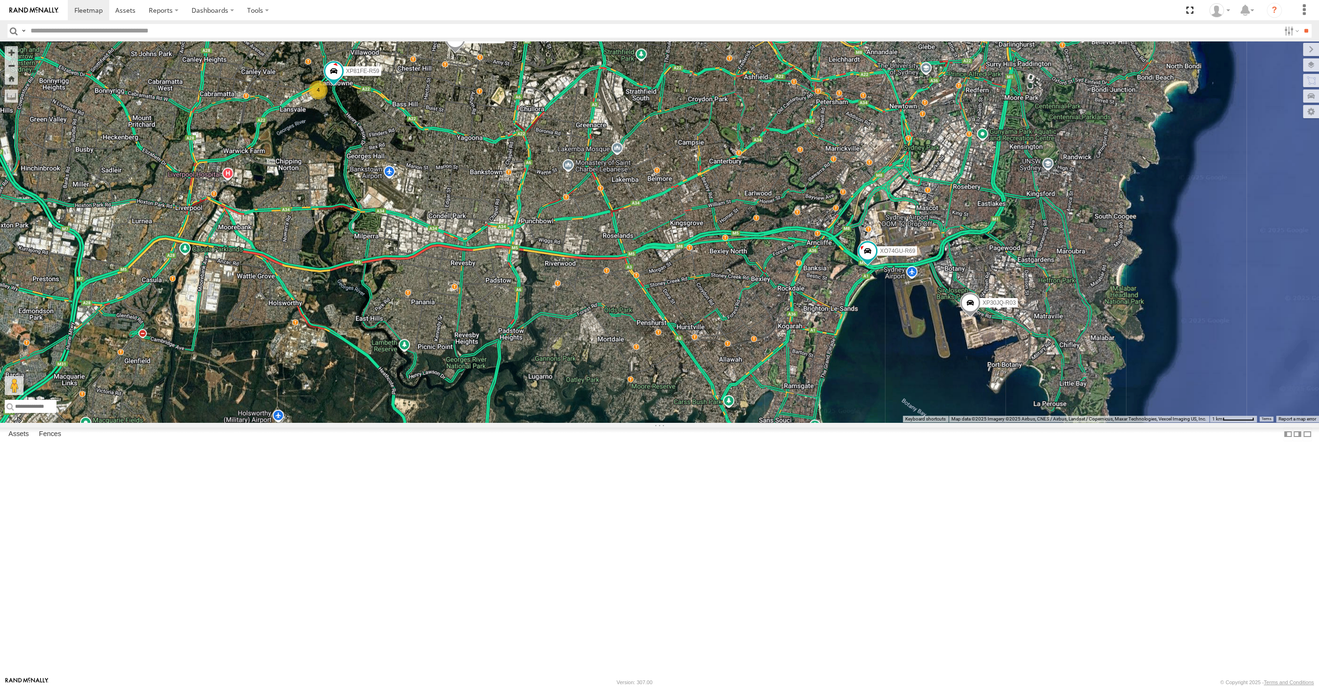
drag, startPoint x: 817, startPoint y: 516, endPoint x: 834, endPoint y: 516, distance: 17.9
click at [834, 422] on div "XP30JQ-R03 XSNDHU-R04 XP81FE-R59 XO74GU-R69 4" at bounding box center [659, 231] width 1319 height 381
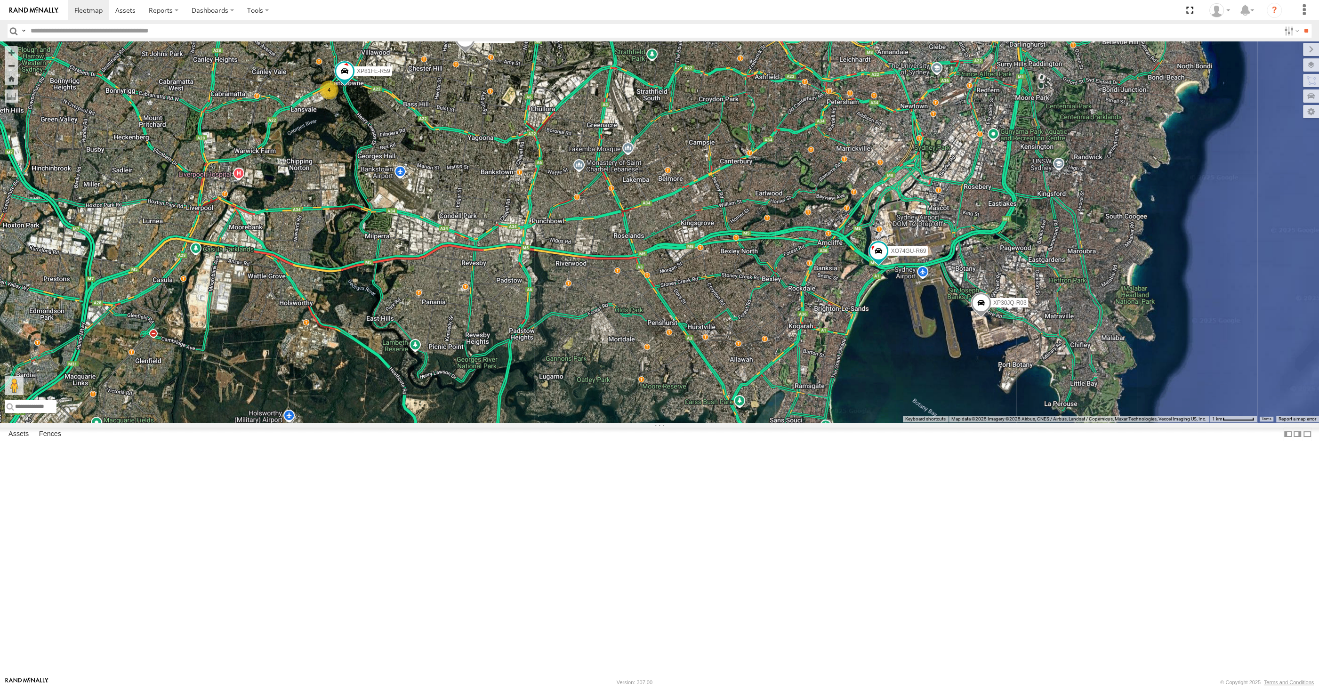
drag, startPoint x: 849, startPoint y: 465, endPoint x: 857, endPoint y: 464, distance: 8.5
click at [857, 422] on div "XP30JQ-R03 XSNDHU-R04 XP81FE-R59 XO74GU-R69 4" at bounding box center [659, 231] width 1319 height 381
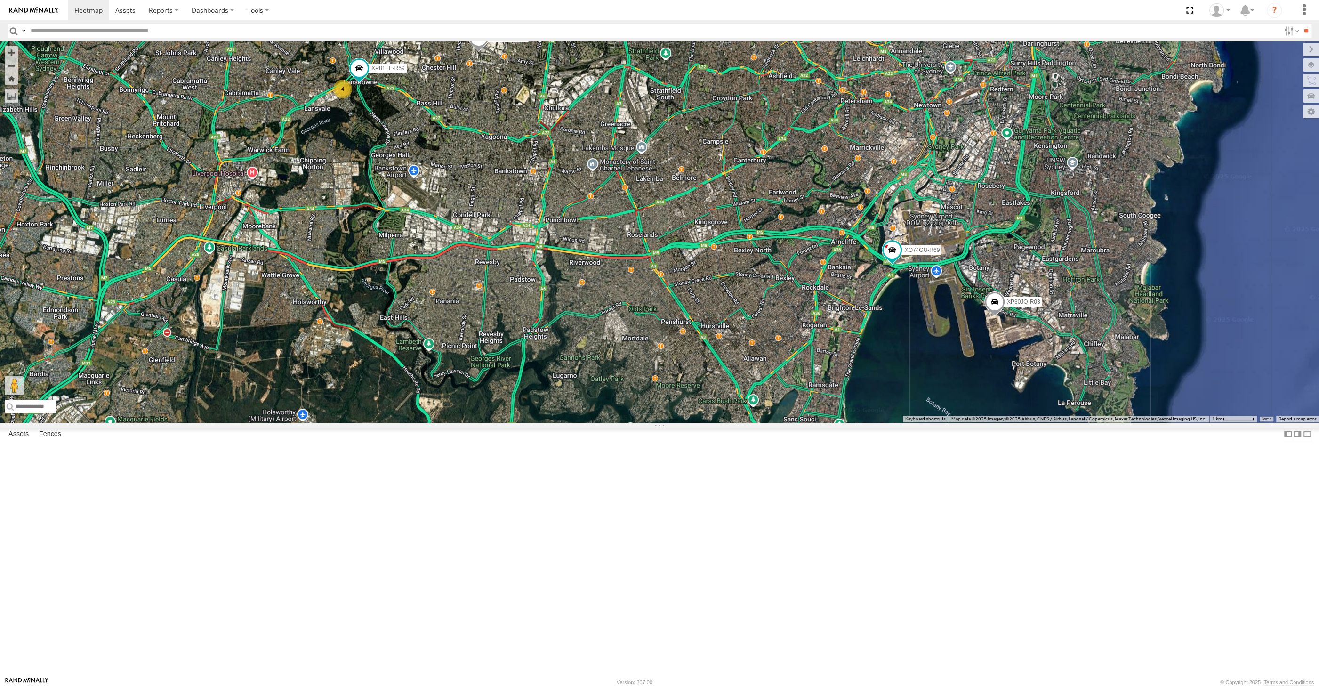
drag, startPoint x: 471, startPoint y: 287, endPoint x: 506, endPoint y: 329, distance: 54.1
click at [505, 328] on div "XP30JQ-R03 XSNDHU-R04 XP81FE-R59 XO74GU-R69 4" at bounding box center [659, 231] width 1319 height 381
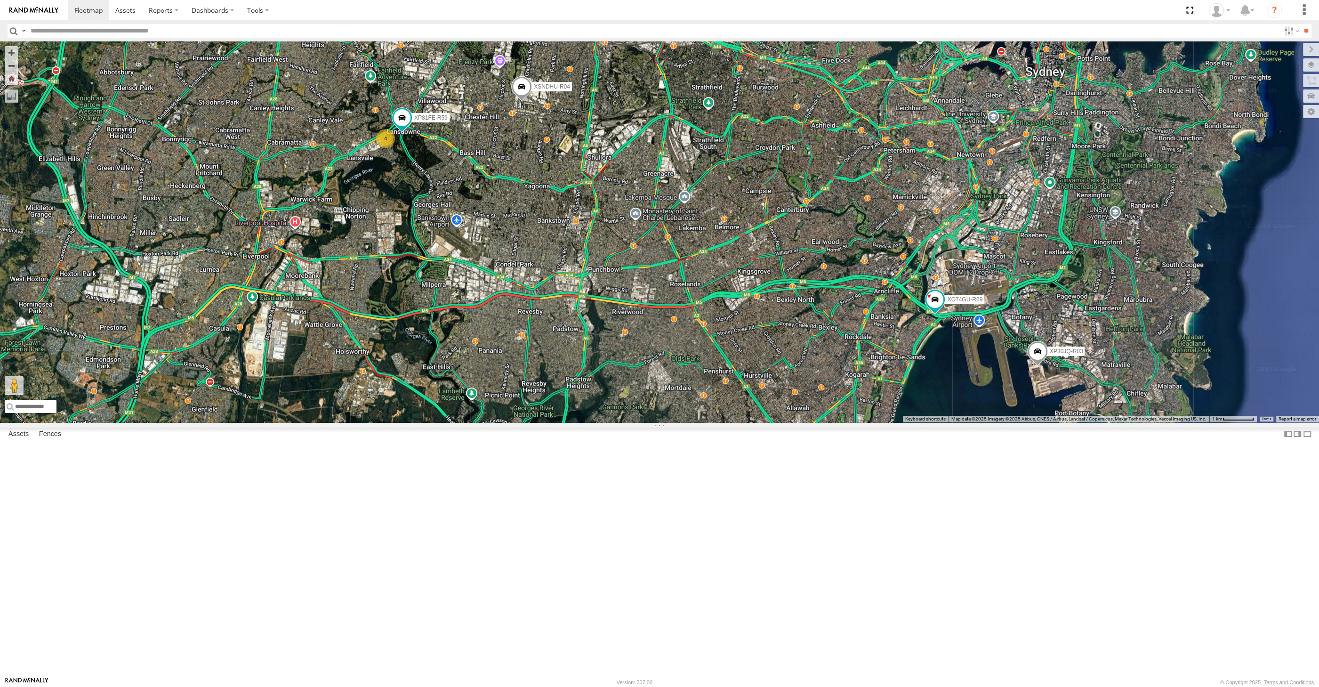
drag, startPoint x: 666, startPoint y: 506, endPoint x: 658, endPoint y: 503, distance: 8.7
click at [658, 422] on div "XP30JQ-R03 XSNDHU-R04 XP81FE-R59 XO74GU-R69 4" at bounding box center [659, 231] width 1319 height 381
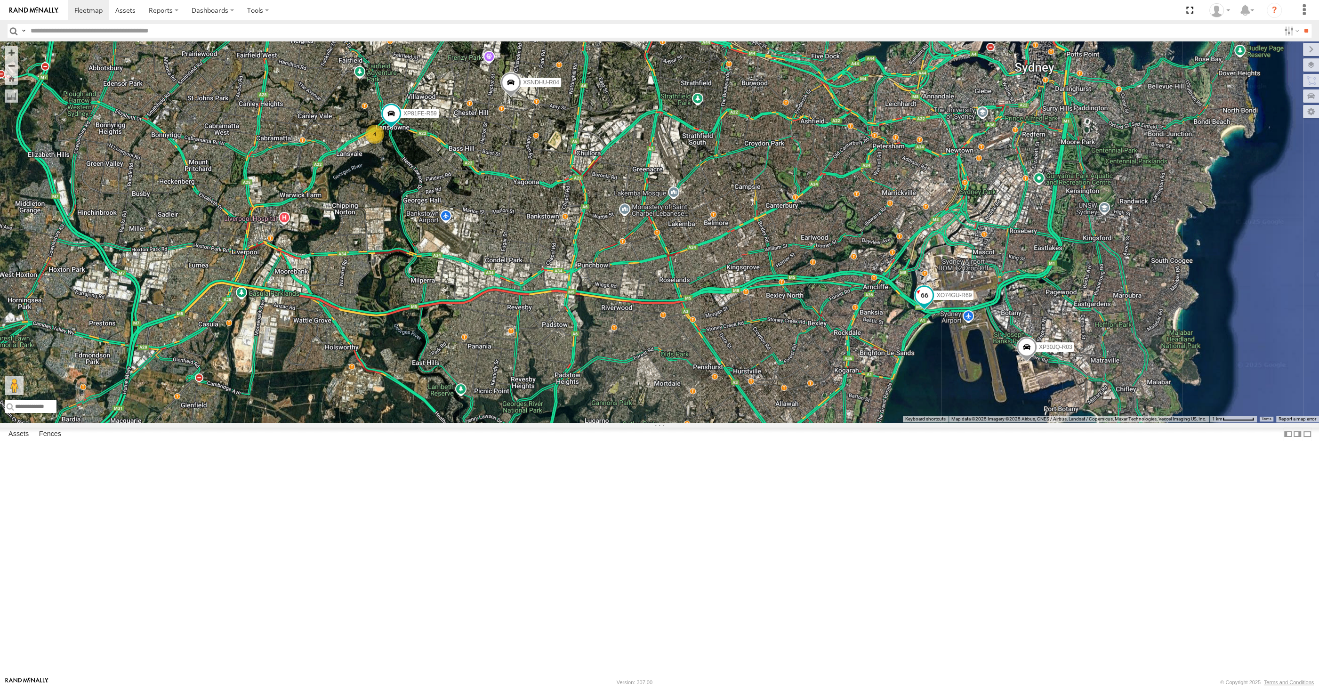
click at [922, 304] on span at bounding box center [923, 295] width 17 height 17
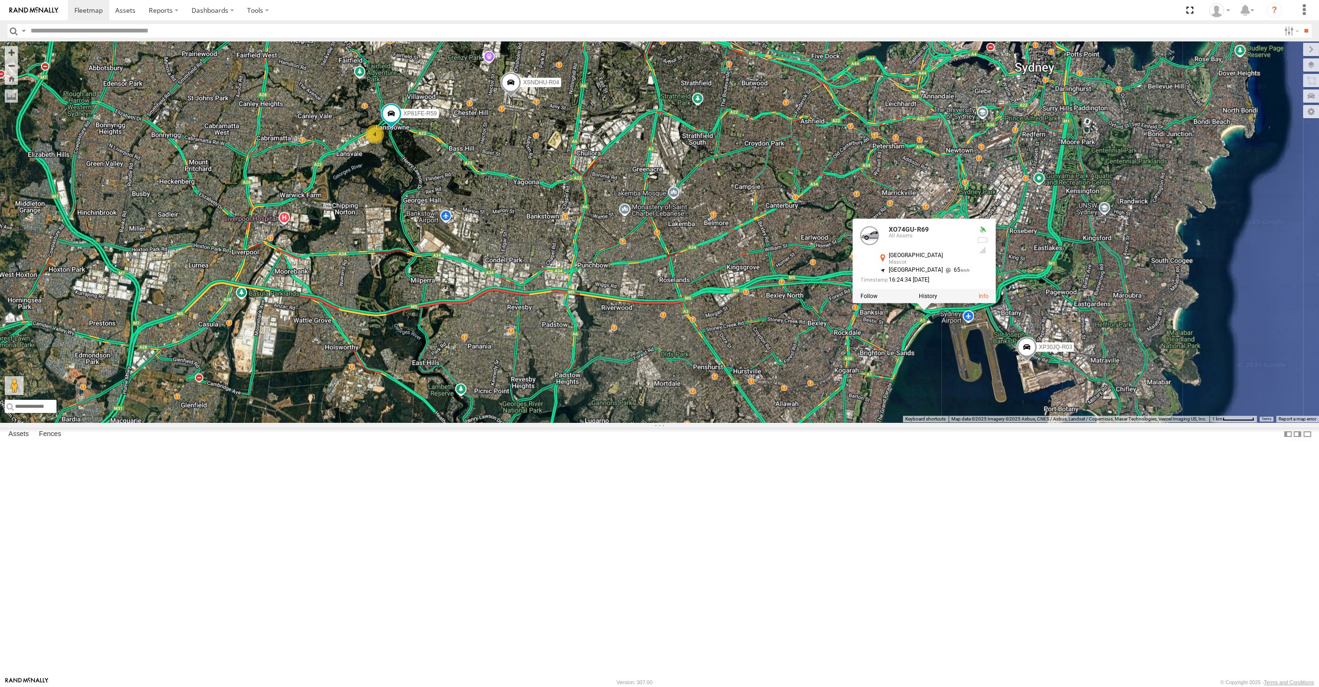
click at [906, 422] on div "XP30JQ-R03 XSNDHU-R04 XP81FE-R59 XO74GU-R69 4 XO74GU-R69 All Assets M5 East Mtw…" at bounding box center [659, 231] width 1319 height 381
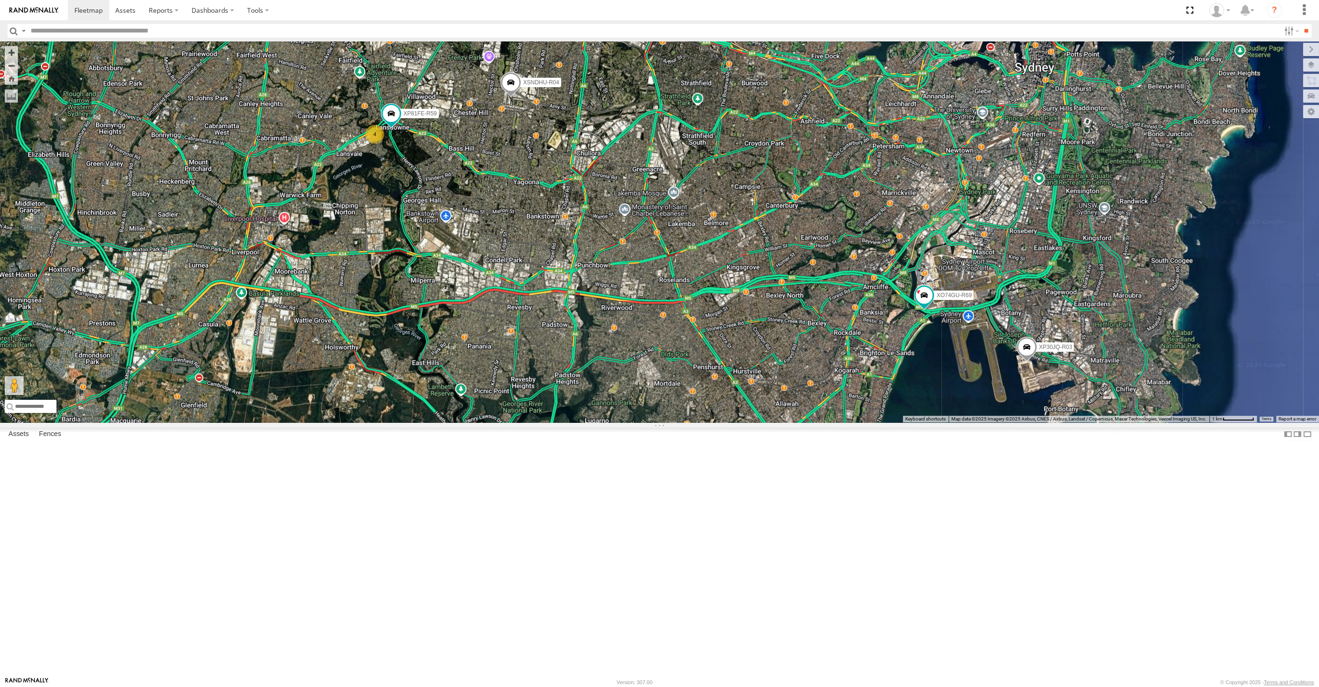
drag, startPoint x: 550, startPoint y: 507, endPoint x: 563, endPoint y: 519, distance: 17.7
click at [562, 422] on div "XP30JQ-R03 XSNDHU-R04 XP81FE-R59 XO74GU-R69 4" at bounding box center [659, 231] width 1319 height 381
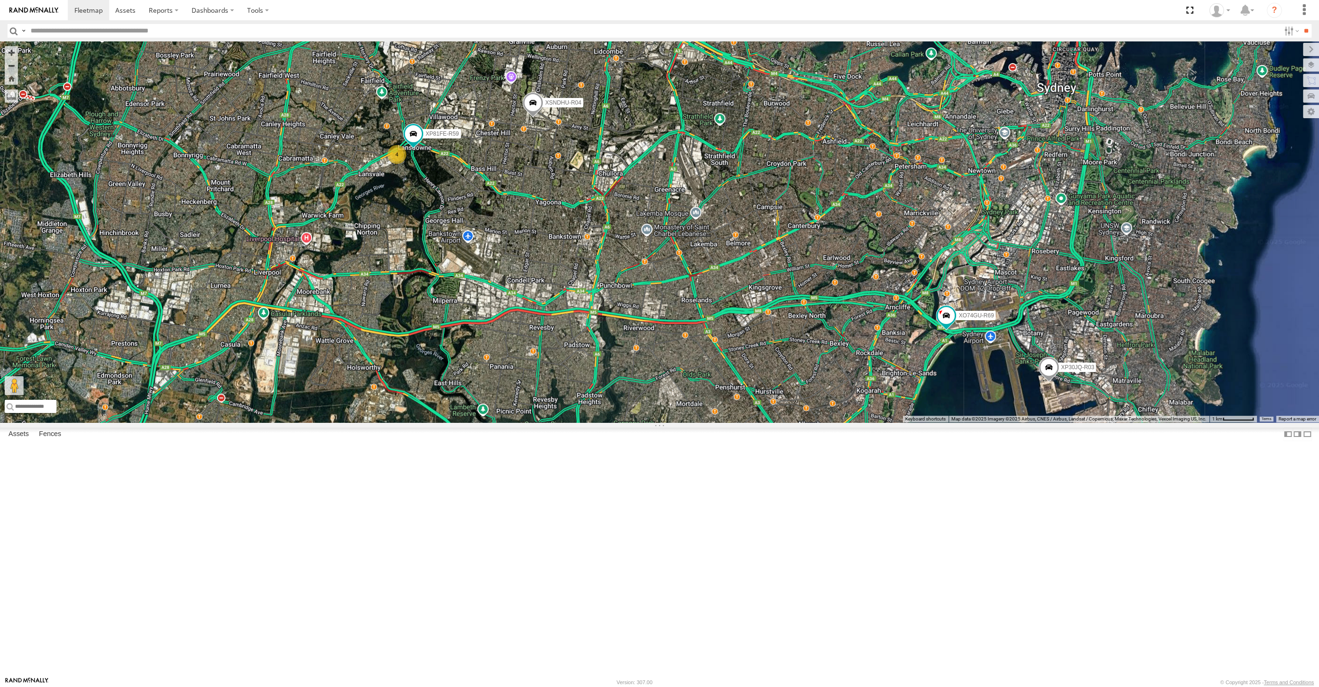
click at [575, 392] on div "XP30JQ-R03 XSNDHU-R04 XP81FE-R59 XO74GU-R69 4" at bounding box center [659, 231] width 1319 height 381
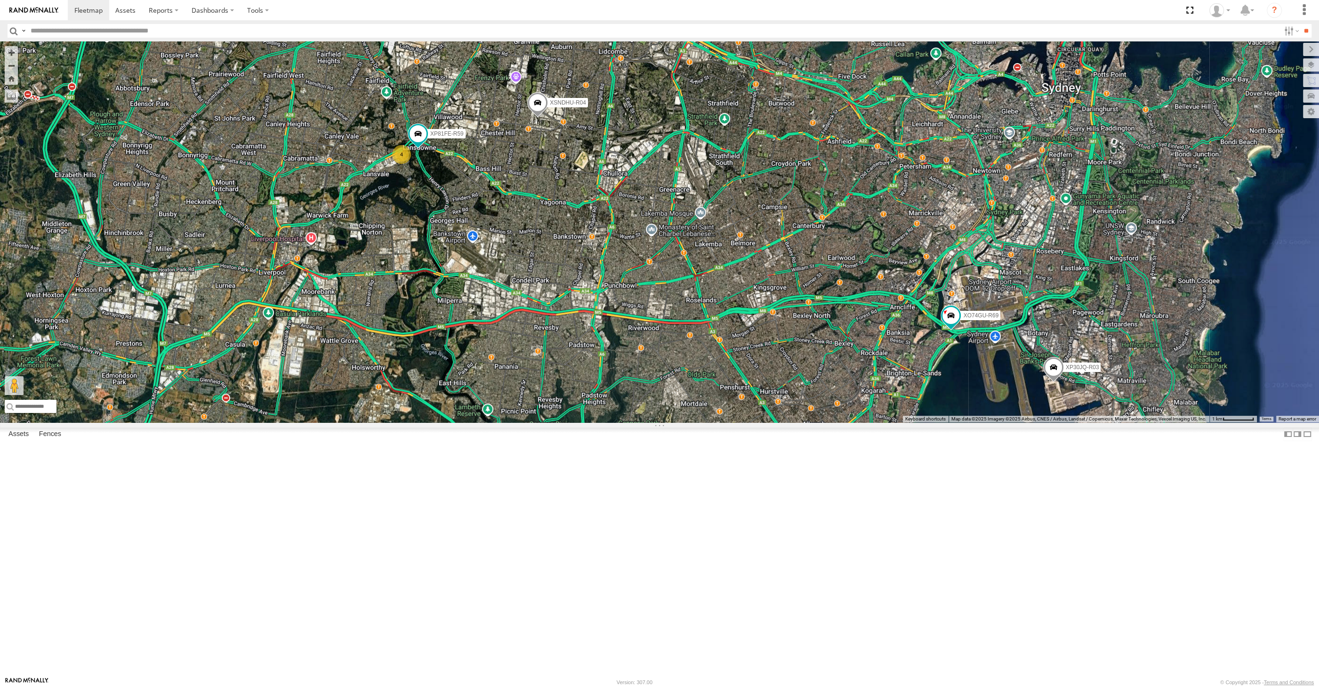
click at [1048, 382] on span at bounding box center [1053, 368] width 21 height 25
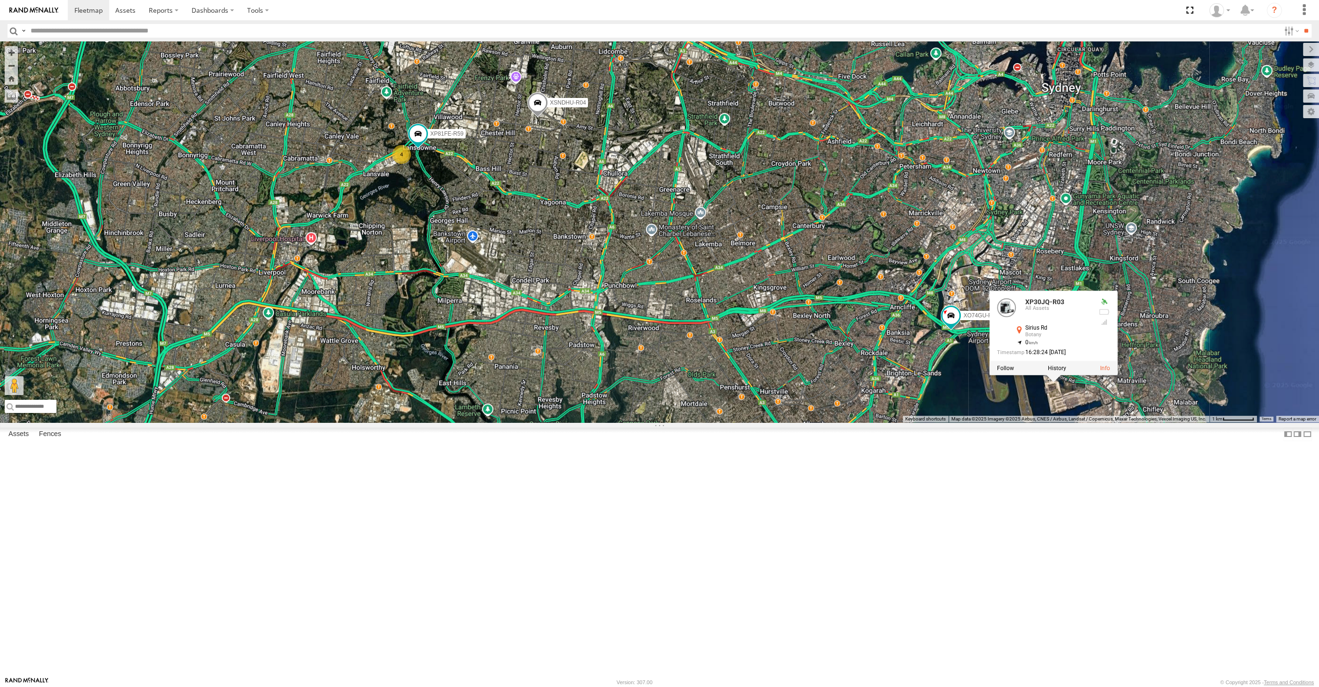
click at [1071, 422] on div "XP30JQ-R03 XSNDHU-R04 XP81FE-R59 XO74GU-R69 4 XP30JQ-R03 All Assets Sirius Rd B…" at bounding box center [659, 231] width 1319 height 381
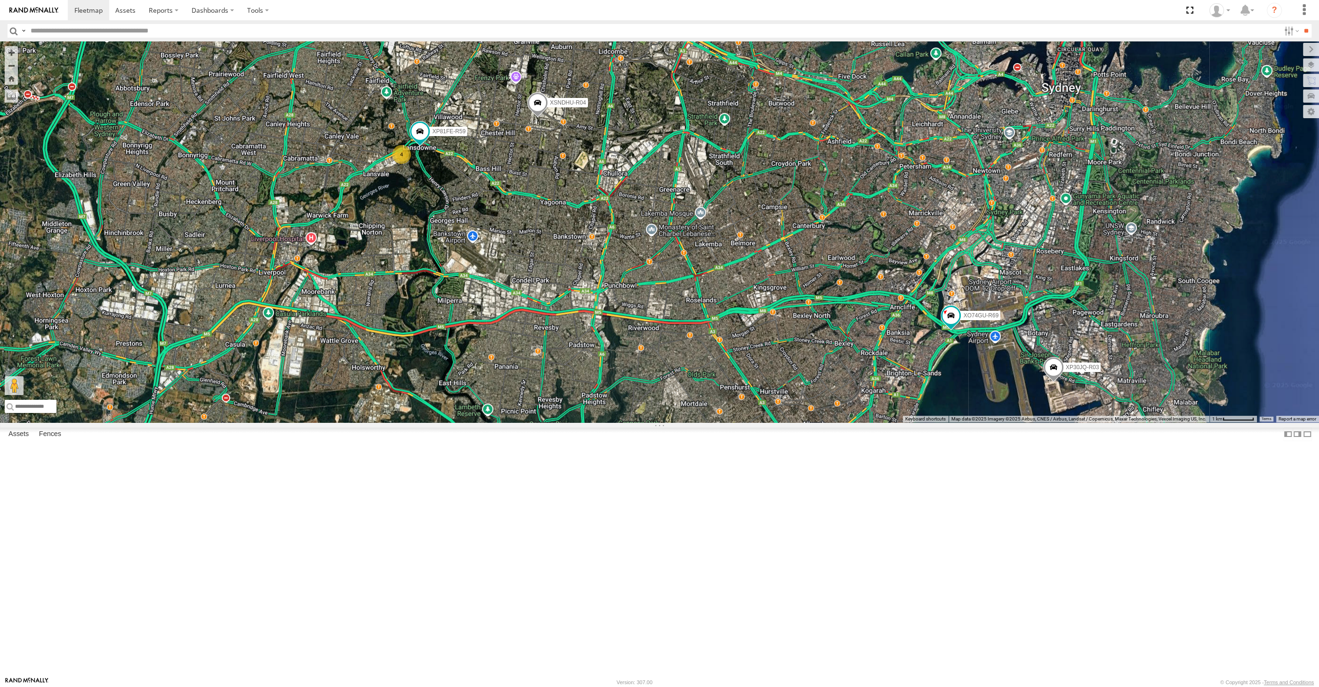
drag, startPoint x: 845, startPoint y: 530, endPoint x: 846, endPoint y: 535, distance: 5.3
click at [847, 422] on div "XP30JQ-R03 XSNDHU-R04 XP81FE-R59 XO74GU-R69 4" at bounding box center [659, 231] width 1319 height 381
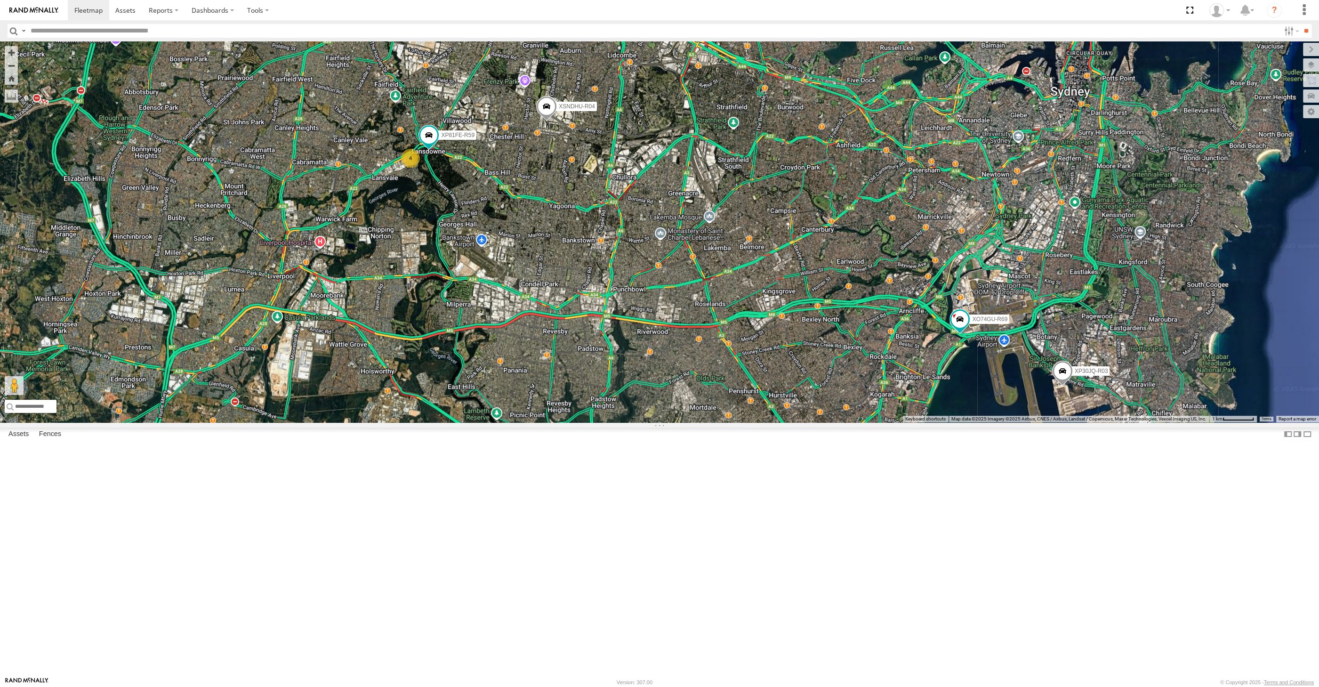
drag, startPoint x: 907, startPoint y: 536, endPoint x: 922, endPoint y: 537, distance: 15.6
click at [913, 422] on div "XP30JQ-R03 XSNDHU-R04 XP81FE-R59 XO74GU-R69 4" at bounding box center [659, 231] width 1319 height 381
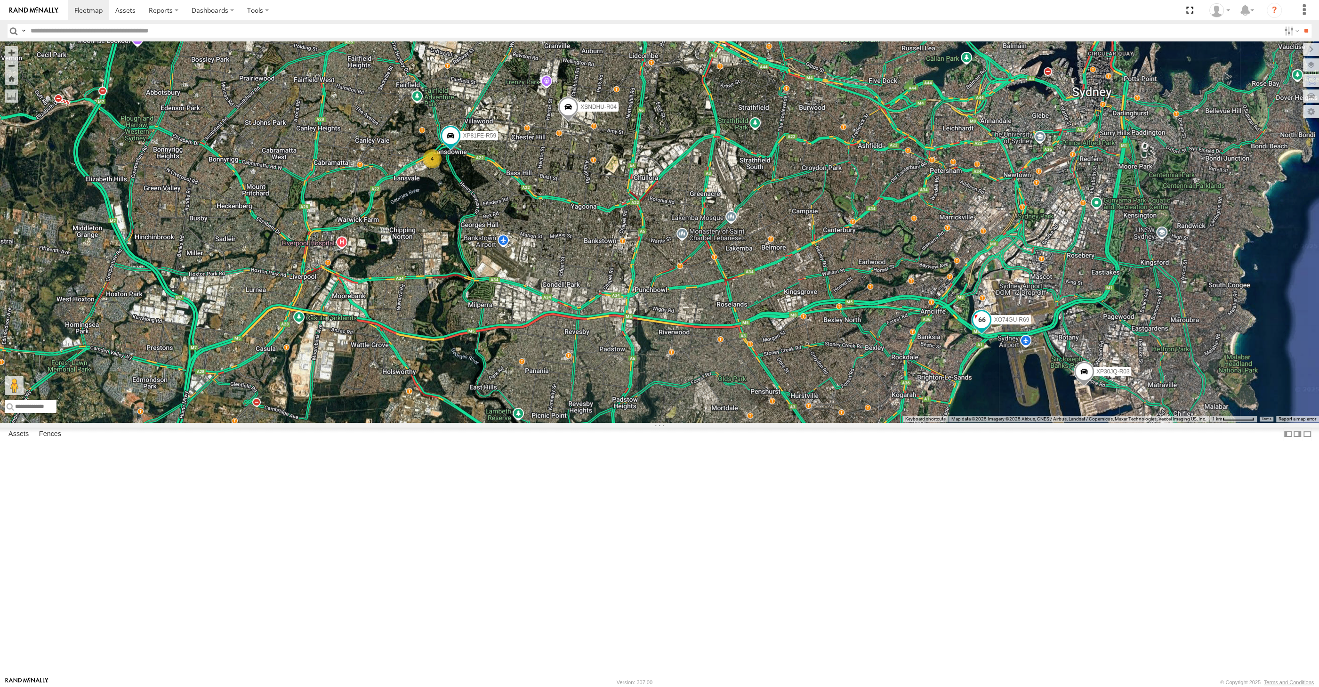
click at [983, 328] on span at bounding box center [981, 319] width 17 height 17
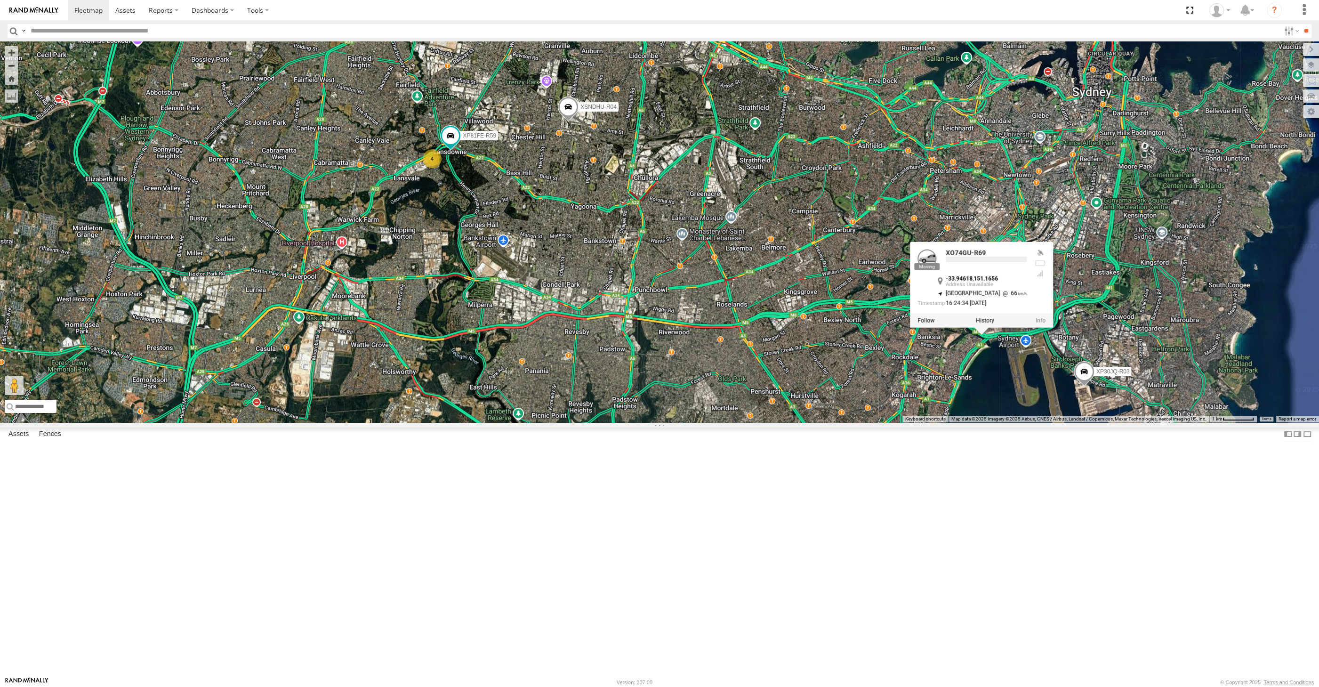
click at [999, 422] on div "XP30JQ-R03 XSNDHU-R04 XP81FE-R59 XO74GU-R69 4 XO74GU-R69 -33.94618 , 151.1656 N…" at bounding box center [659, 231] width 1319 height 381
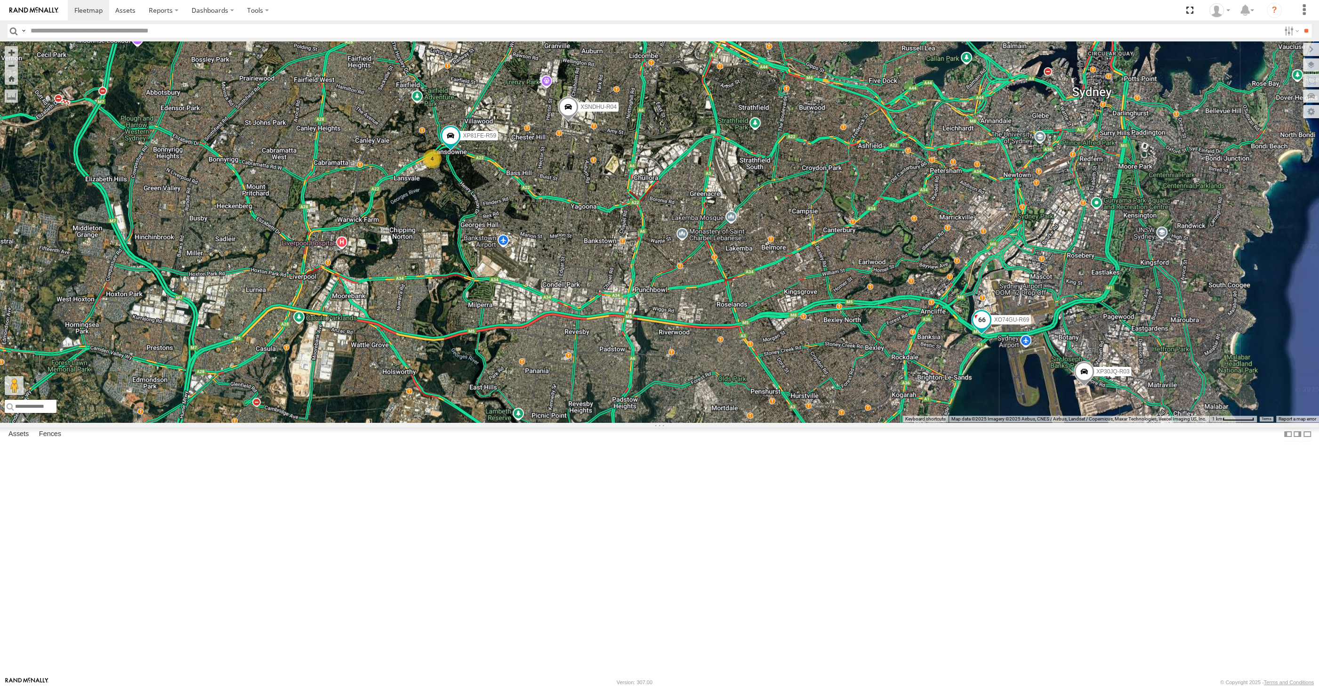
click at [981, 328] on span at bounding box center [981, 319] width 17 height 17
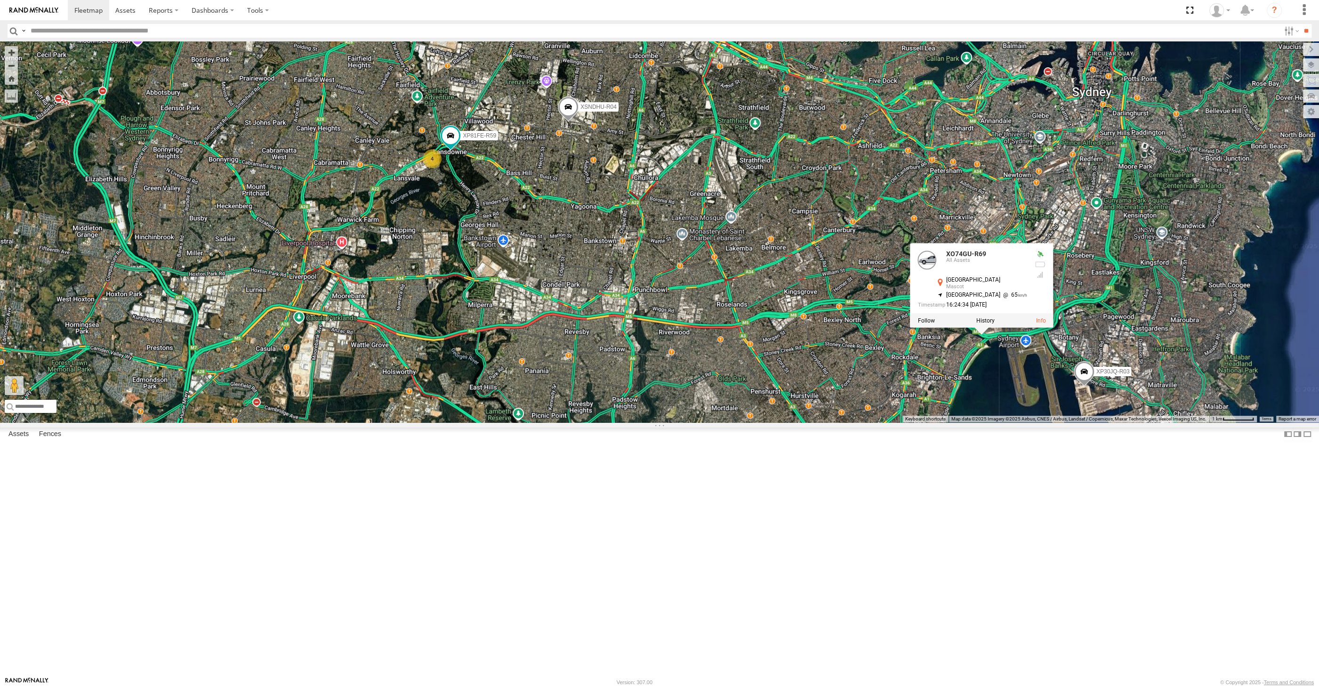
click at [996, 422] on div "XP30JQ-R03 XSNDHU-R04 XP81FE-R59 XO74GU-R69 4 XO74GU-R69 All Assets M5 East Mtw…" at bounding box center [659, 231] width 1319 height 381
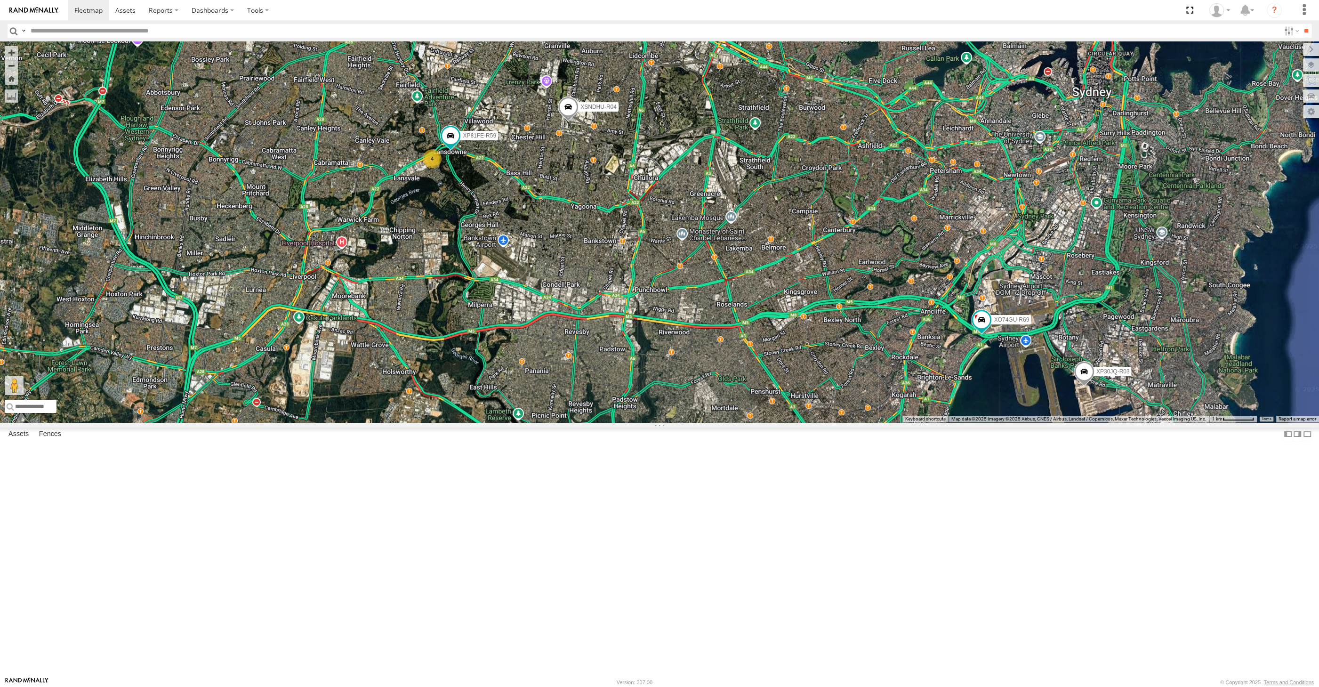
click at [996, 422] on div "XP30JQ-R03 XSNDHU-R04 XP81FE-R59 XO74GU-R69 4" at bounding box center [659, 231] width 1319 height 381
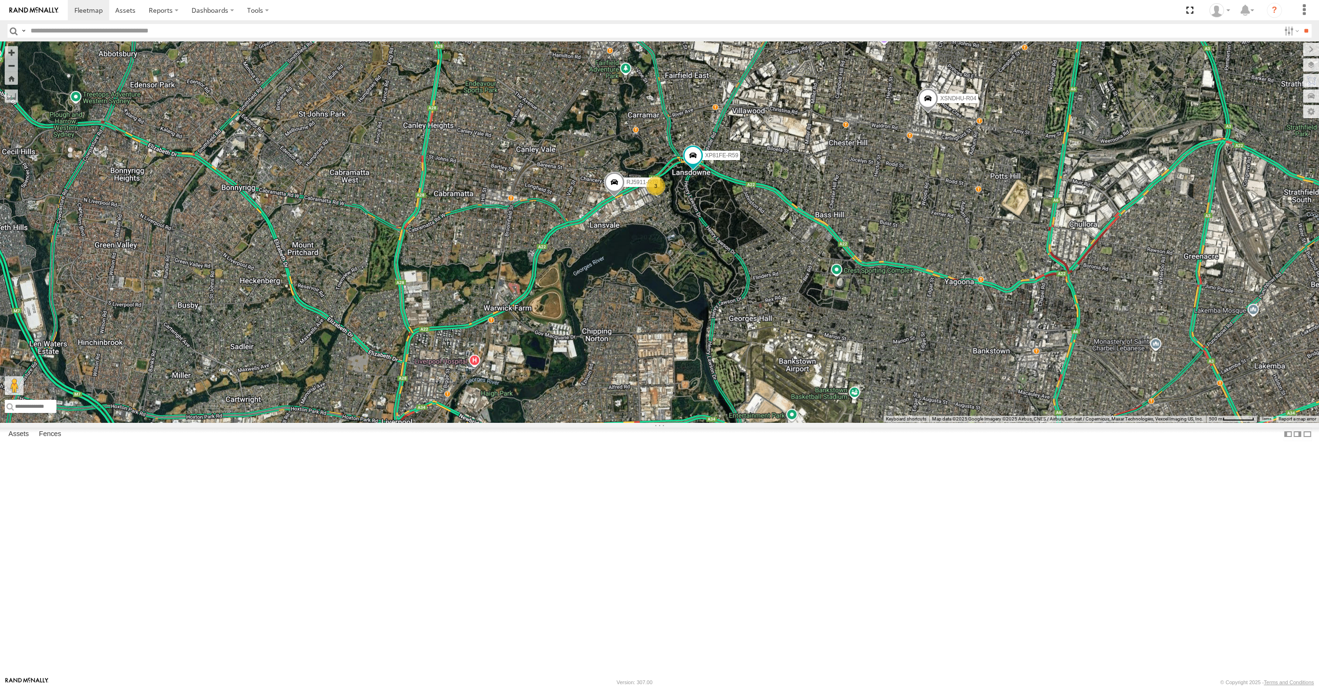
click at [293, 420] on div "XP30JQ-R03 XSNDHU-R04 XO74GU-R69 RJ5911-R79 XP81FE-R59 3" at bounding box center [659, 231] width 1319 height 381
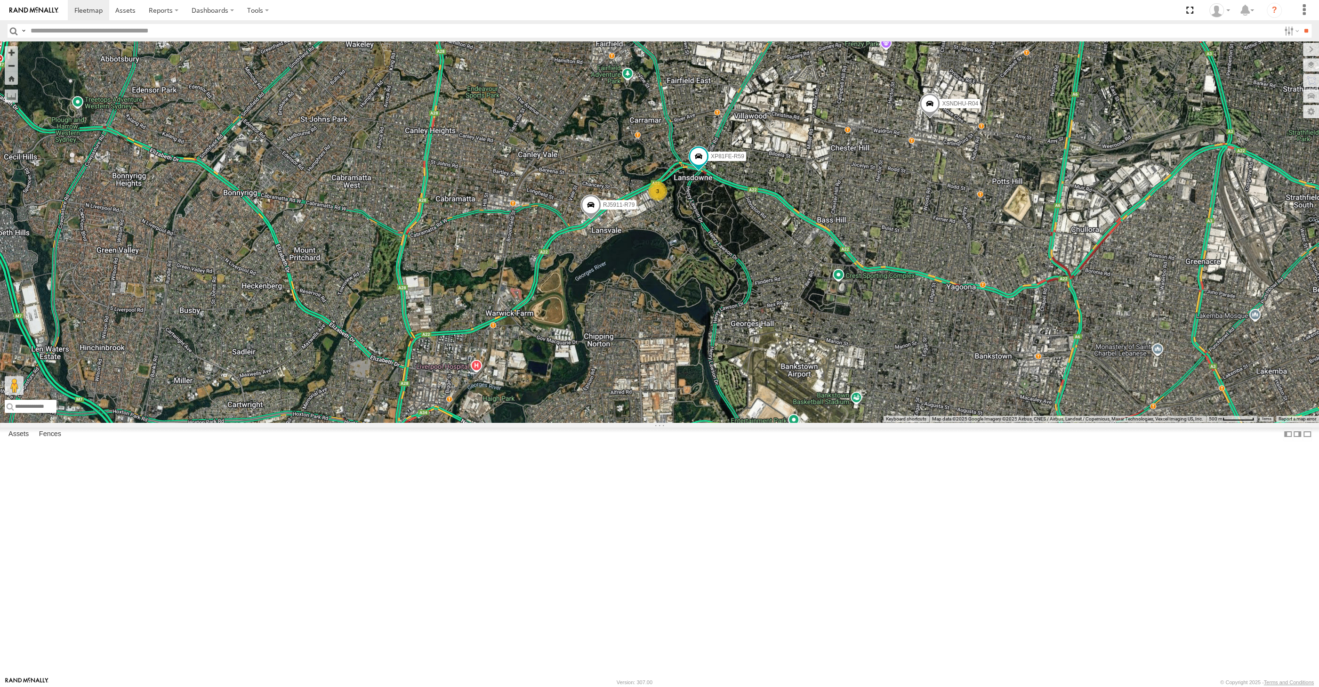
click at [710, 365] on div "XP30JQ-R03 XSNDHU-R04 XO74GU-R69 RJ5911-R79 XP81FE-R59 3" at bounding box center [659, 231] width 1319 height 381
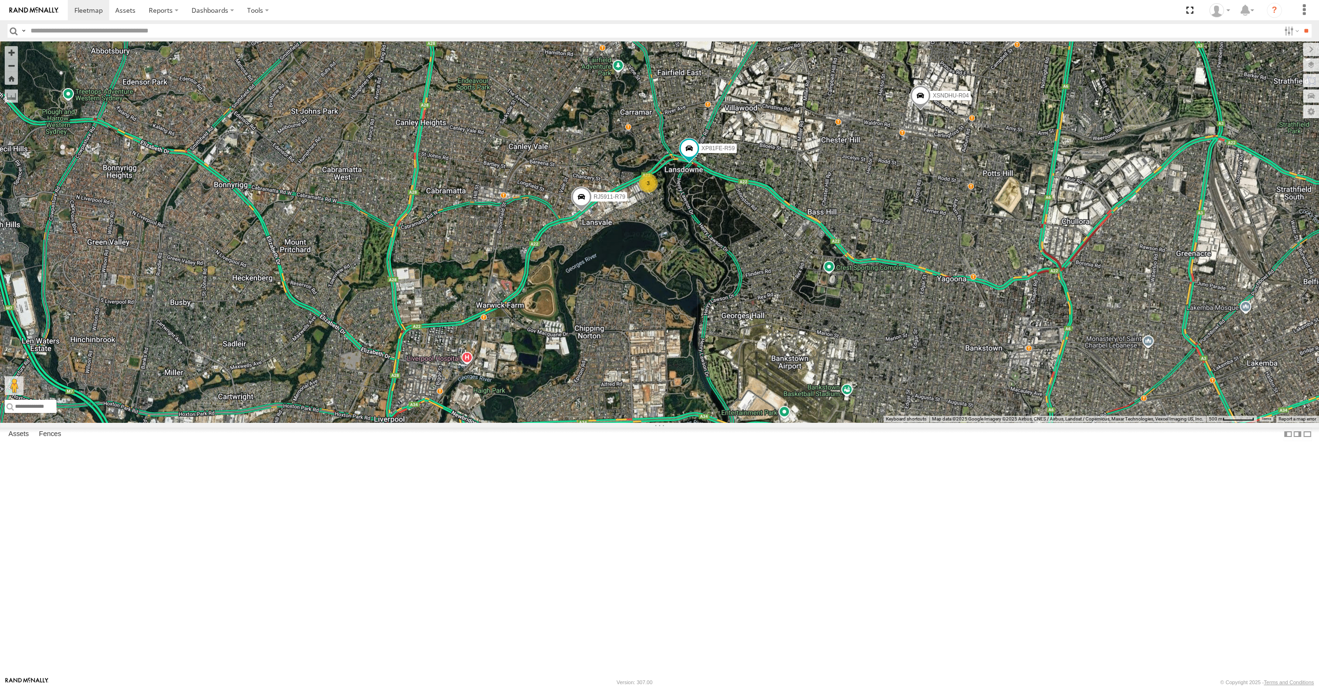
drag, startPoint x: 694, startPoint y: 487, endPoint x: 667, endPoint y: 459, distance: 38.3
click at [671, 422] on div "XP30JQ-R03 XSNDHU-R04 XO74GU-R69 RJ5911-R79 XP81FE-R59 3" at bounding box center [659, 231] width 1319 height 381
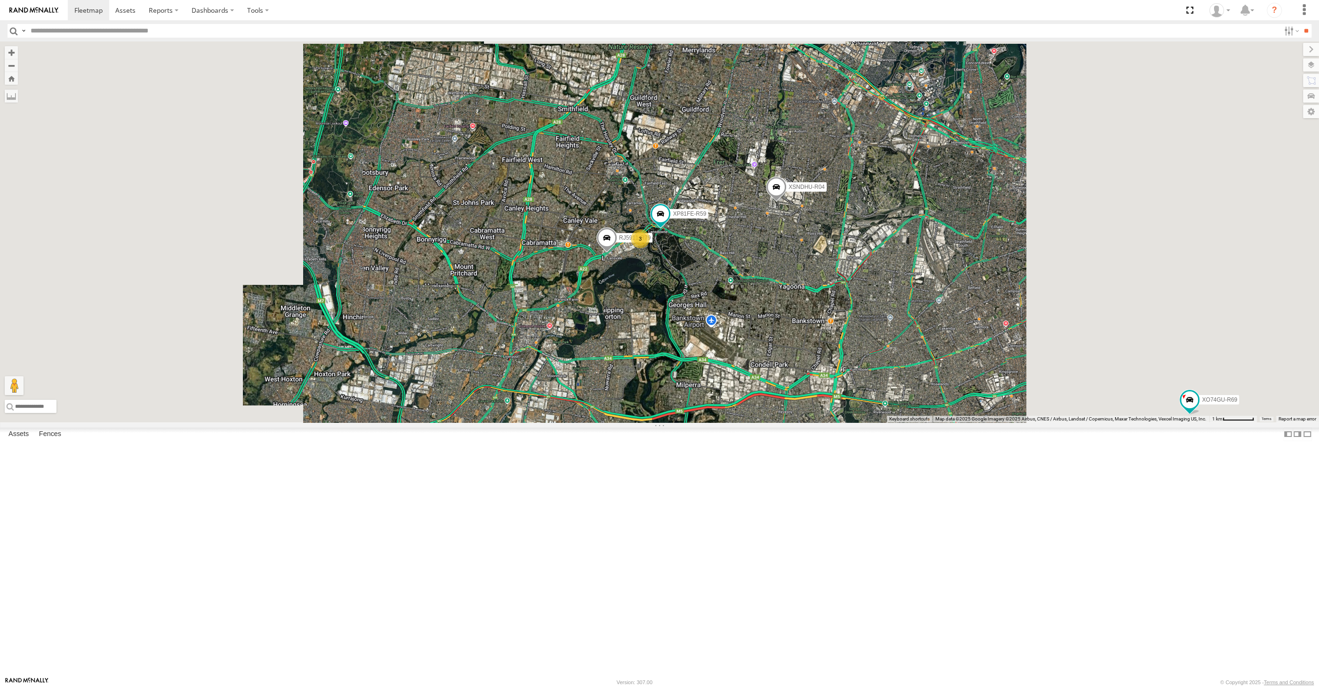
drag, startPoint x: 764, startPoint y: 529, endPoint x: 736, endPoint y: 505, distance: 37.0
click at [738, 422] on div "XP30JQ-R03 XSNDHU-R04 XO74GU-R69 RJ5911-R79 XP81FE-R59 3" at bounding box center [659, 231] width 1319 height 381
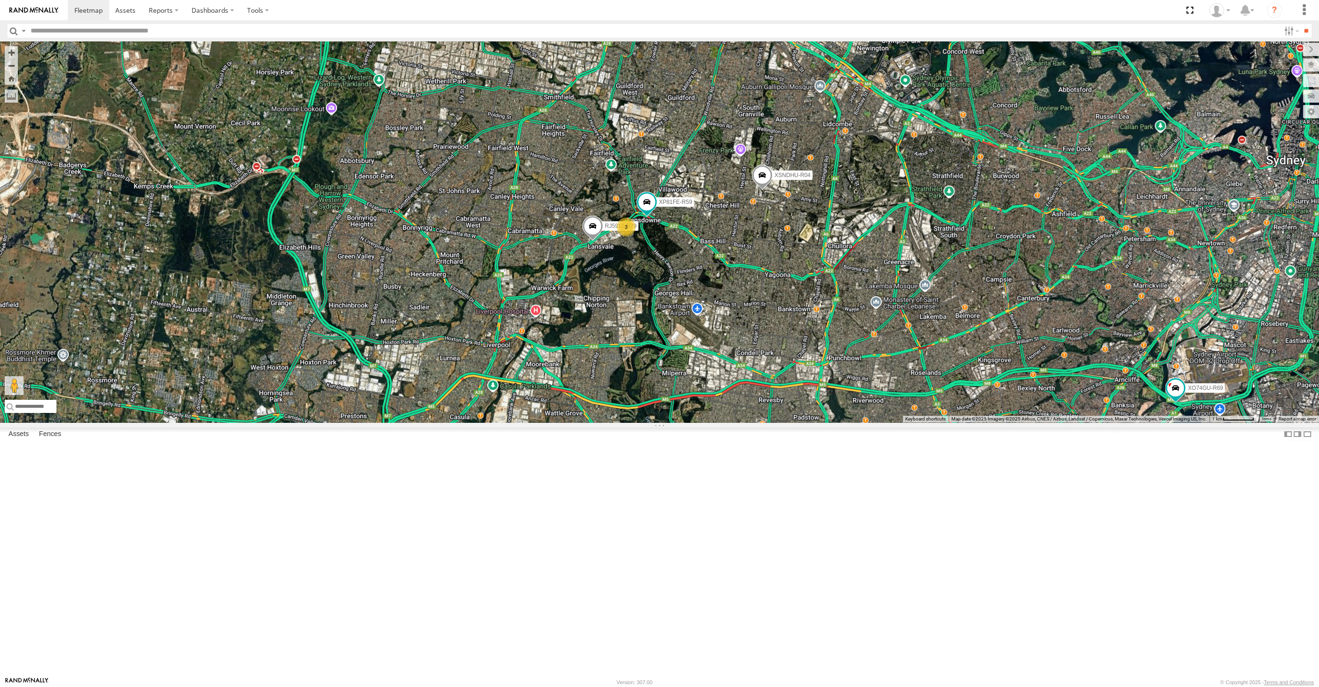
drag, startPoint x: 788, startPoint y: 505, endPoint x: 777, endPoint y: 503, distance: 11.5
click at [782, 422] on div "XP30JQ-R03 XSNDHU-R04 XO74GU-R69 RJ5911-R79 XP81FE-R59 3" at bounding box center [659, 231] width 1319 height 381
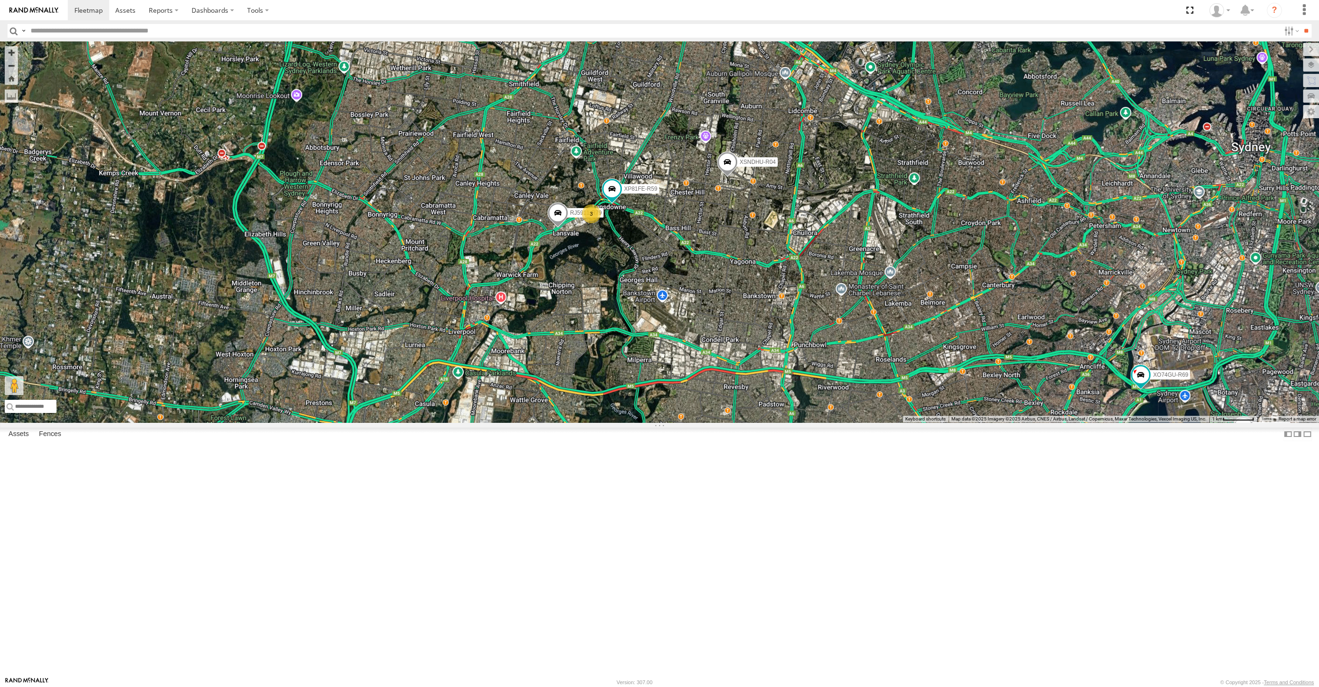
drag, startPoint x: 908, startPoint y: 531, endPoint x: 838, endPoint y: 523, distance: 70.5
click at [839, 422] on div "XP30JQ-R03 XSNDHU-R04 XO74GU-R69 RJ5911-R79 XP81FE-R59 3" at bounding box center [659, 231] width 1319 height 381
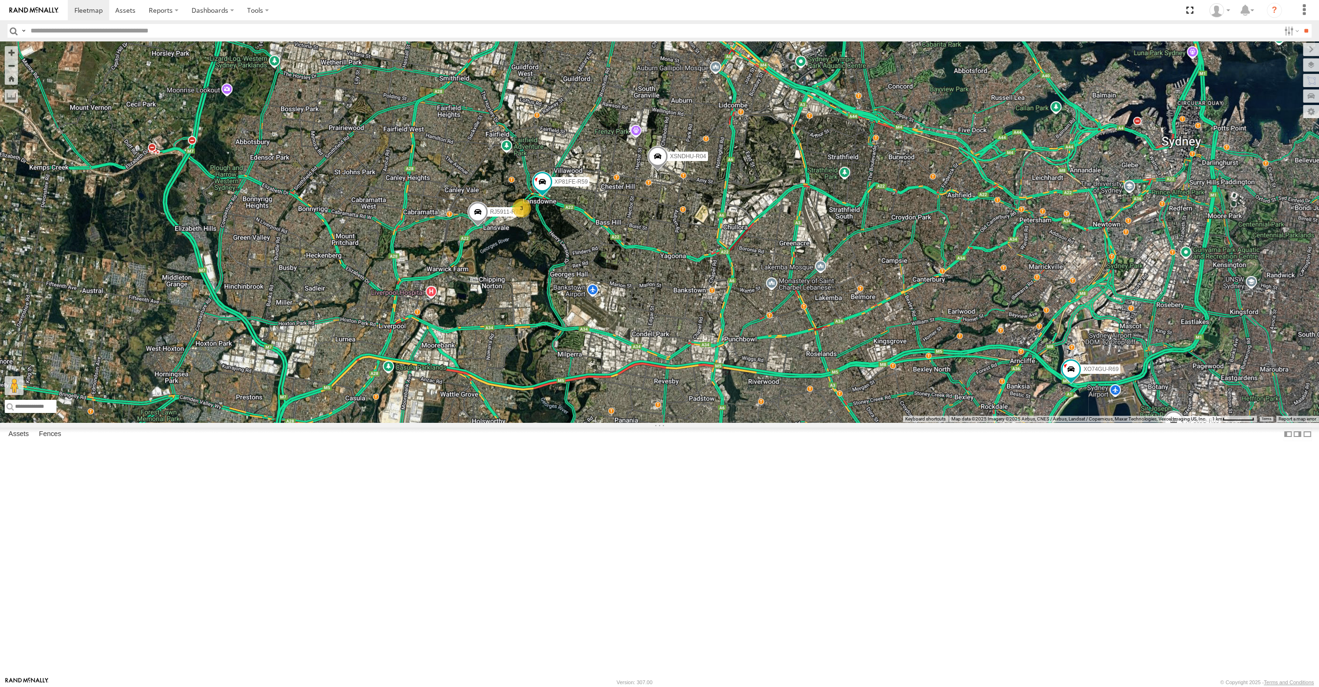
drag, startPoint x: 730, startPoint y: 405, endPoint x: 735, endPoint y: 406, distance: 5.3
click at [735, 405] on div "XP30JQ-R03 XSNDHU-R04 RJ5911-R79 XP81FE-R59 XO74GU-R69 3" at bounding box center [659, 231] width 1319 height 381
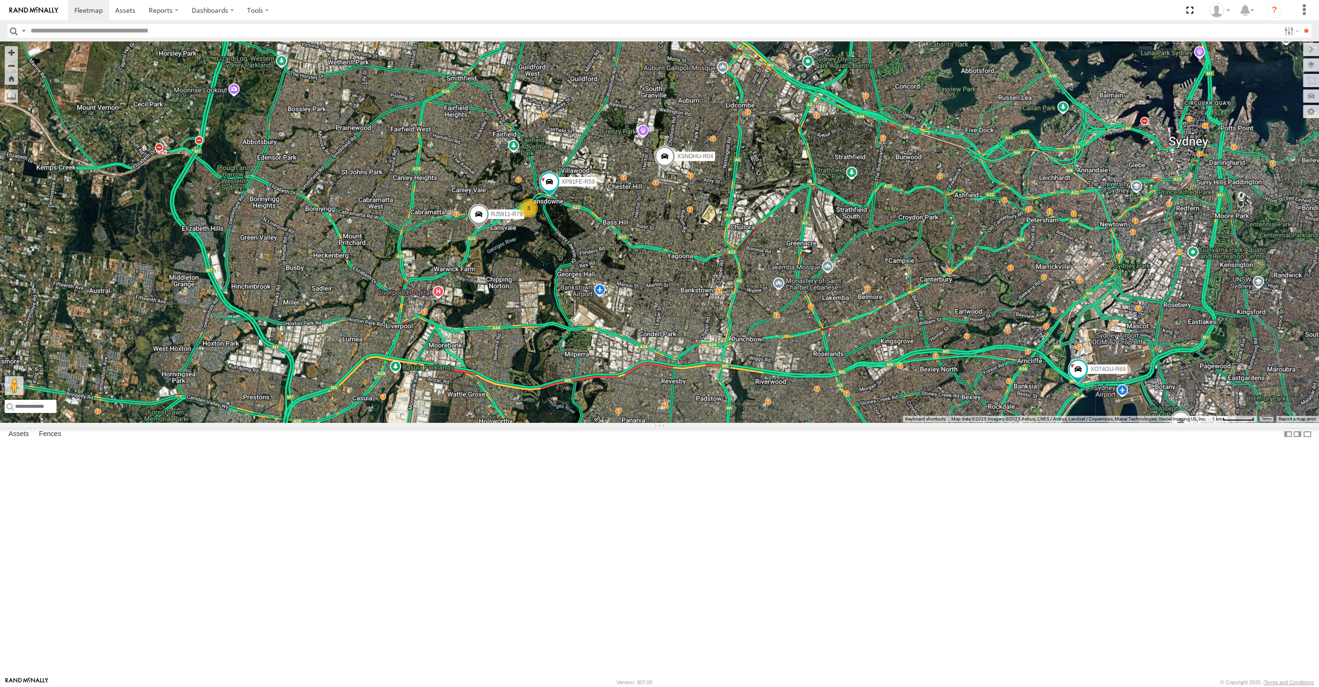
drag, startPoint x: 1094, startPoint y: 350, endPoint x: 1133, endPoint y: 335, distance: 42.5
click at [1094, 350] on div "XP30JQ-R03 XSNDHU-R04 RJ5911-R79 XP81FE-R59 XO74GU-R69 3" at bounding box center [659, 231] width 1319 height 381
drag, startPoint x: 974, startPoint y: 585, endPoint x: 934, endPoint y: 576, distance: 40.9
click at [955, 422] on div "XP30JQ-R03 XSNDHU-R04 RJ5911-R79 XP81FE-R59 XO74GU-R69 3" at bounding box center [659, 231] width 1319 height 381
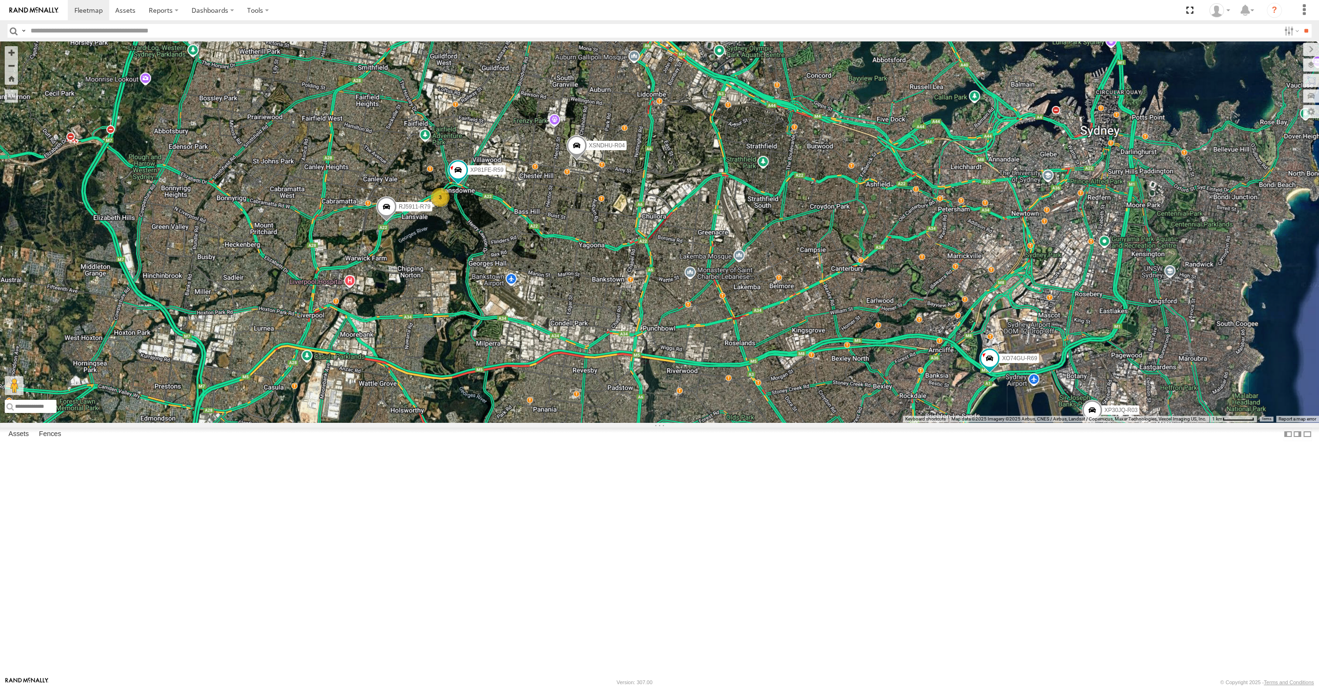
click at [946, 422] on div "XP30JQ-R03 XSNDHU-R04 RJ5911-R79 XP81FE-R59 XO74GU-R69 3" at bounding box center [659, 231] width 1319 height 381
drag, startPoint x: 1020, startPoint y: 577, endPoint x: 1033, endPoint y: 562, distance: 19.7
click at [1032, 422] on div "XP30JQ-R03 XSNDHU-R04 RJ5911-R79 XP81FE-R59 XO74GU-R69 3" at bounding box center [659, 231] width 1319 height 381
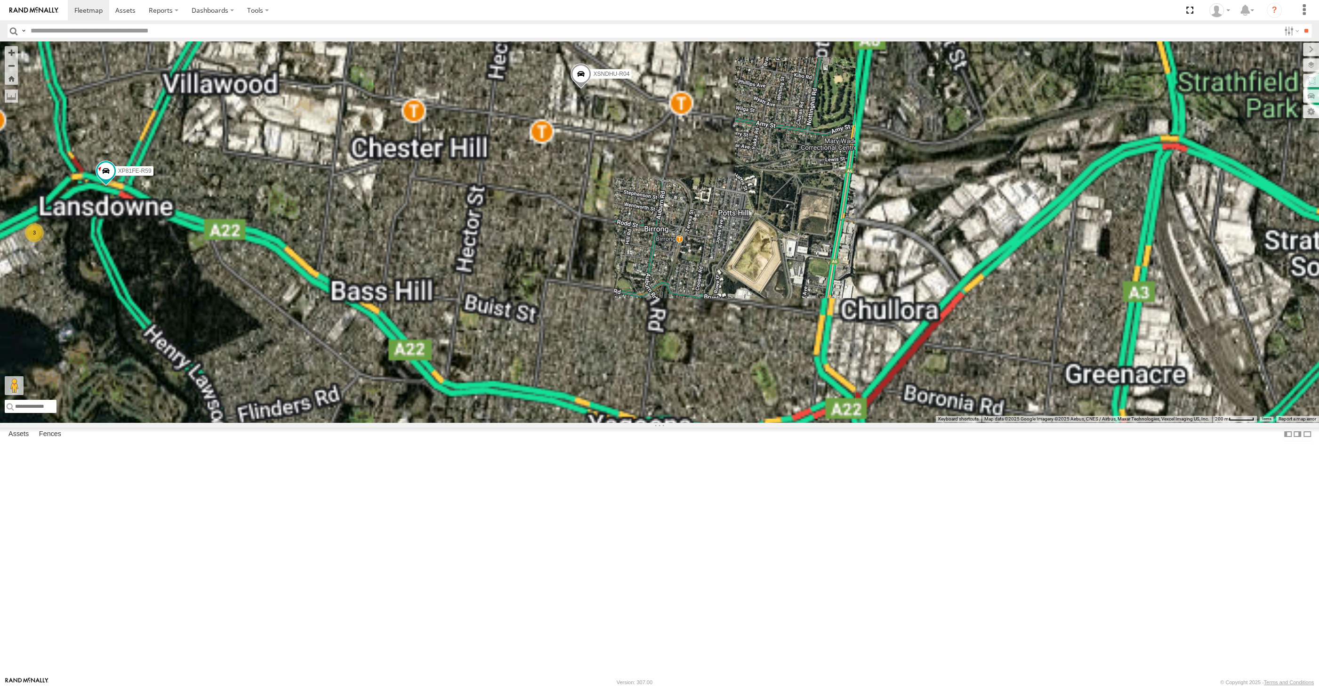
click at [573, 89] on span at bounding box center [580, 76] width 21 height 25
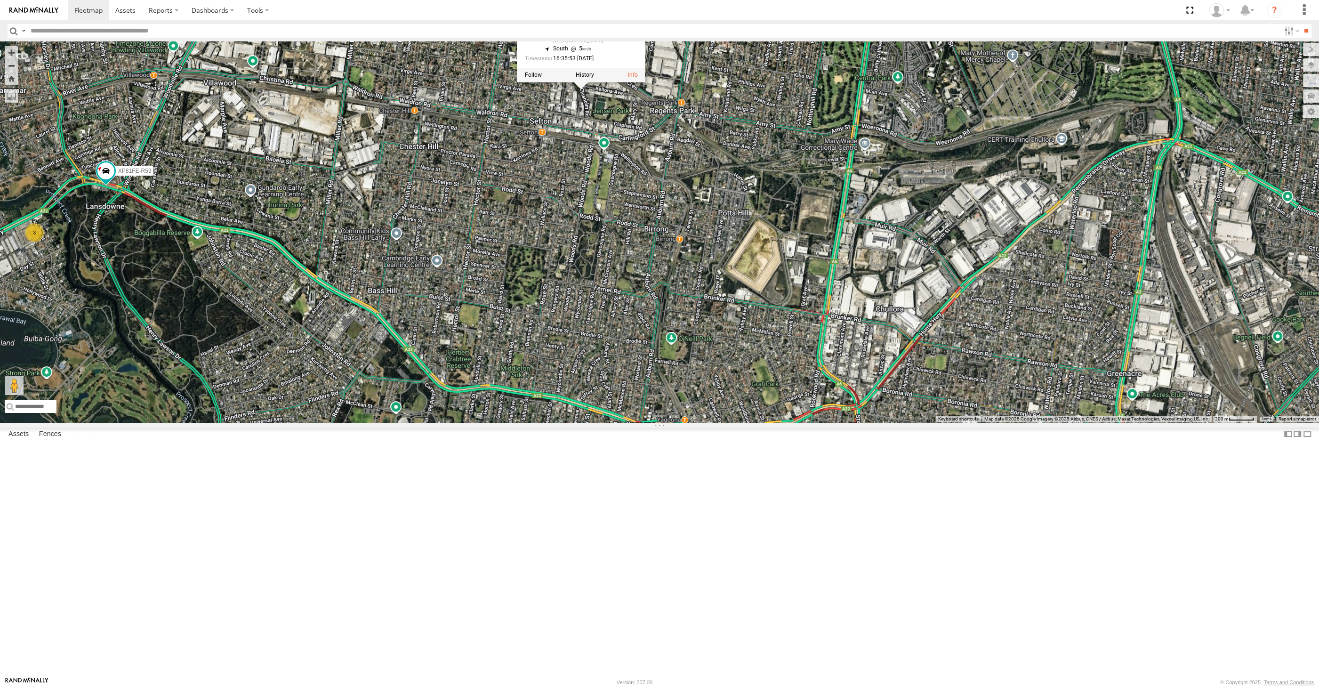
click at [588, 89] on span at bounding box center [580, 76] width 21 height 25
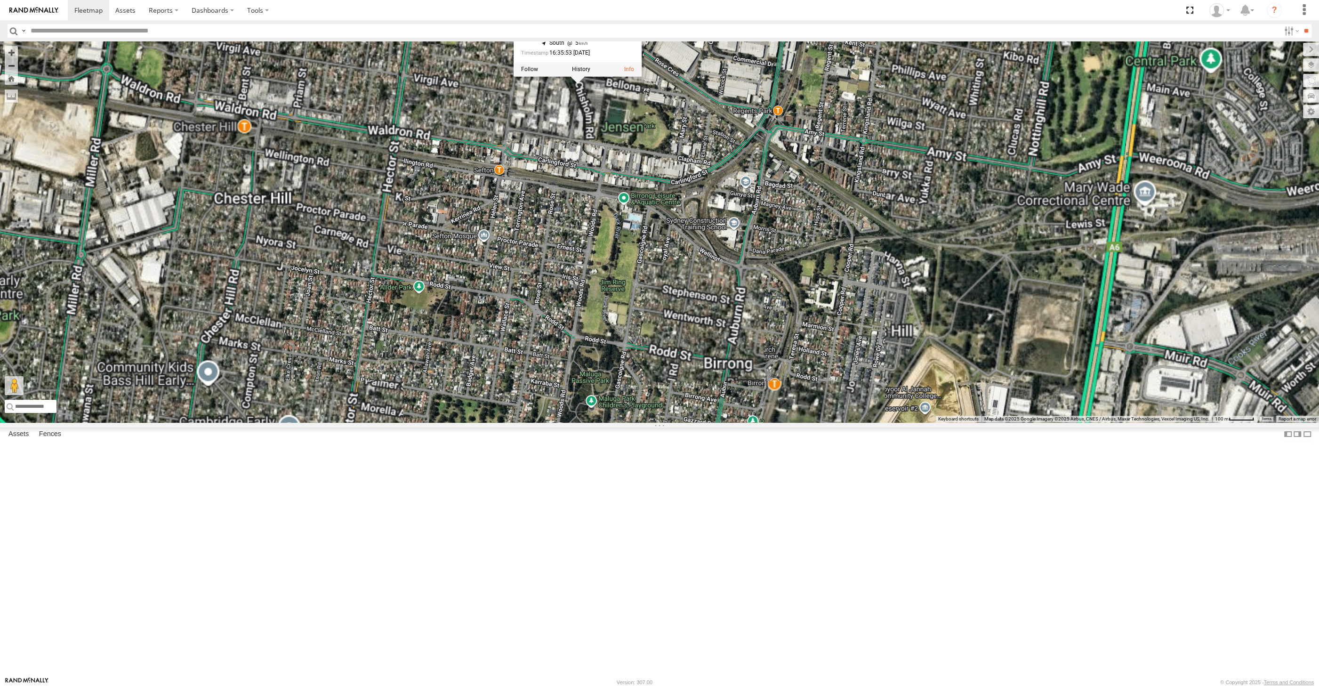
click at [603, 231] on div "XP30JQ-R03 XSNDHU-R04 RJ5911-R79 XP81FE-R59 XO74GU-R69 XSNDHU-R04 All Assets Ch…" at bounding box center [659, 231] width 1319 height 381
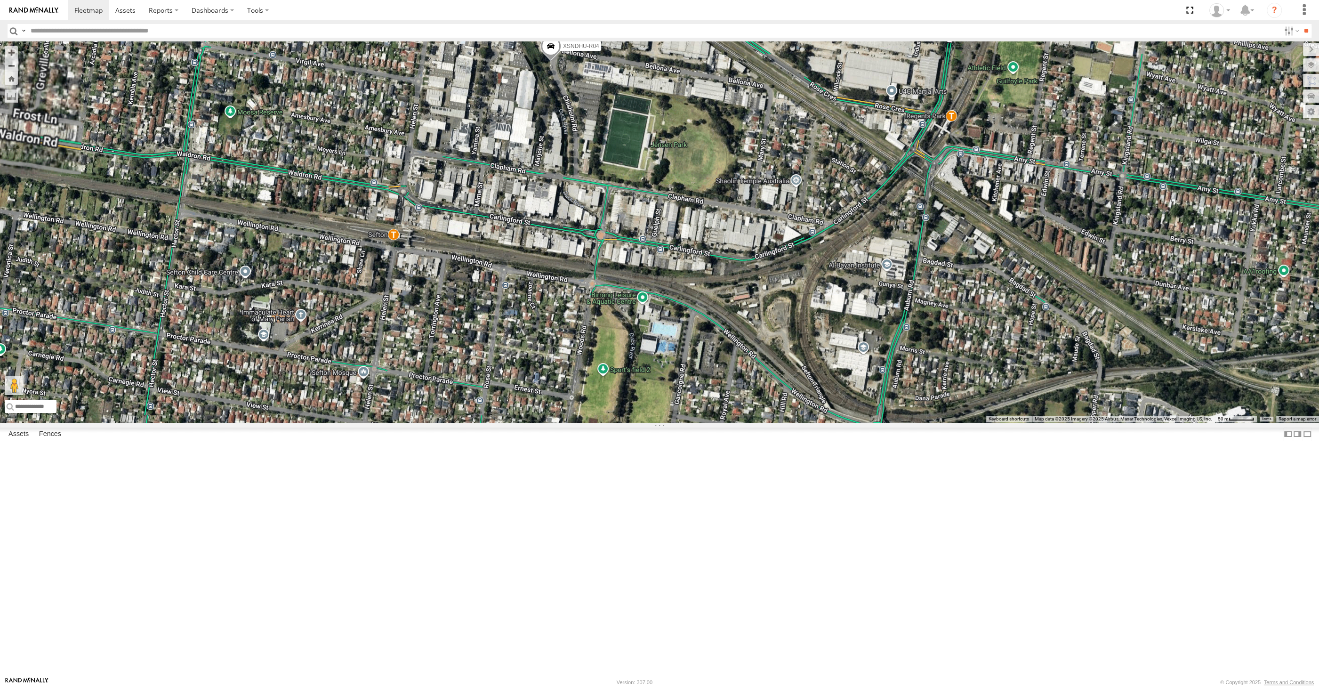
click at [552, 61] on span at bounding box center [550, 48] width 21 height 25
click at [552, 50] on label at bounding box center [554, 47] width 18 height 7
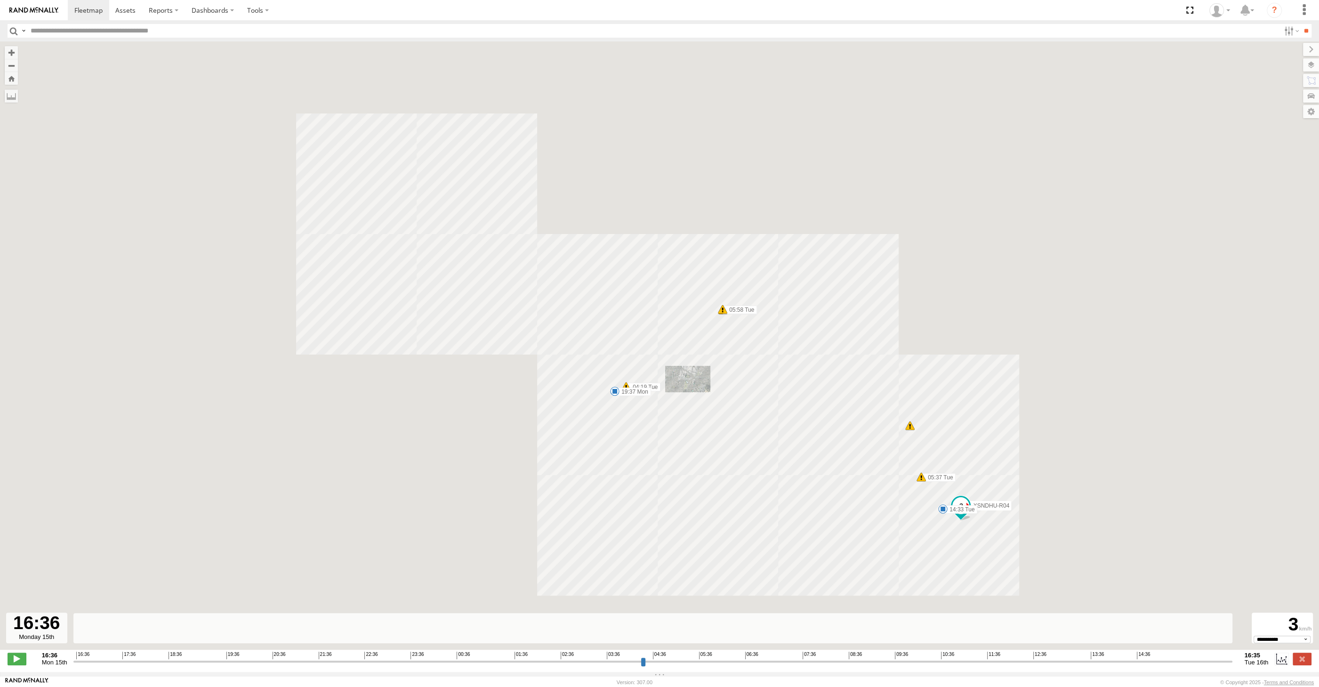
click at [1189, 661] on input "range" at bounding box center [652, 661] width 1159 height 9
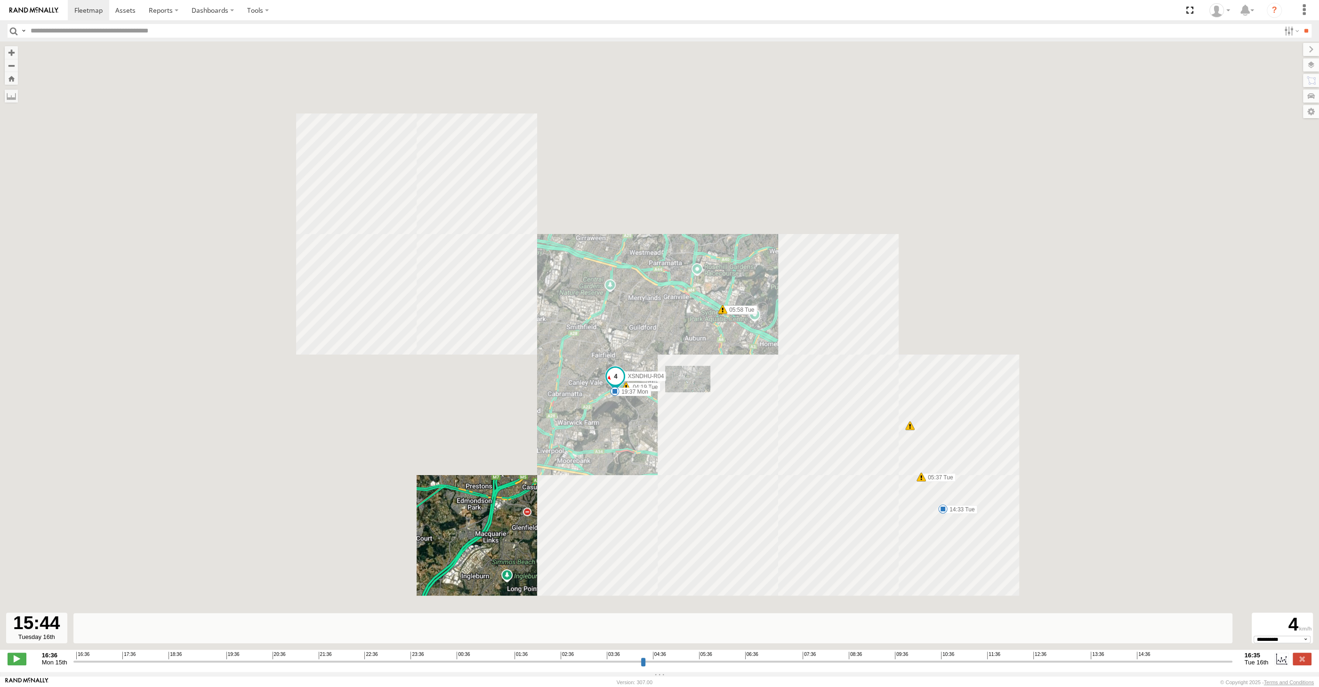
click at [1203, 658] on input "range" at bounding box center [652, 661] width 1159 height 9
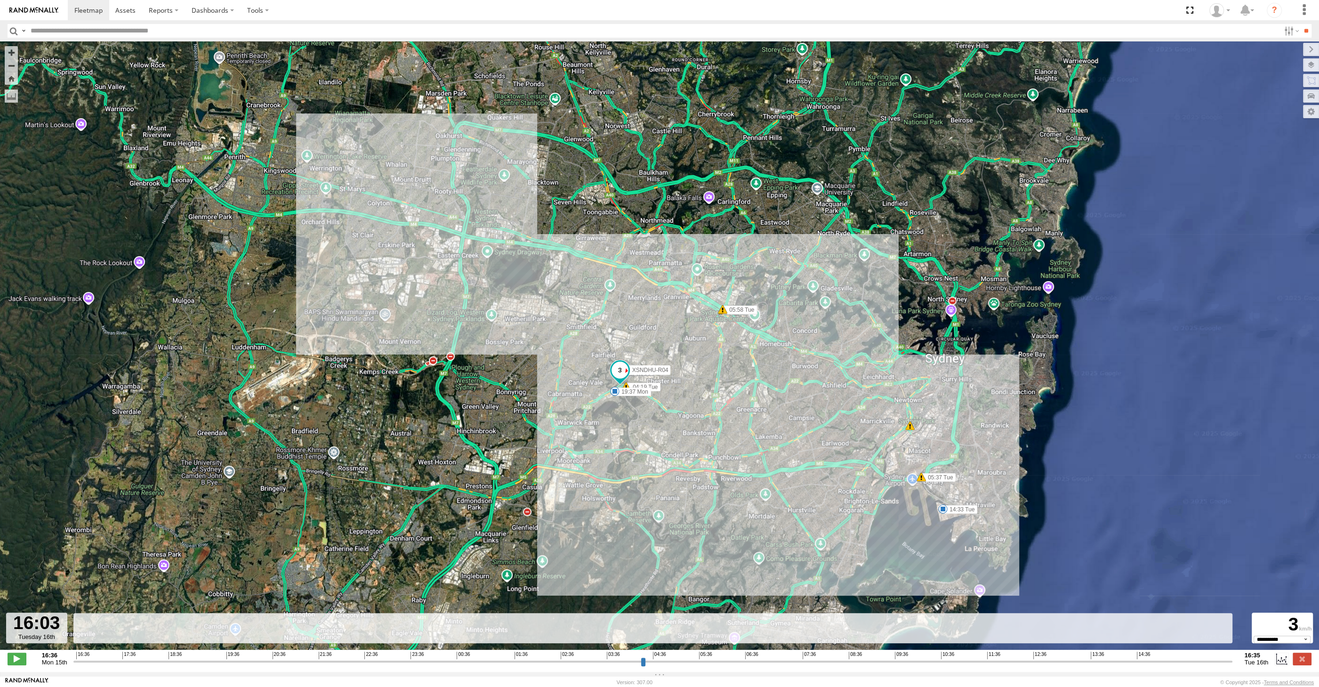
click at [1208, 659] on input "range" at bounding box center [652, 661] width 1159 height 9
click at [1217, 659] on input "range" at bounding box center [652, 661] width 1159 height 9
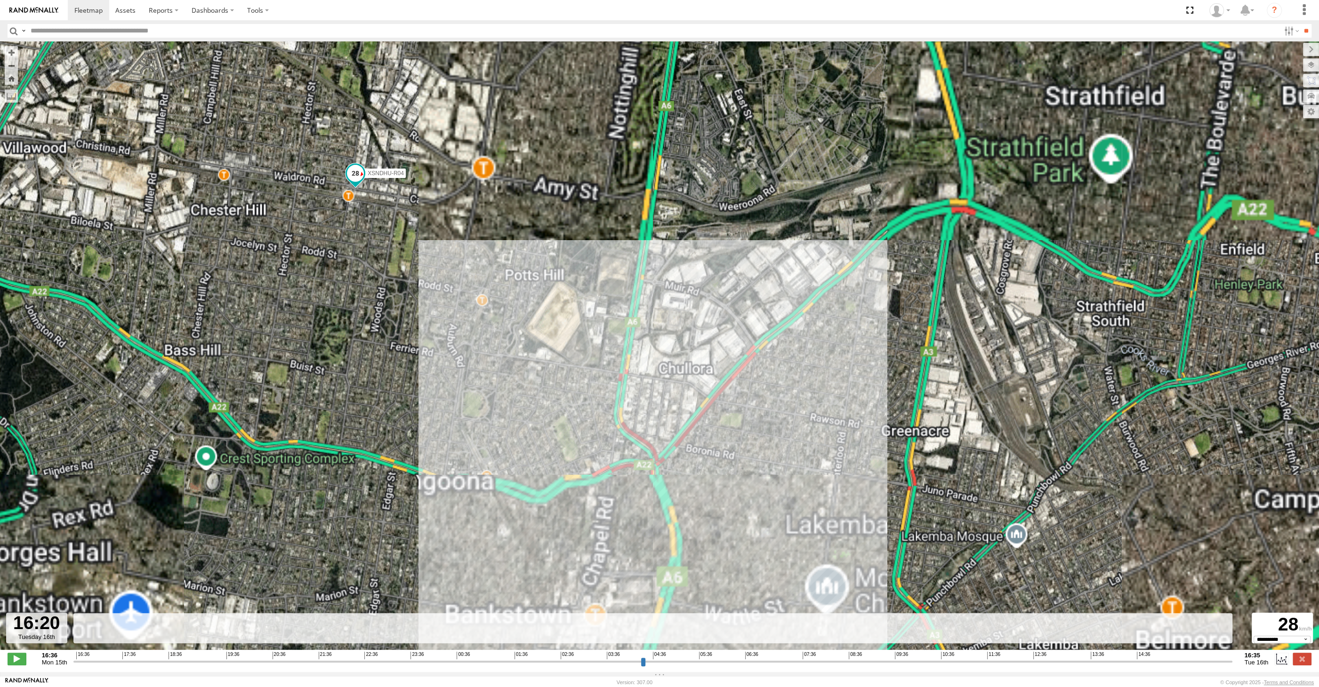
drag, startPoint x: 529, startPoint y: 331, endPoint x: 548, endPoint y: 347, distance: 24.7
click at [544, 346] on div "XSNDHU-R04 19:37 Mon 04:19 Tue 05:37 Tue 05:58 Tue 05:58 Tue 14:33 Tue" at bounding box center [659, 350] width 1319 height 618
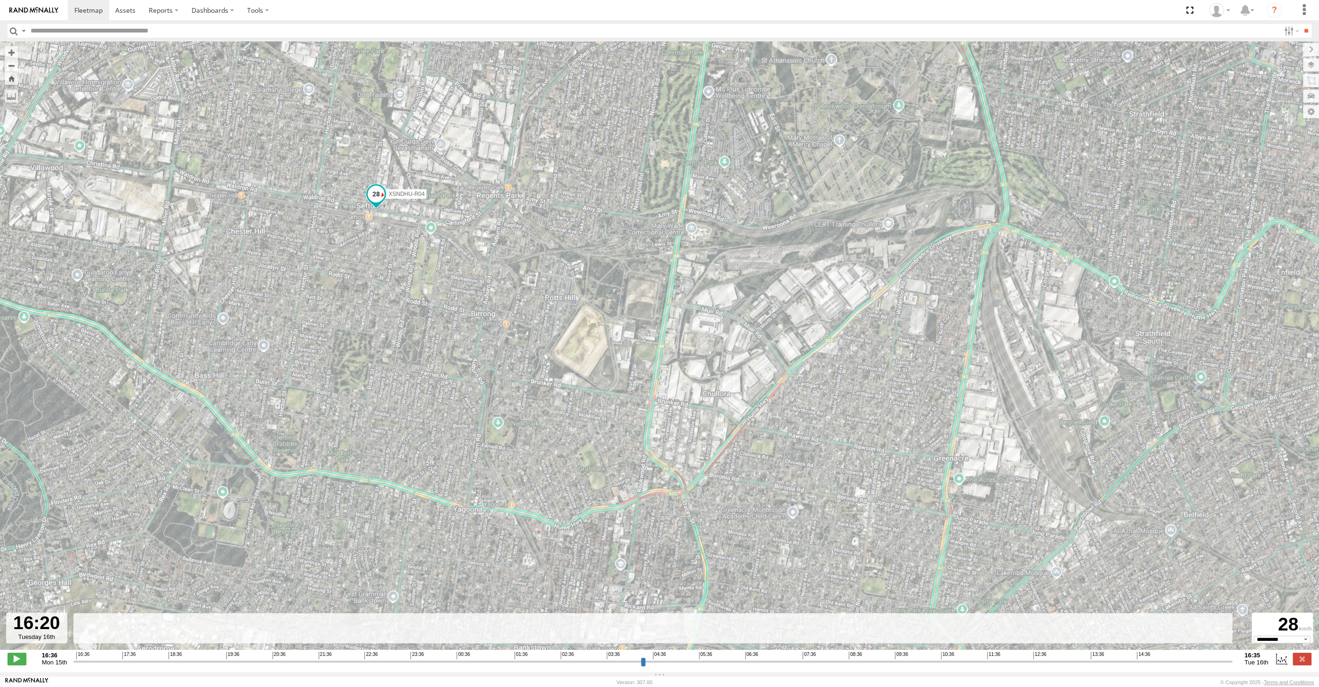
drag, startPoint x: 417, startPoint y: 298, endPoint x: 461, endPoint y: 341, distance: 61.3
click at [461, 341] on div "XSNDHU-R04 19:37 Mon 04:19 Tue 05:37 Tue 05:58 Tue 05:58 Tue 14:33 Tue" at bounding box center [659, 350] width 1319 height 618
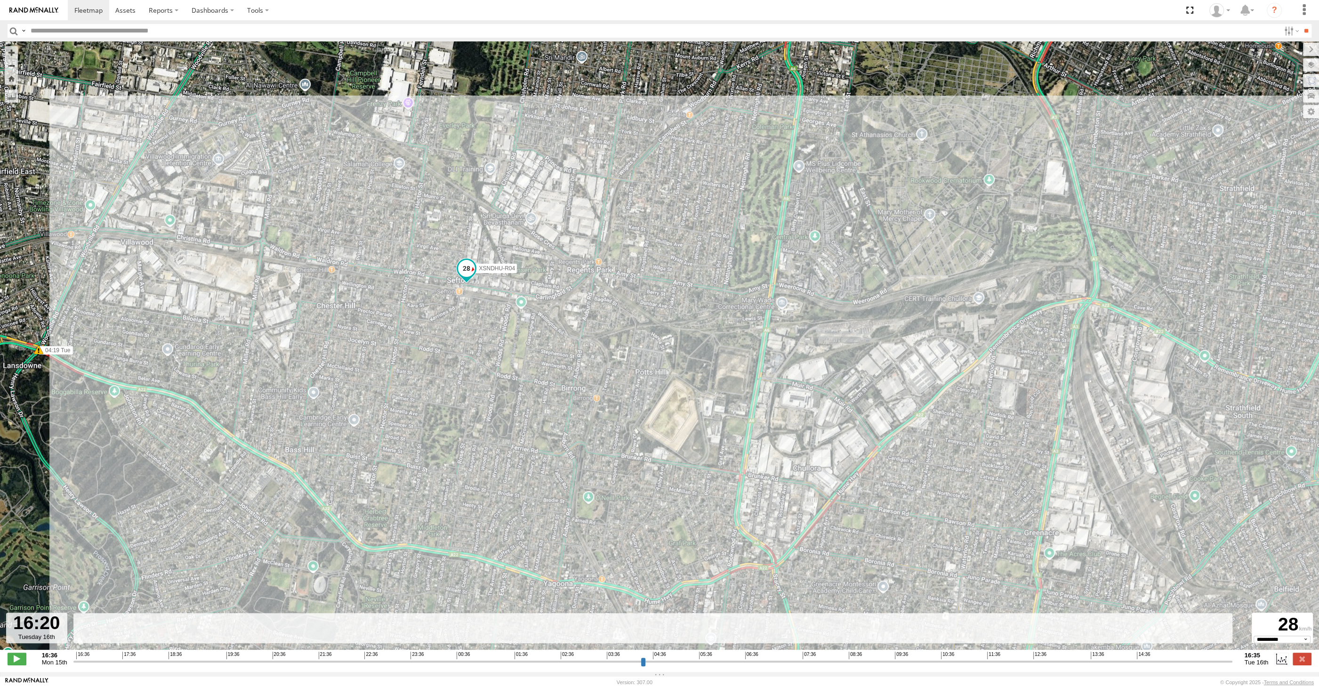
click at [1221, 661] on input "range" at bounding box center [652, 661] width 1159 height 9
click at [1229, 662] on input "range" at bounding box center [652, 661] width 1159 height 9
click at [1233, 662] on div "16:36 Mon 15th Created with Highcharts 6.0.7 Highcharts.com 16:36 17:36 18:36 1…" at bounding box center [660, 658] width 1304 height 14
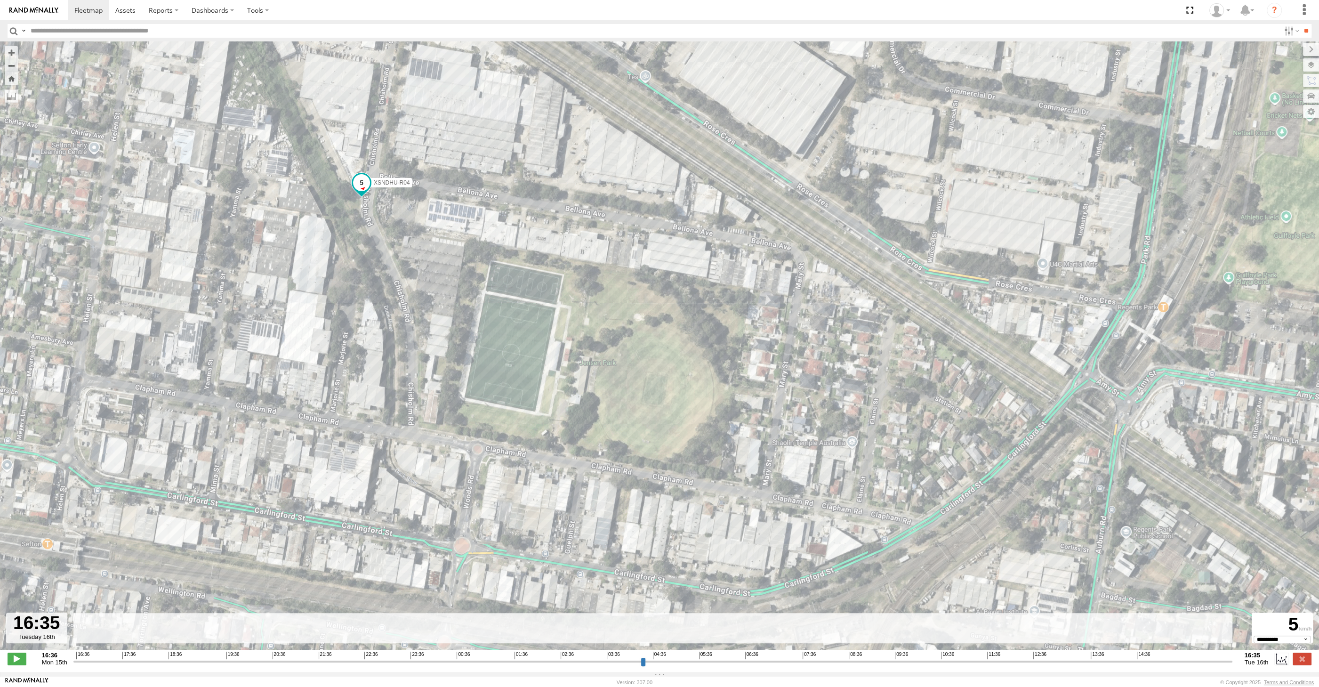
drag, startPoint x: 1230, startPoint y: 664, endPoint x: 1242, endPoint y: 666, distance: 11.9
click at [1232, 666] on input "range" at bounding box center [652, 661] width 1159 height 9
click at [1302, 657] on label at bounding box center [1301, 658] width 19 height 12
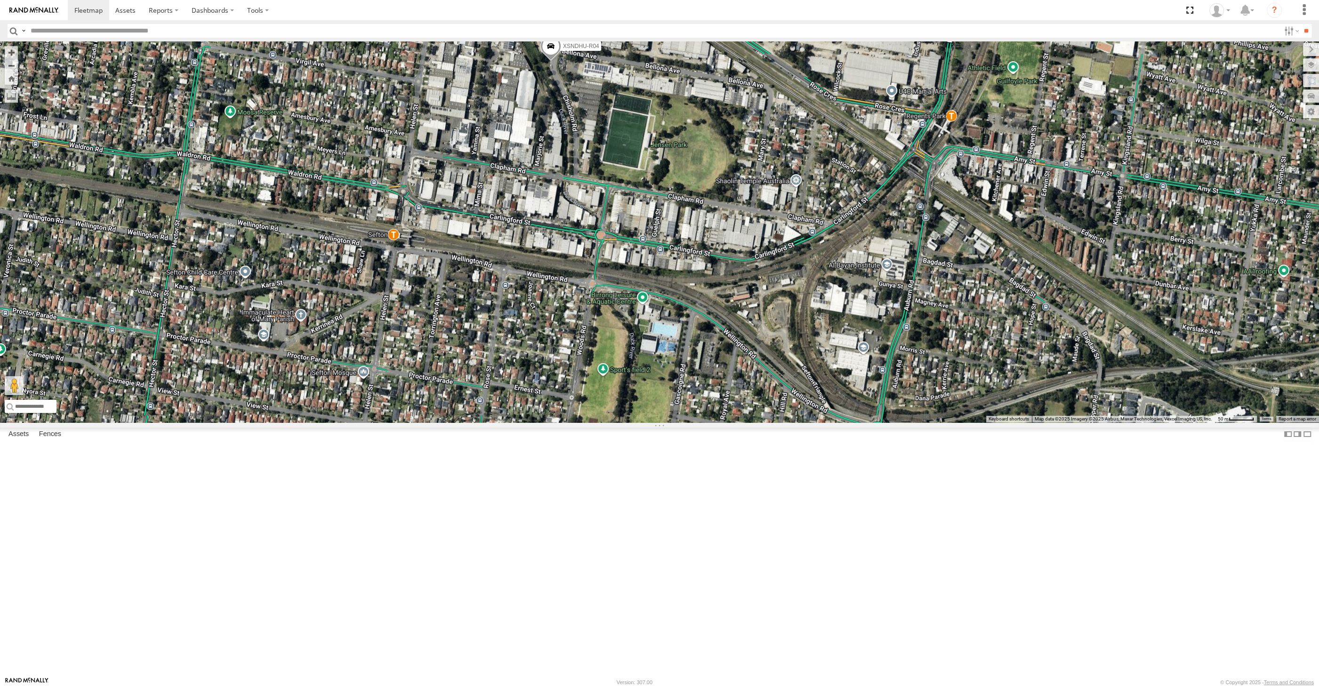
click at [718, 422] on div "XSNDHU-R04" at bounding box center [659, 231] width 1319 height 381
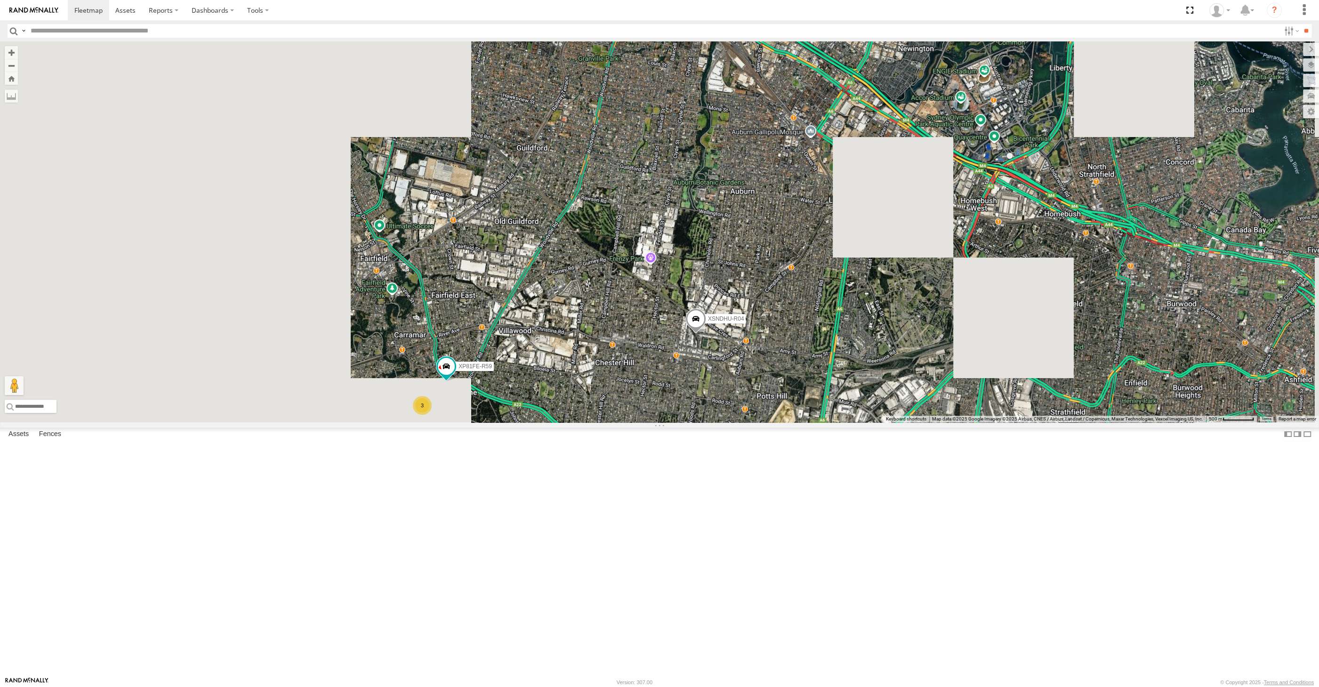
drag, startPoint x: 666, startPoint y: 548, endPoint x: 698, endPoint y: 501, distance: 56.9
click at [695, 422] on div "XSNDHU-R04 3 RJ5911-R79 XP81FE-R59" at bounding box center [659, 231] width 1319 height 381
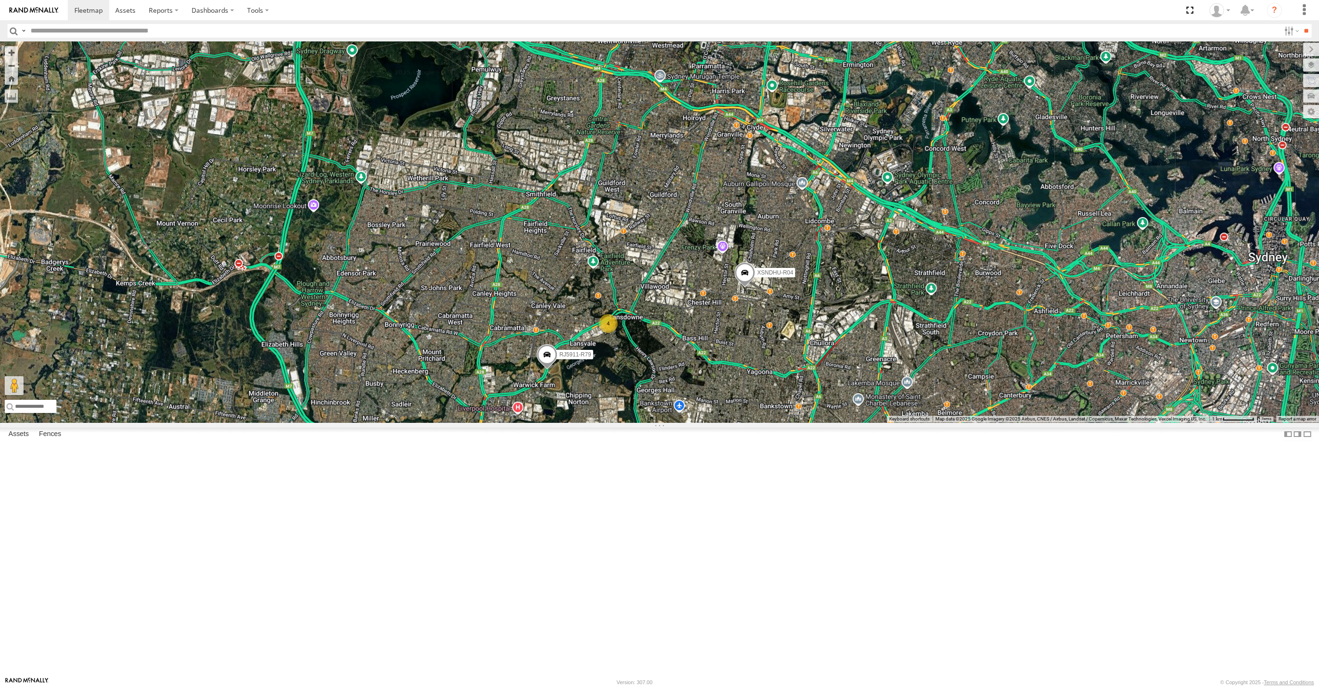
drag, startPoint x: 798, startPoint y: 496, endPoint x: 808, endPoint y: 474, distance: 24.2
click at [801, 422] on div "XSNDHU-R04 RJ5911-R79 4 XO74GU-R69" at bounding box center [659, 231] width 1319 height 381
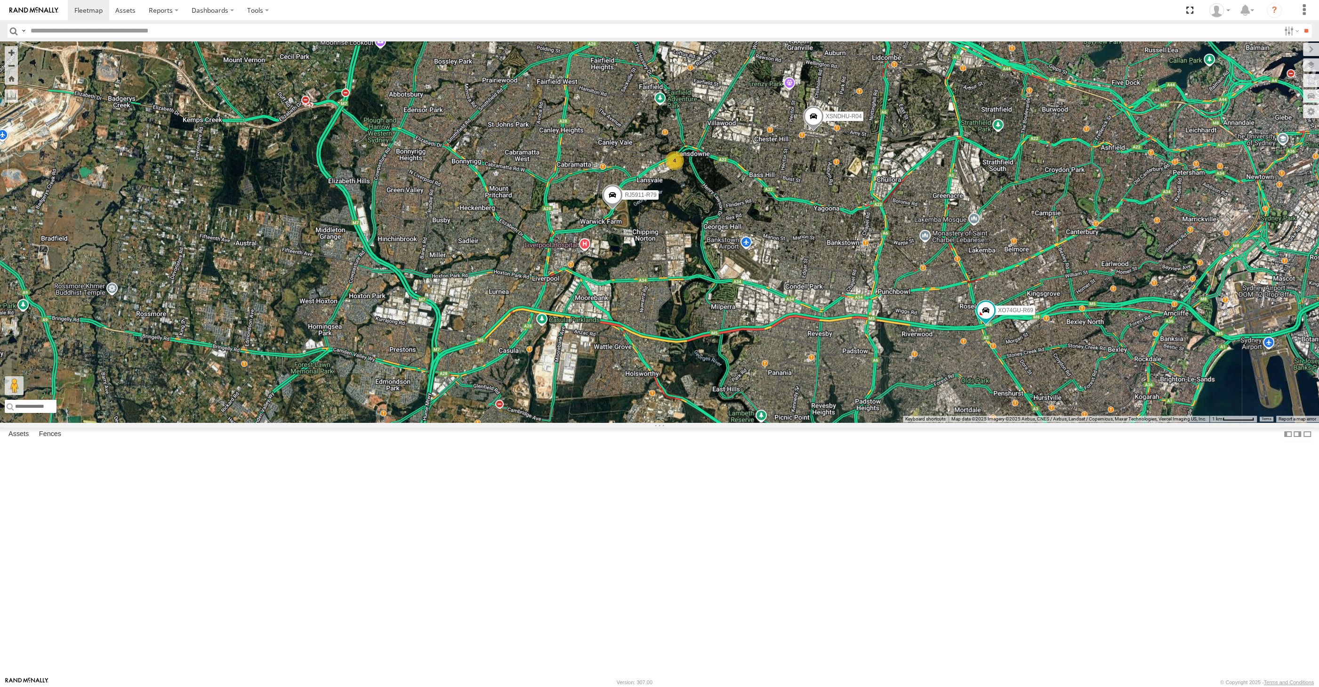
drag, startPoint x: 911, startPoint y: 527, endPoint x: 901, endPoint y: 507, distance: 21.7
click at [901, 422] on div "XSNDHU-R04 RJ5911-R79 XP30JQ-R03 4 XO74GU-R69" at bounding box center [659, 231] width 1319 height 381
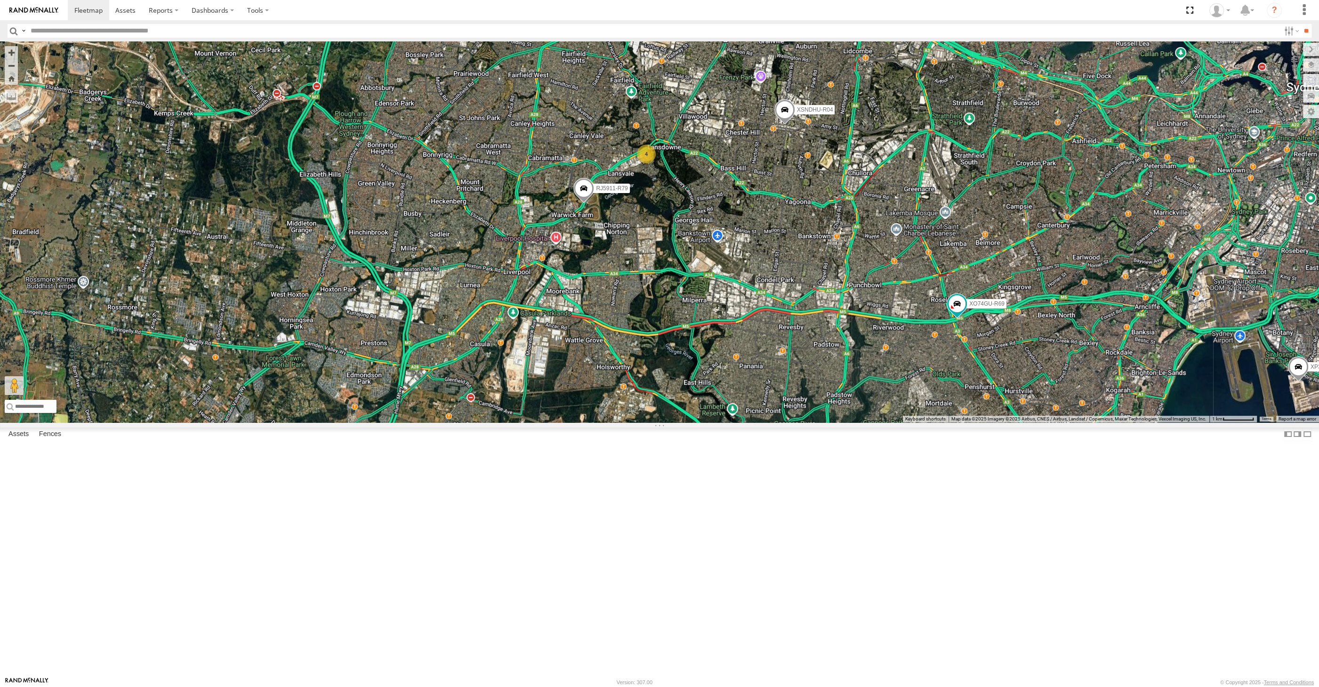
drag, startPoint x: 901, startPoint y: 507, endPoint x: 884, endPoint y: 524, distance: 23.3
click at [884, 422] on div "XSNDHU-R04 RJ5911-R79 XP30JQ-R03 4 XO74GU-R69" at bounding box center [659, 231] width 1319 height 381
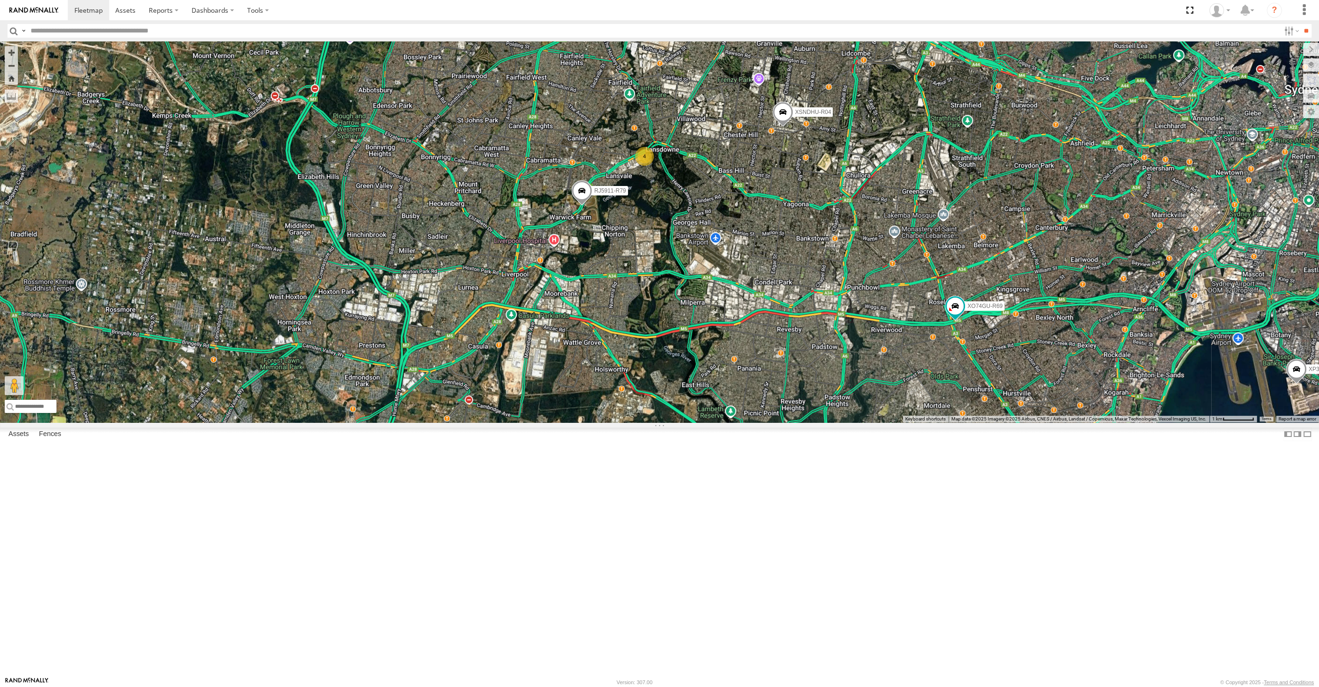
drag, startPoint x: 887, startPoint y: 545, endPoint x: 880, endPoint y: 539, distance: 8.7
click at [880, 422] on div "XSNDHU-R04 RJ5911-R79 XP30JQ-R03 4 XO74GU-R69" at bounding box center [659, 231] width 1319 height 381
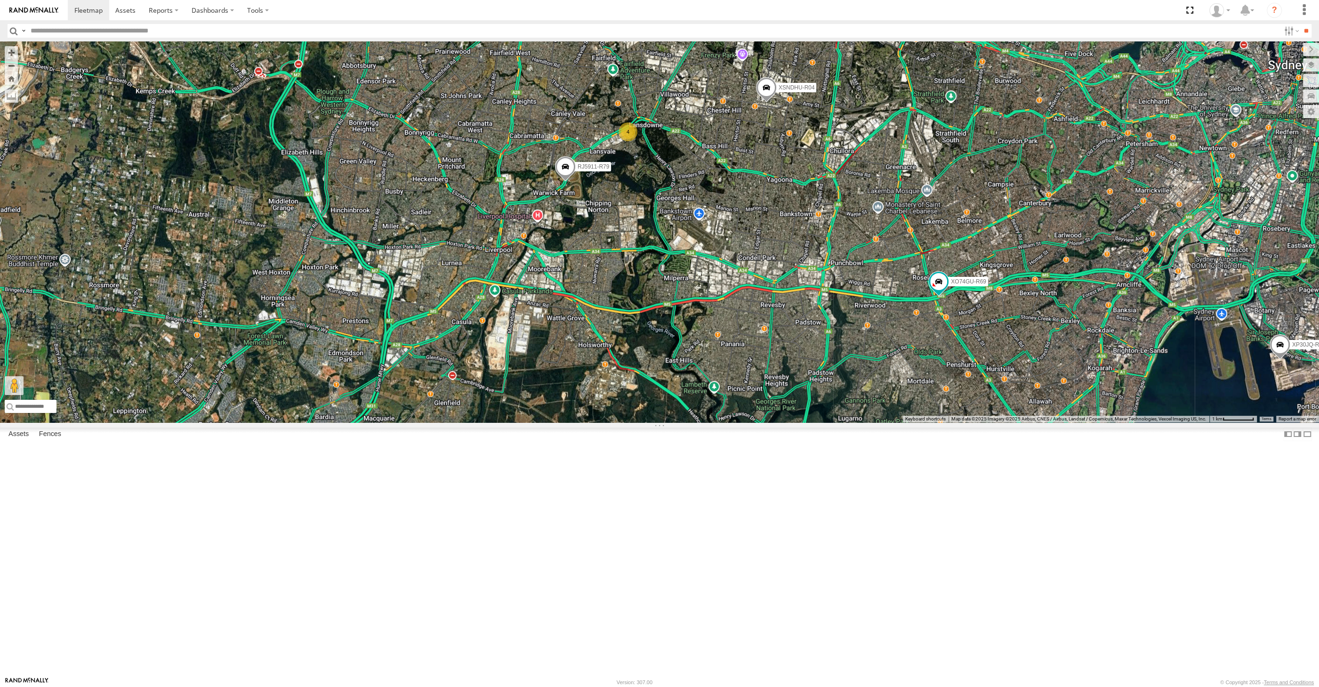
click at [569, 422] on div "XSNDHU-R04 RJ5911-R79 XP30JQ-R03 4 XO74GU-R69" at bounding box center [659, 231] width 1319 height 381
drag, startPoint x: 571, startPoint y: 540, endPoint x: 569, endPoint y: 548, distance: 8.2
click at [569, 422] on div "XSNDHU-R04 RJ5911-R79 XP30JQ-R03 4 XO74GU-R69" at bounding box center [659, 231] width 1319 height 381
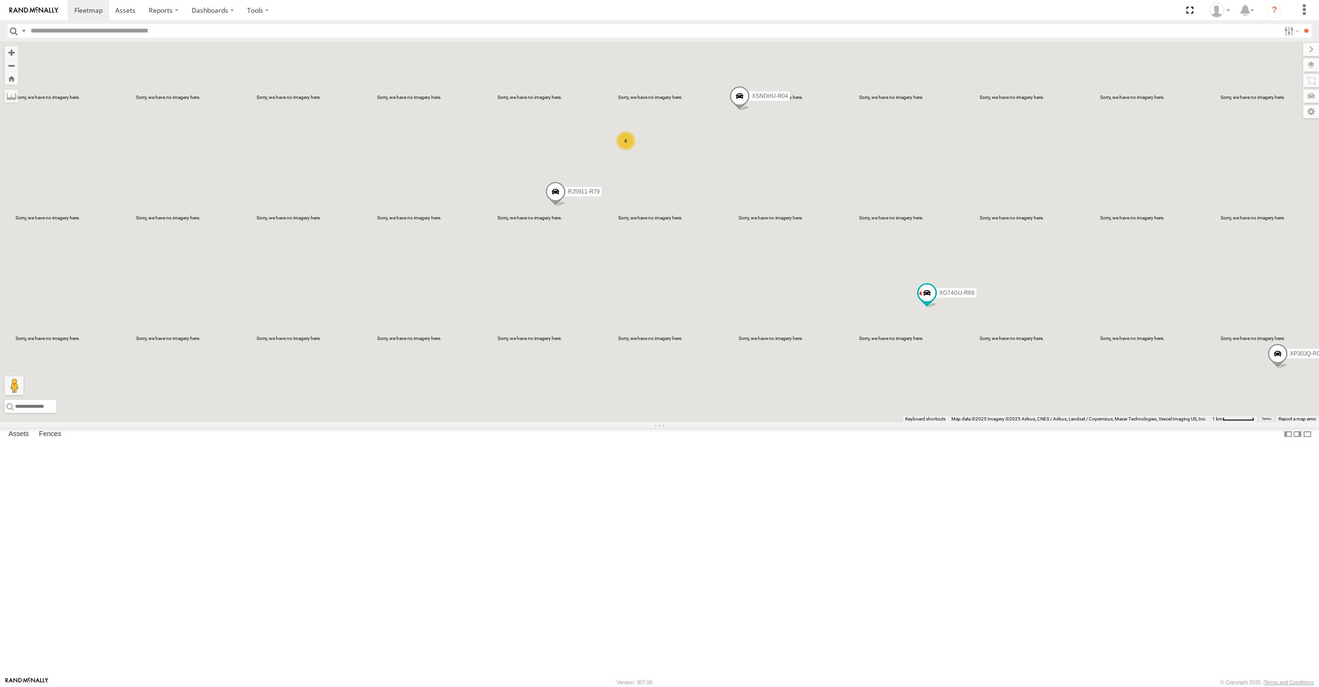
click at [637, 391] on div "XP30JQ-R03 XSNDHU-R04 RJ5911-R79 XO74GU-R69 4" at bounding box center [659, 231] width 1319 height 381
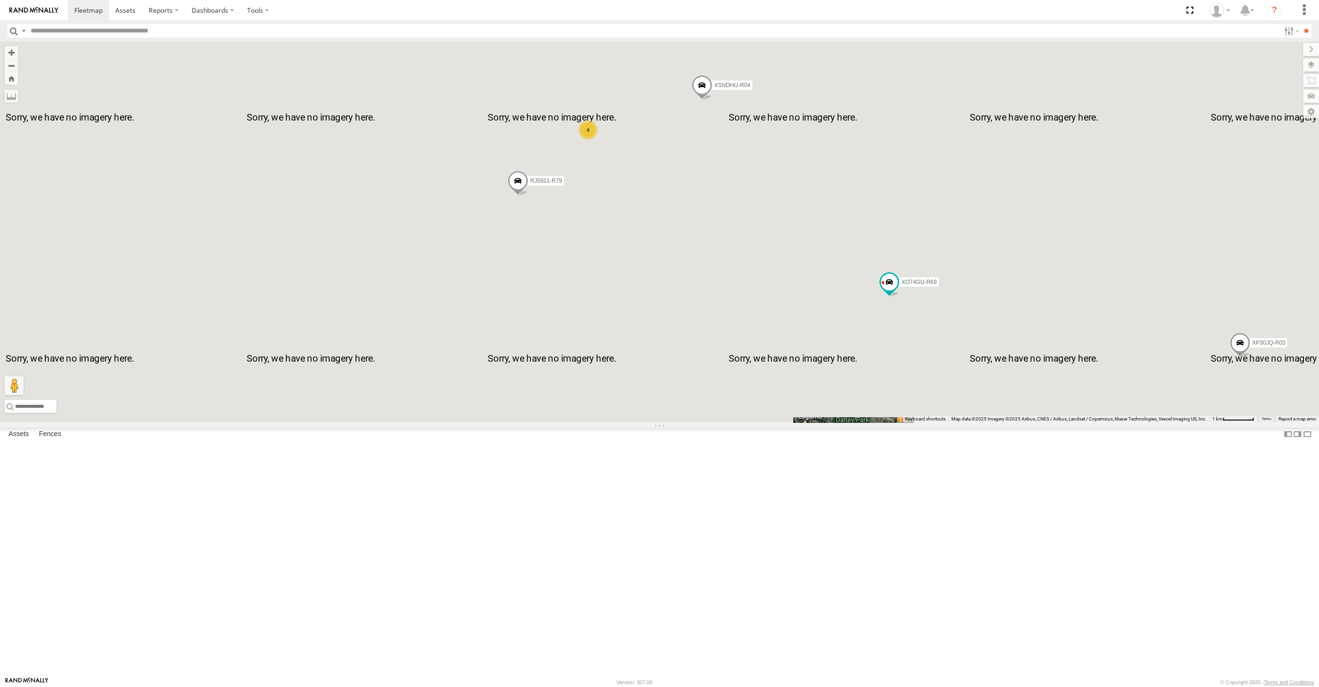
drag, startPoint x: 710, startPoint y: 419, endPoint x: 689, endPoint y: 426, distance: 21.9
click at [705, 422] on div "XP30JQ-R03 XSNDHU-R04 RJ5911-R79 XO74GU-R69 4" at bounding box center [659, 231] width 1319 height 381
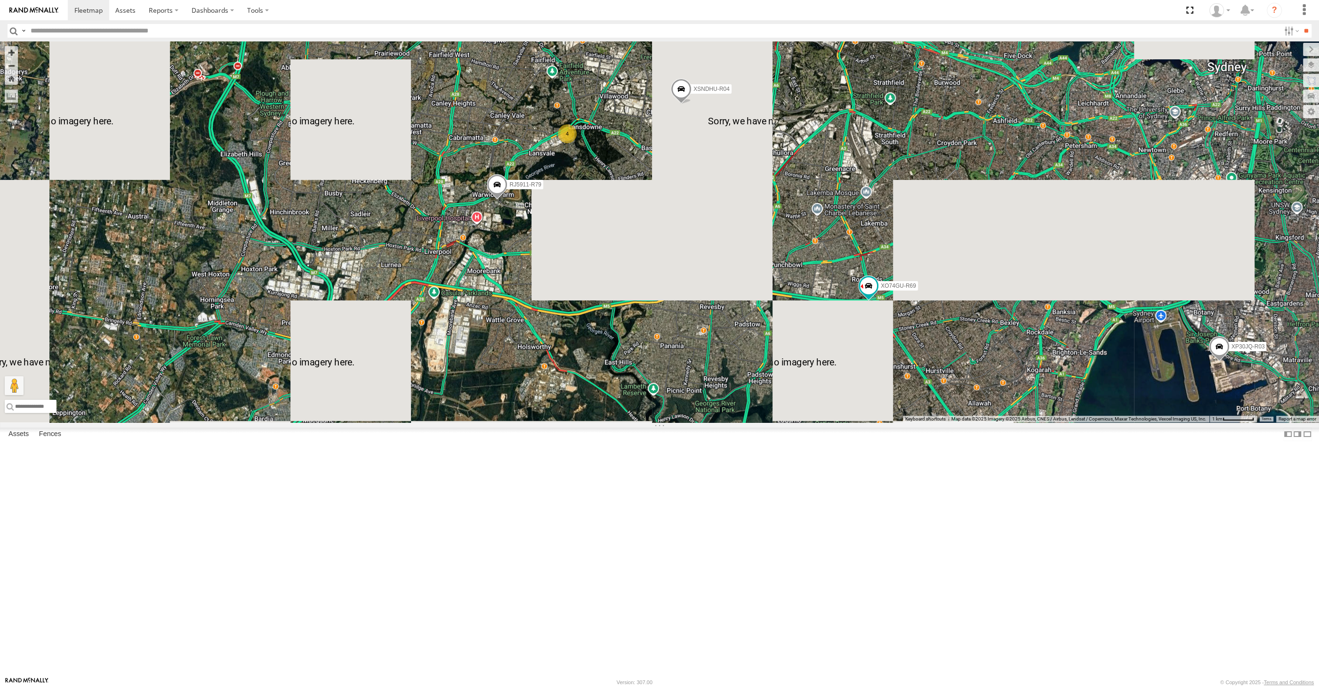
drag, startPoint x: 736, startPoint y: 410, endPoint x: 711, endPoint y: 424, distance: 28.0
click at [722, 420] on div "XP30JQ-R03 XSNDHU-R04 RJ5911-R79 XO74GU-R69 4" at bounding box center [659, 231] width 1319 height 381
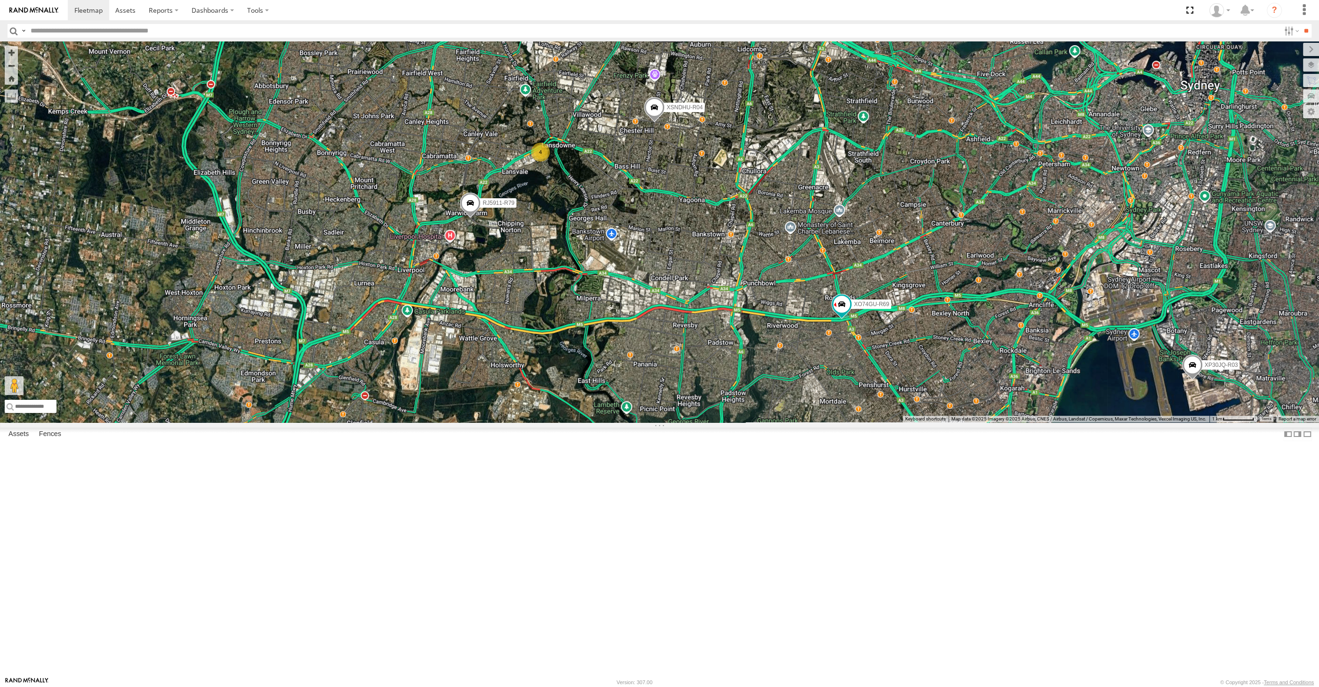
click at [726, 417] on div "XP30JQ-R03 XSNDHU-R04 RJ5911-R79 XO74GU-R69 4" at bounding box center [659, 231] width 1319 height 381
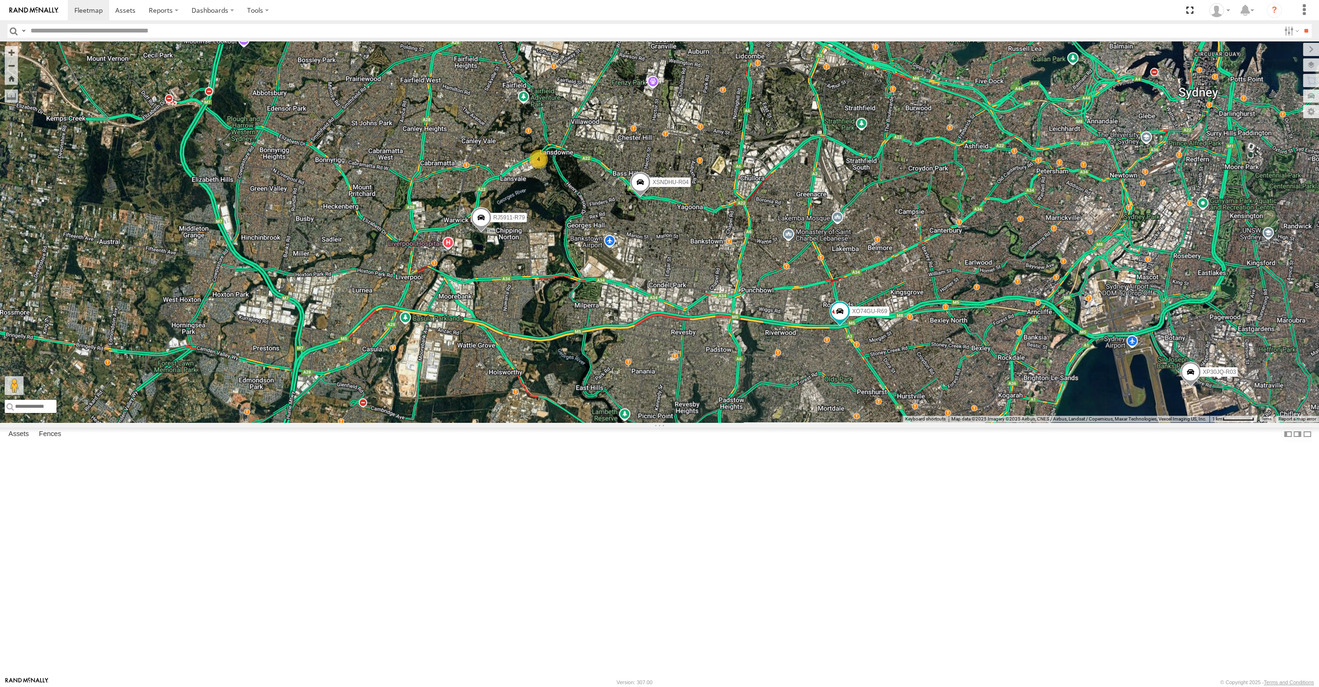
drag, startPoint x: 720, startPoint y: 407, endPoint x: 728, endPoint y: 418, distance: 13.5
click at [728, 417] on div "XP30JQ-R03 XSNDHU-R04 RJ5911-R79 XO74GU-R69 4" at bounding box center [659, 231] width 1319 height 381
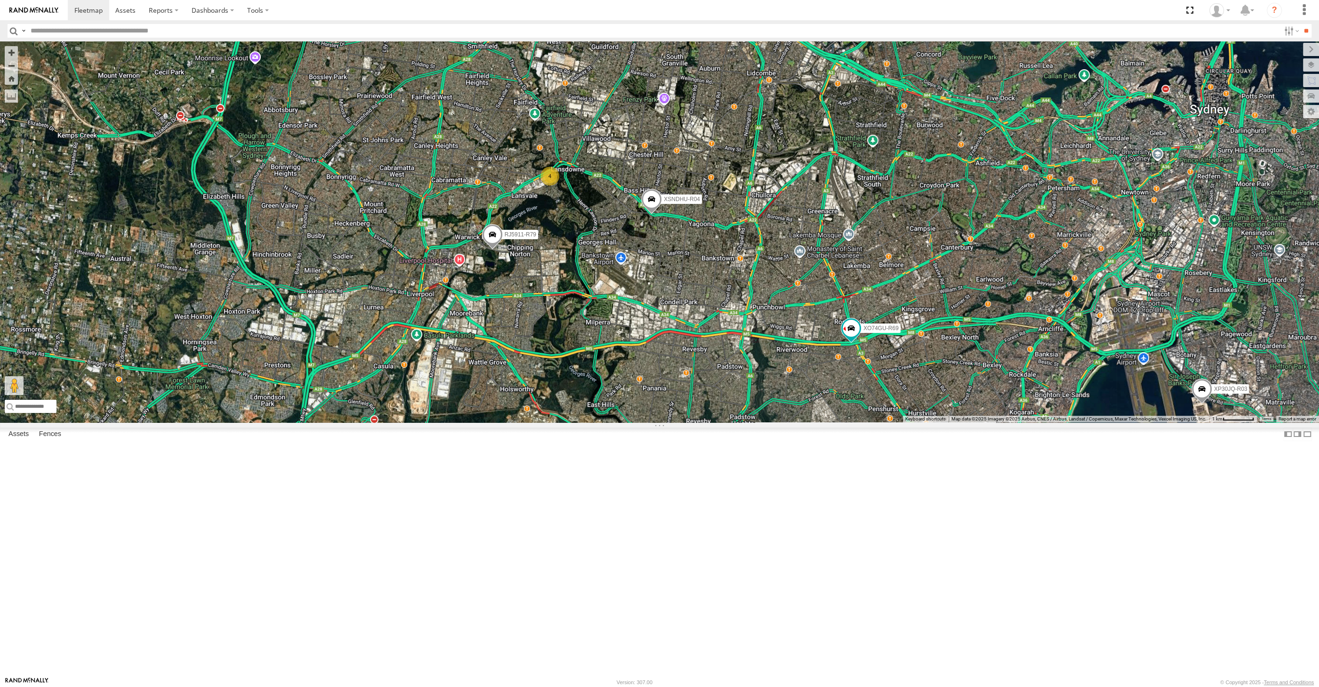
click at [724, 422] on div "XP30JQ-R03 XSNDHU-R04 RJ5911-R79 XO74GU-R69 4" at bounding box center [659, 231] width 1319 height 381
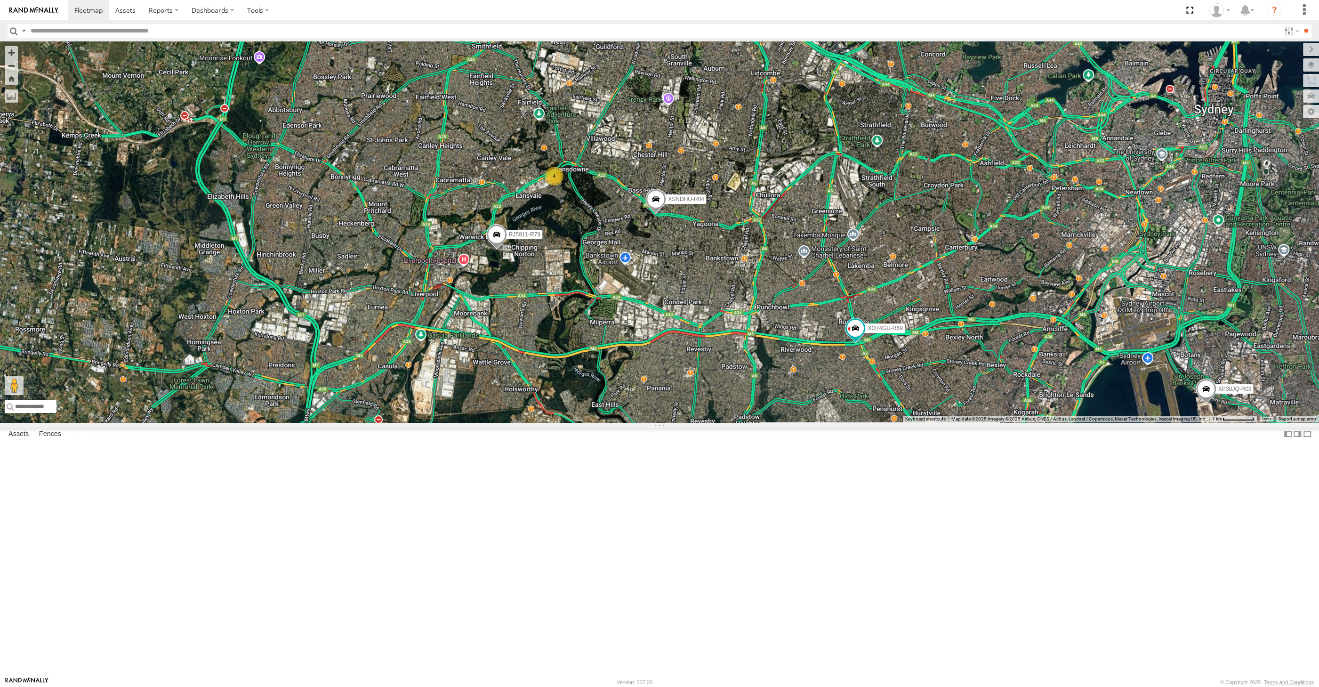
drag, startPoint x: 755, startPoint y: 560, endPoint x: 760, endPoint y: 559, distance: 4.8
click at [759, 422] on div "XP30JQ-R03 XSNDHU-R04 RJ5911-R79 XO74GU-R69 4" at bounding box center [659, 231] width 1319 height 381
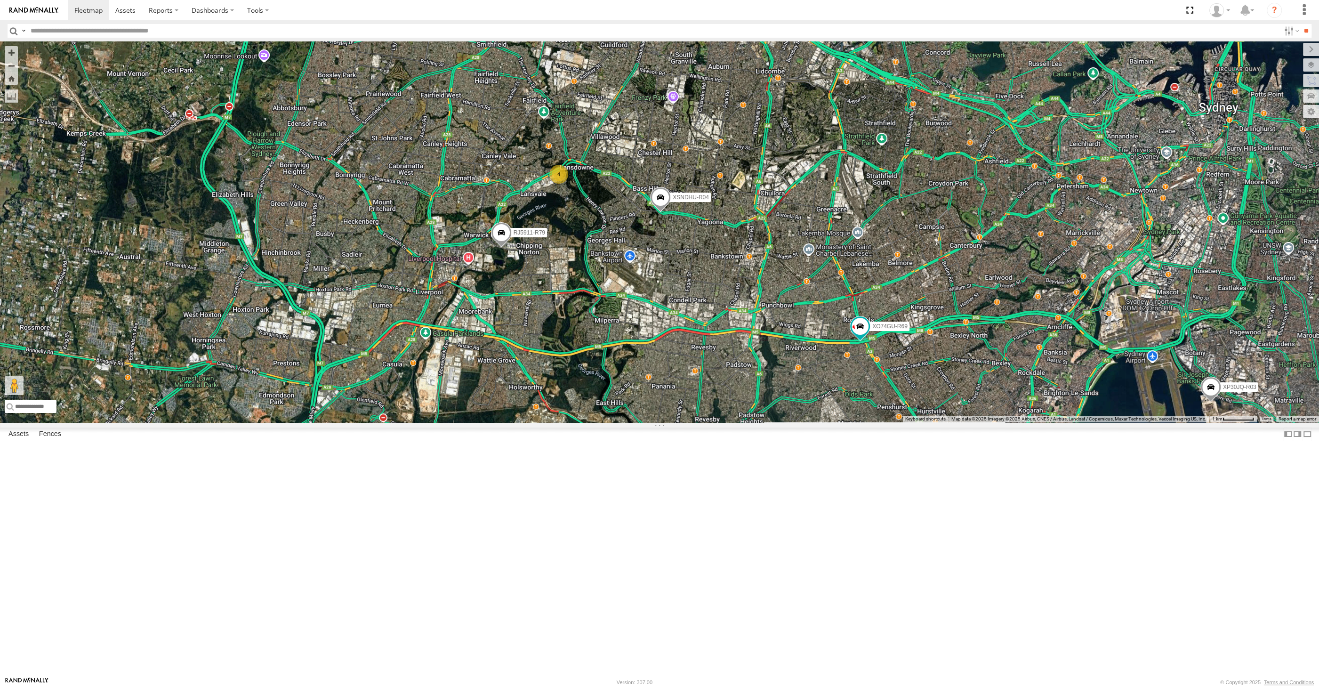
drag, startPoint x: 863, startPoint y: 560, endPoint x: 832, endPoint y: 551, distance: 32.8
click at [856, 422] on div "XP30JQ-R03 XSNDHU-R04 RJ5911-R79 XO74GU-R69 4" at bounding box center [659, 231] width 1319 height 381
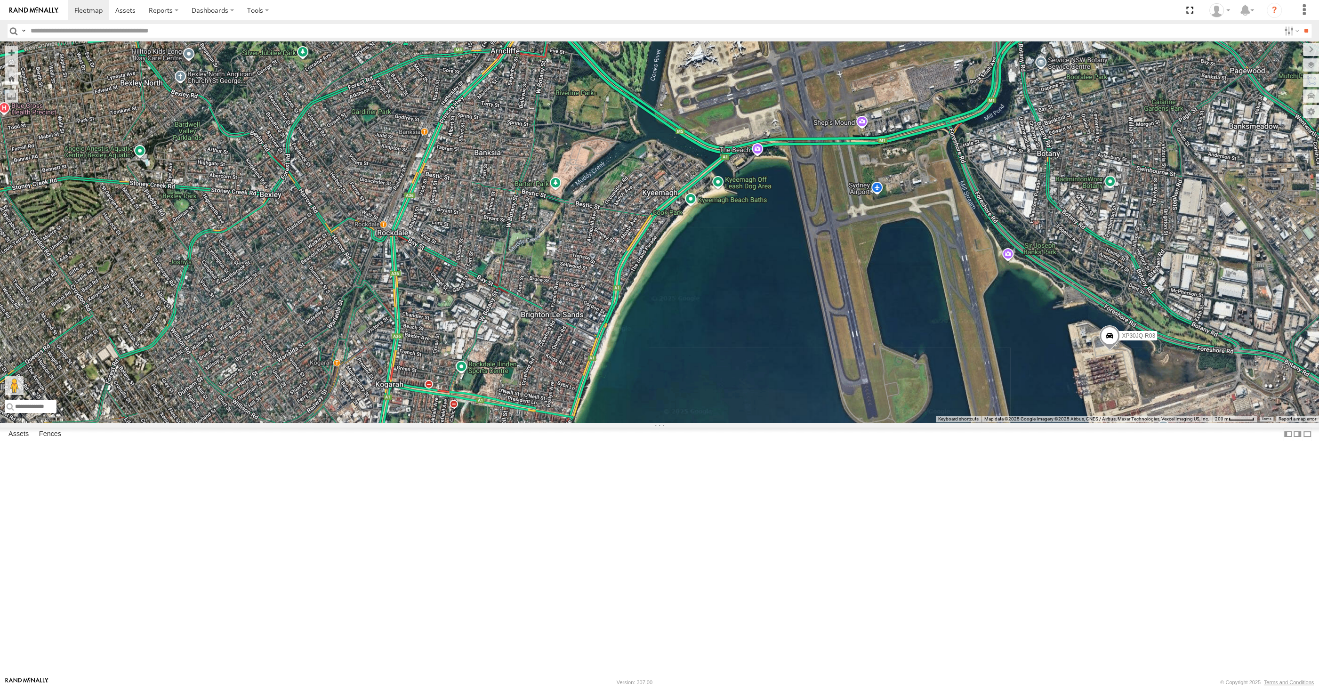
drag, startPoint x: 815, startPoint y: 547, endPoint x: 820, endPoint y: 548, distance: 5.3
click at [820, 422] on div "XP30JQ-R03 XSNDHU-R04 RJ5911-R79 XO74GU-R69" at bounding box center [659, 231] width 1319 height 381
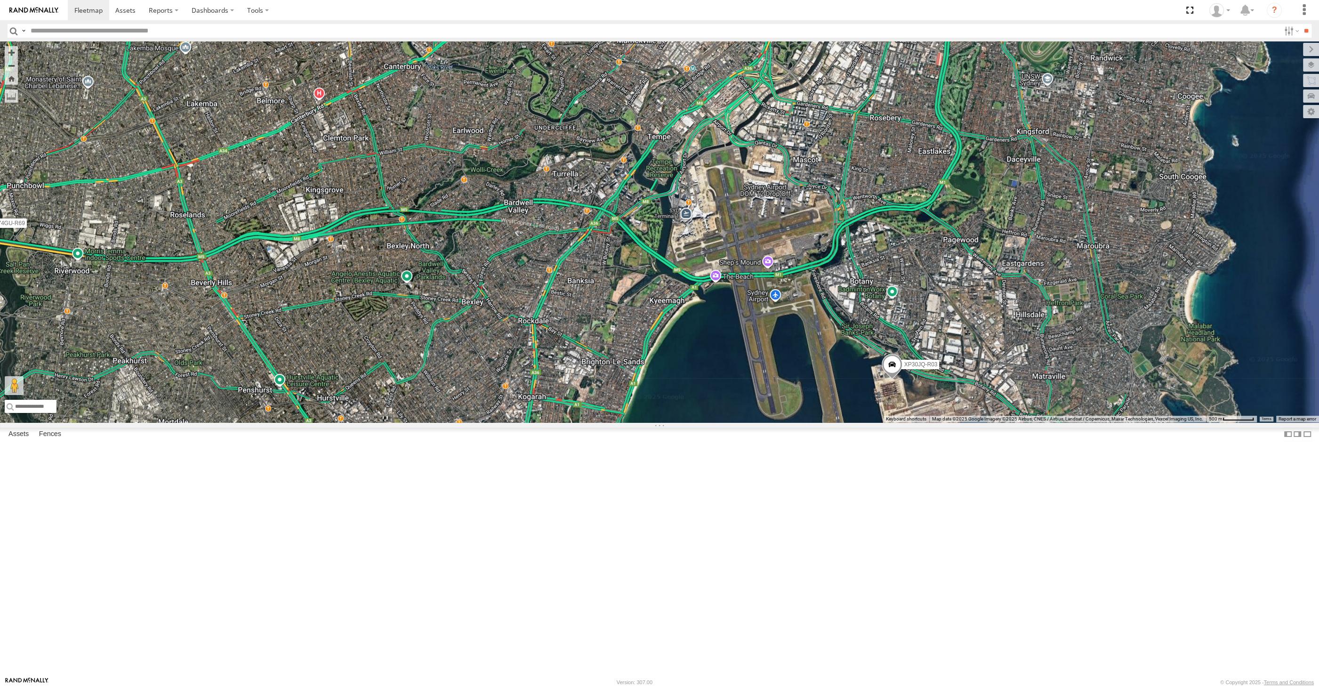
click at [894, 379] on span at bounding box center [892, 366] width 21 height 25
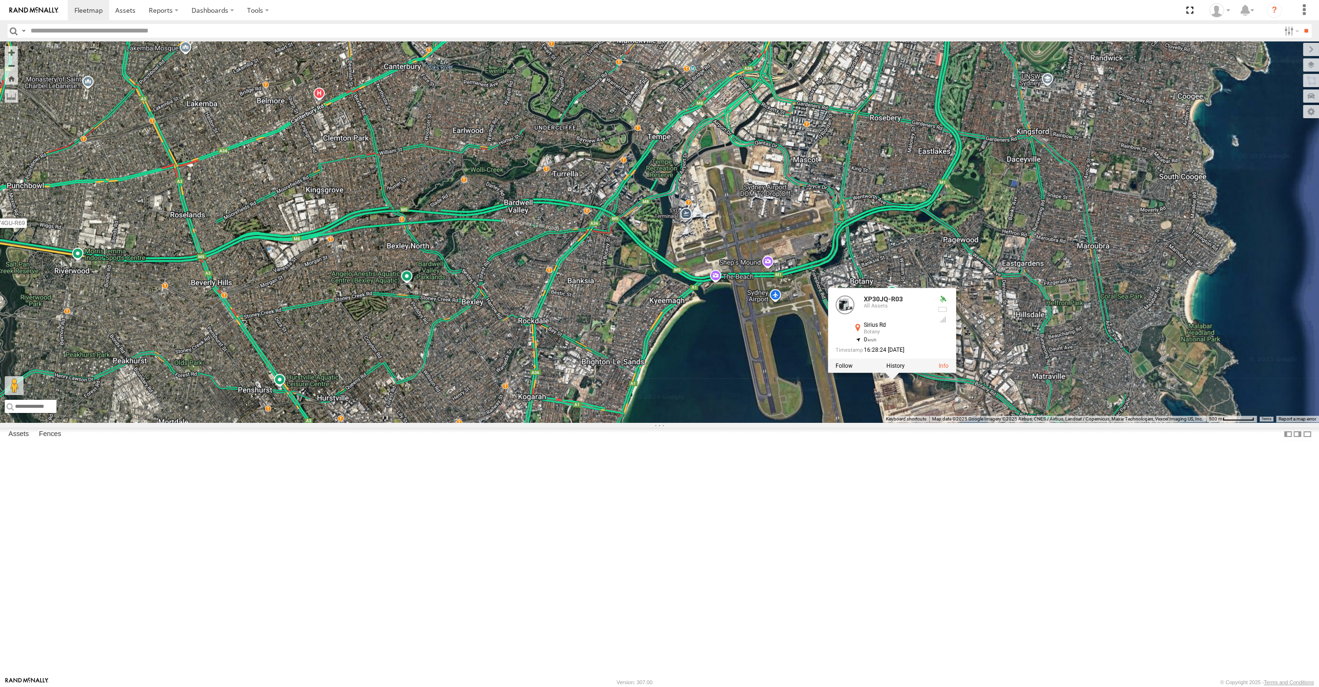
click at [969, 422] on div "XP30JQ-R03 XSNDHU-R04 RJ5911-R79 XO74GU-R69 XP30JQ-R03 All Assets Sirius Rd Bot…" at bounding box center [659, 231] width 1319 height 381
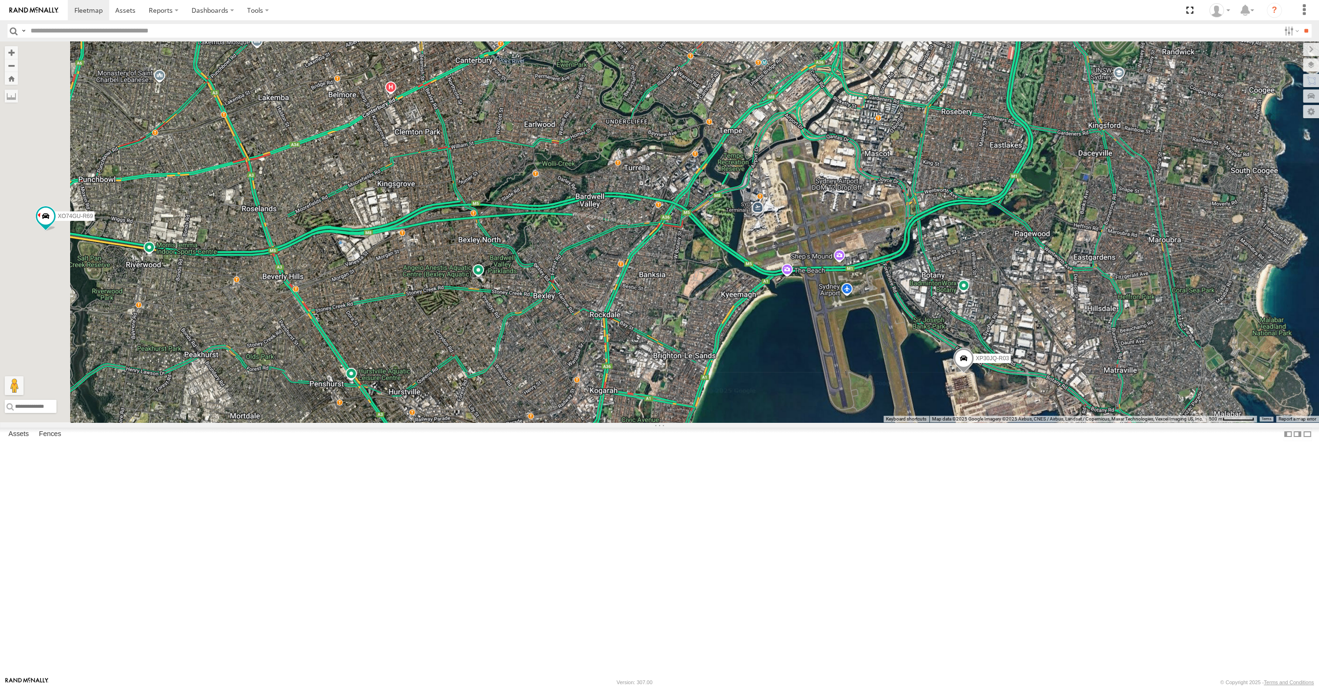
drag, startPoint x: 756, startPoint y: 479, endPoint x: 800, endPoint y: 477, distance: 44.3
click at [783, 422] on div "XP30JQ-R03 XSNDHU-R04 RJ5911-R79 XO74GU-R69" at bounding box center [659, 231] width 1319 height 381
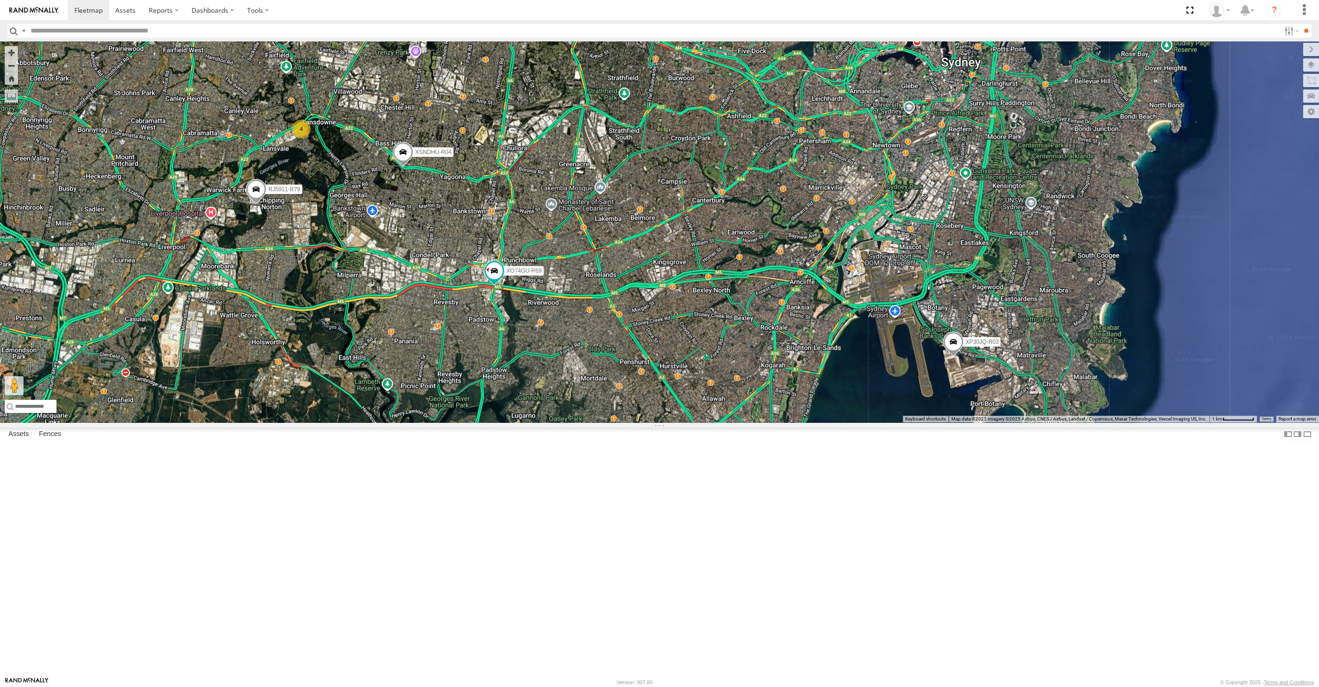
drag, startPoint x: 698, startPoint y: 507, endPoint x: 715, endPoint y: 502, distance: 17.9
click at [715, 422] on div "XP30JQ-R03 XSNDHU-R04 RJ5911-R79 XO74GU-R69 4" at bounding box center [659, 231] width 1319 height 381
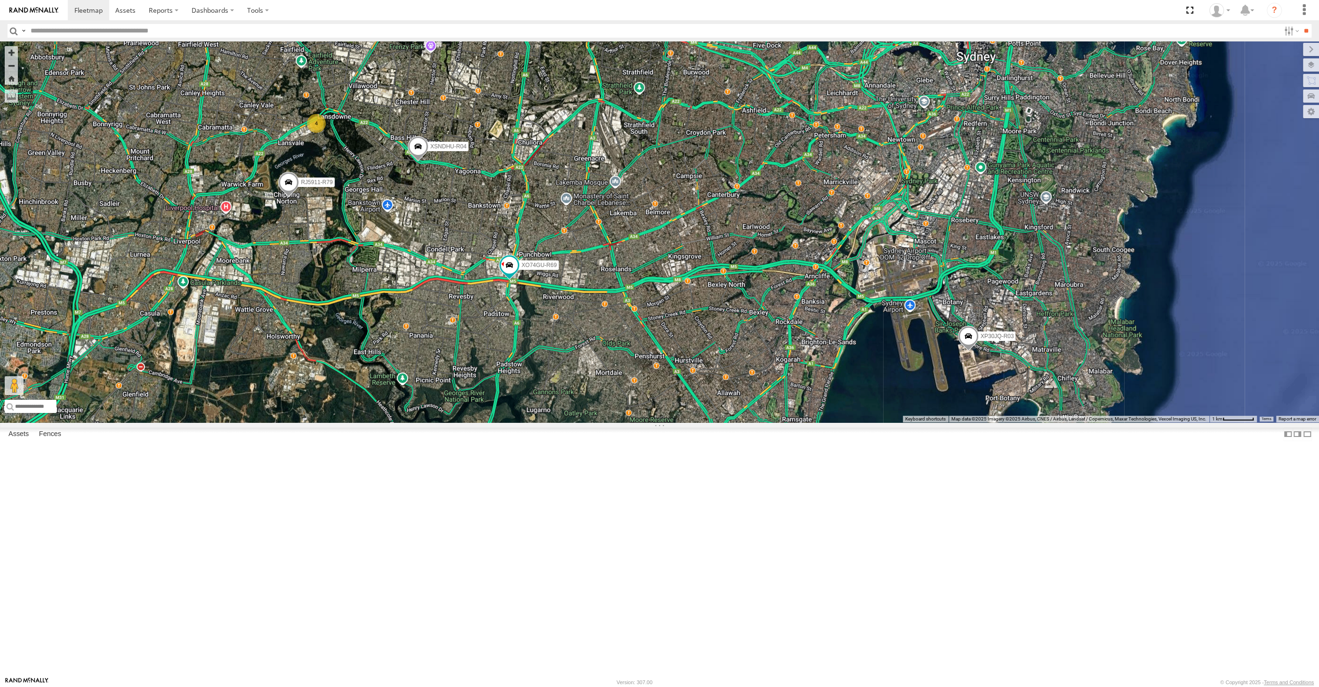
click at [799, 422] on div "XP30JQ-R03 XSNDHU-R04 RJ5911-R79 XO74GU-R69 4" at bounding box center [659, 231] width 1319 height 381
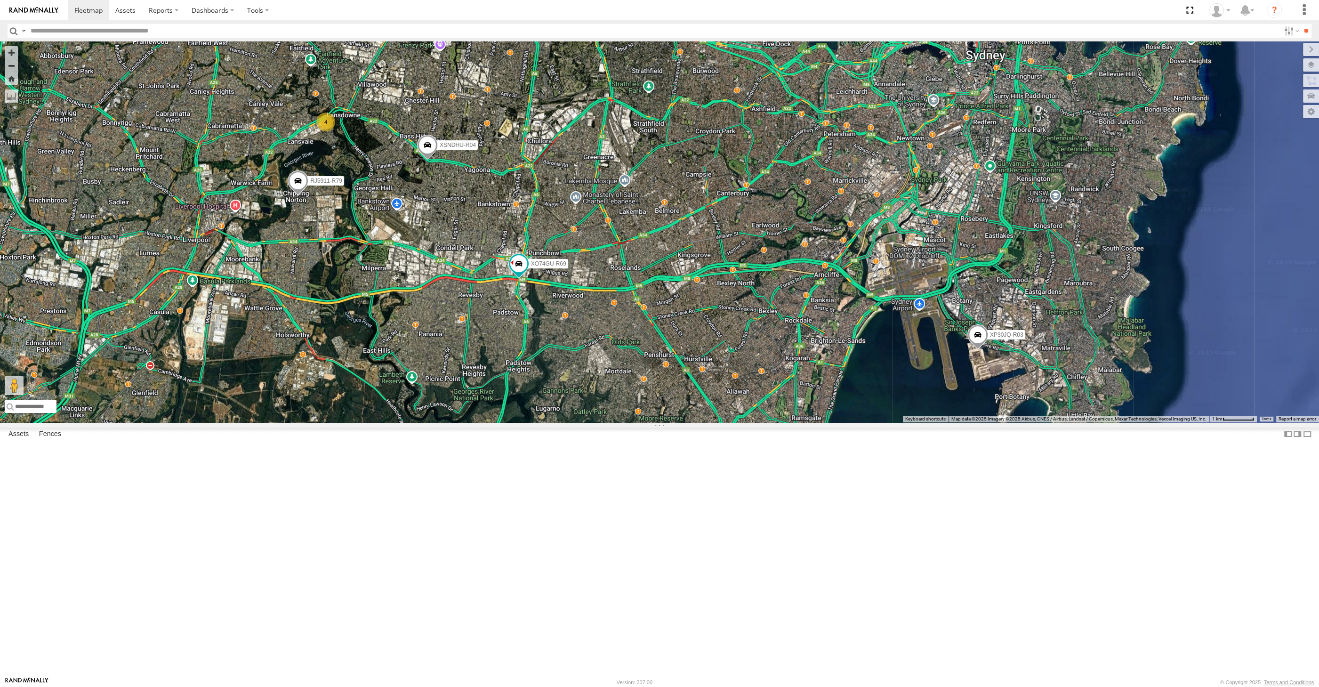
drag, startPoint x: 695, startPoint y: 500, endPoint x: 708, endPoint y: 496, distance: 14.2
click at [708, 422] on div "XP30JQ-R03 XSNDHU-R04 RJ5911-R79 XO74GU-R69 4" at bounding box center [659, 231] width 1319 height 381
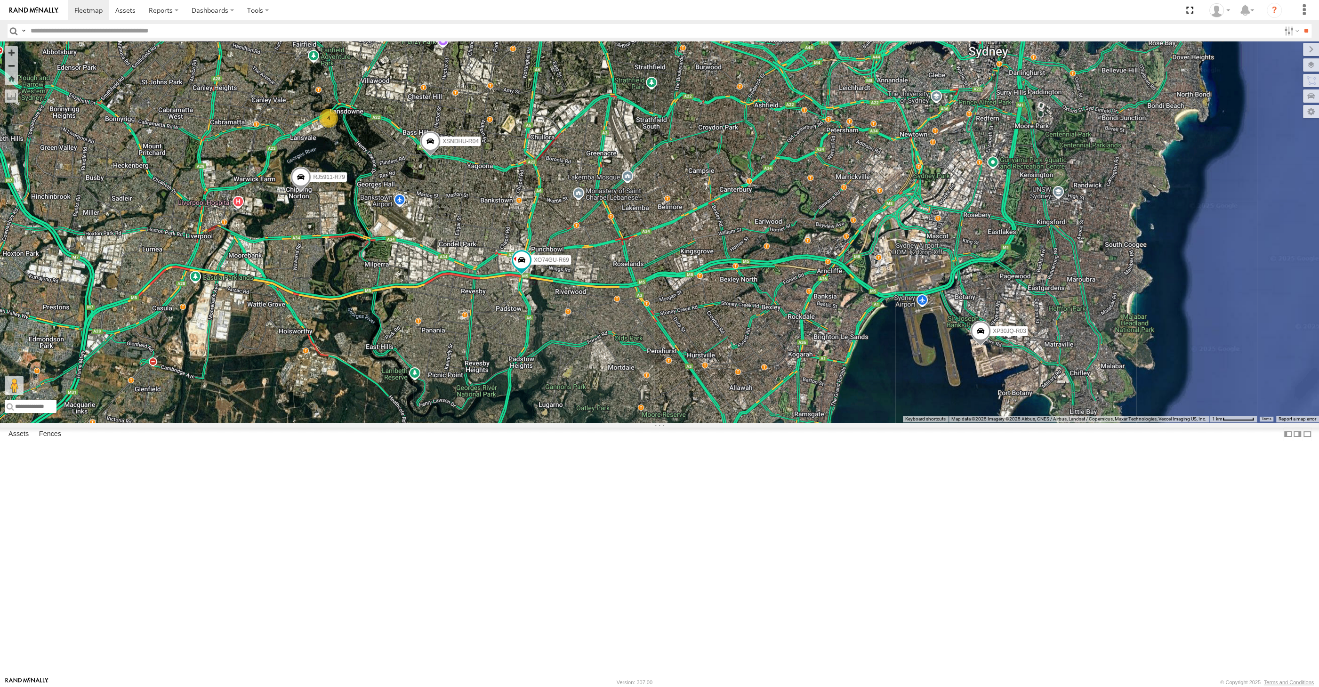
click at [978, 345] on span at bounding box center [980, 332] width 21 height 25
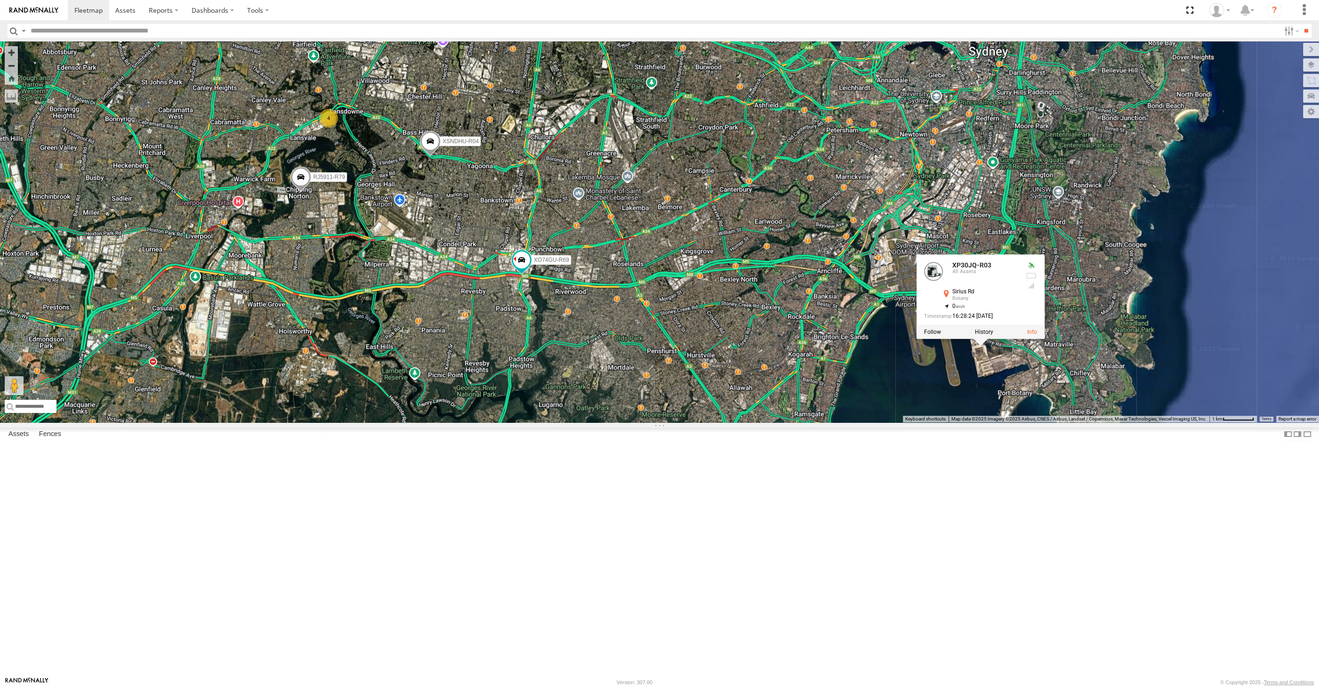
click at [1062, 422] on div "XP30JQ-R03 XSNDHU-R04 RJ5911-R79 XO74GU-R69 4 XP30JQ-R03 All Assets Sirius Rd B…" at bounding box center [659, 231] width 1319 height 381
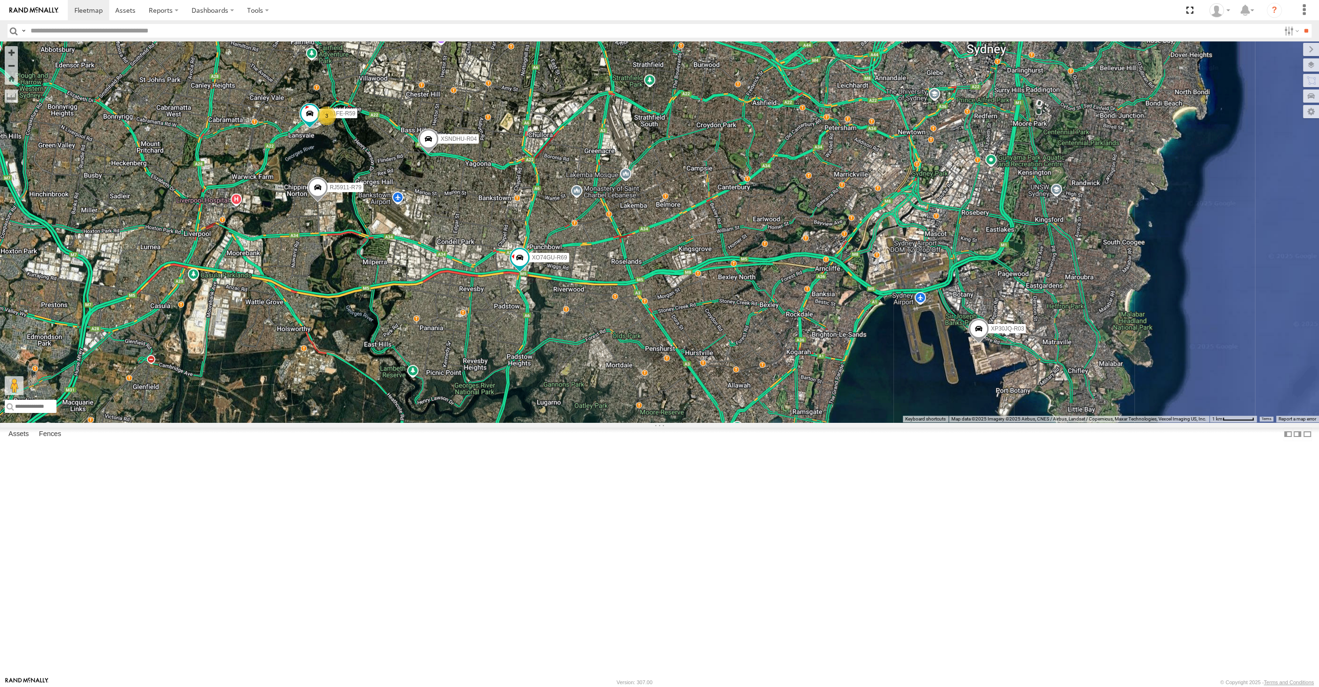
drag, startPoint x: 692, startPoint y: 479, endPoint x: 679, endPoint y: 468, distance: 17.1
click at [684, 422] on div "XP30JQ-R03 XSNDHU-R04 RJ5911-R79 XO74GU-R69 XP81FE-R59 3" at bounding box center [659, 231] width 1319 height 381
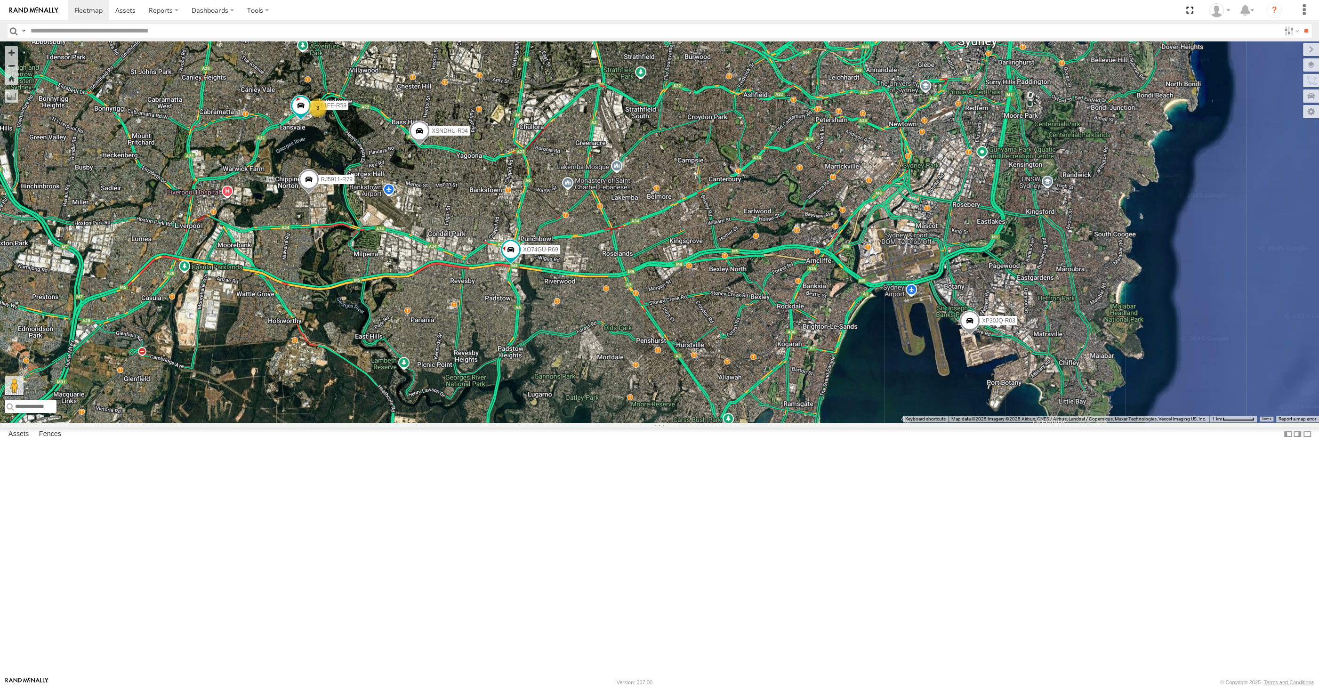
drag, startPoint x: 675, startPoint y: 486, endPoint x: 665, endPoint y: 479, distance: 12.3
click at [668, 422] on div "XP30JQ-R03 XSNDHU-R04 RJ5911-R79 XO74GU-R69 XP81FE-R59 3" at bounding box center [659, 231] width 1319 height 381
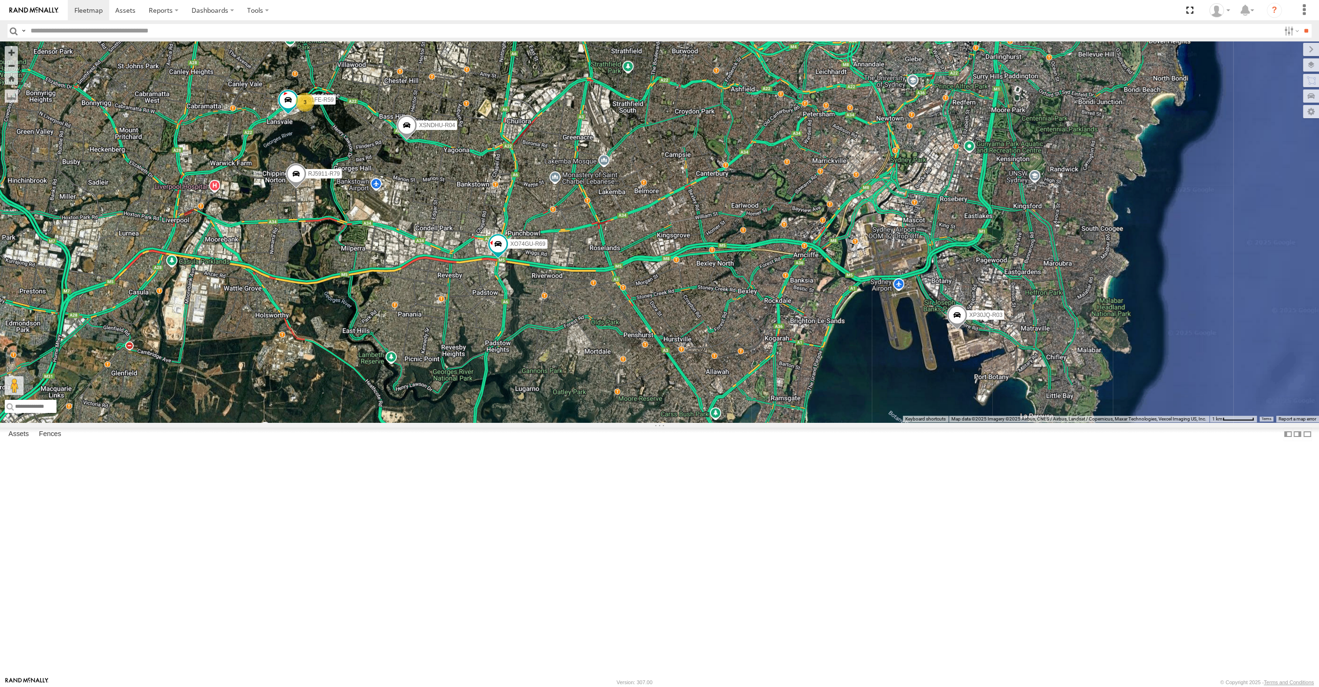
click at [955, 329] on span at bounding box center [956, 316] width 21 height 25
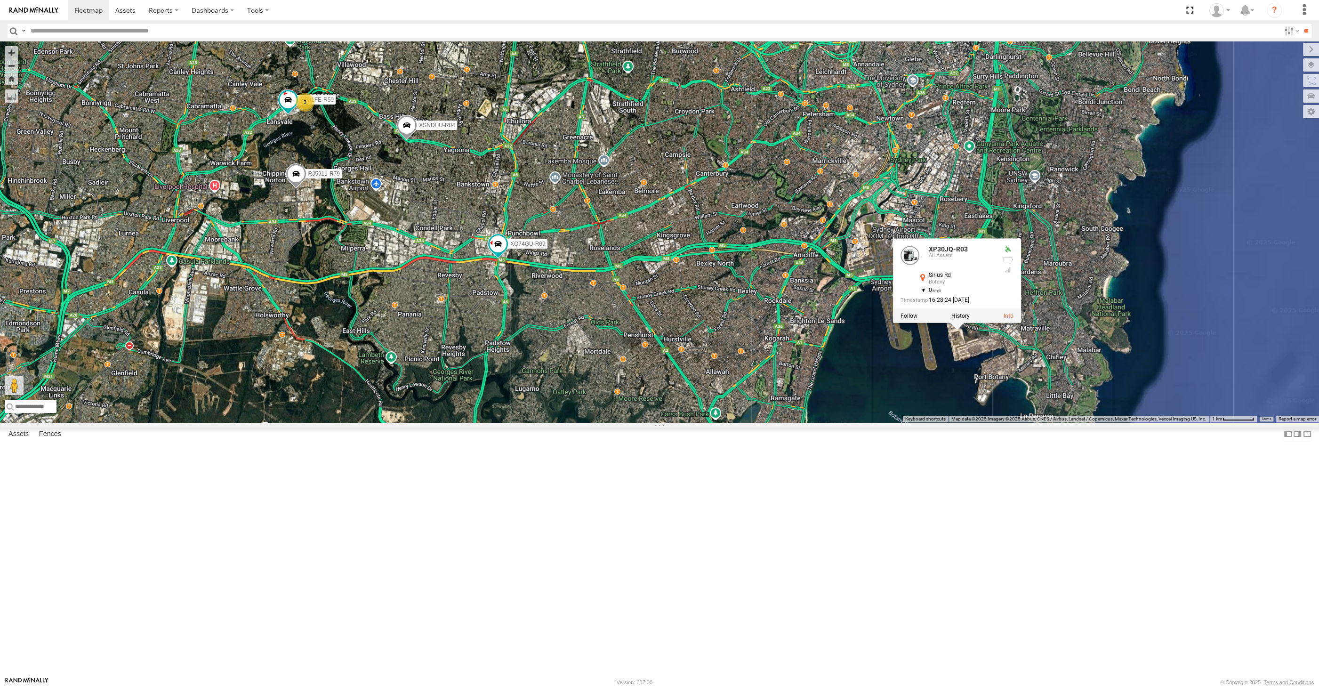
click at [1001, 422] on div "XP30JQ-R03 XSNDHU-R04 RJ5911-R79 XO74GU-R69 XP81FE-R59 3 XP30JQ-R03 All Assets …" at bounding box center [659, 231] width 1319 height 381
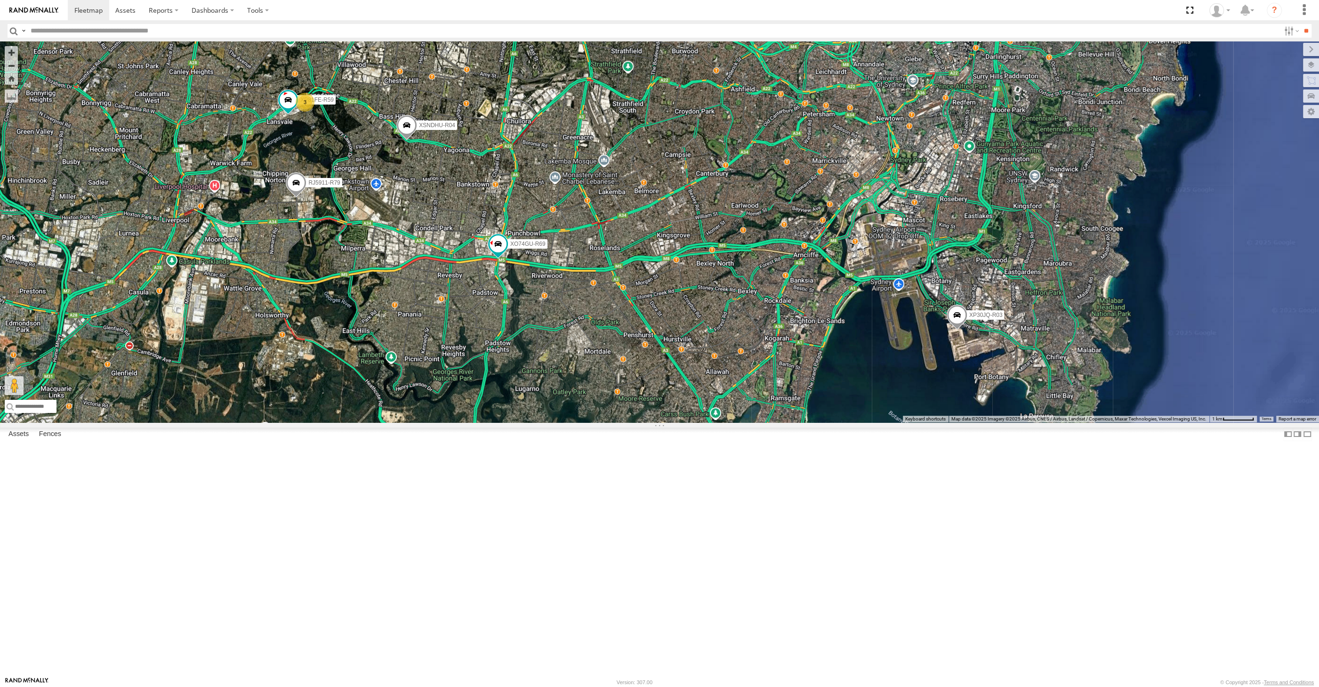
click at [555, 422] on div "XP30JQ-R03 XSNDHU-R04 RJ5911-R79 XO74GU-R69 XP81FE-R59 3" at bounding box center [659, 231] width 1319 height 381
click at [554, 422] on div "XP30JQ-R03 XSNDHU-R04 RJ5911-R79 XO74GU-R69 XP81FE-R59 3" at bounding box center [659, 231] width 1319 height 381
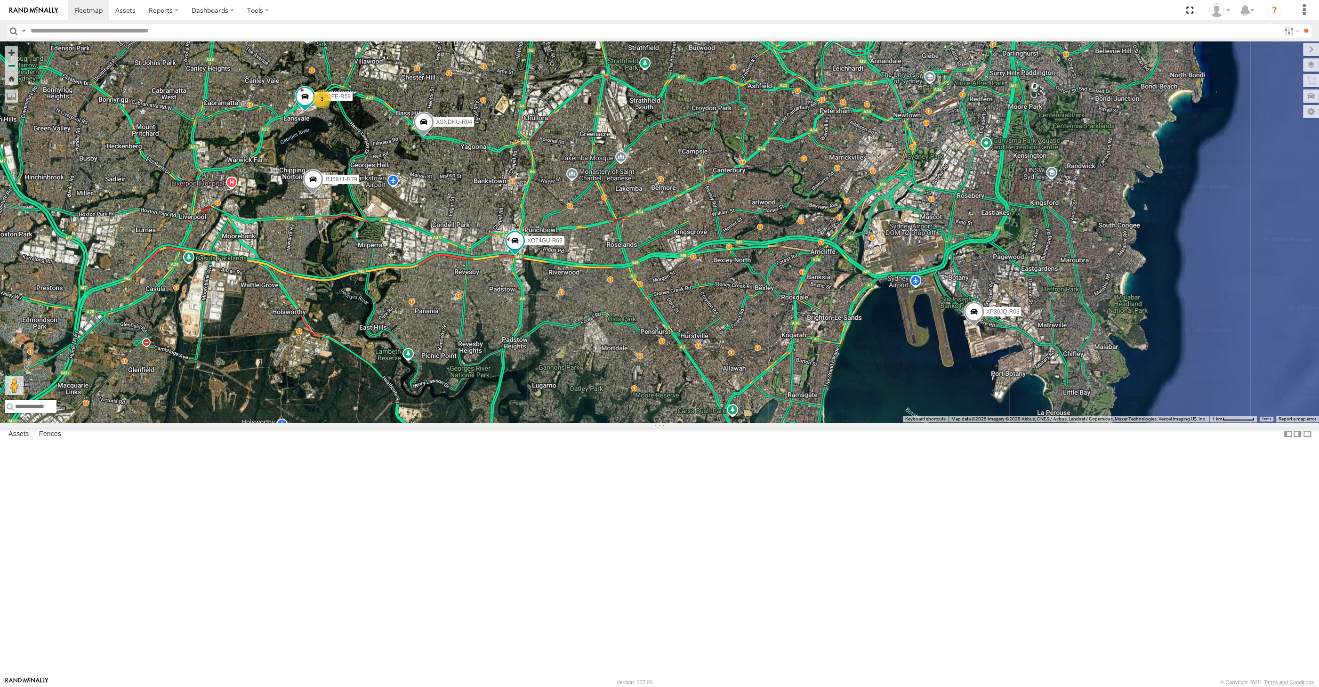
drag, startPoint x: 778, startPoint y: 570, endPoint x: 803, endPoint y: 565, distance: 26.5
click at [803, 422] on div "XP30JQ-R03 XSNDHU-R04 RJ5911-R79 XO74GU-R69 XP81FE-R59 3" at bounding box center [659, 231] width 1319 height 381
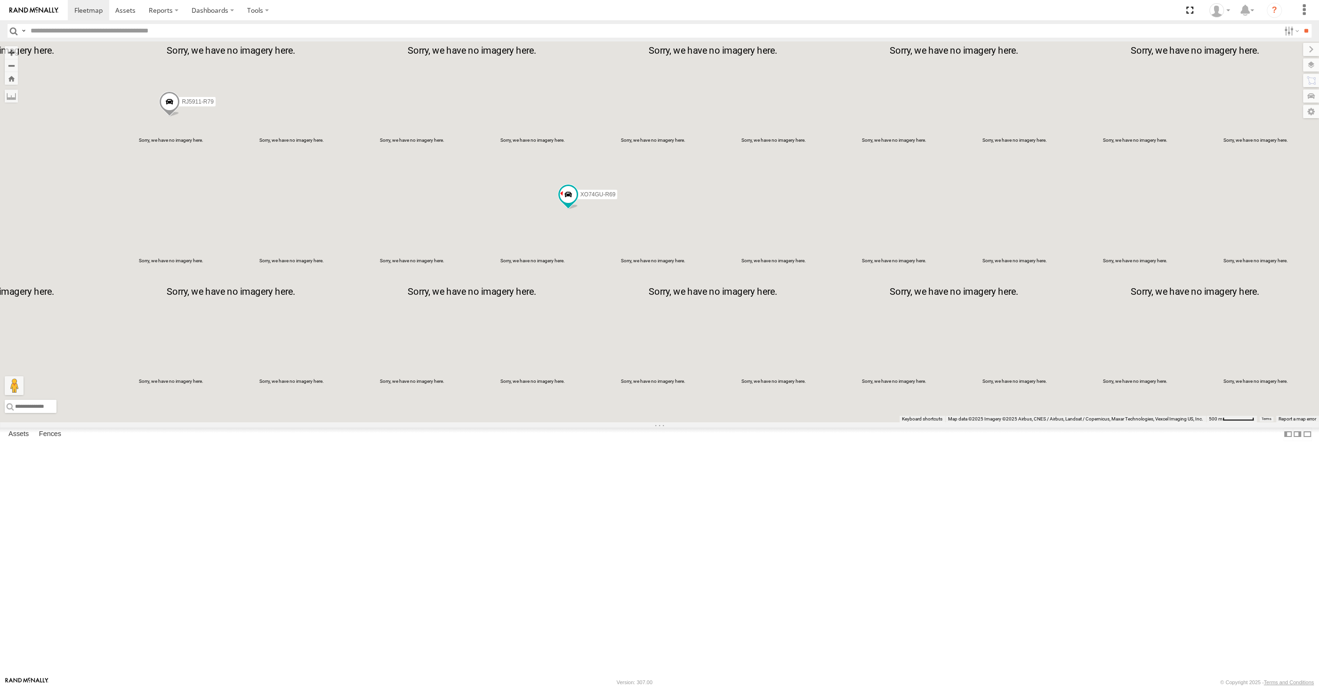
drag, startPoint x: 533, startPoint y: 420, endPoint x: 648, endPoint y: 456, distance: 120.7
click at [643, 422] on div "XP30JQ-R03 XSNDHU-R04 RJ5911-R79 XP81FE-R59 XO74GU-R69" at bounding box center [659, 231] width 1319 height 381
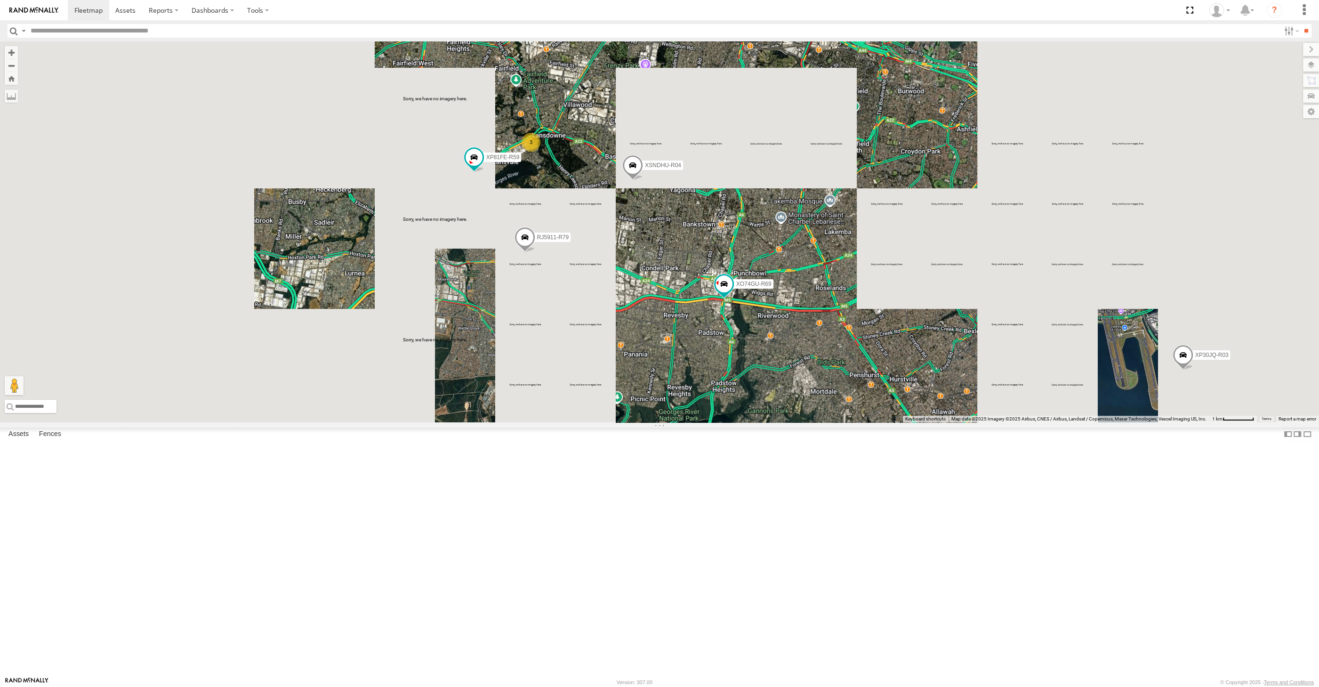
click at [706, 422] on div "XP30JQ-R03 XSNDHU-R04 RJ5911-R79 XP81FE-R59 XO74GU-R69 3" at bounding box center [659, 231] width 1319 height 381
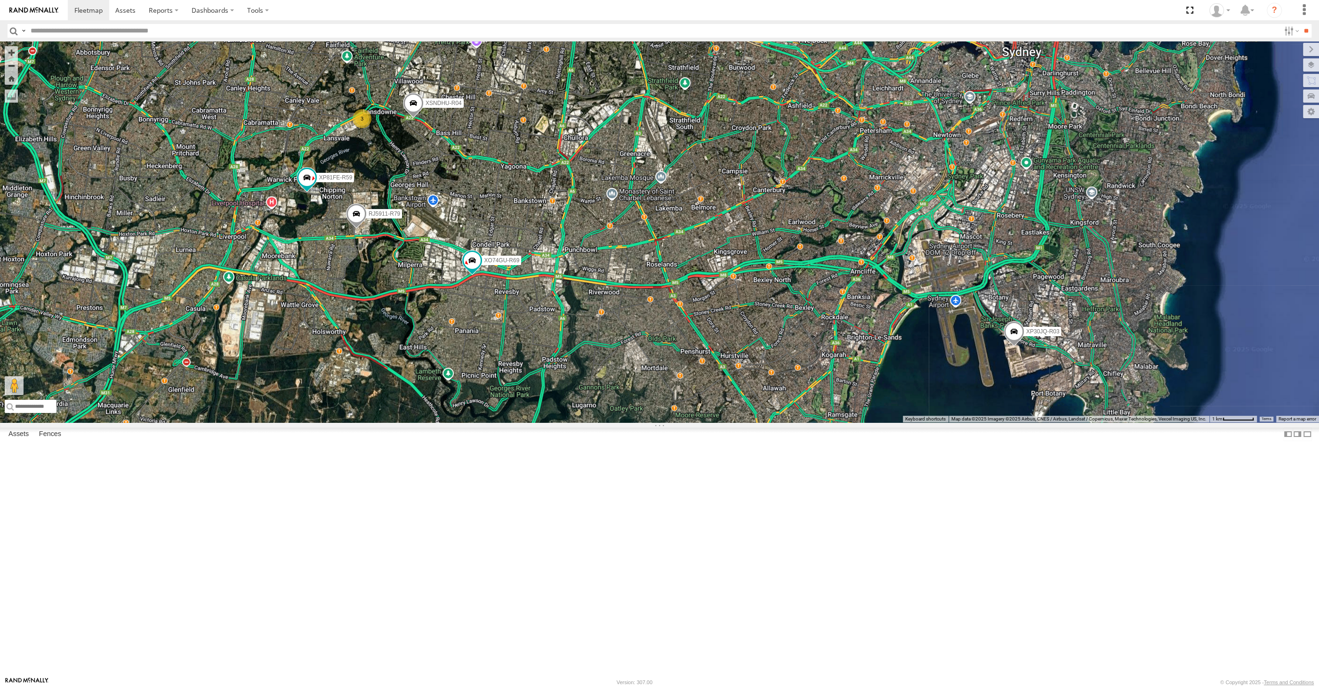
click at [941, 338] on div "XP30JQ-R03 XSNDHU-R04 RJ5911-R79 XP81FE-R59 XO74GU-R69 3" at bounding box center [659, 231] width 1319 height 381
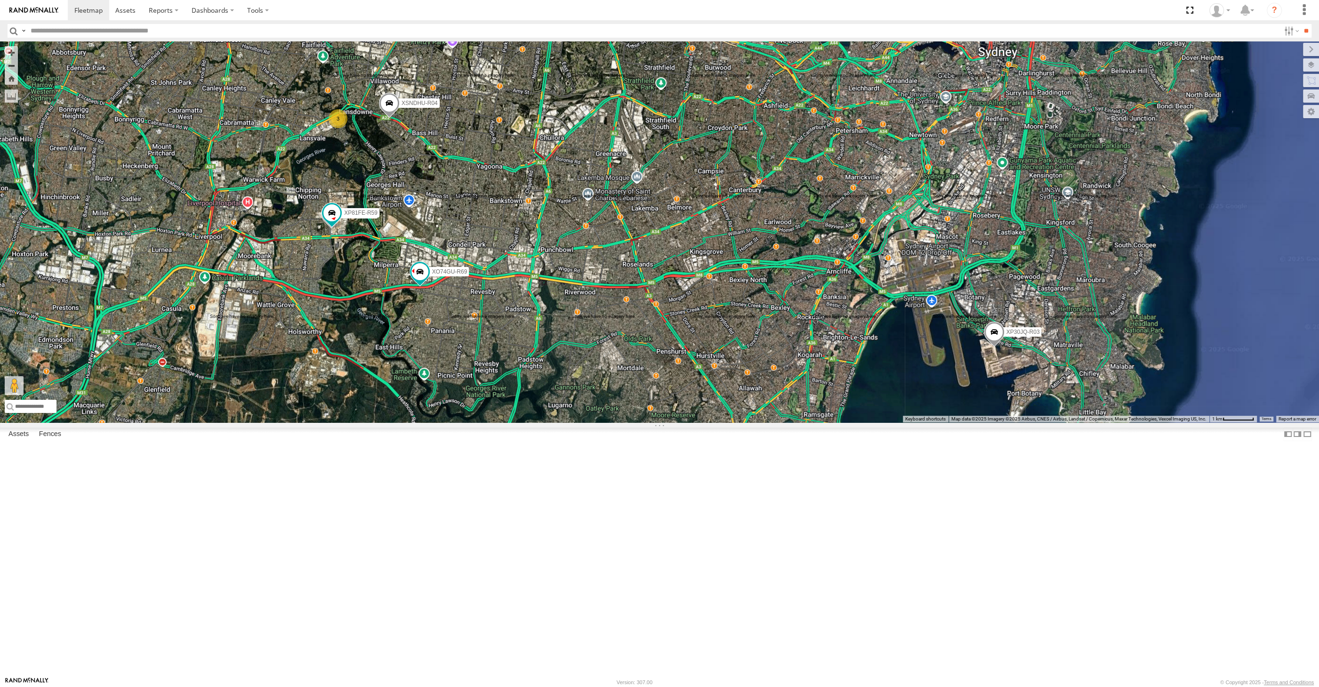
click at [519, 422] on div "XP30JQ-R03 XSNDHU-R04 3 RJ5911-R79 XP81FE-R59 XO74GU-R69" at bounding box center [659, 231] width 1319 height 381
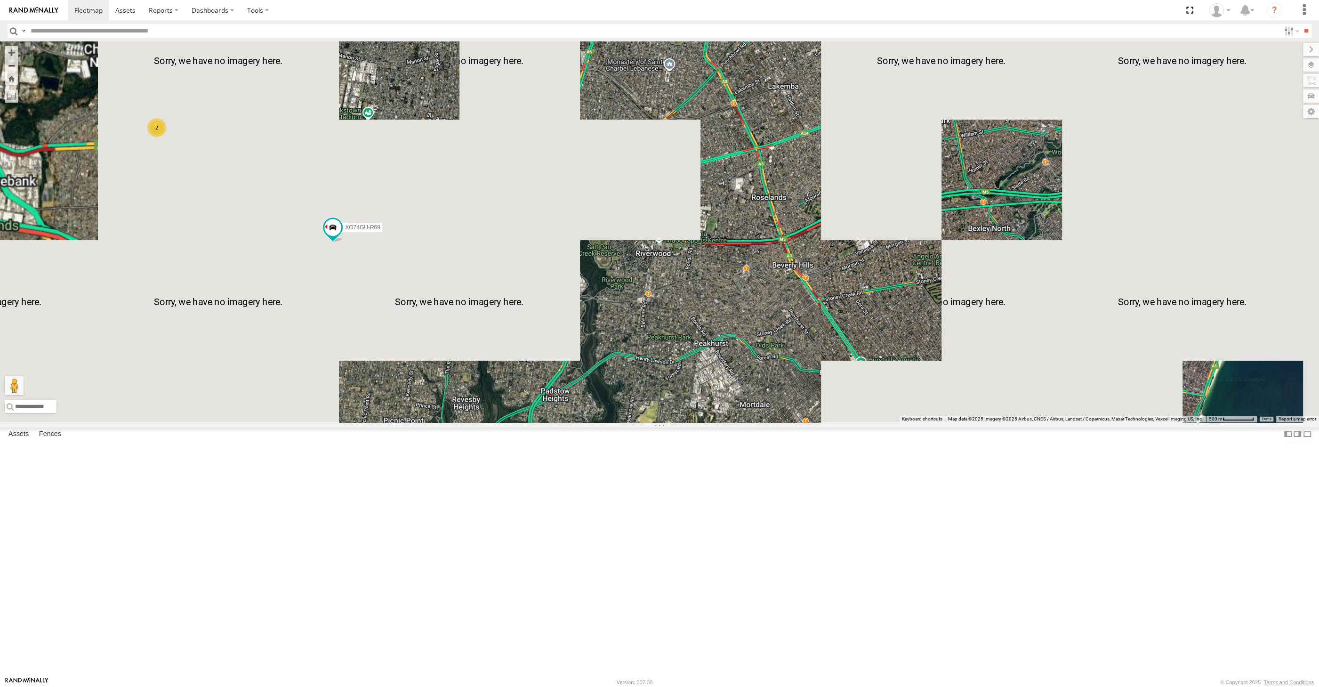
drag, startPoint x: 476, startPoint y: 350, endPoint x: 510, endPoint y: 417, distance: 74.7
click at [509, 416] on div "XP30JQ-R03 XSNDHU-R04 XO74GU-R69 2" at bounding box center [659, 231] width 1319 height 381
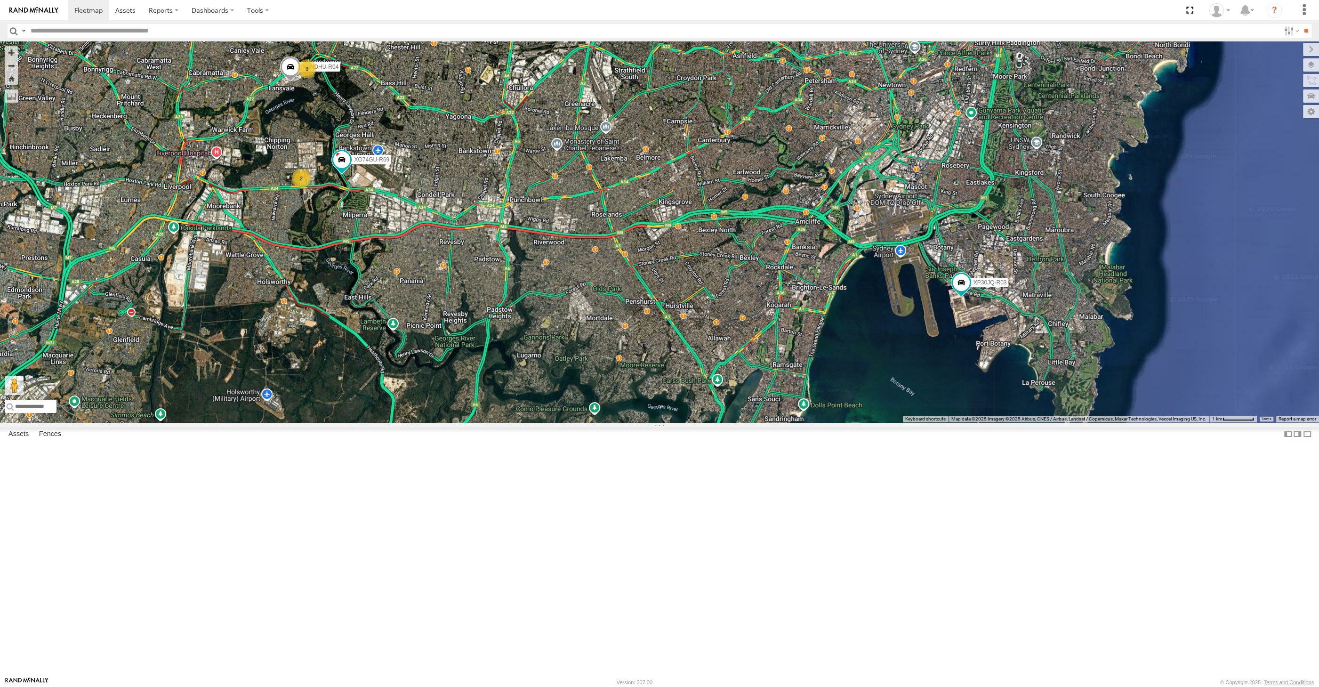
click at [475, 422] on div "XP30JQ-R03 XO74GU-R69 XSNDHU-R04 3 2" at bounding box center [659, 231] width 1319 height 381
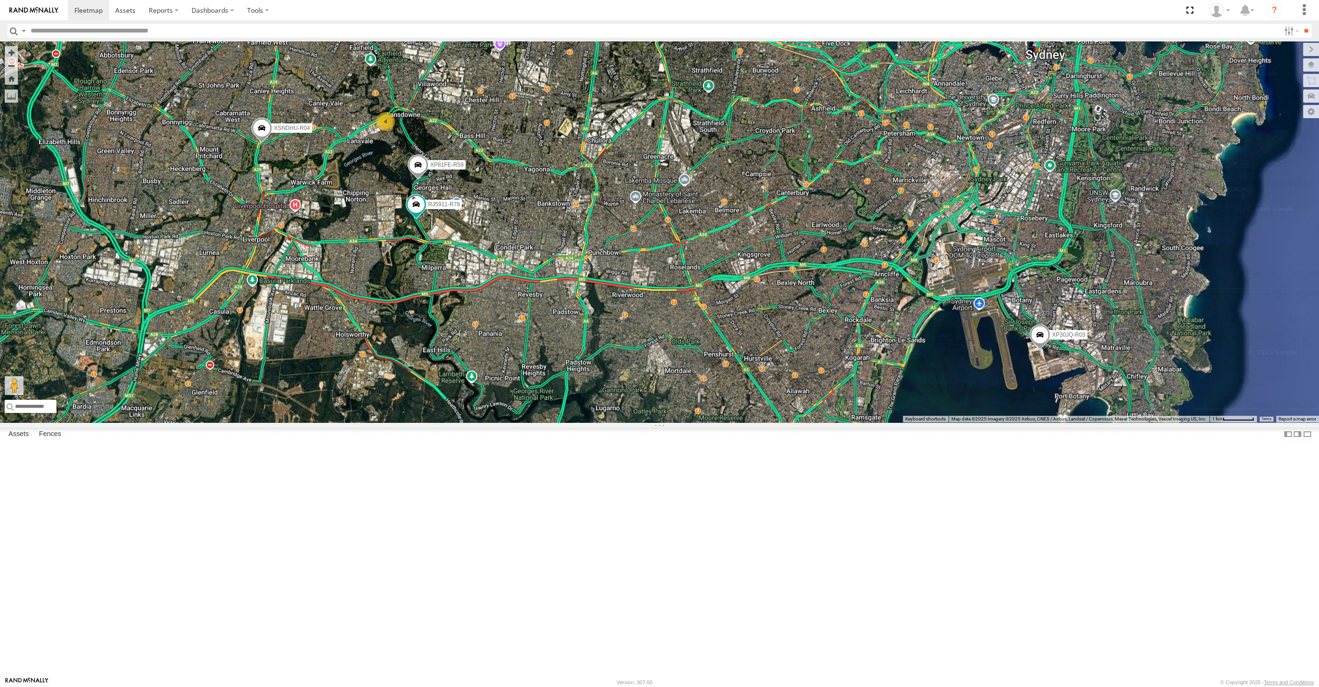
click at [524, 422] on div "XP30JQ-R03 XSNDHU-R04 RJ5911-R79 XP81FE-R59 4" at bounding box center [659, 231] width 1319 height 381
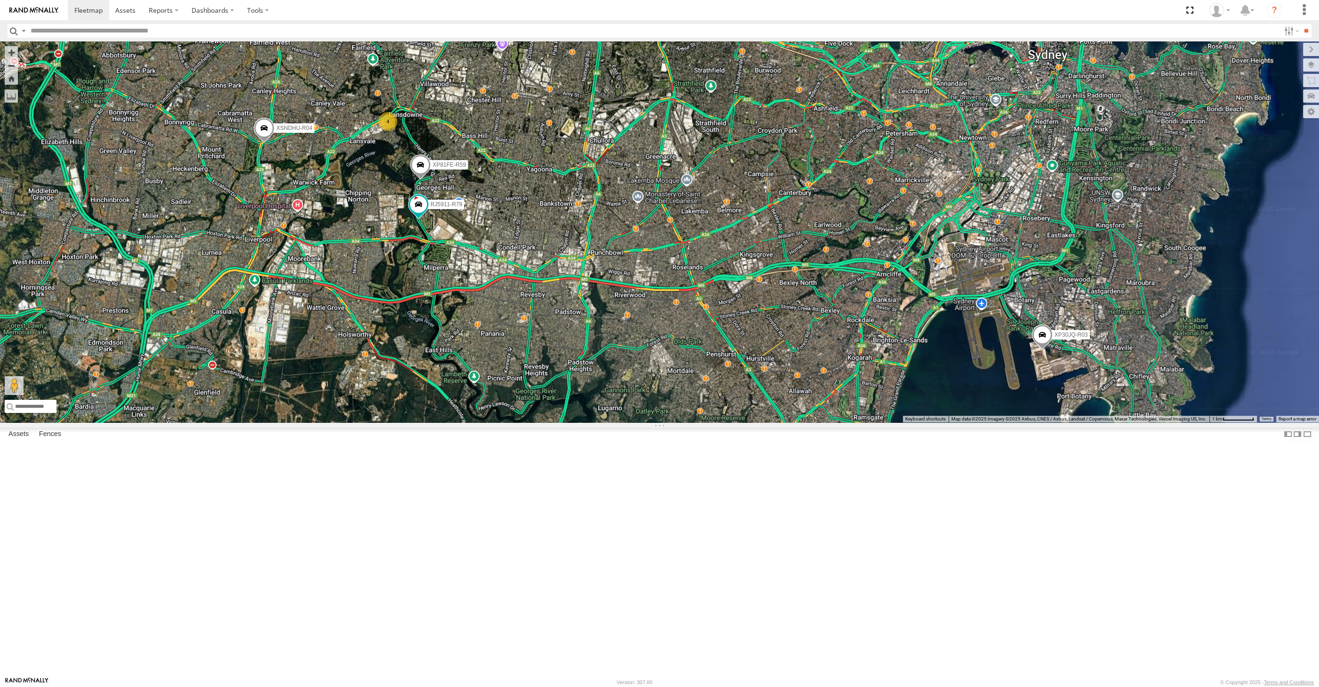
click at [636, 422] on div "XP30JQ-R03 XSNDHU-R04 RJ5911-R79 XP81FE-R59 4" at bounding box center [659, 231] width 1319 height 381
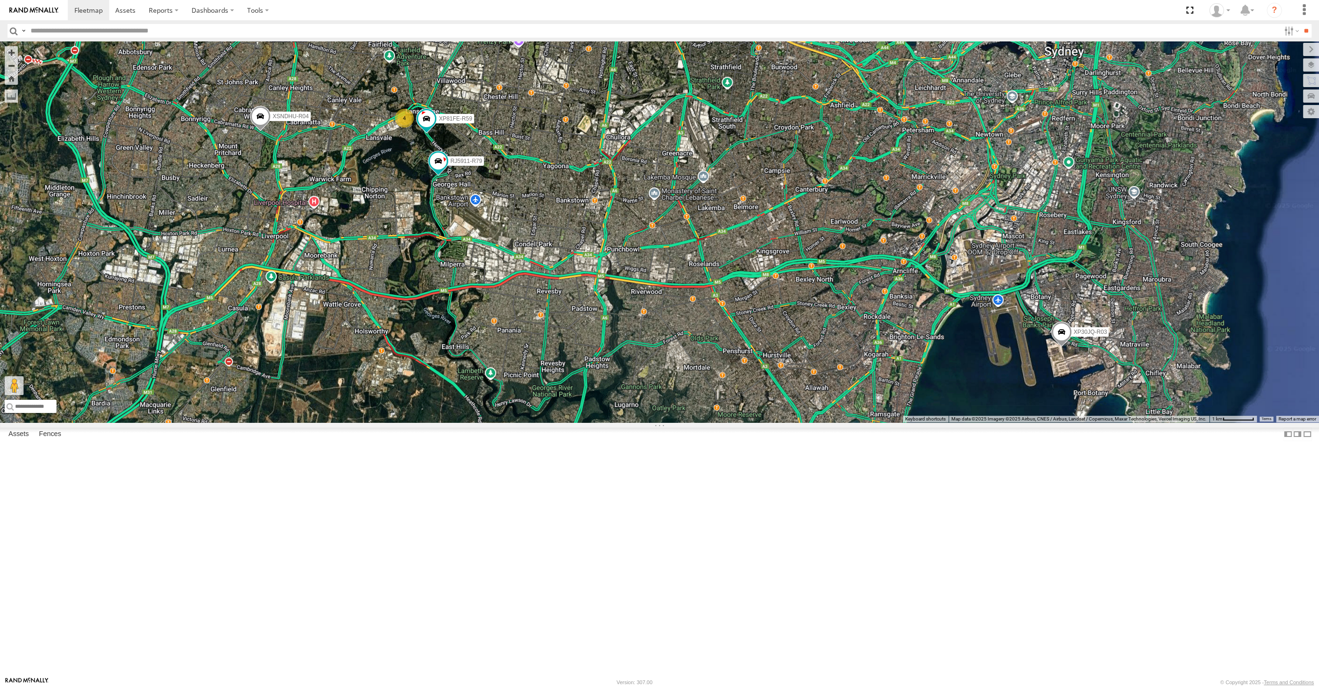
click at [702, 422] on div "XP30JQ-R03 XSNDHU-R04 4 RJ5911-R79 XP81FE-R59" at bounding box center [659, 231] width 1319 height 381
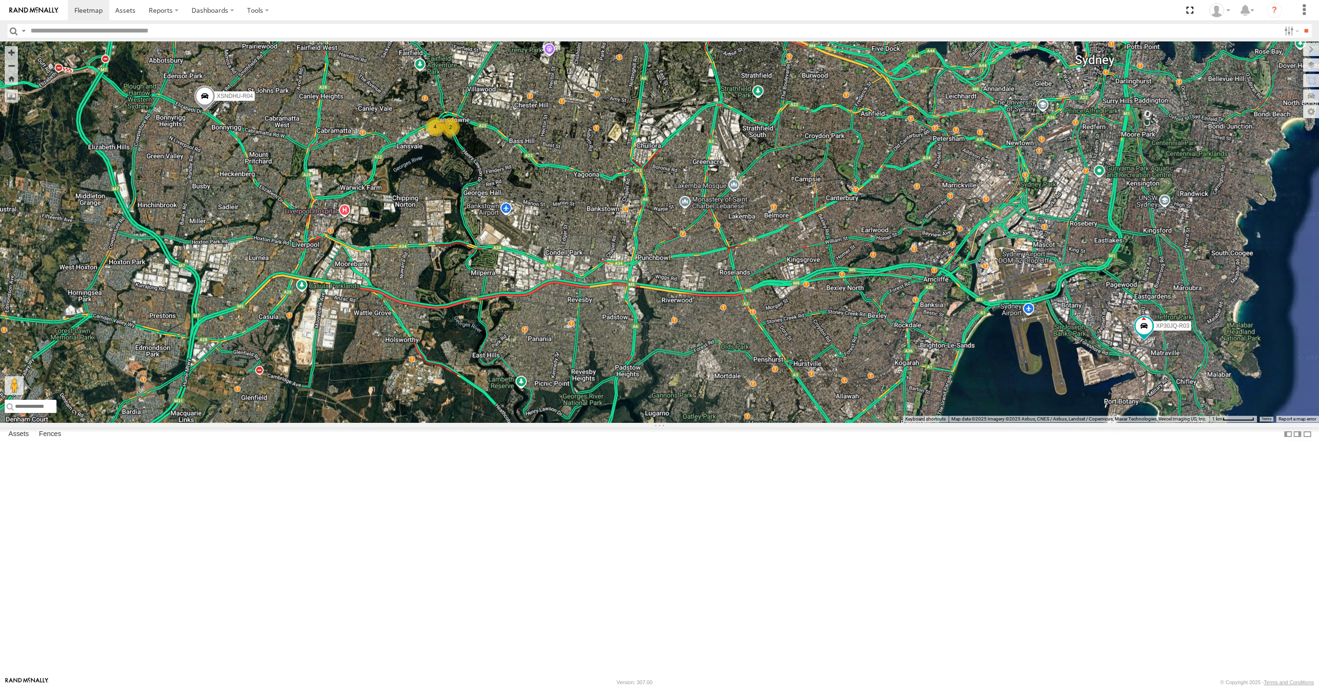
drag, startPoint x: 616, startPoint y: 508, endPoint x: 650, endPoint y: 501, distance: 34.6
click at [609, 422] on div "XP30JQ-R03 XSNDHU-R04 4 2" at bounding box center [659, 231] width 1319 height 381
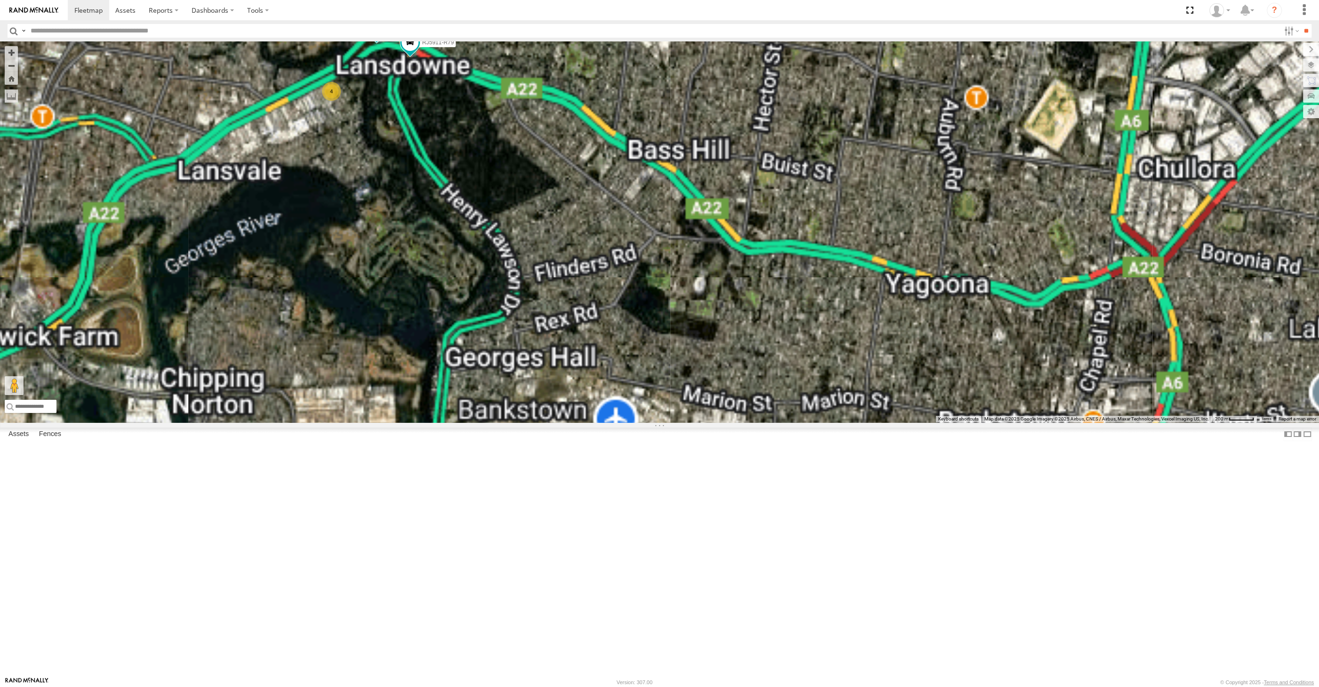
click at [407, 211] on div "XP30JQ-R03 XSNDHU-R04 4 RJ5911-R79 XP81FE-R59" at bounding box center [659, 231] width 1319 height 381
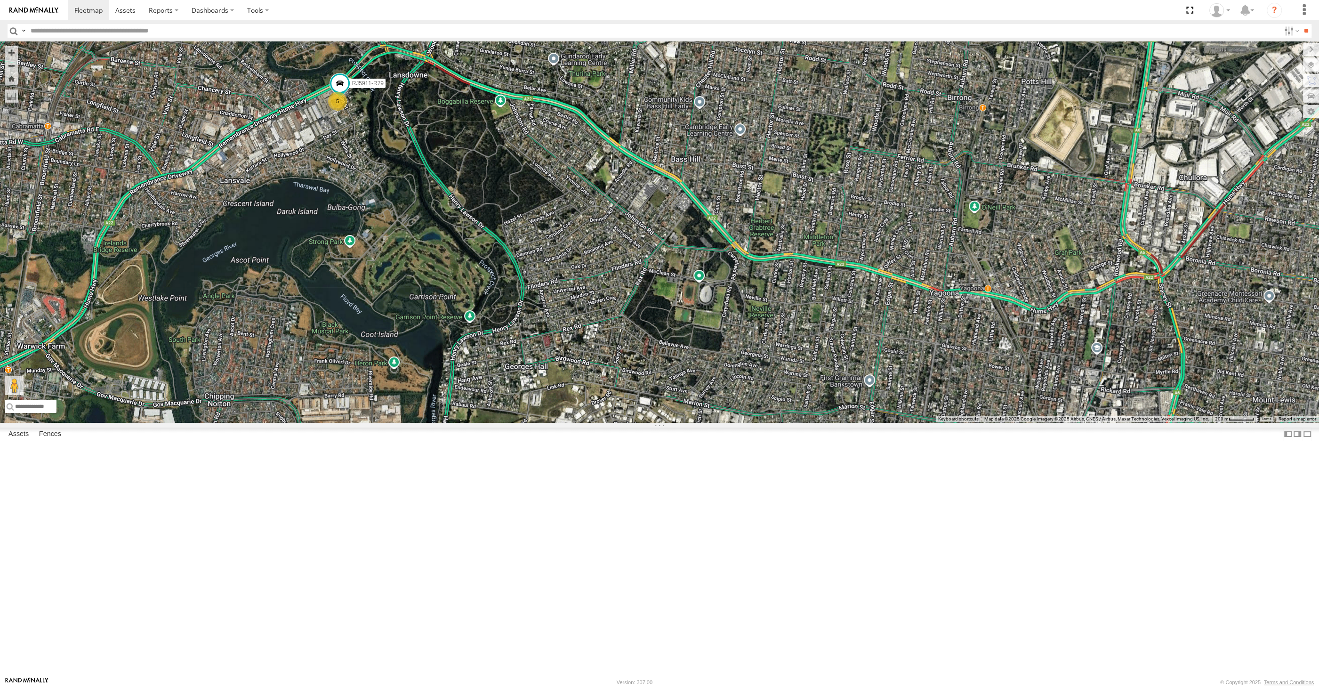
drag, startPoint x: 699, startPoint y: 526, endPoint x: 702, endPoint y: 511, distance: 15.8
click at [702, 422] on div "RJ5911-R79 5" at bounding box center [659, 231] width 1319 height 381
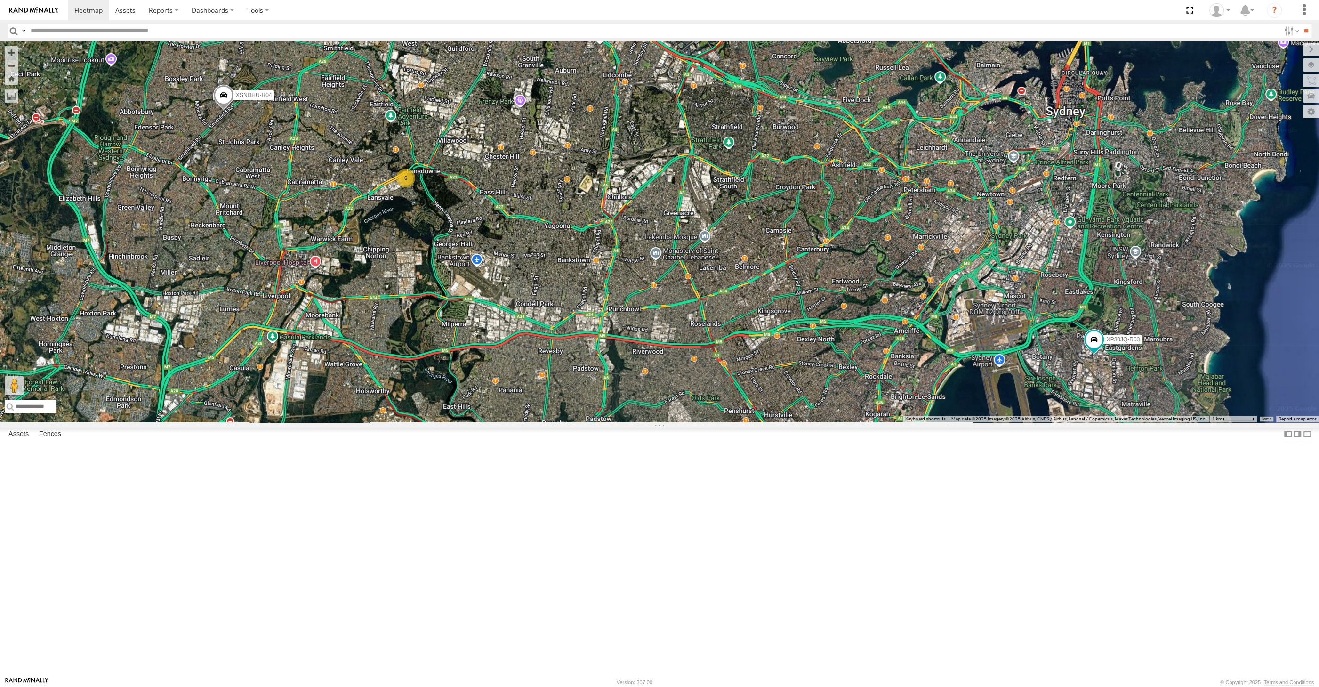
click at [439, 350] on div "XP30JQ-R03 XSNDHU-R04 6" at bounding box center [659, 231] width 1319 height 381
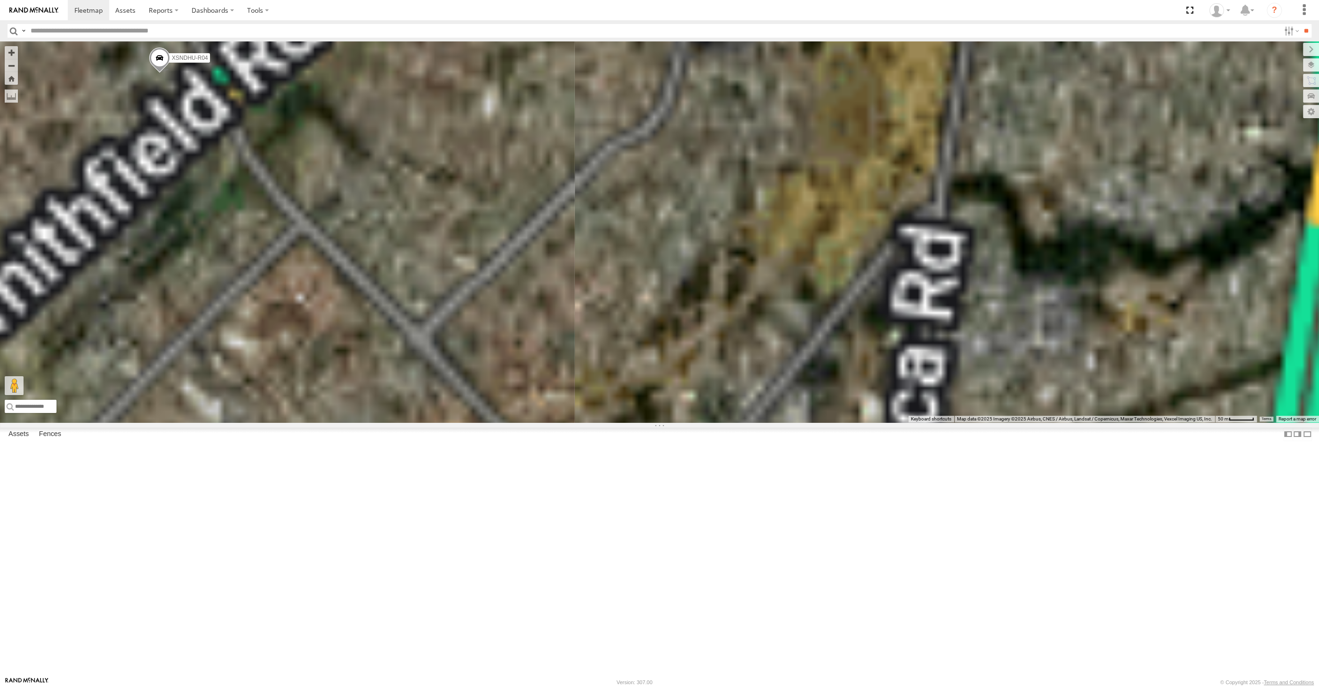
drag, startPoint x: 153, startPoint y: 205, endPoint x: 201, endPoint y: 237, distance: 57.0
click at [189, 233] on div "XP30JQ-R03 XSNDHU-R04" at bounding box center [659, 231] width 1319 height 381
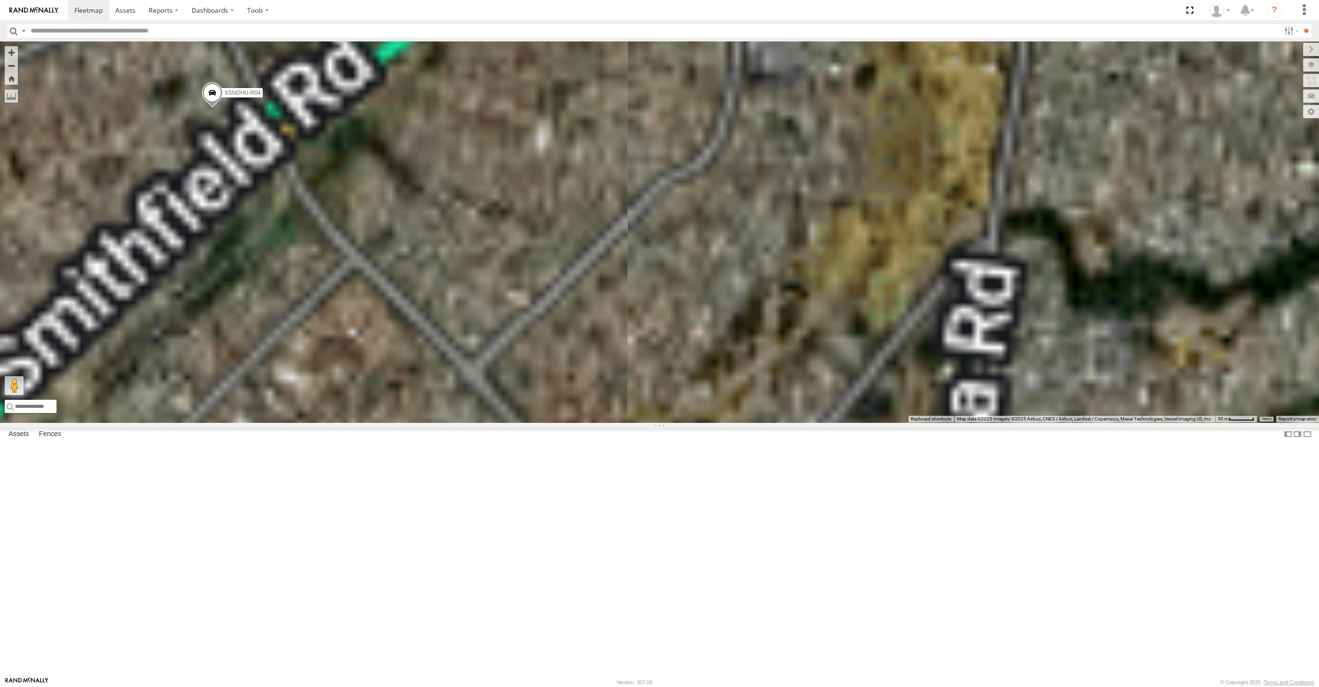
drag, startPoint x: 217, startPoint y: 237, endPoint x: 271, endPoint y: 268, distance: 62.8
click at [268, 267] on div "XP30JQ-R03 XSNDHU-R04" at bounding box center [659, 231] width 1319 height 381
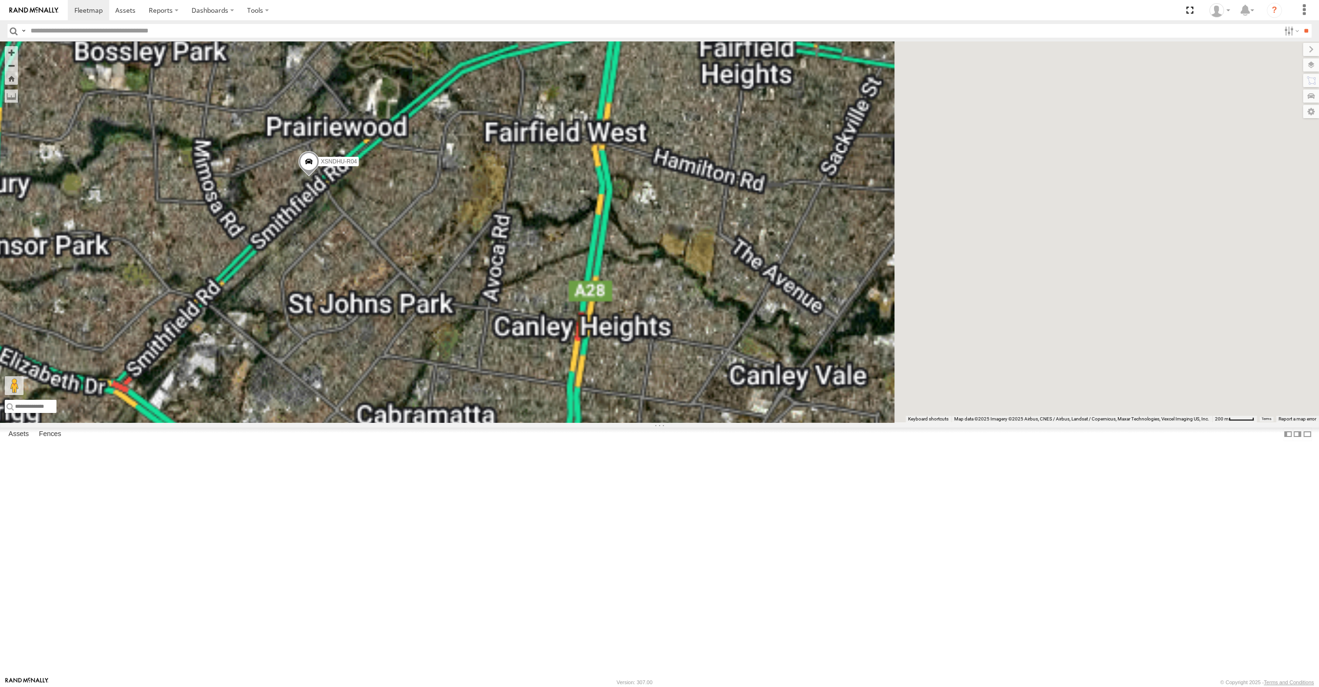
drag, startPoint x: 323, startPoint y: 314, endPoint x: 348, endPoint y: 329, distance: 28.5
click at [337, 326] on div "XP30JQ-R03 XSNDHU-R04 6" at bounding box center [659, 231] width 1319 height 381
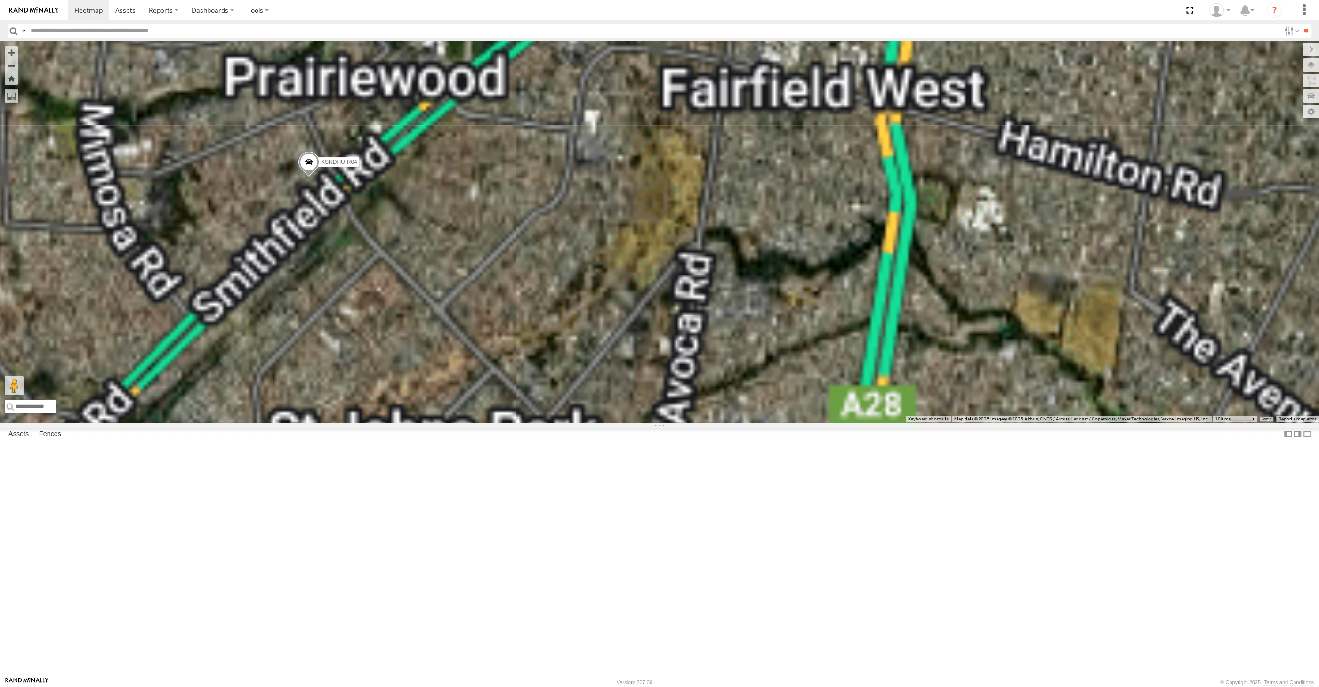
drag, startPoint x: 303, startPoint y: 324, endPoint x: 337, endPoint y: 342, distance: 38.5
click at [329, 340] on div "XP30JQ-R03 XSNDHU-R04" at bounding box center [659, 231] width 1319 height 381
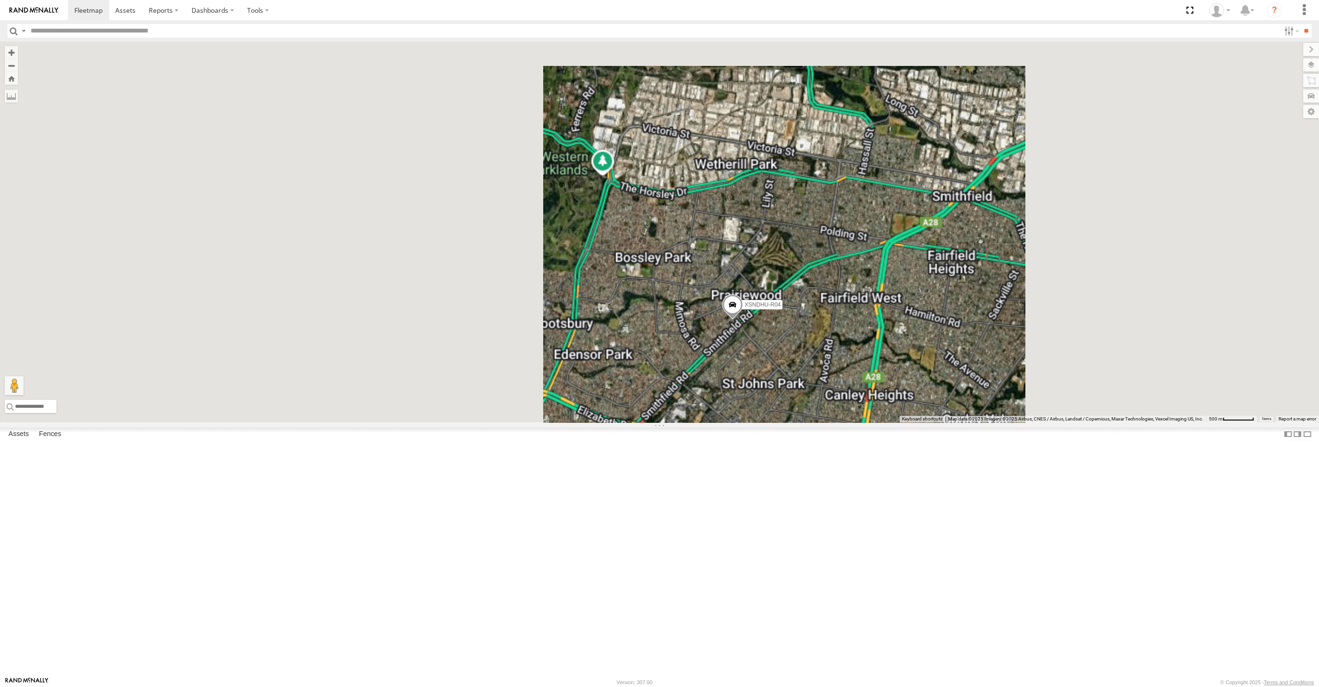
click at [851, 422] on div "XP30JQ-R03 XSNDHU-R04 6" at bounding box center [659, 231] width 1319 height 381
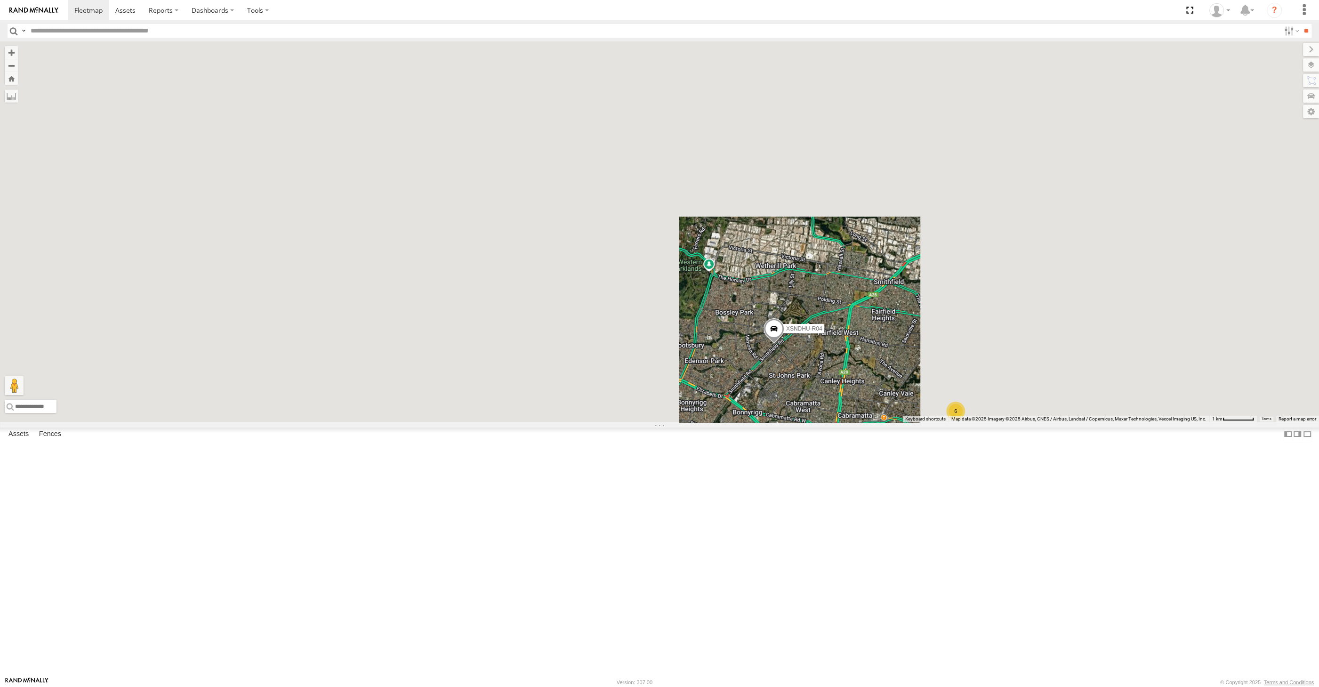
drag, startPoint x: 891, startPoint y: 527, endPoint x: 833, endPoint y: 479, distance: 75.2
click at [834, 422] on div "XP30JQ-R03 XSNDHU-R04 6" at bounding box center [659, 231] width 1319 height 381
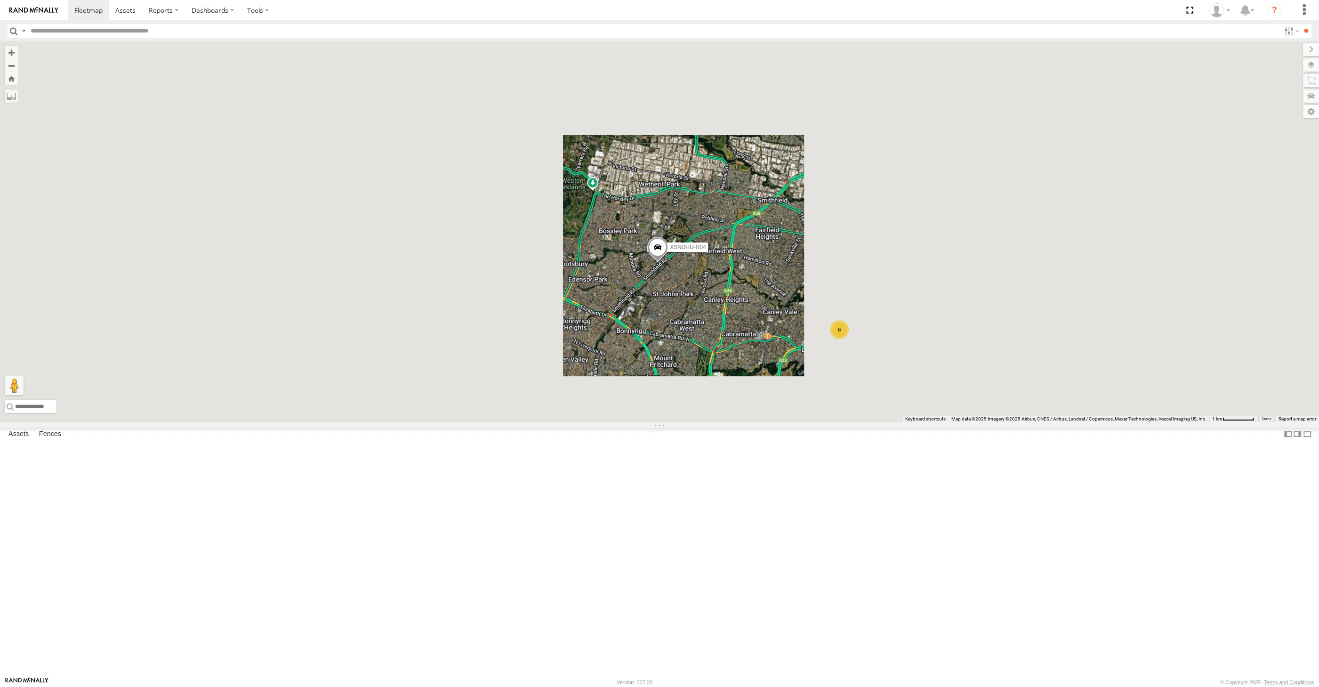
drag, startPoint x: 842, startPoint y: 497, endPoint x: 815, endPoint y: 502, distance: 28.2
click at [815, 422] on div "XP30JQ-R03 XSNDHU-R04 6" at bounding box center [659, 231] width 1319 height 381
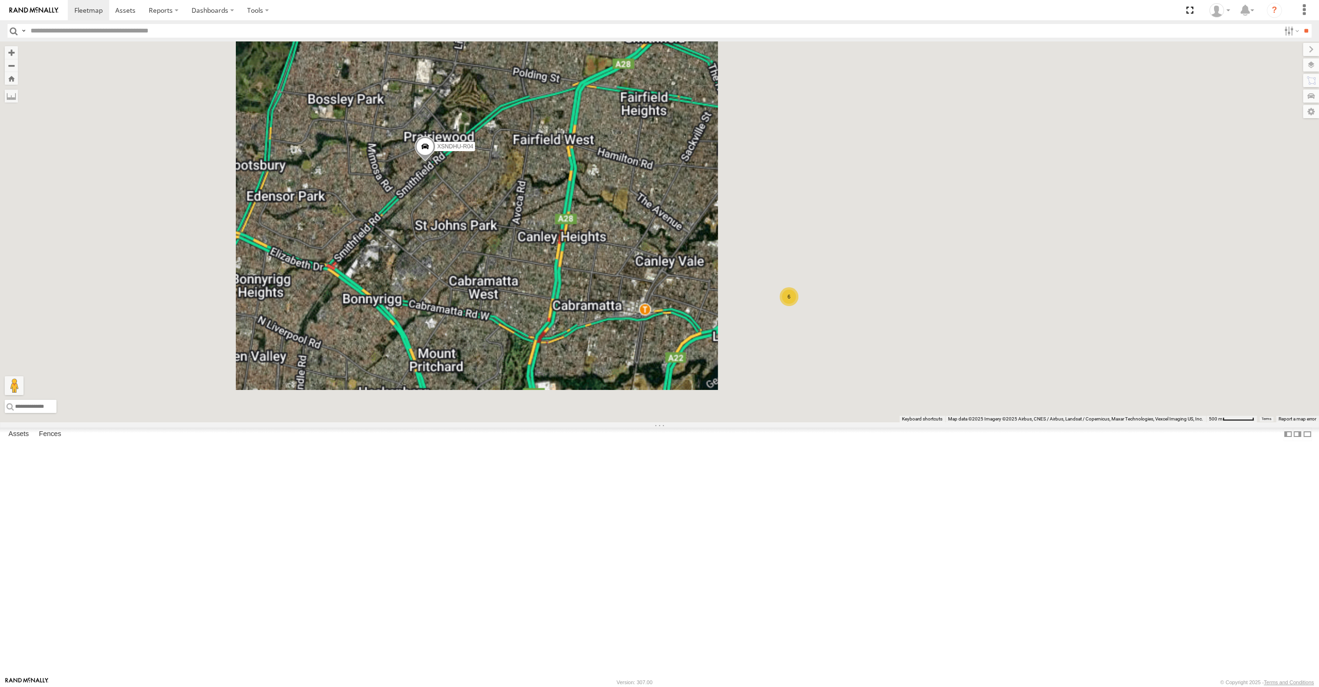
click at [832, 422] on div "XP30JQ-R03 XSNDHU-R04 6" at bounding box center [659, 231] width 1319 height 381
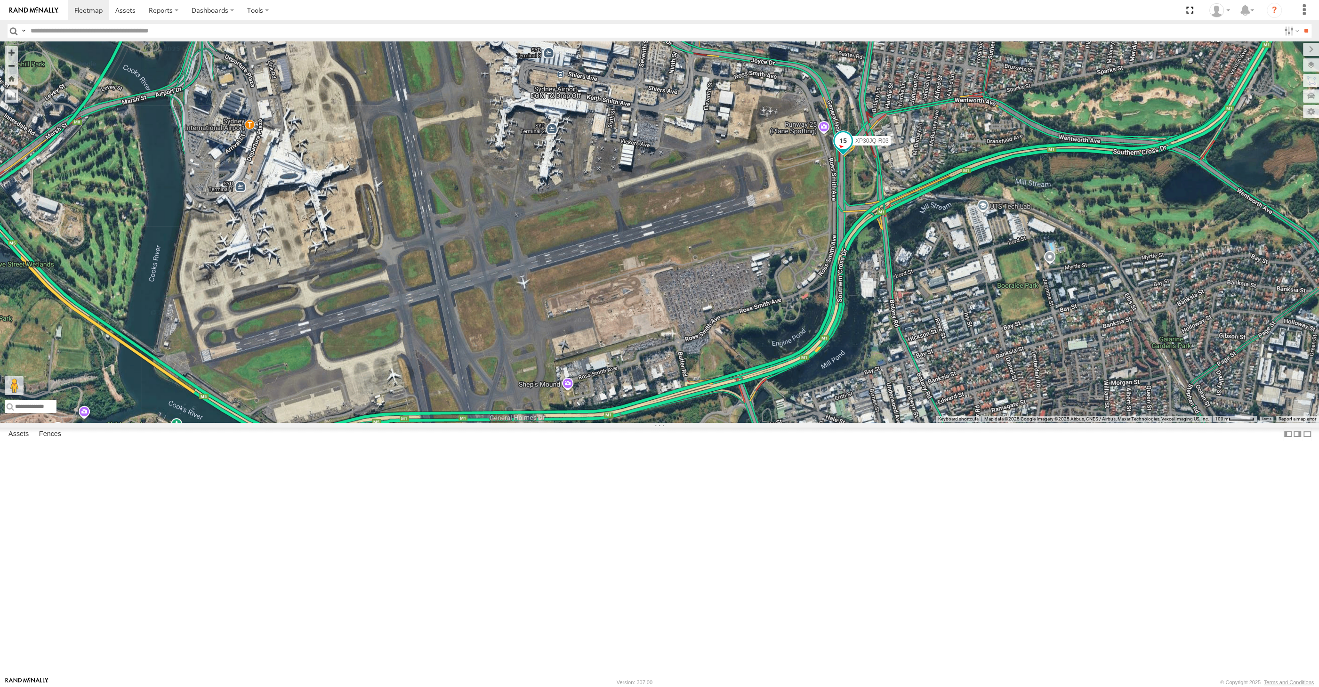
click at [848, 149] on span at bounding box center [842, 140] width 17 height 17
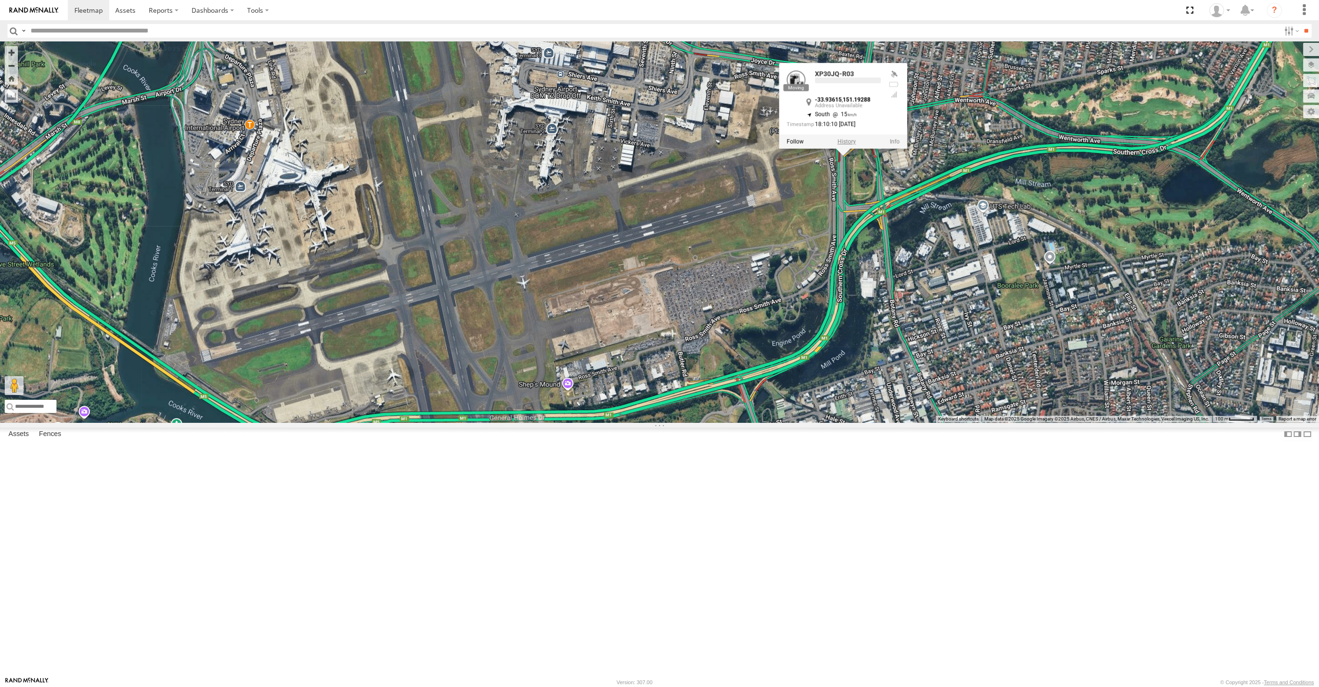
click at [847, 145] on label at bounding box center [846, 141] width 18 height 7
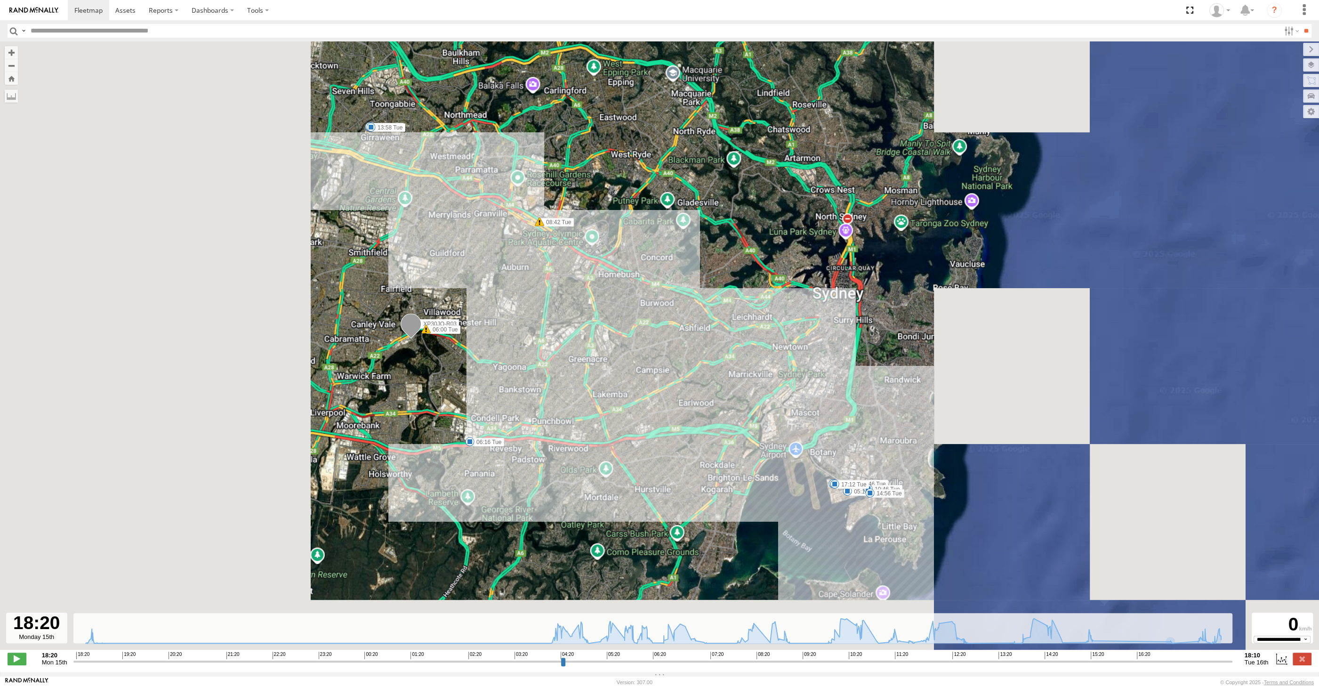
click at [1154, 665] on input "range" at bounding box center [652, 661] width 1159 height 9
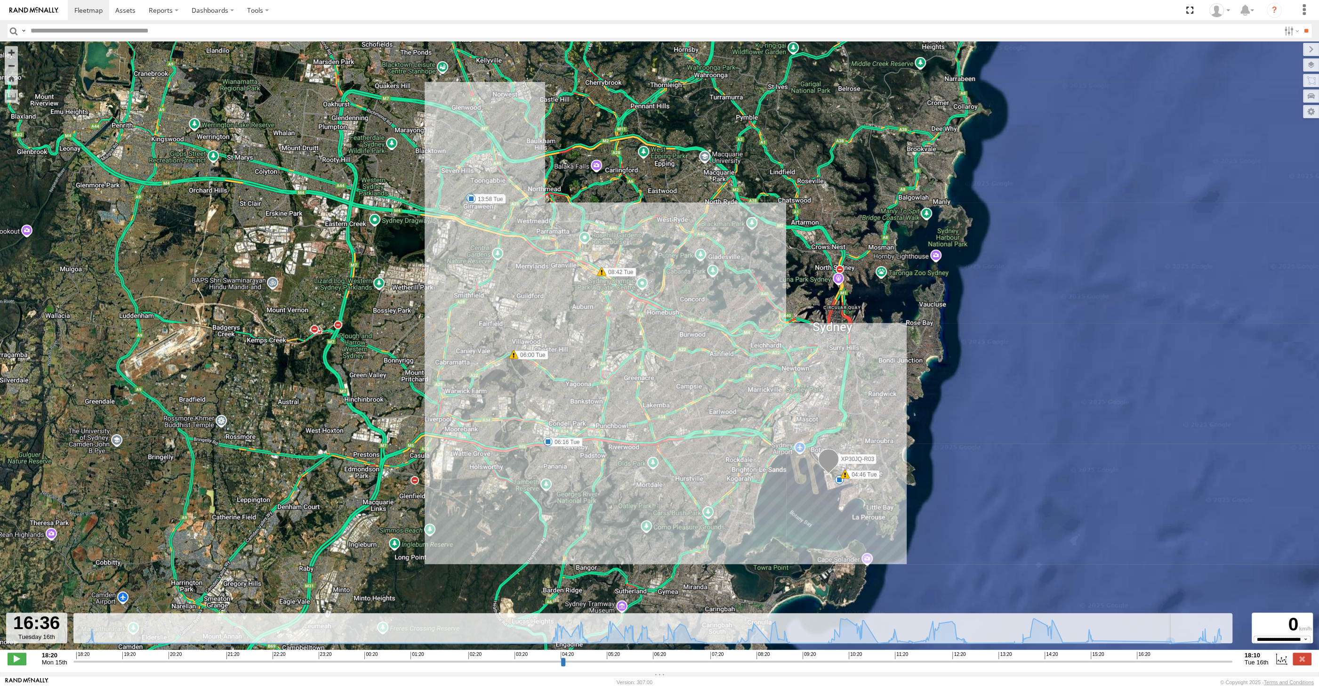
click at [1165, 662] on input "range" at bounding box center [652, 661] width 1159 height 9
click at [1178, 662] on input "range" at bounding box center [652, 661] width 1159 height 9
click at [1190, 662] on input "range" at bounding box center [652, 661] width 1159 height 9
click at [1199, 662] on input "range" at bounding box center [652, 661] width 1159 height 9
click at [1205, 662] on input "range" at bounding box center [652, 661] width 1159 height 9
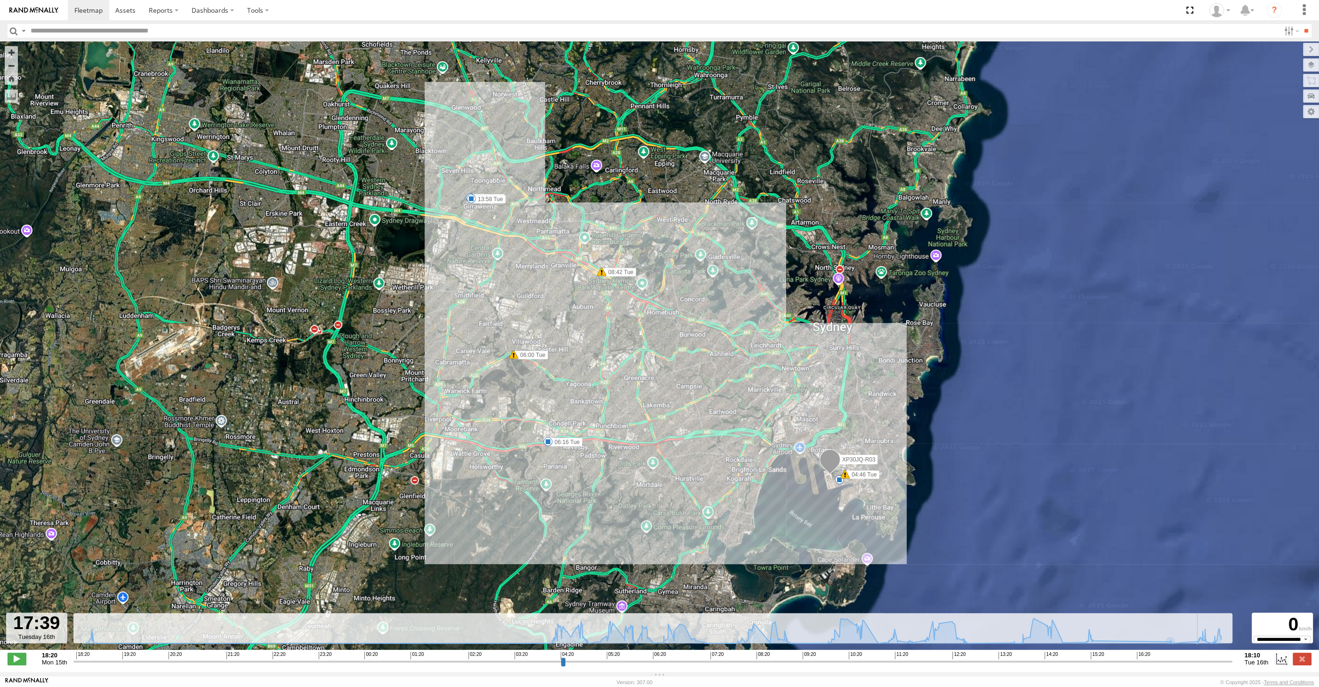
click at [1213, 662] on input "range" at bounding box center [652, 661] width 1159 height 9
click at [1222, 662] on input "range" at bounding box center [652, 661] width 1159 height 9
type input "**********"
click at [1230, 662] on input "range" at bounding box center [652, 661] width 1159 height 9
drag, startPoint x: 1230, startPoint y: 664, endPoint x: 1261, endPoint y: 664, distance: 31.1
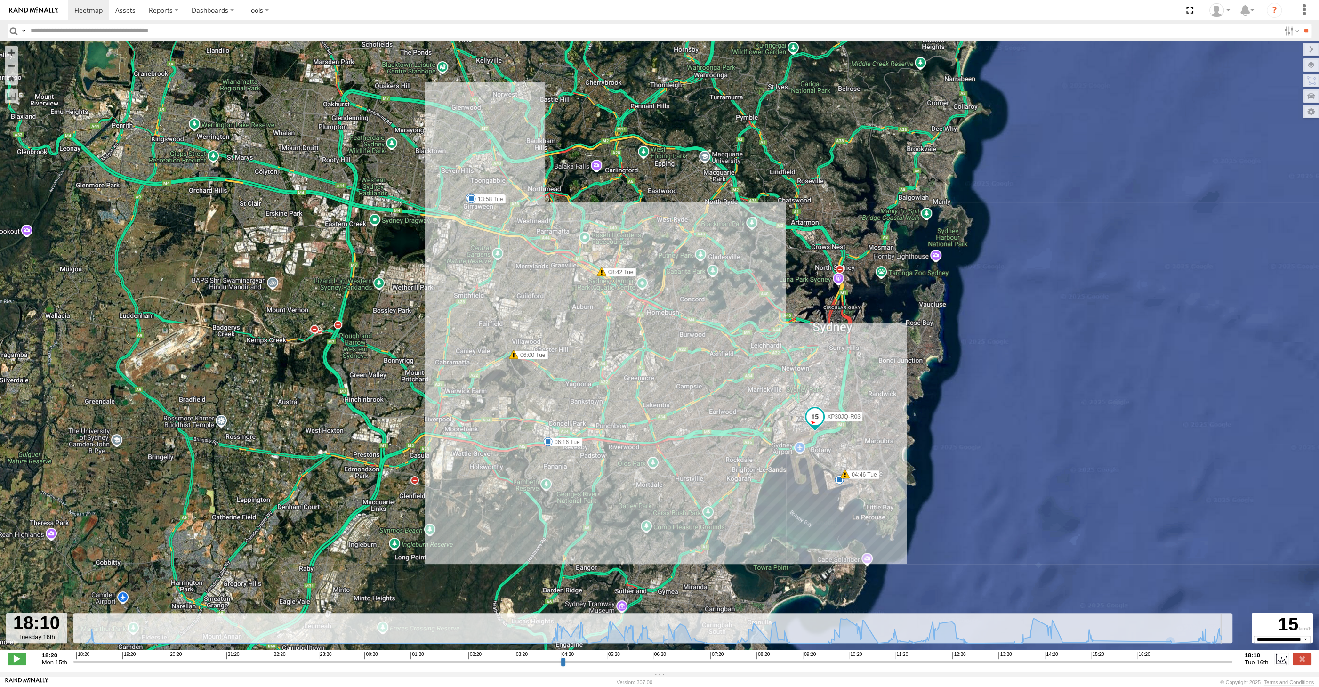
click at [1232, 663] on input "range" at bounding box center [652, 661] width 1159 height 9
click at [1301, 661] on label at bounding box center [1301, 658] width 19 height 12
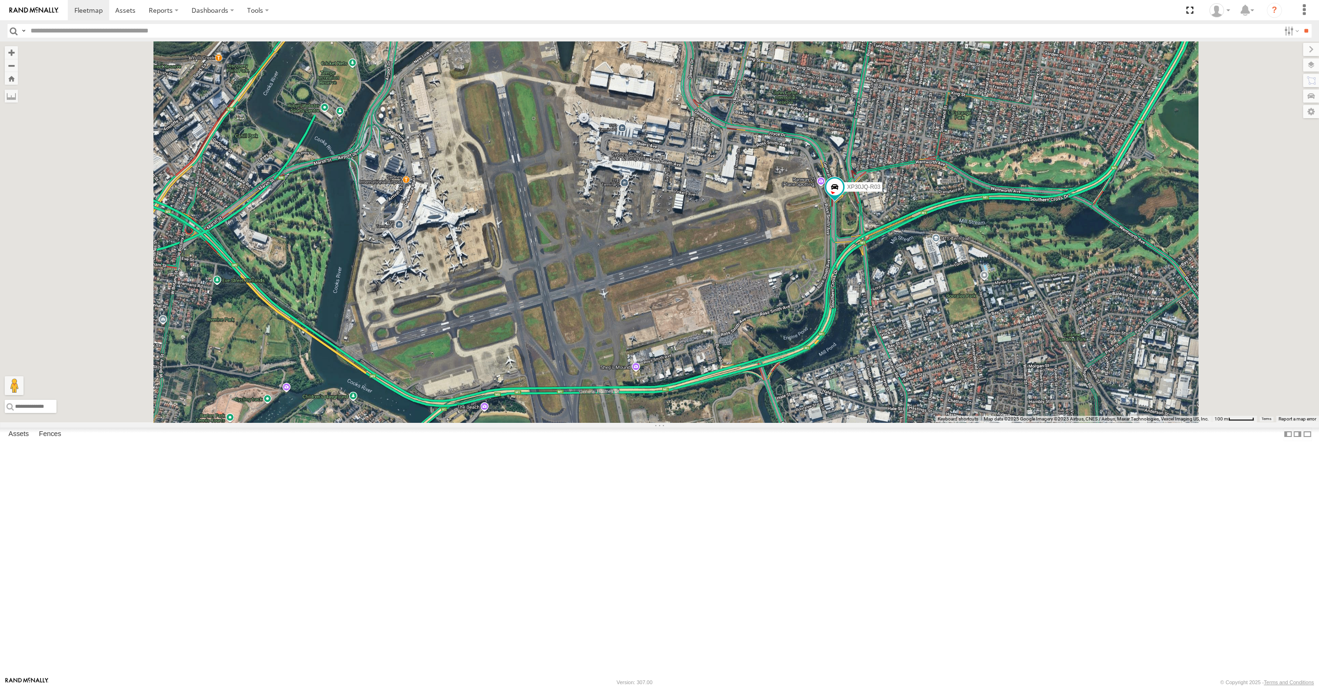
drag, startPoint x: 802, startPoint y: 555, endPoint x: 839, endPoint y: 549, distance: 37.8
click at [832, 422] on div "XP30JQ-R03" at bounding box center [659, 231] width 1319 height 381
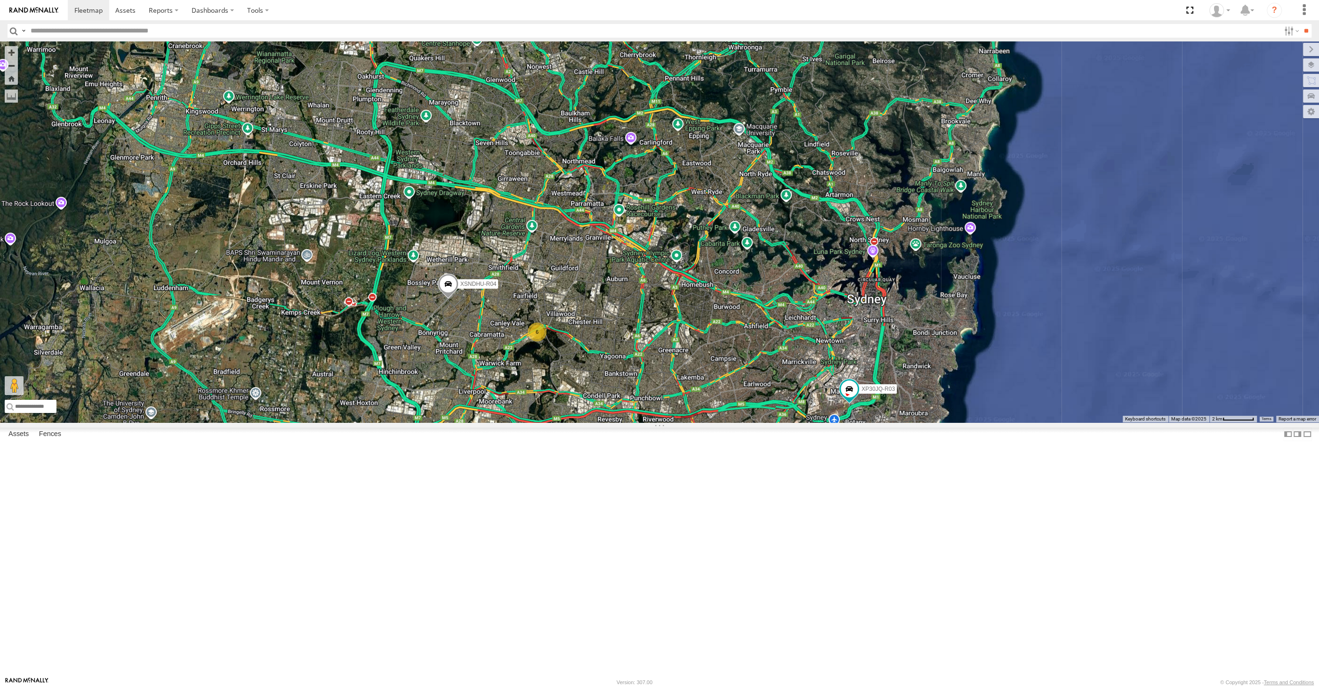
drag, startPoint x: 798, startPoint y: 566, endPoint x: 806, endPoint y: 560, distance: 10.1
click at [805, 422] on div "XP30JQ-R03 XSNDHU-R04 6" at bounding box center [659, 231] width 1319 height 381
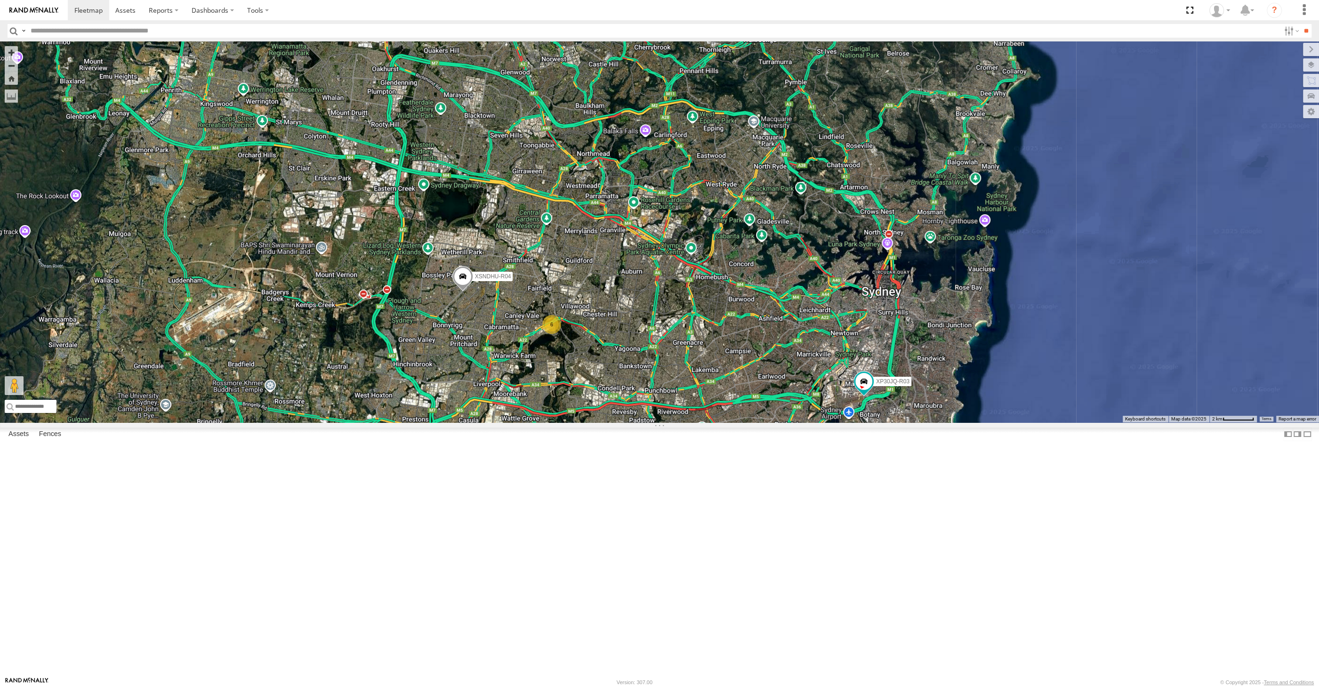
drag, startPoint x: 760, startPoint y: 564, endPoint x: 773, endPoint y: 560, distance: 13.6
click at [768, 422] on div "XP30JQ-R03 XSNDHU-R04 6" at bounding box center [659, 231] width 1319 height 381
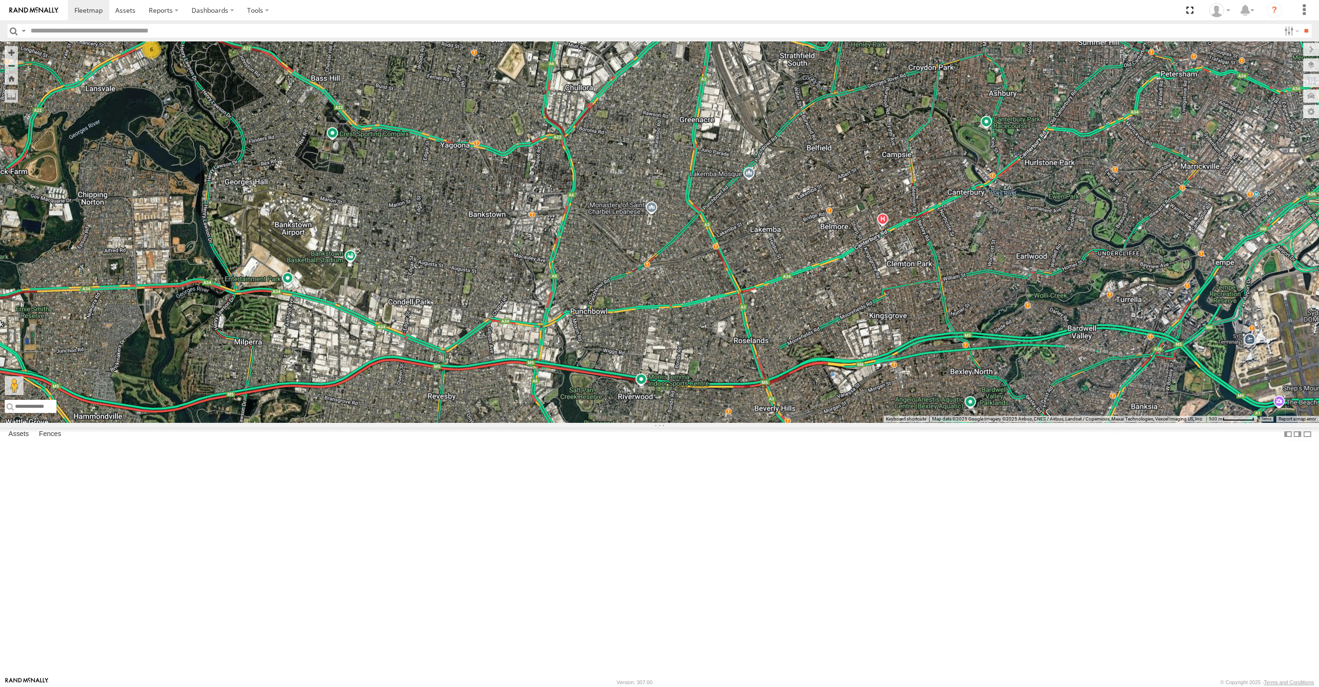
drag, startPoint x: 702, startPoint y: 563, endPoint x: 715, endPoint y: 540, distance: 27.2
click at [714, 422] on div "XP30JQ-R03 XSNDHU-R04 6" at bounding box center [659, 231] width 1319 height 381
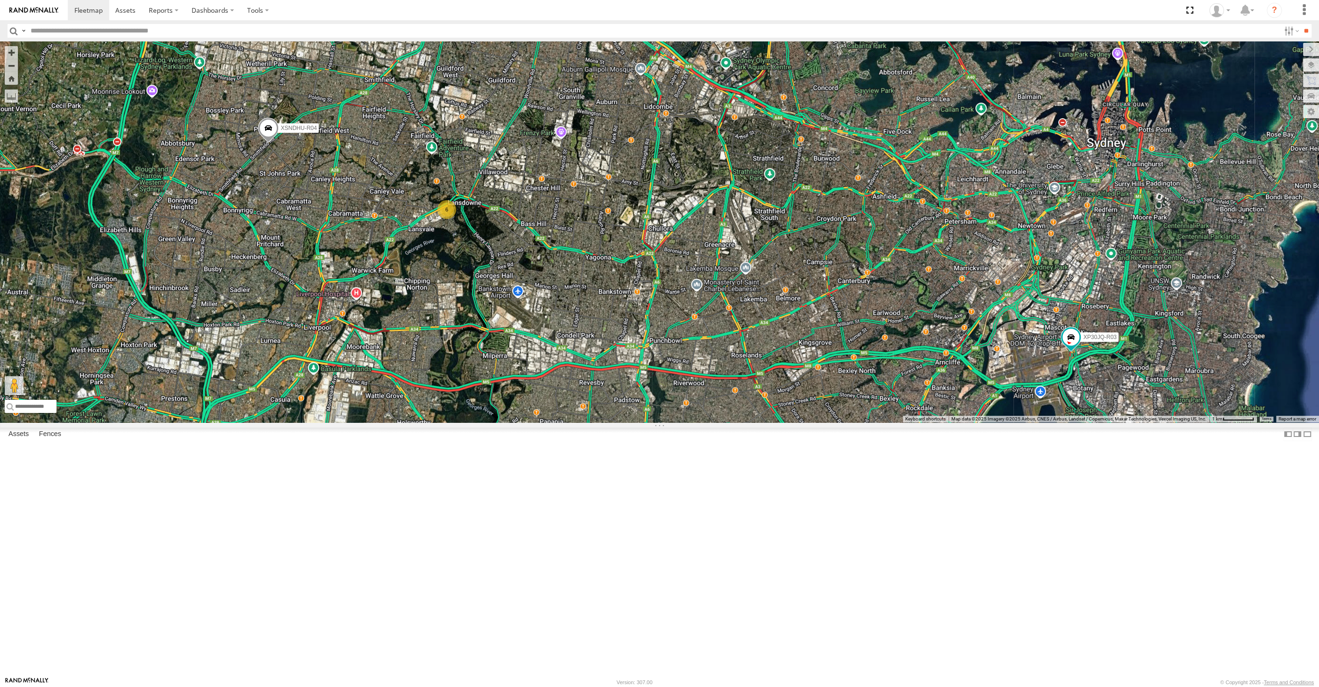
click at [732, 422] on div "XP30JQ-R03 XSNDHU-R04 6" at bounding box center [659, 231] width 1319 height 381
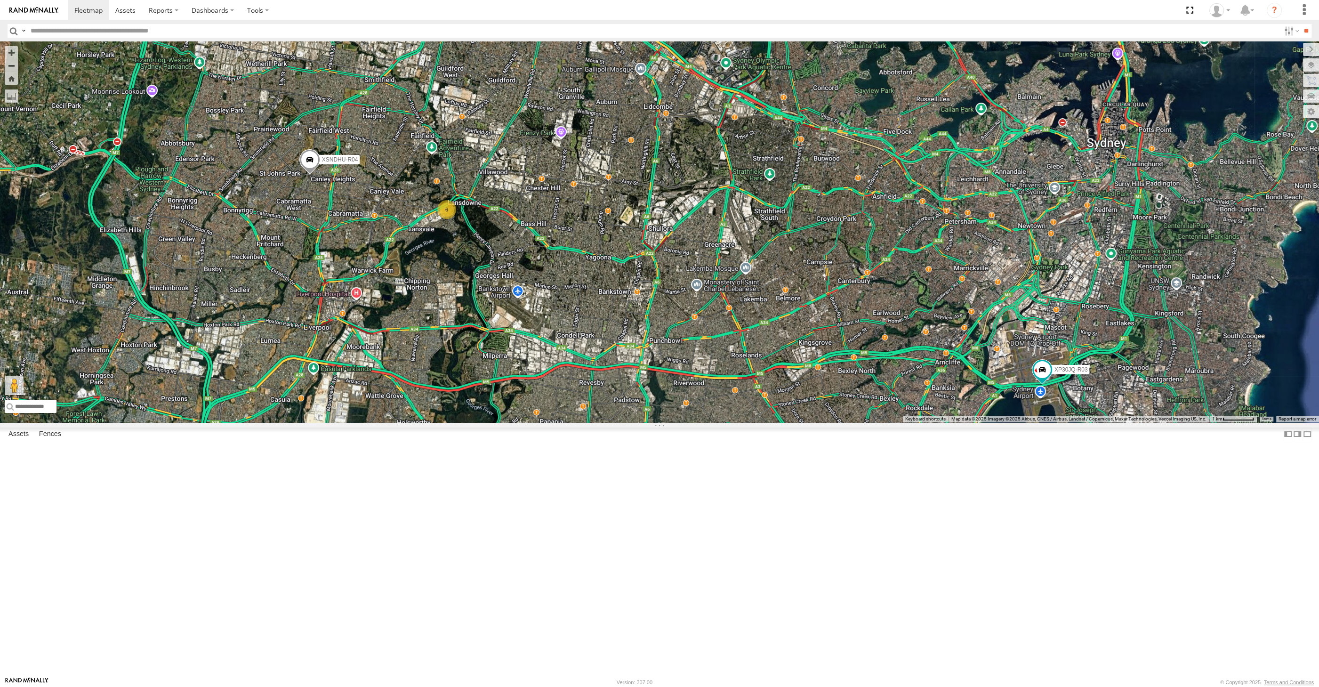
click at [521, 419] on div "XP30JQ-R03 XSNDHU-R04 6" at bounding box center [659, 231] width 1319 height 381
drag, startPoint x: 621, startPoint y: 433, endPoint x: 591, endPoint y: 427, distance: 30.6
click at [602, 422] on div "XP30JQ-R03 XSNDHU-R04 6" at bounding box center [659, 231] width 1319 height 381
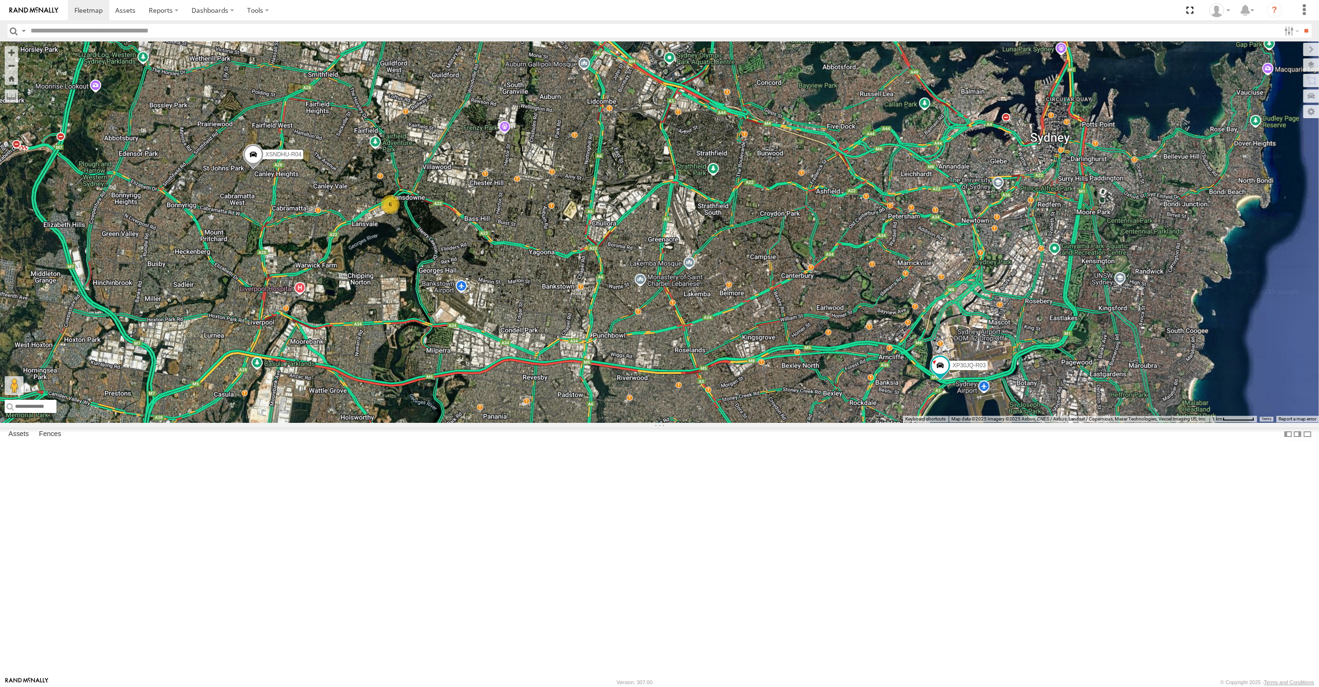
drag, startPoint x: 432, startPoint y: 506, endPoint x: 415, endPoint y: 505, distance: 17.0
click at [416, 422] on div "XP30JQ-R03 XSNDHU-R04 6" at bounding box center [659, 231] width 1319 height 381
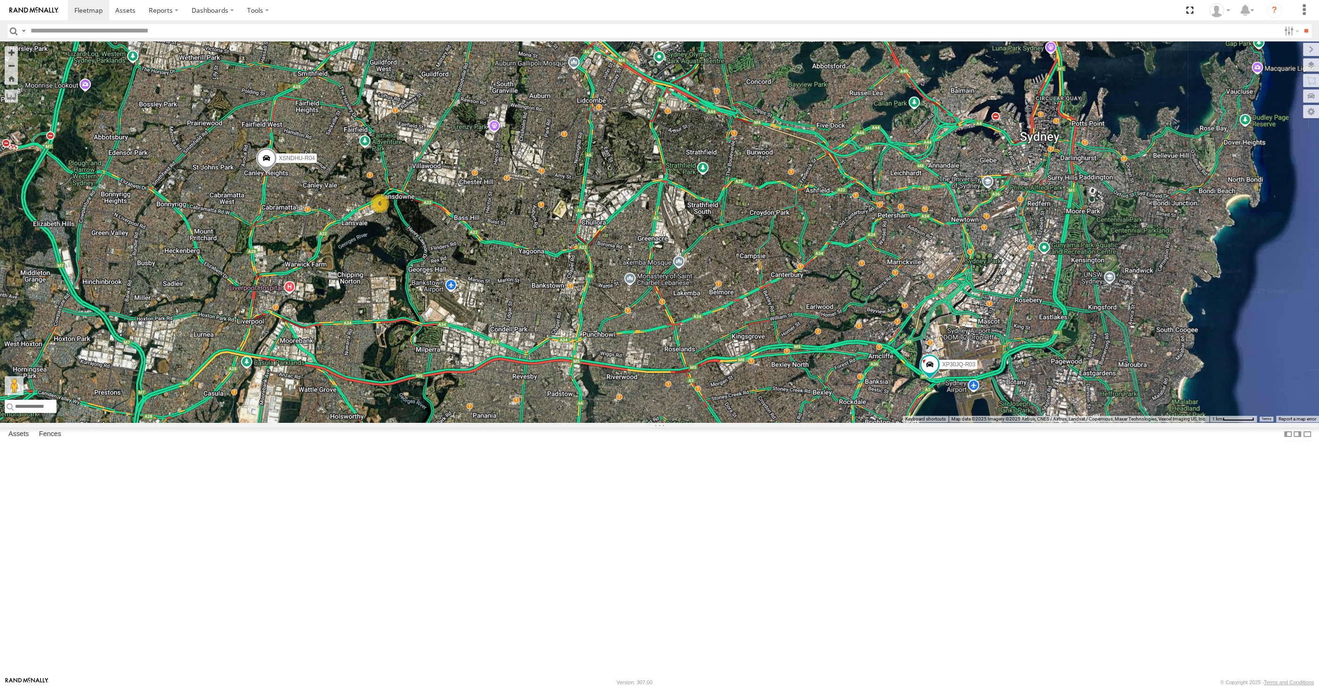
click at [549, 422] on div "XP30JQ-R03 XSNDHU-R04 6" at bounding box center [659, 231] width 1319 height 381
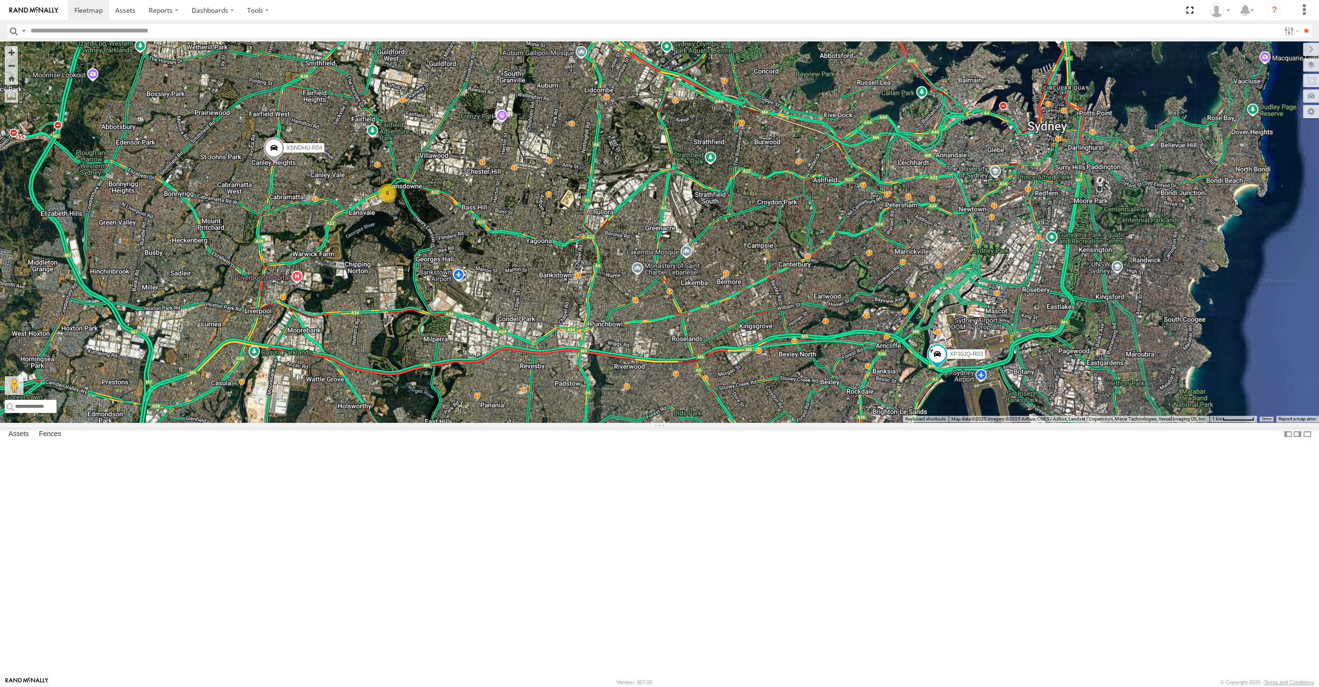
drag, startPoint x: 590, startPoint y: 492, endPoint x: 592, endPoint y: 476, distance: 16.1
click at [592, 422] on div "XP30JQ-R03 XSNDHU-R04 6" at bounding box center [659, 231] width 1319 height 381
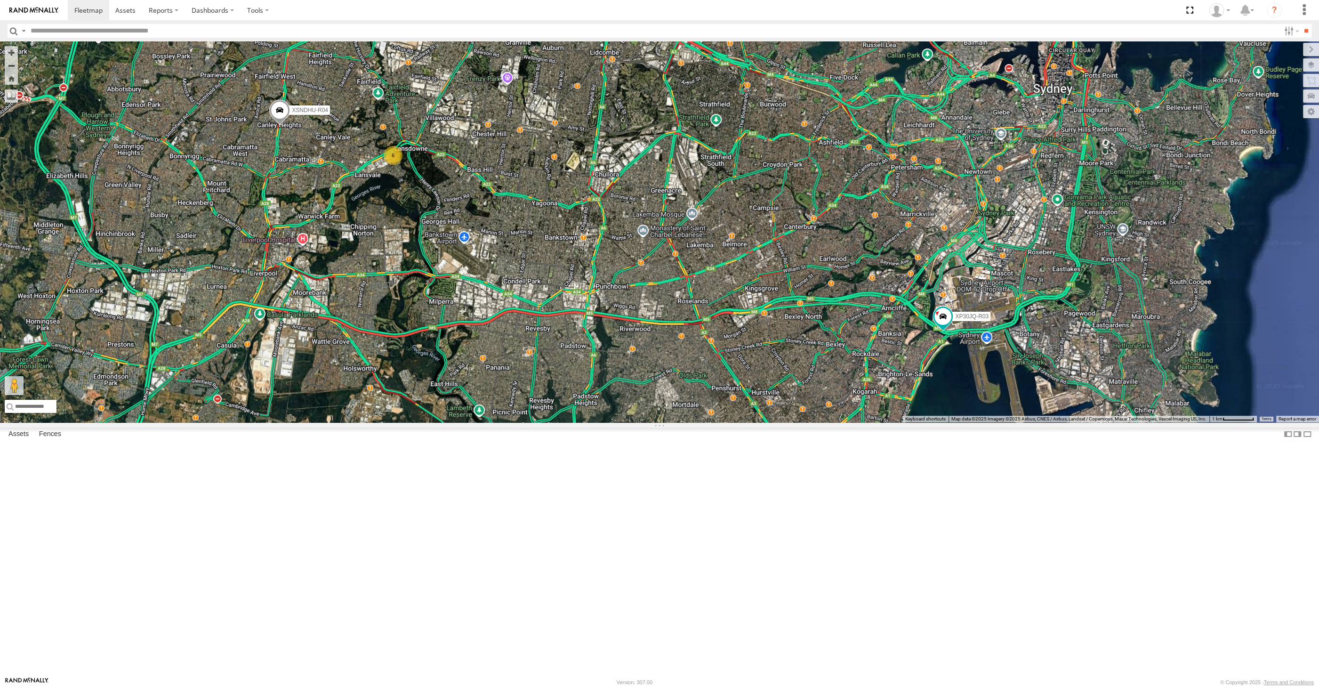
click at [545, 422] on div "XP30JQ-R03 XSNDHU-R04 6" at bounding box center [659, 231] width 1319 height 381
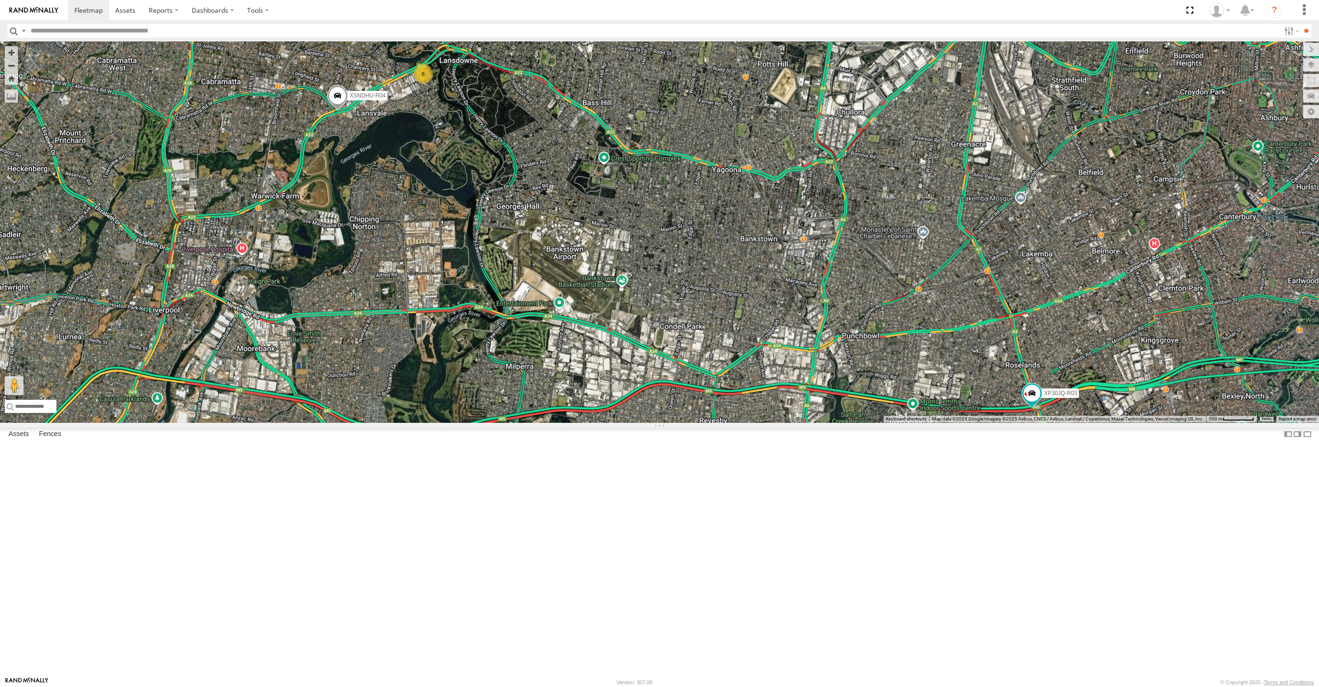
click at [379, 405] on div "XP30JQ-R03 XSNDHU-R04 6" at bounding box center [659, 231] width 1319 height 381
click at [802, 422] on div "XP30JQ-R03 XSNDHU-R04 6" at bounding box center [659, 231] width 1319 height 381
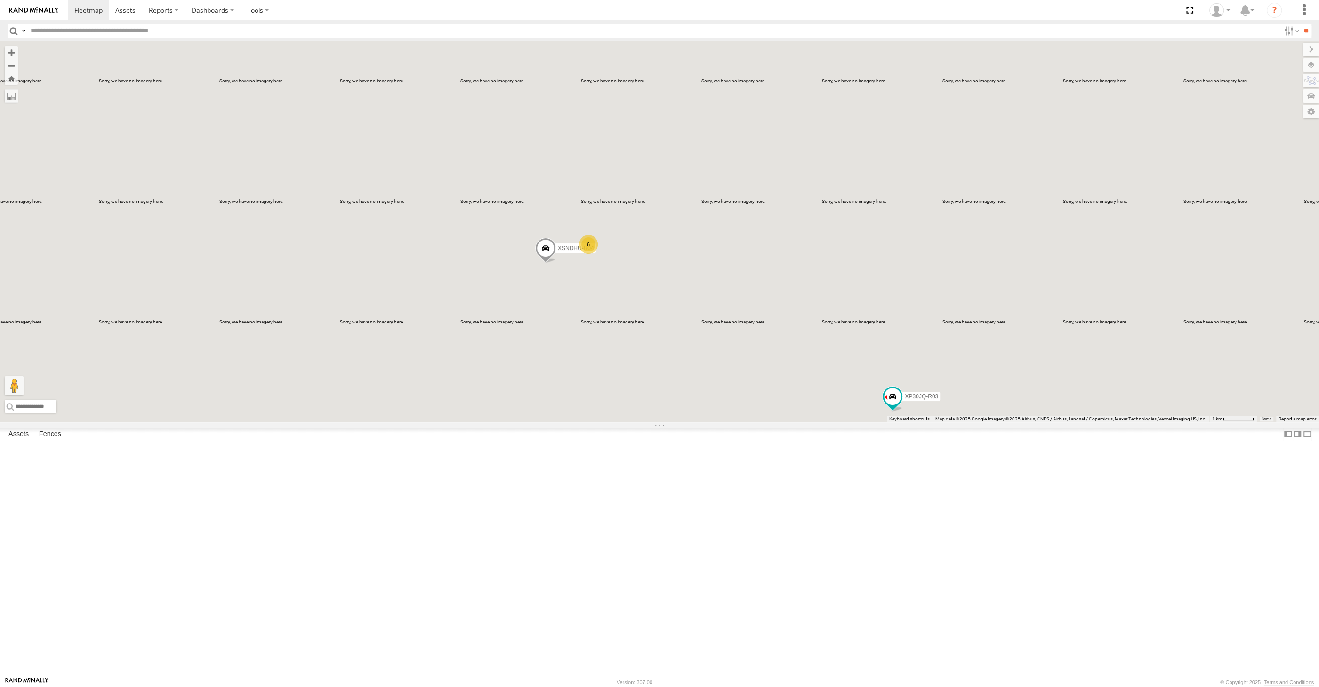
drag, startPoint x: 796, startPoint y: 585, endPoint x: 784, endPoint y: 573, distance: 17.0
click at [784, 422] on div "XP30JQ-R03 XSNDHU-R04 6" at bounding box center [659, 231] width 1319 height 381
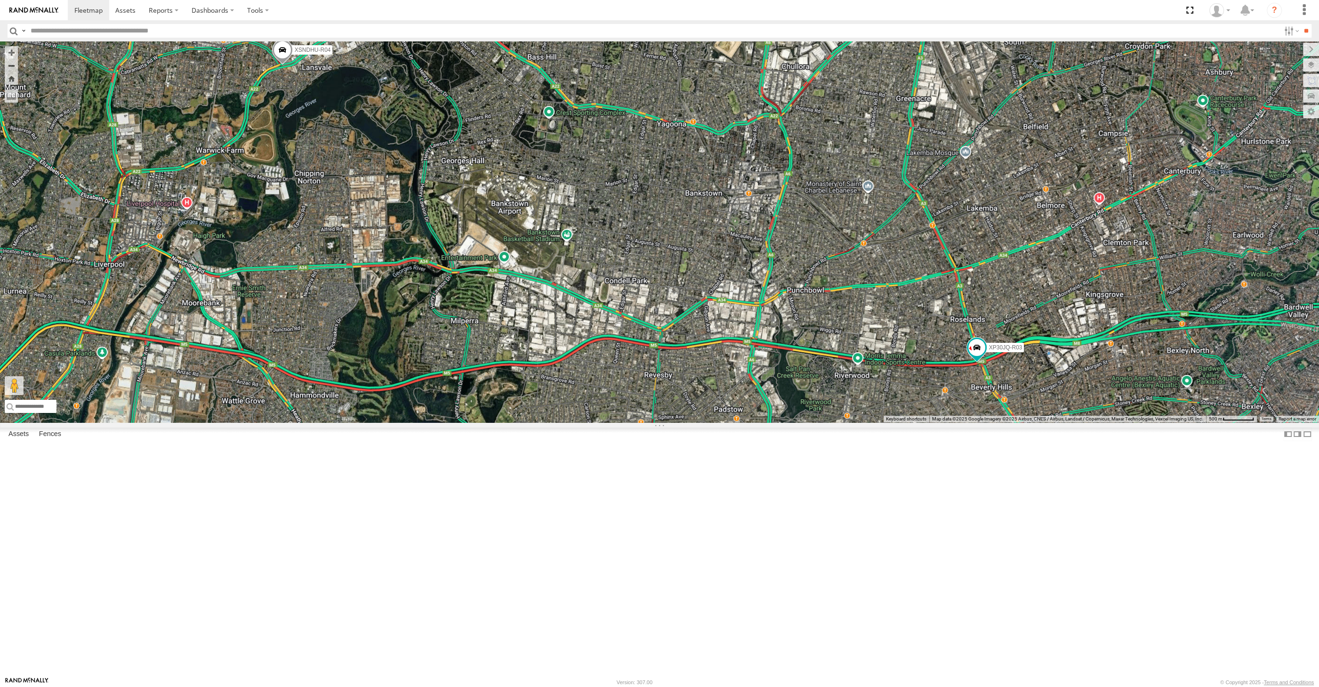
drag, startPoint x: 752, startPoint y: 546, endPoint x: 730, endPoint y: 537, distance: 23.0
click at [744, 422] on div "XP30JQ-R03 XSNDHU-R04 6" at bounding box center [659, 231] width 1319 height 381
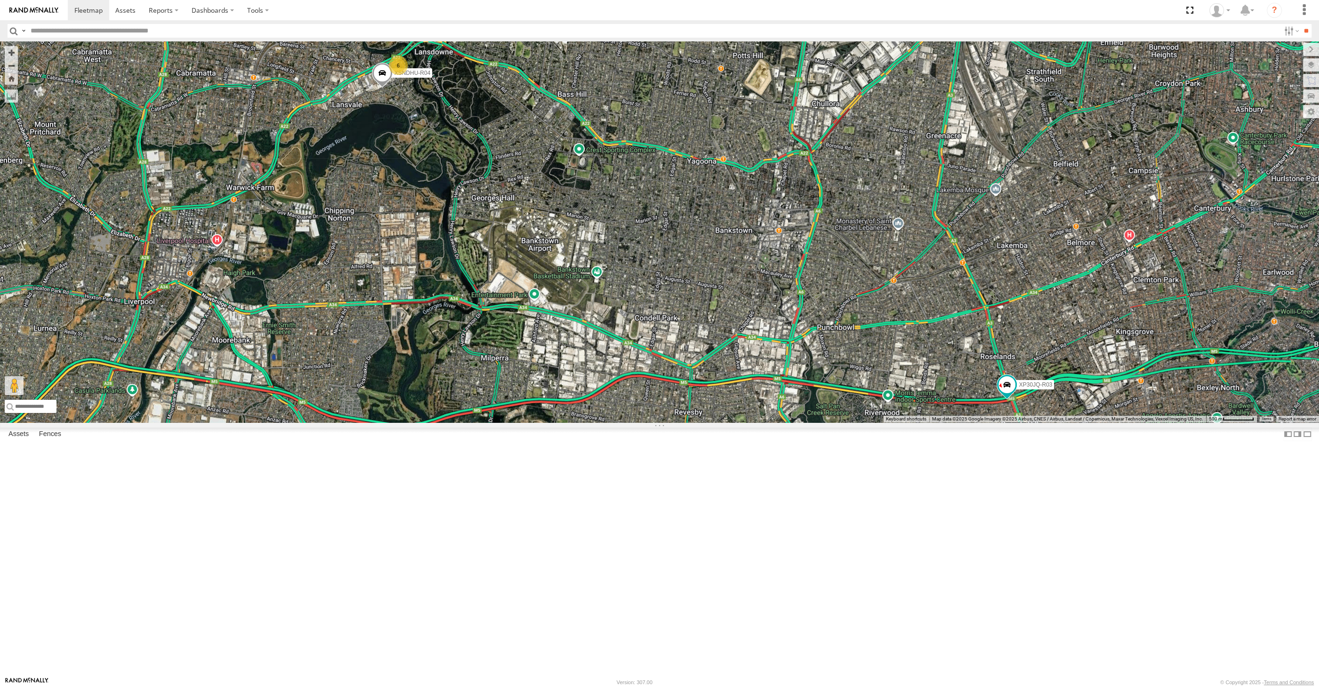
click at [500, 422] on div "XP30JQ-R03 XSNDHU-R04 6" at bounding box center [659, 231] width 1319 height 381
click at [373, 422] on div "XP30JQ-R03 XSNDHU-R04 6" at bounding box center [659, 231] width 1319 height 381
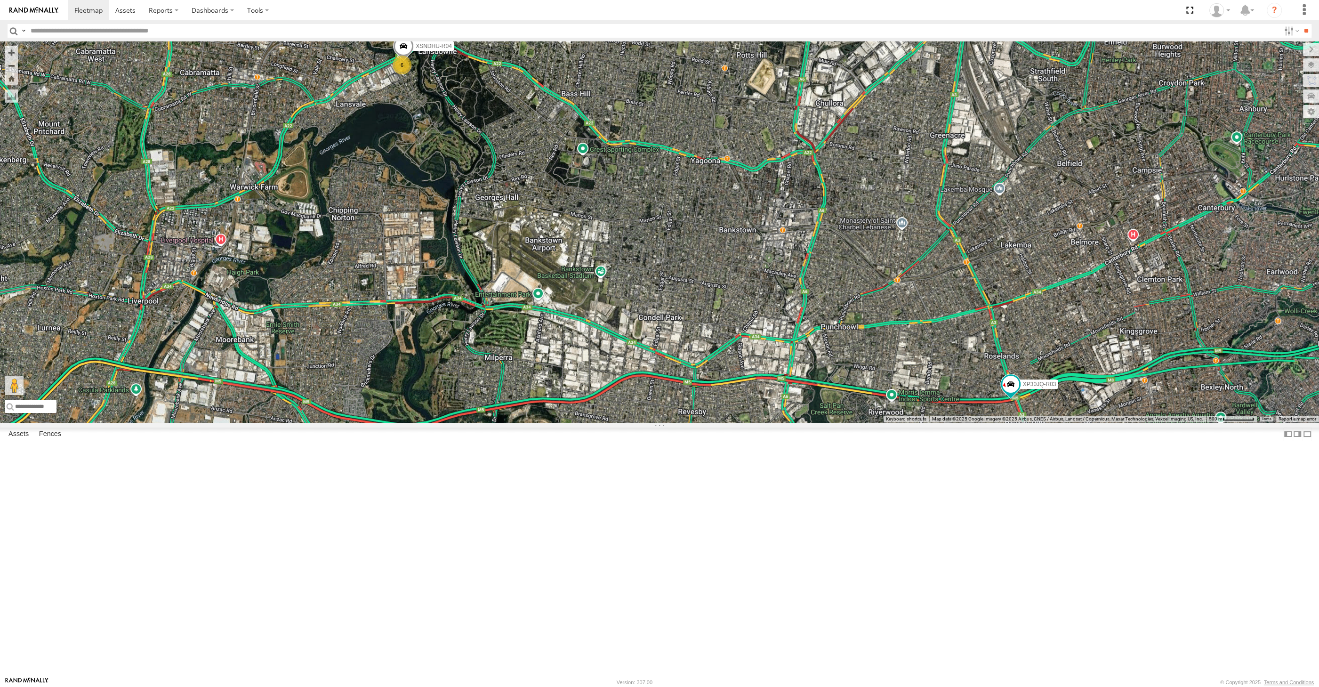
click at [886, 422] on div "XP30JQ-R03 XSNDHU-R04 6" at bounding box center [659, 231] width 1319 height 381
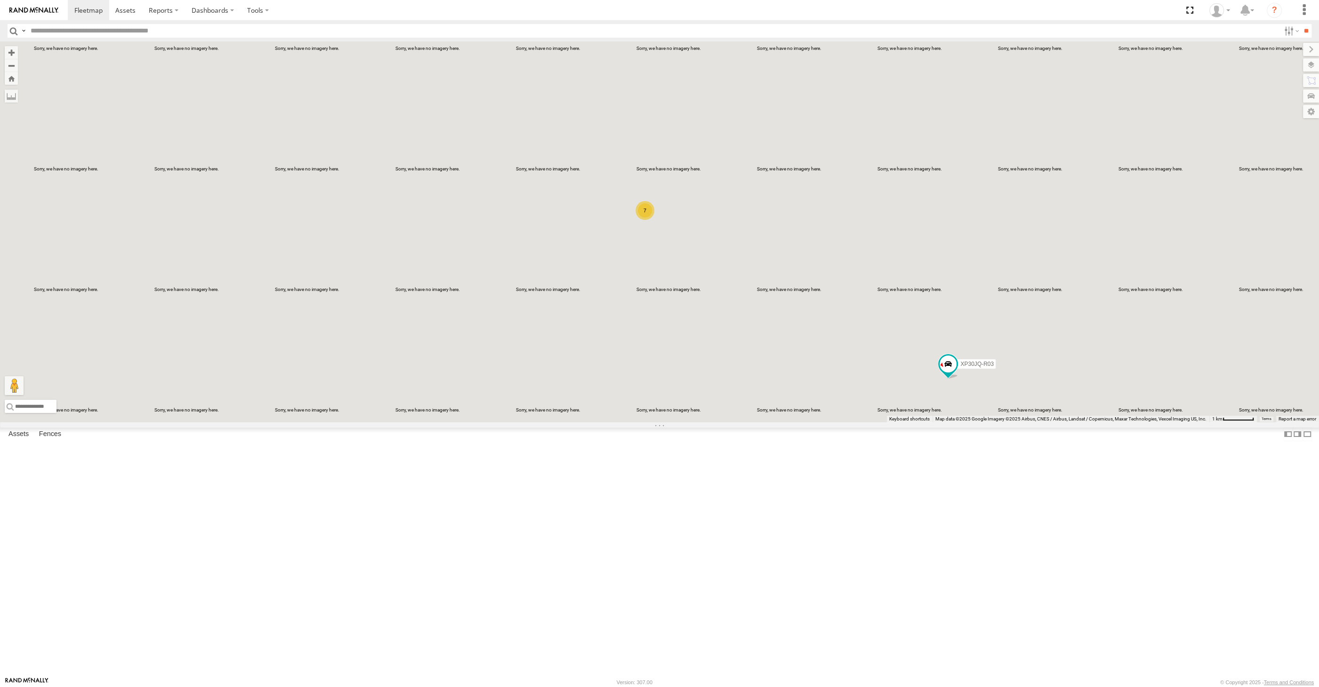
click at [888, 422] on div "XP30JQ-R03 7" at bounding box center [659, 231] width 1319 height 381
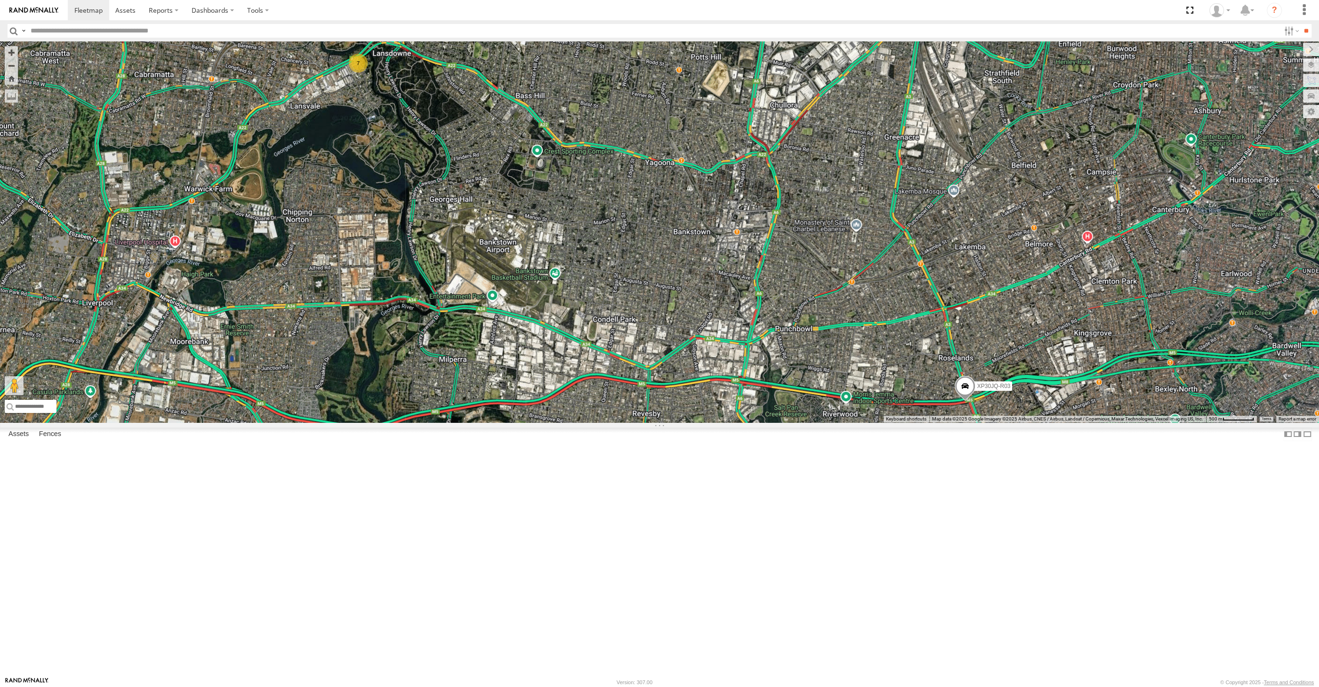
click at [1018, 422] on div "XP30JQ-R03 7" at bounding box center [659, 231] width 1319 height 381
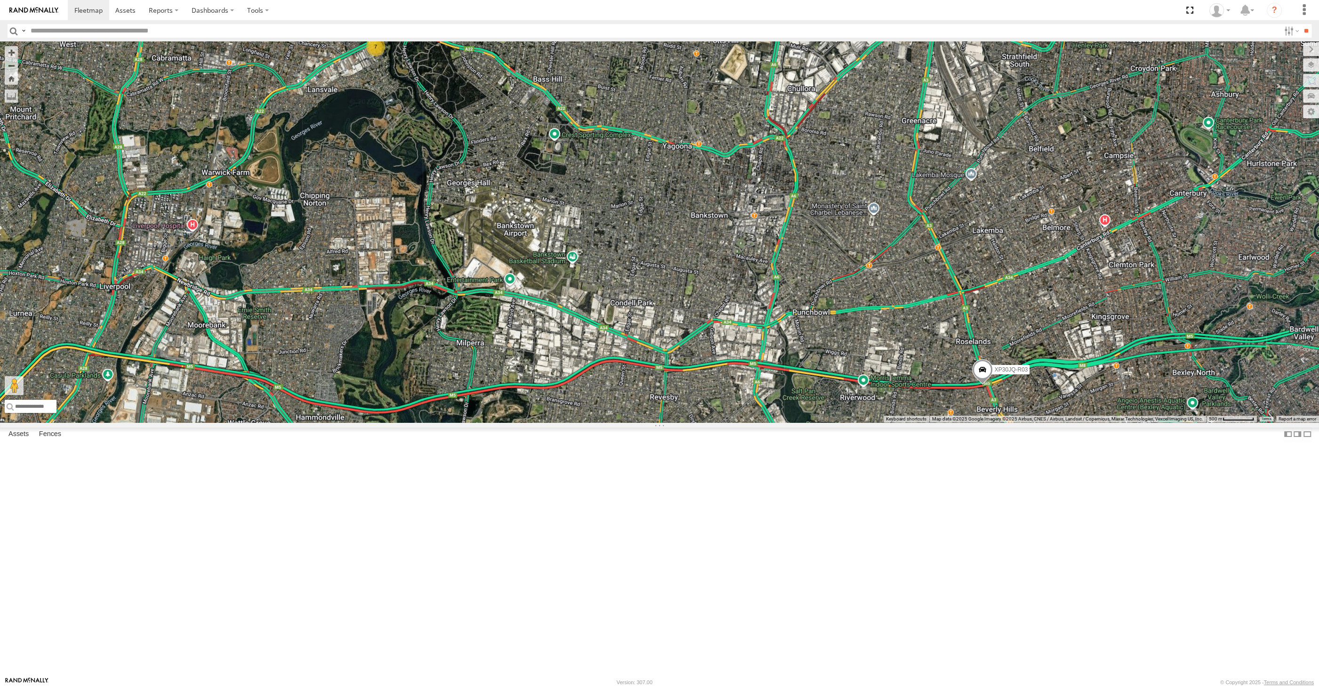
click at [571, 422] on div "XP30JQ-R03 7" at bounding box center [659, 231] width 1319 height 381
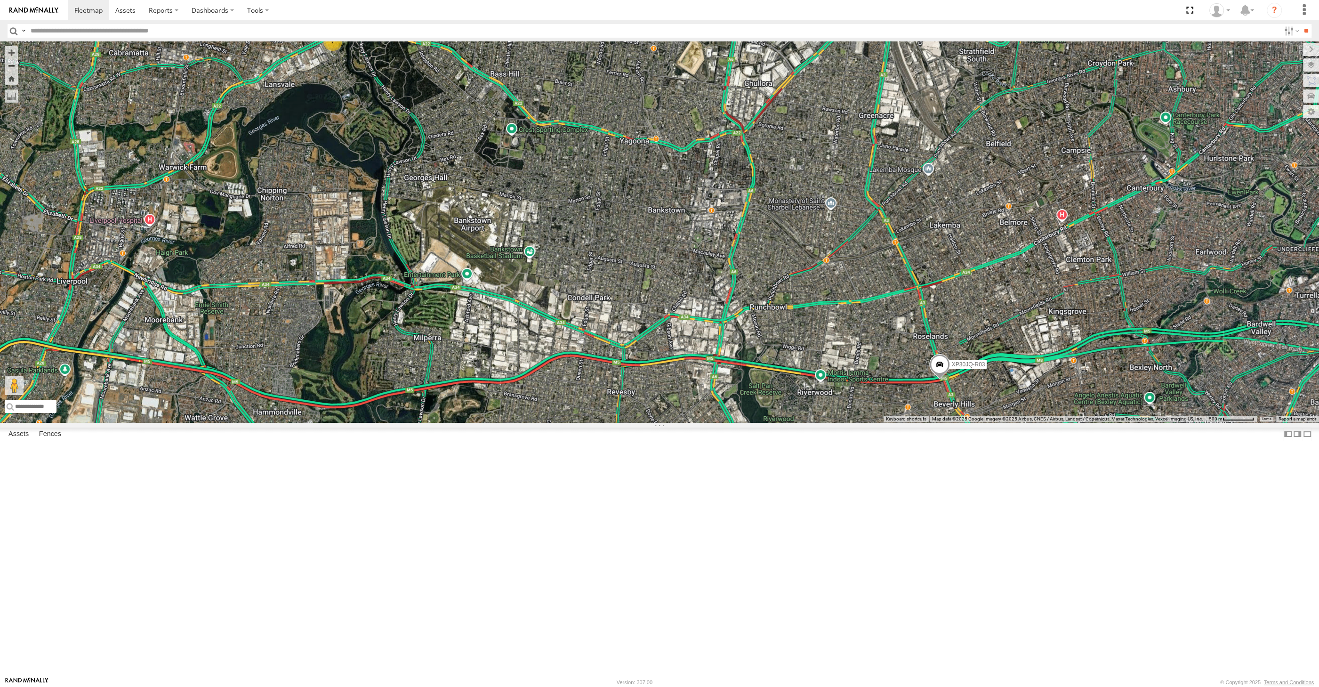
drag, startPoint x: 692, startPoint y: 571, endPoint x: 640, endPoint y: 553, distance: 55.2
click at [638, 422] on div "XP30JQ-R03 7" at bounding box center [659, 231] width 1319 height 381
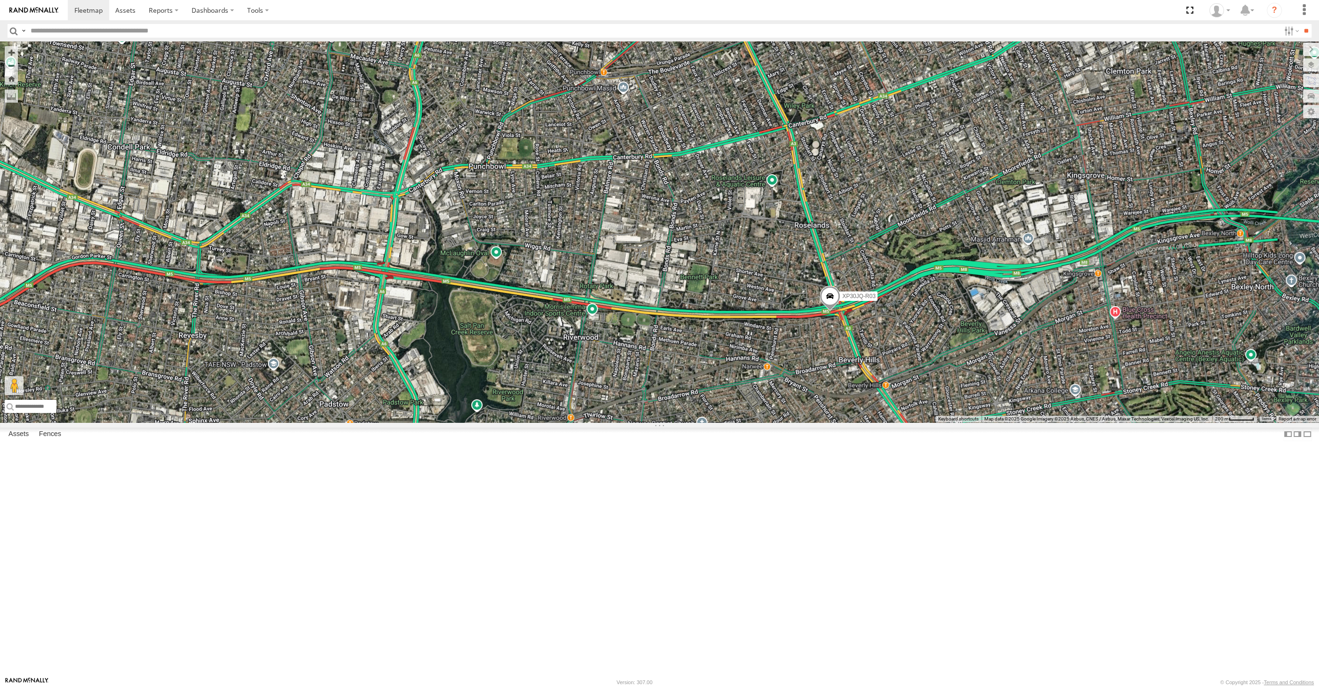
click at [831, 311] on span at bounding box center [829, 298] width 21 height 25
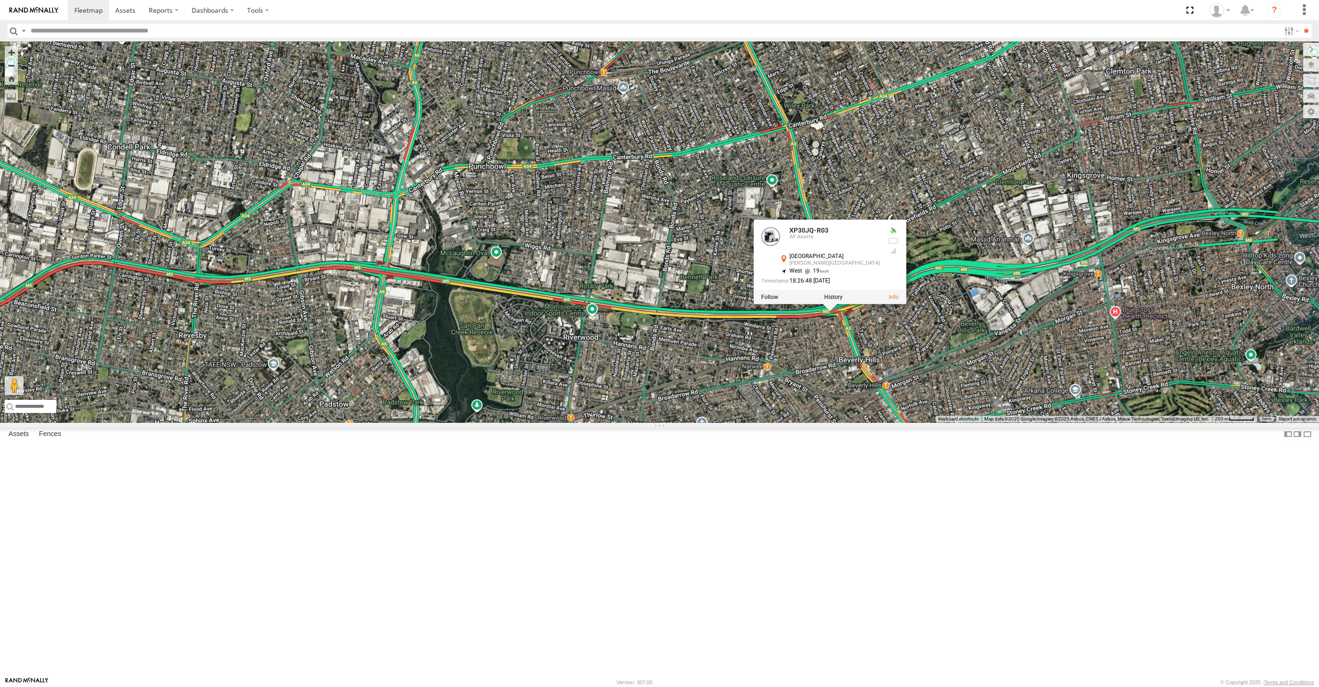
click at [823, 422] on div "XP30JQ-R03 XP30JQ-R03 All Assets M5 East Mtwy Beverly Hills -33.94342 , 151.076…" at bounding box center [659, 231] width 1319 height 381
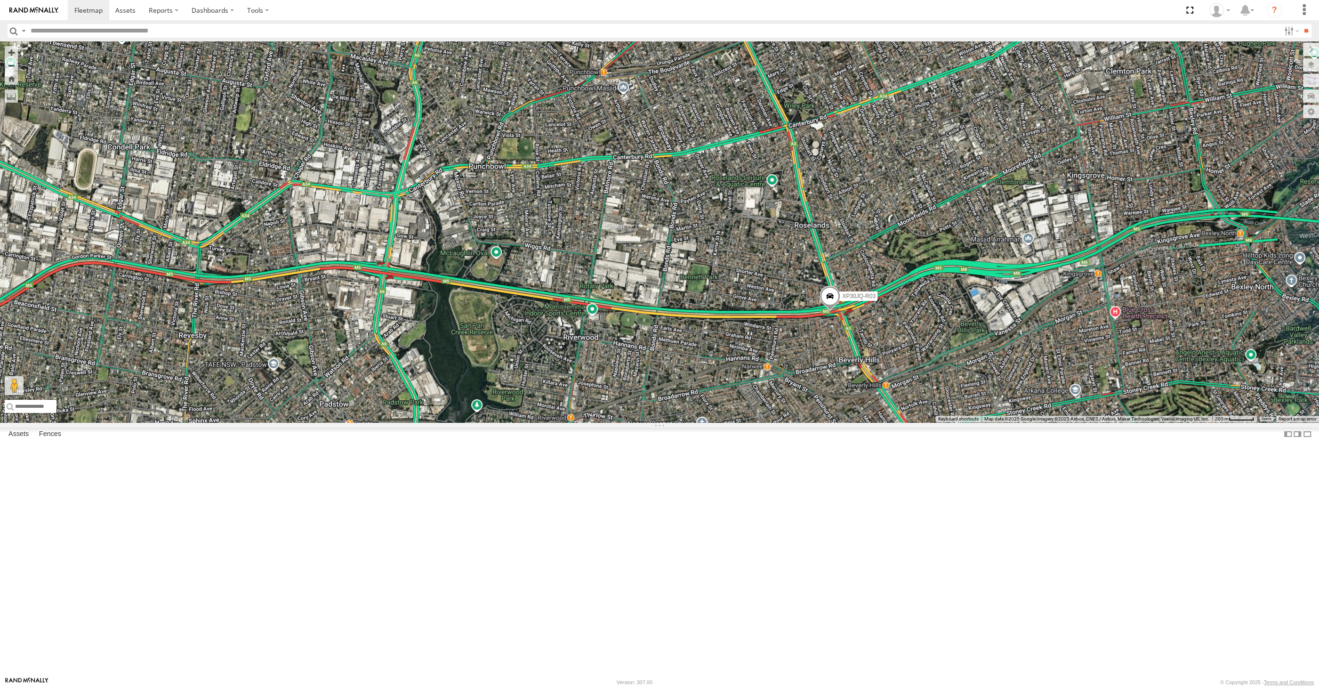
click at [811, 422] on div "XP30JQ-R03" at bounding box center [659, 231] width 1319 height 381
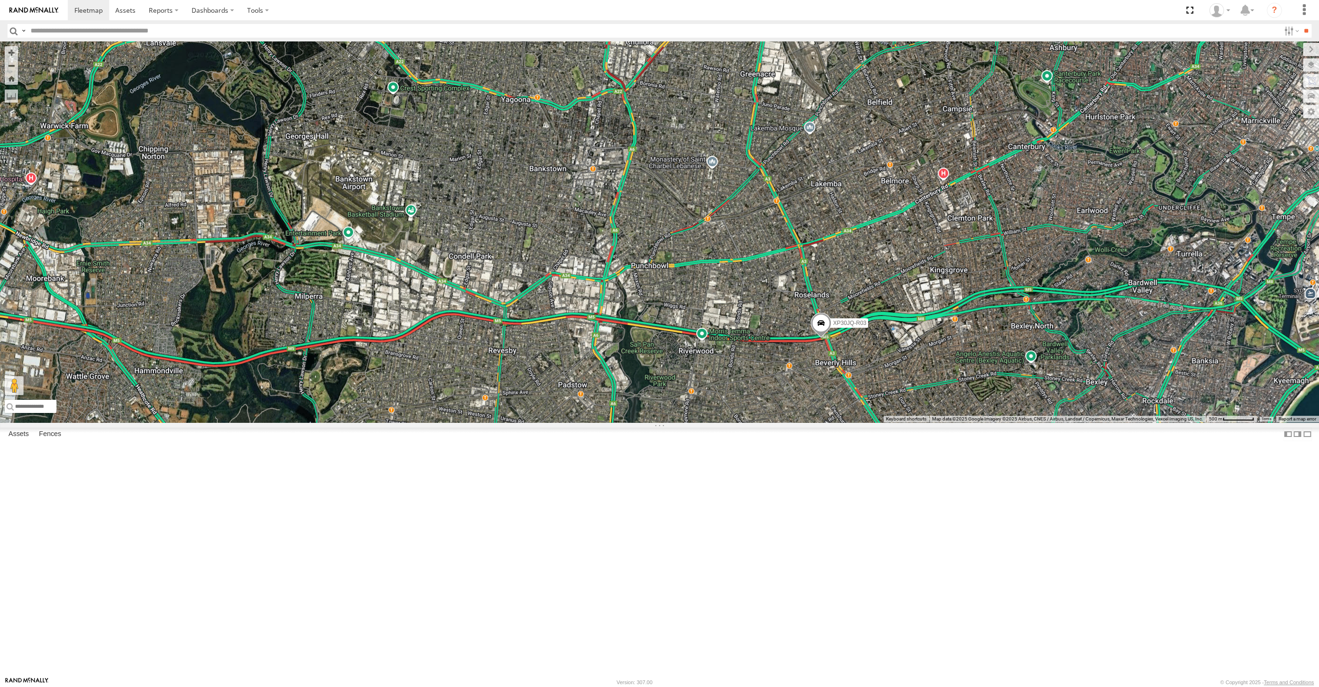
drag, startPoint x: 789, startPoint y: 507, endPoint x: 807, endPoint y: 495, distance: 22.3
click at [804, 422] on div "XP30JQ-R03 7" at bounding box center [659, 231] width 1319 height 381
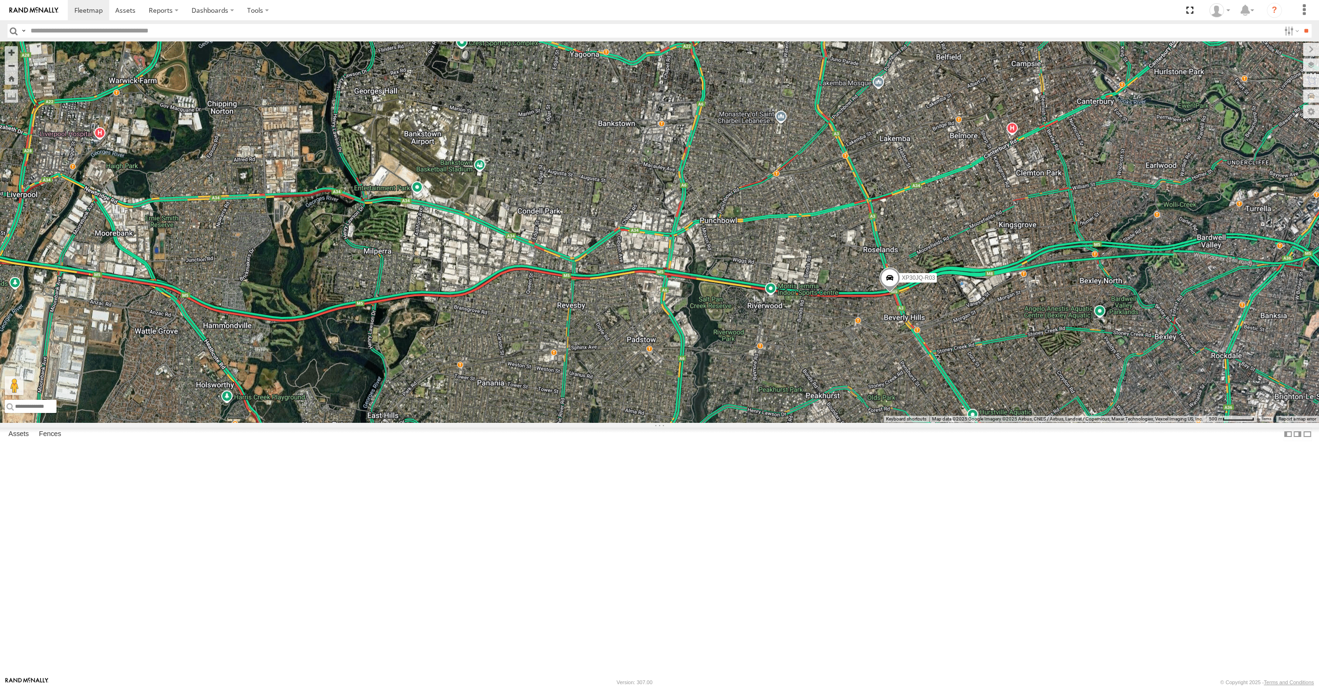
click at [886, 293] on span at bounding box center [889, 279] width 21 height 25
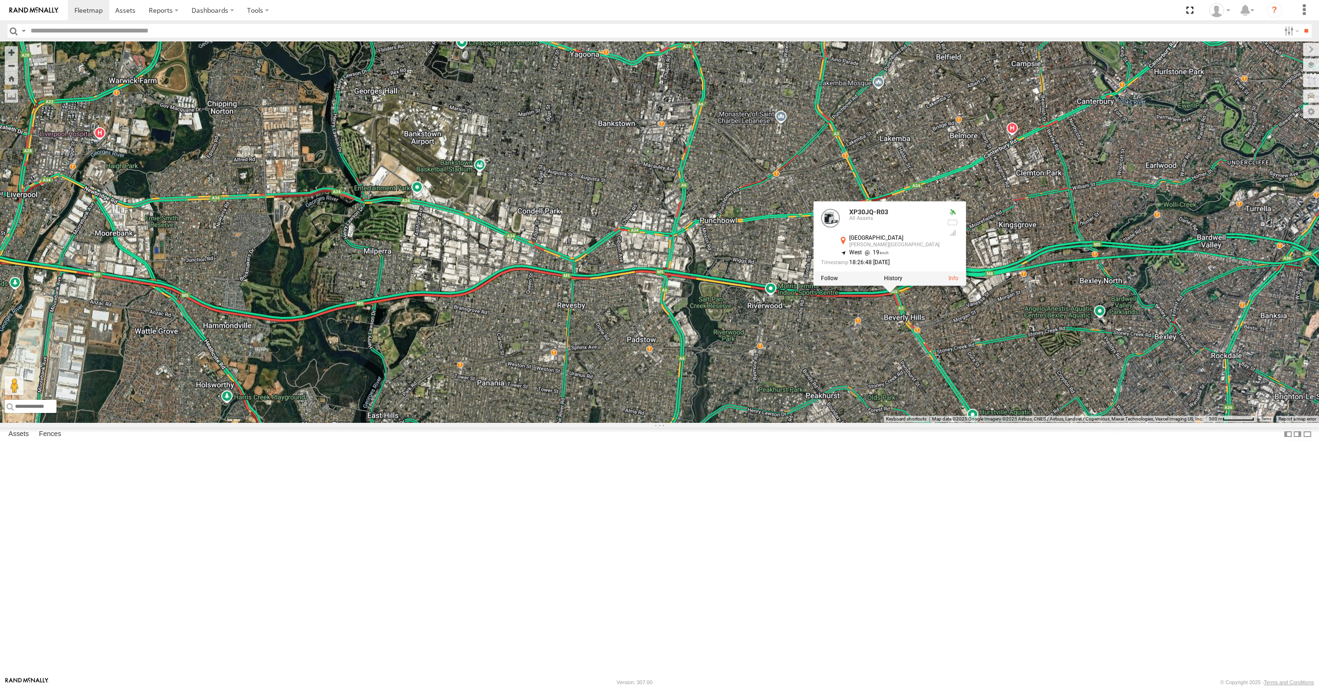
click at [1039, 422] on div "XP30JQ-R03 7 XP30JQ-R03 All Assets M5 East Mtwy Beverly Hills -33.94342 , 151.0…" at bounding box center [659, 231] width 1319 height 381
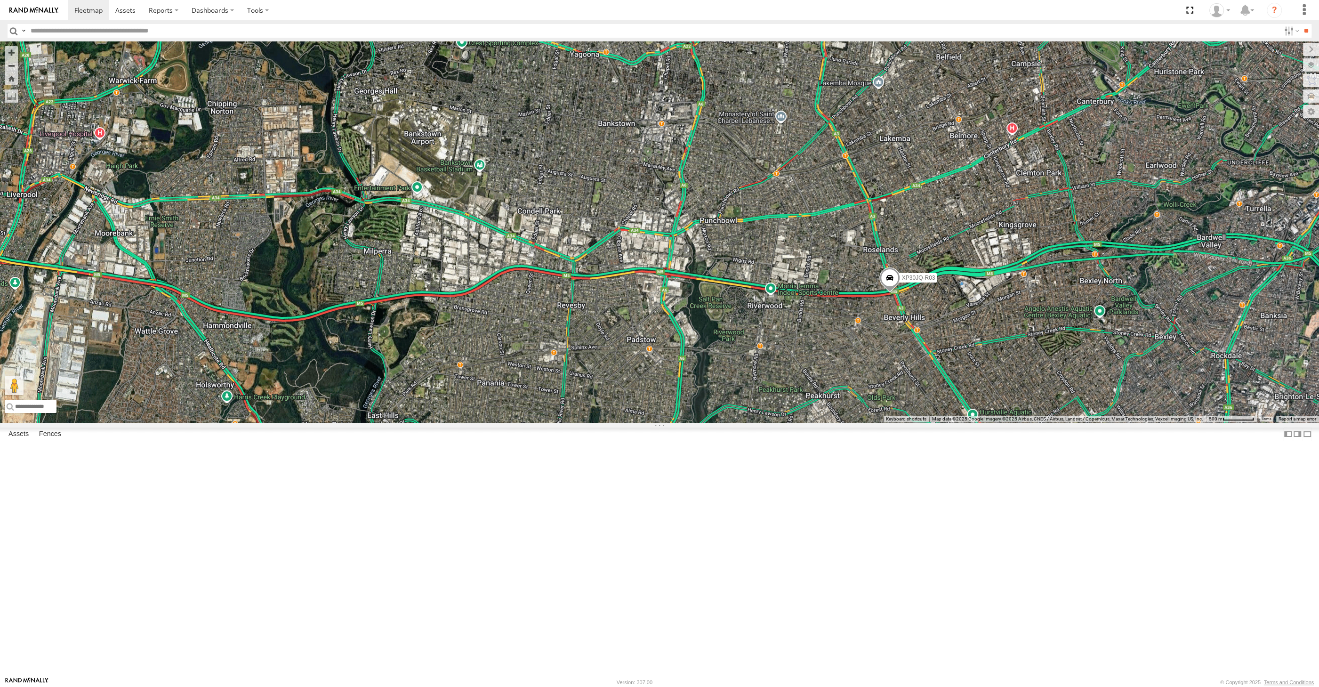
drag, startPoint x: 893, startPoint y: 459, endPoint x: 934, endPoint y: 437, distance: 46.7
click at [934, 422] on div "XP30JQ-R03 7" at bounding box center [659, 231] width 1319 height 381
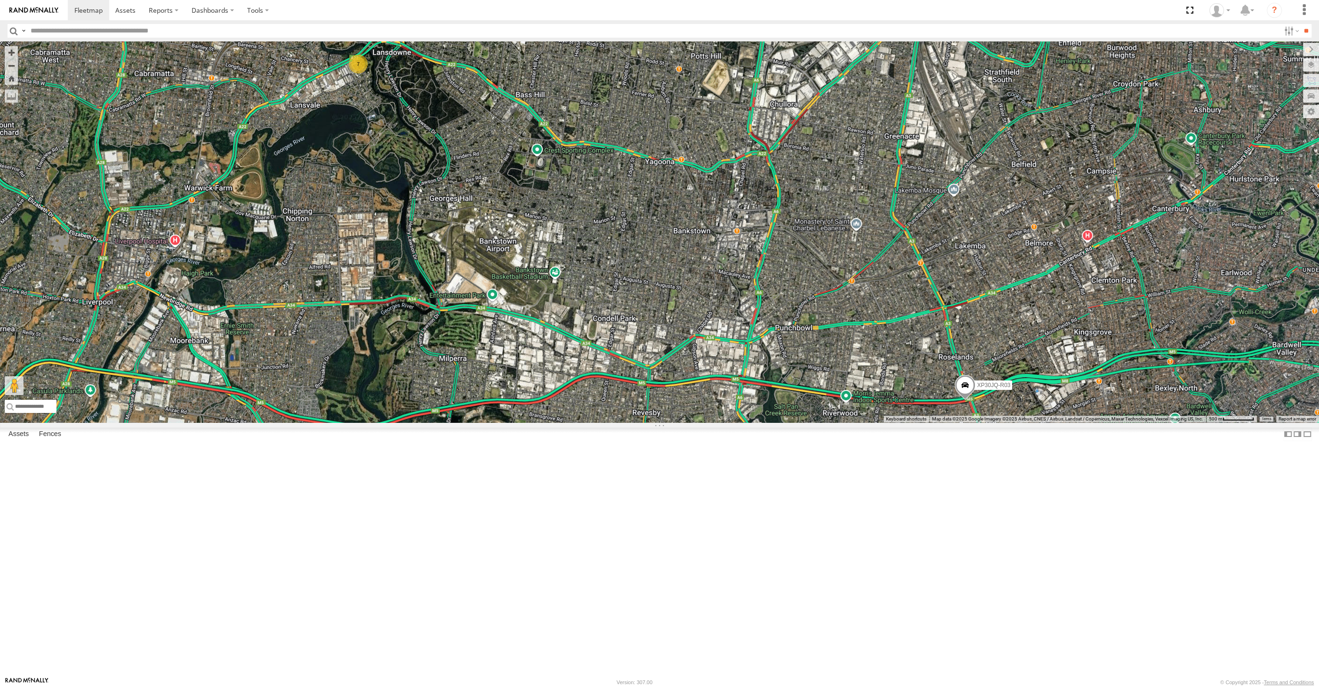
click at [448, 422] on div "XP30JQ-R03 7" at bounding box center [659, 231] width 1319 height 381
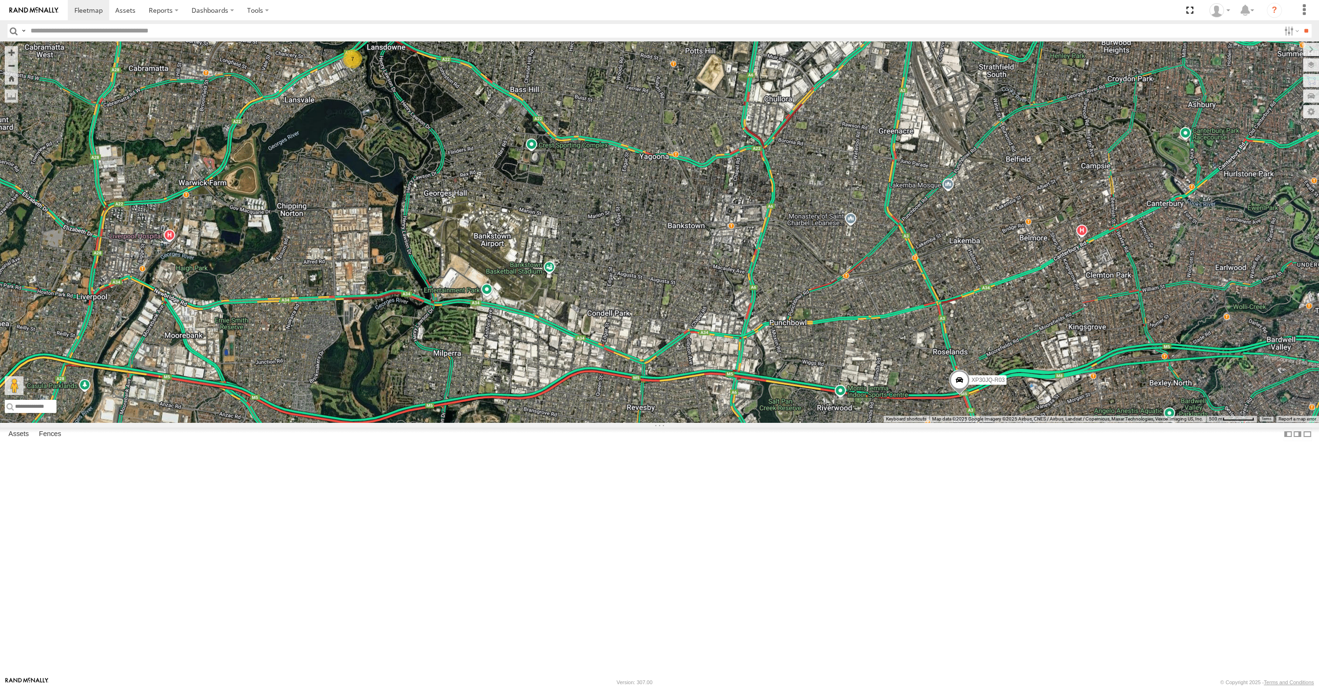
drag, startPoint x: 536, startPoint y: 576, endPoint x: 528, endPoint y: 576, distance: 7.5
click at [528, 422] on div "XP30JQ-R03 7" at bounding box center [659, 231] width 1319 height 381
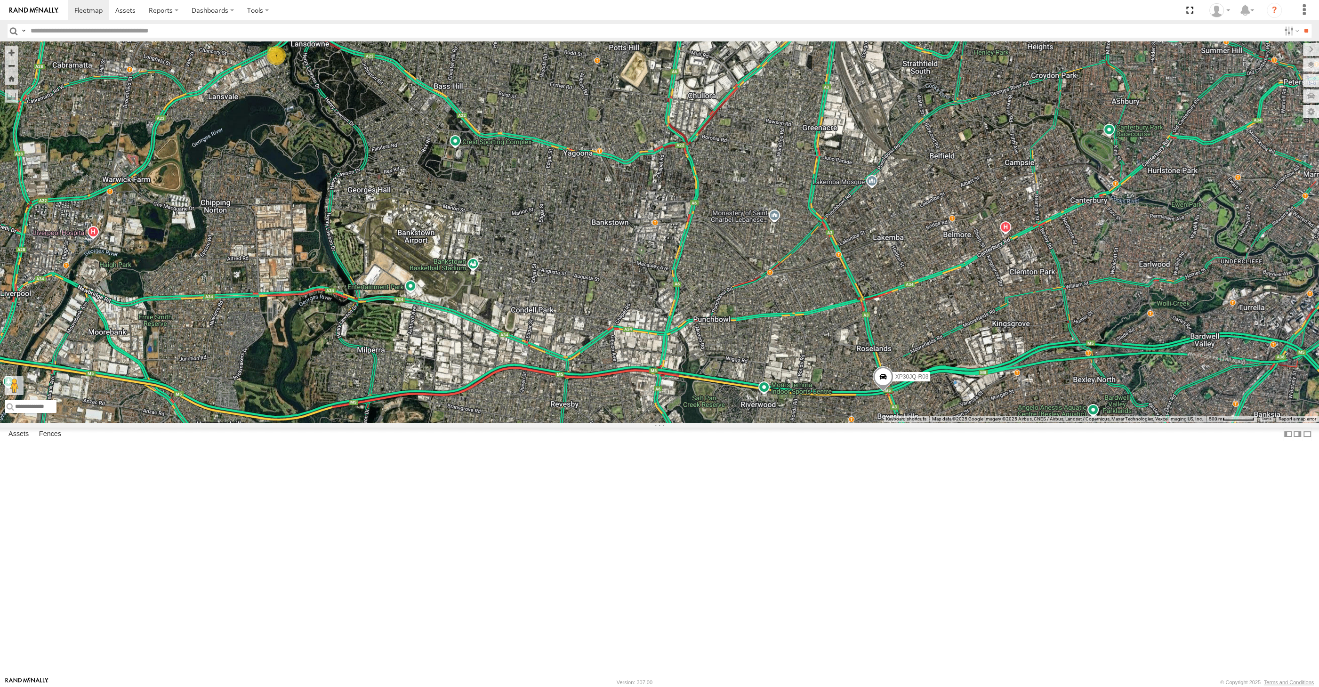
click at [555, 421] on div "XP30JQ-R03 7" at bounding box center [659, 231] width 1319 height 381
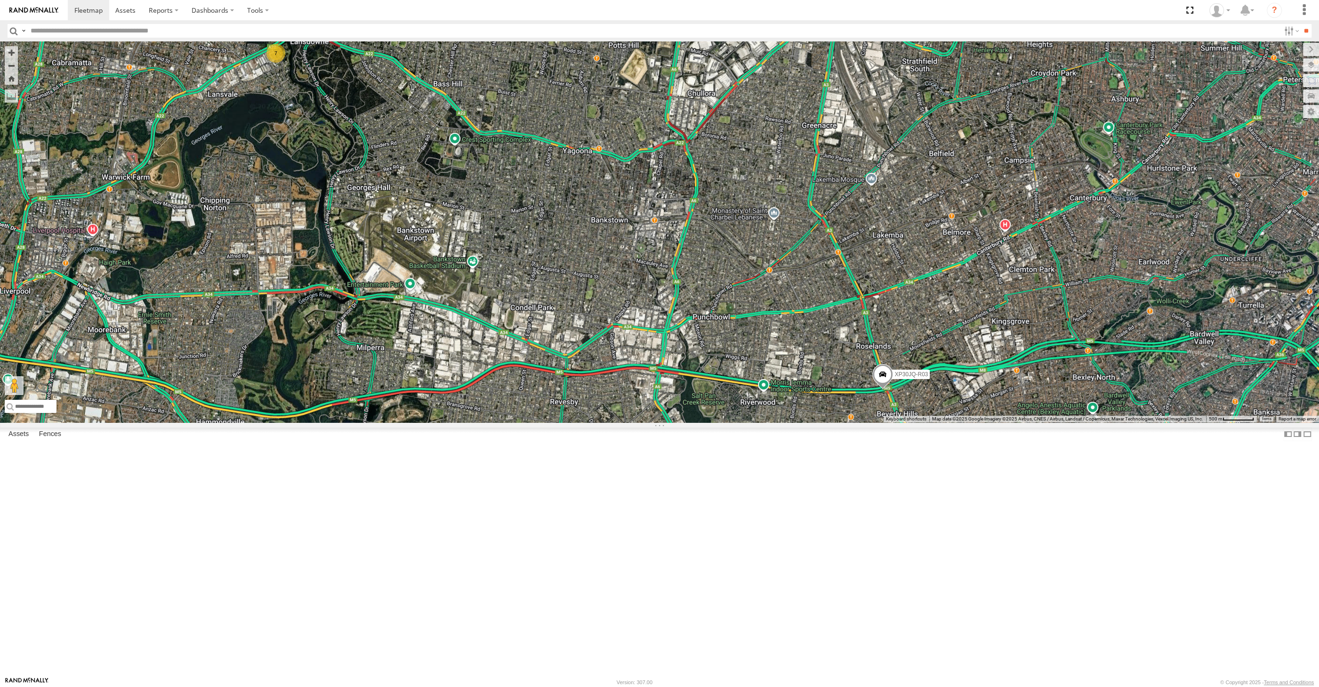
drag, startPoint x: 905, startPoint y: 605, endPoint x: 882, endPoint y: 587, distance: 28.8
click at [891, 422] on div "XP30JQ-R03 7" at bounding box center [659, 231] width 1319 height 381
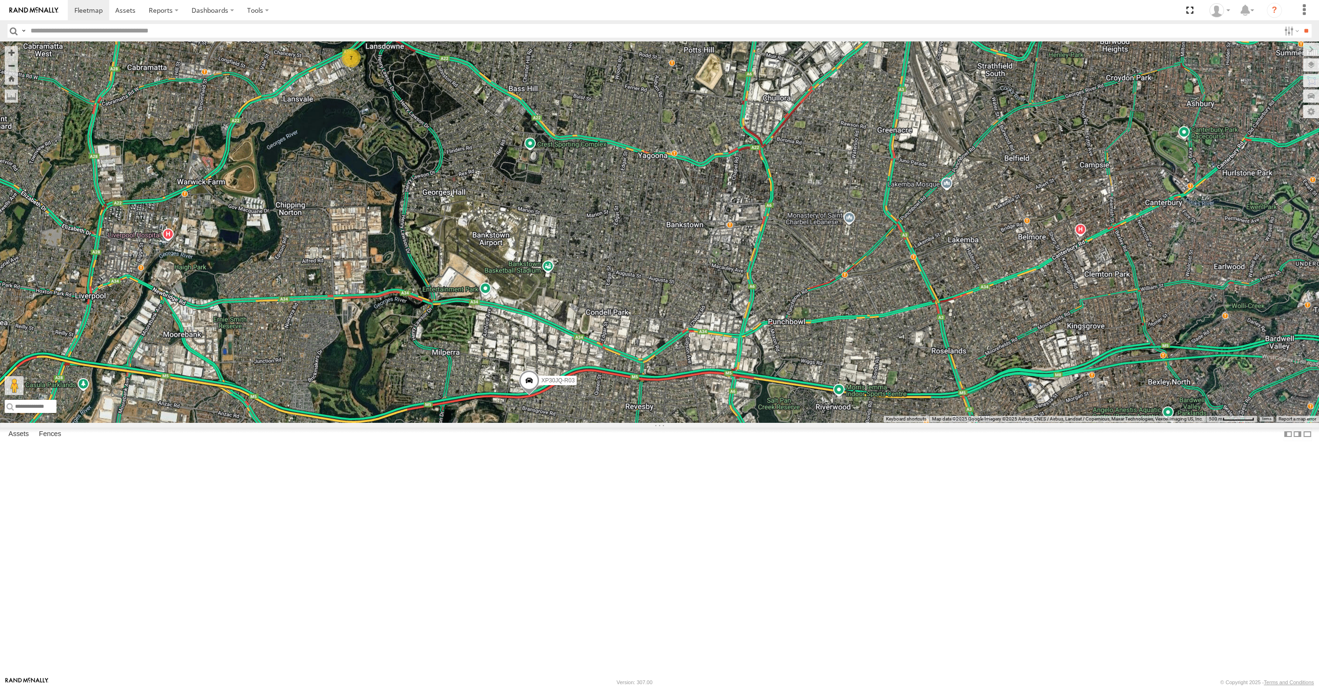
drag, startPoint x: 501, startPoint y: 419, endPoint x: 494, endPoint y: 412, distance: 9.7
click at [494, 412] on div "XP30JQ-R03 7" at bounding box center [659, 231] width 1319 height 381
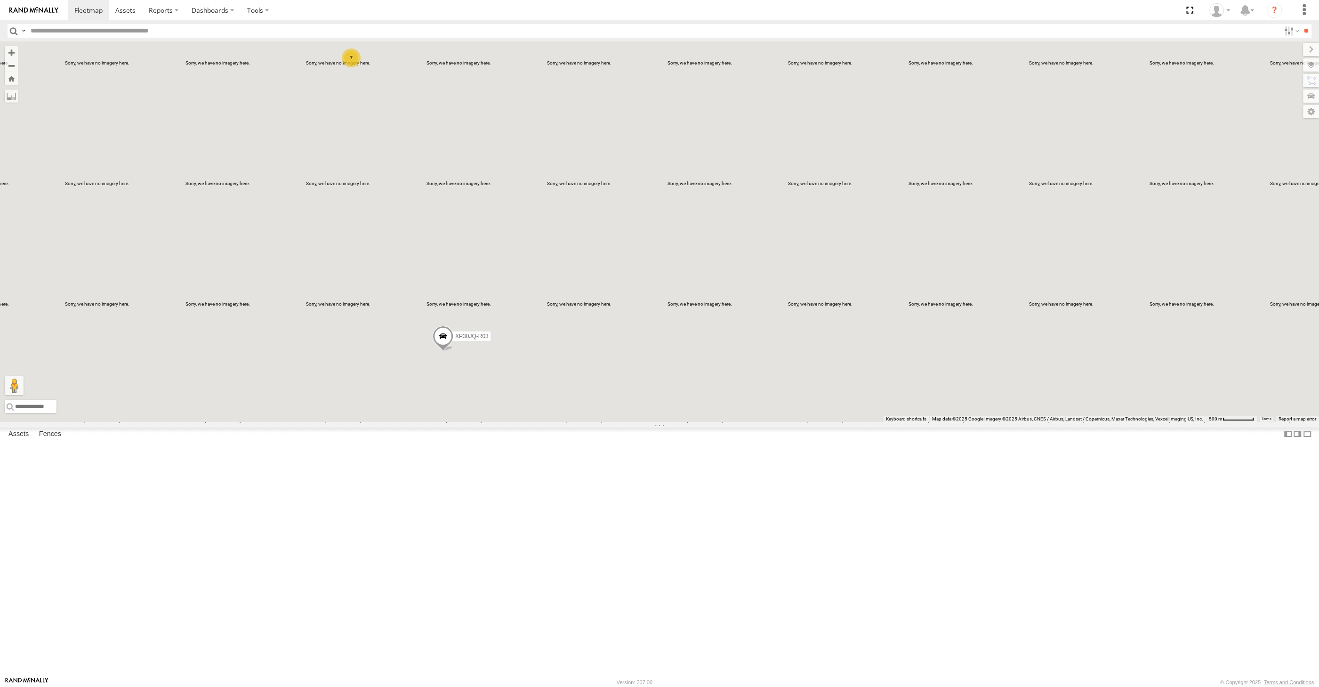
click at [858, 686] on footer "Rand McNally Version: 307.00 © Copyright 2025 - Terms and Conditions" at bounding box center [659, 681] width 1319 height 10
click at [540, 254] on div "XP30JQ-R03 7" at bounding box center [659, 231] width 1319 height 381
click at [644, 422] on div "XP30JQ-R03 7" at bounding box center [659, 231] width 1319 height 381
drag, startPoint x: 683, startPoint y: 481, endPoint x: 692, endPoint y: 481, distance: 8.9
click at [692, 422] on div "XP30JQ-R03 7" at bounding box center [659, 231] width 1319 height 381
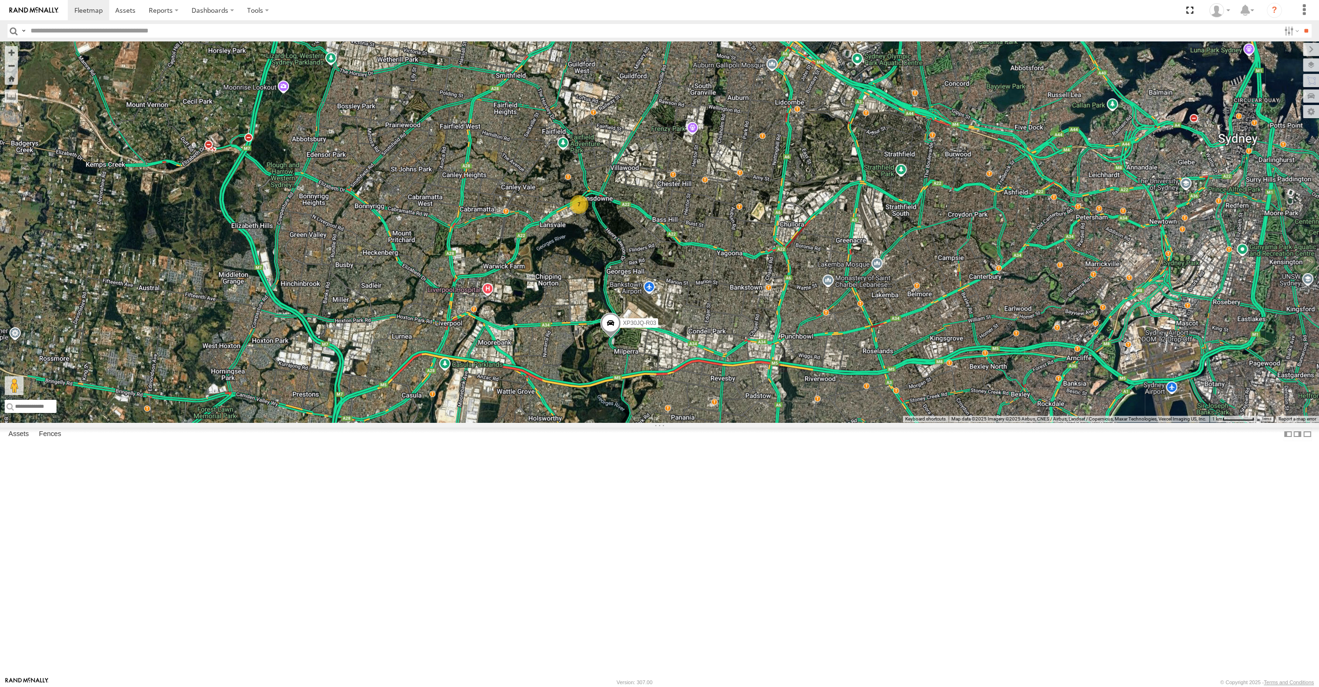
drag, startPoint x: 866, startPoint y: 576, endPoint x: 829, endPoint y: 561, distance: 40.7
click at [829, 422] on div "XP30JQ-R03 7" at bounding box center [659, 231] width 1319 height 381
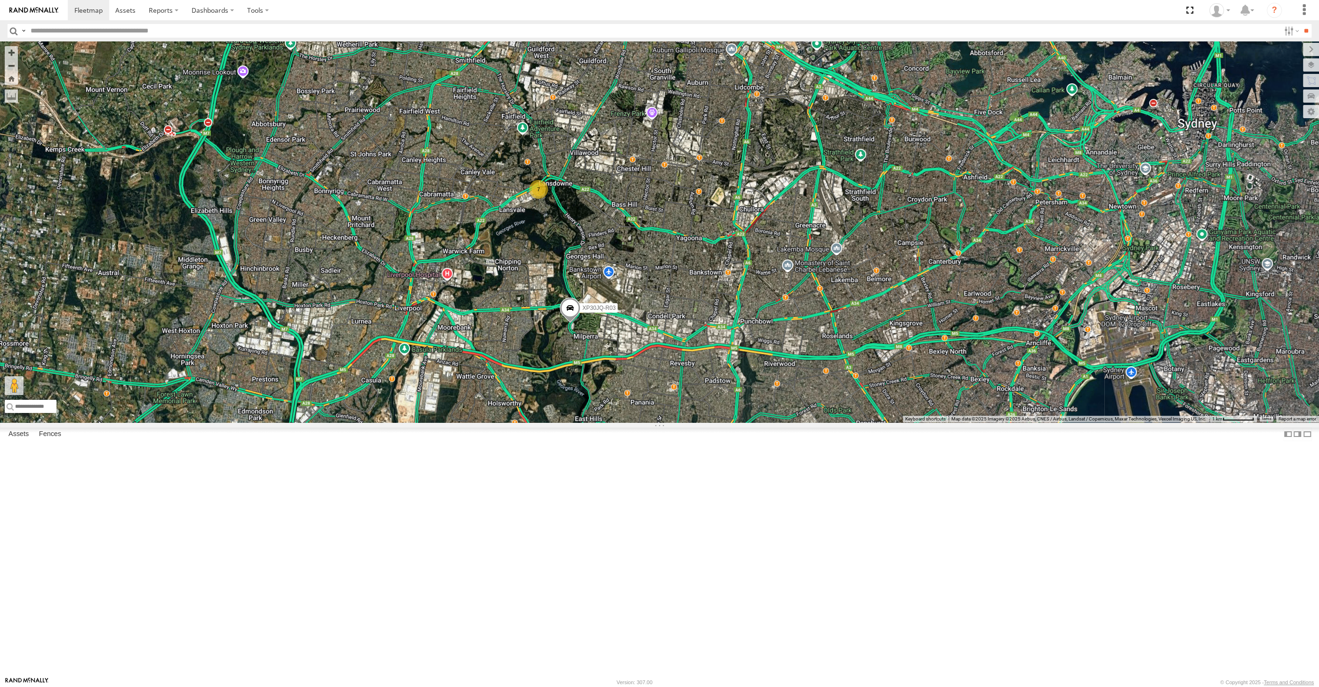
drag, startPoint x: 819, startPoint y: 561, endPoint x: 809, endPoint y: 553, distance: 12.7
click at [810, 422] on div "XP30JQ-R03 7" at bounding box center [659, 231] width 1319 height 381
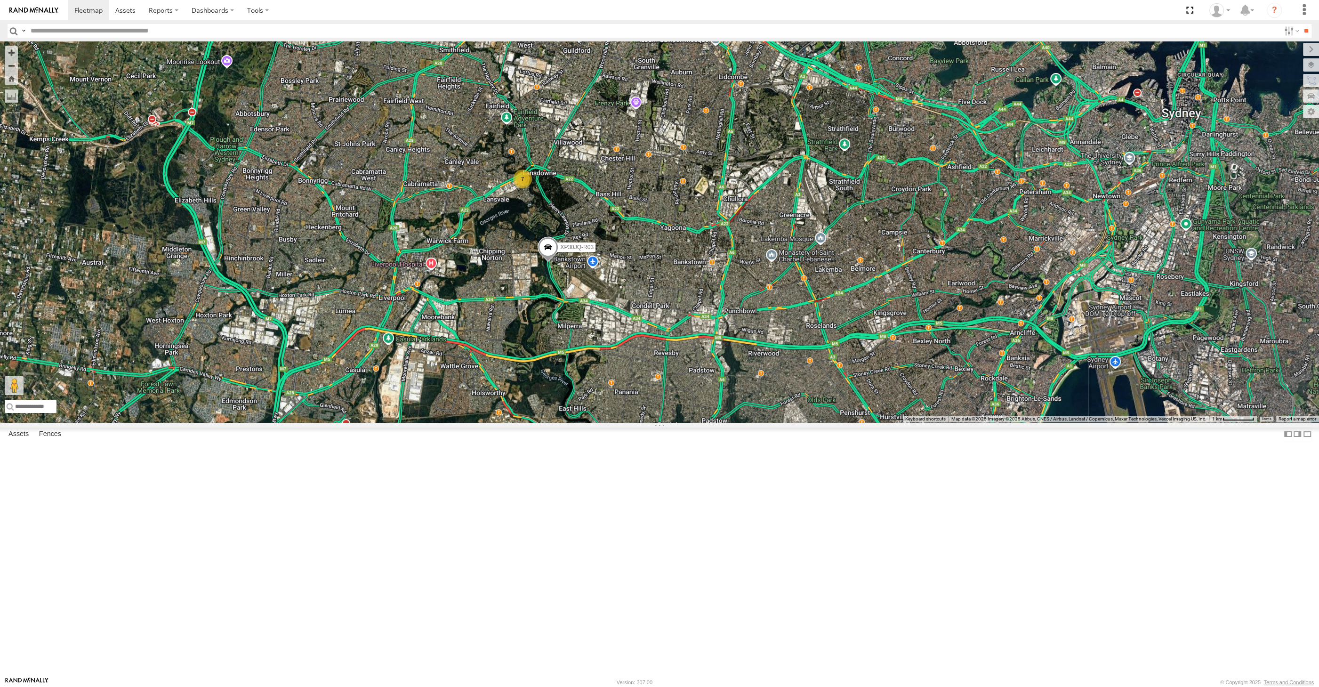
click at [569, 422] on div "XP30JQ-R03 7" at bounding box center [659, 231] width 1319 height 381
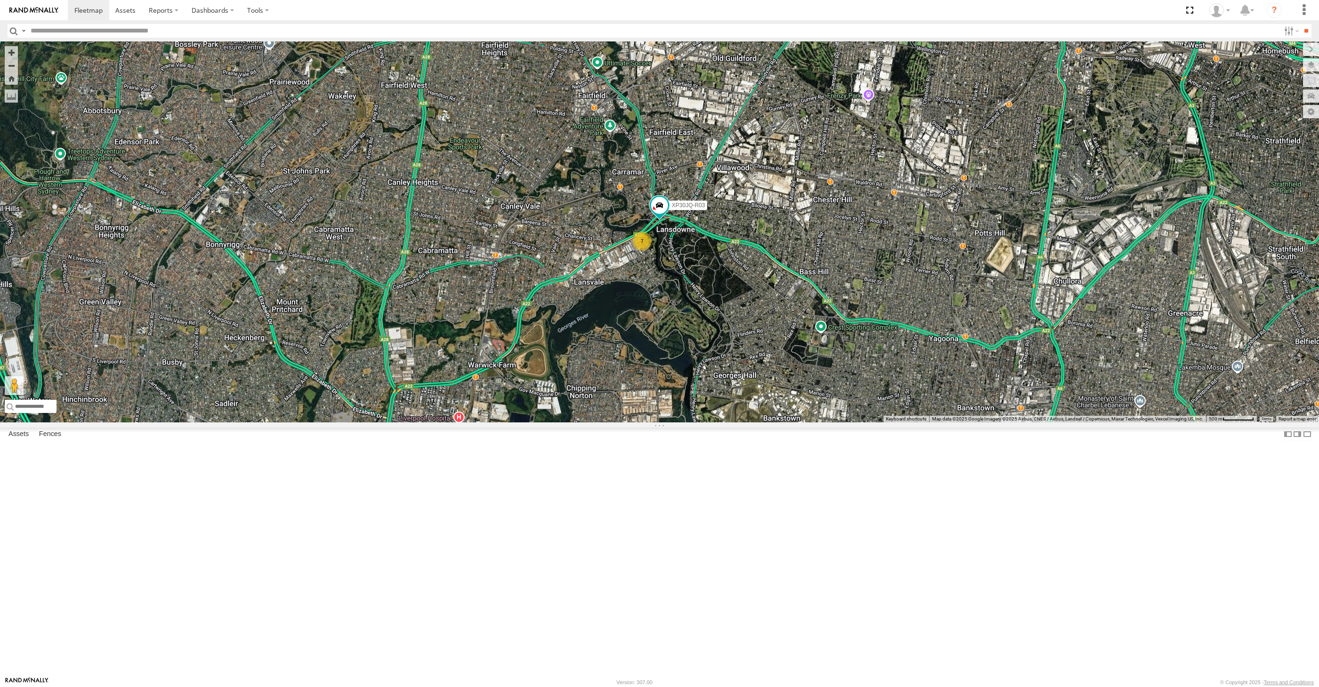
select select "**********"
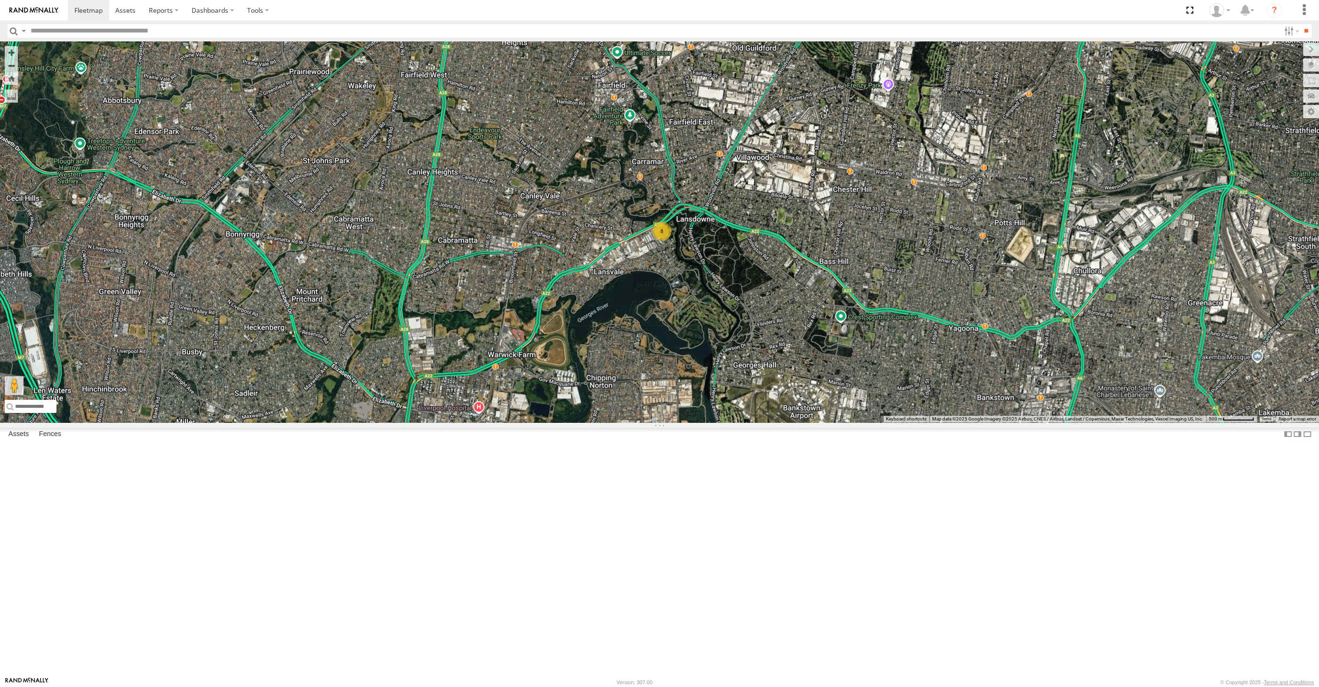
click at [526, 422] on div "8" at bounding box center [659, 231] width 1319 height 381
